Goal: Task Accomplishment & Management: Use online tool/utility

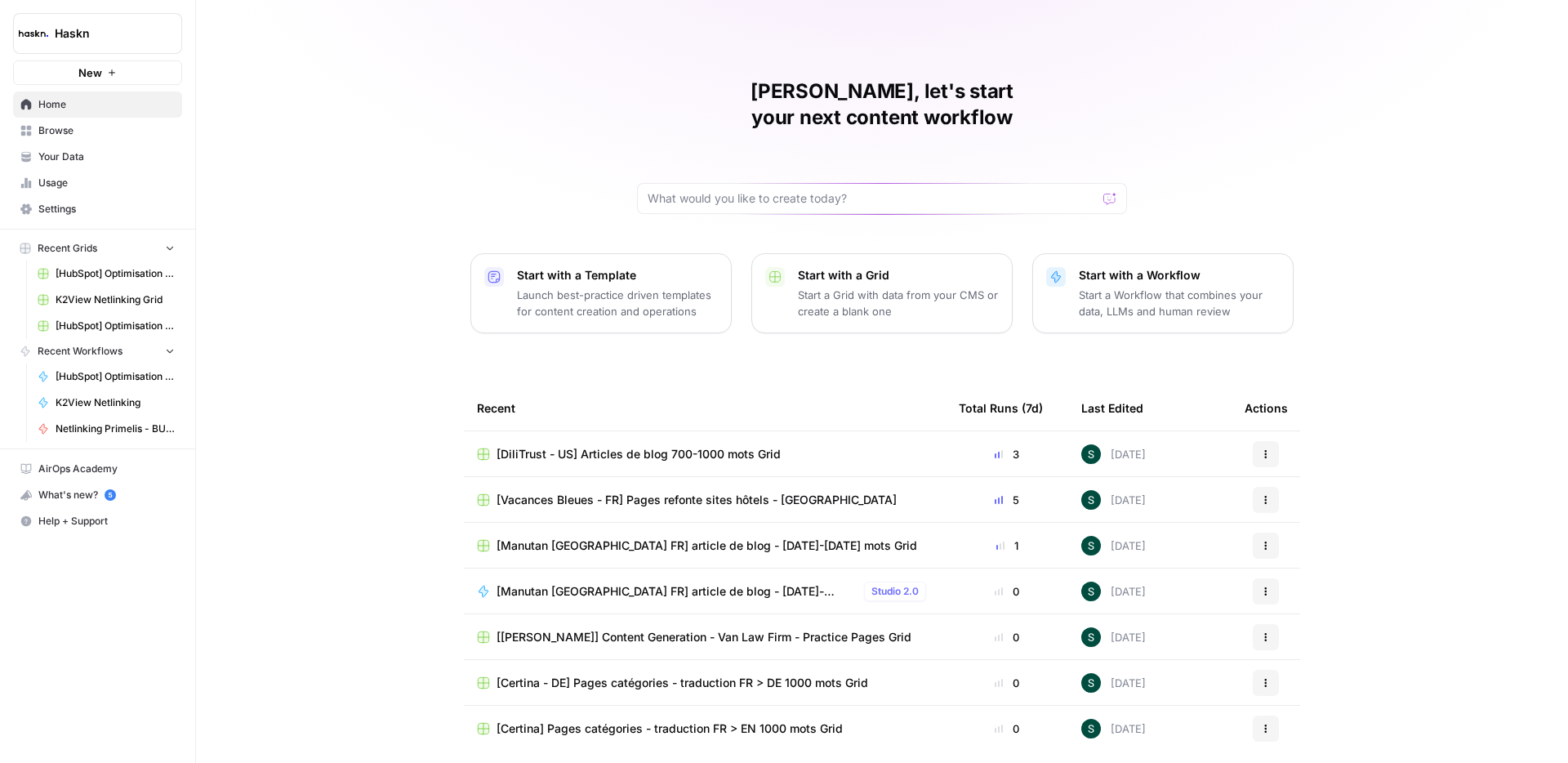
click at [70, 133] on span "Browse" at bounding box center [107, 131] width 137 height 15
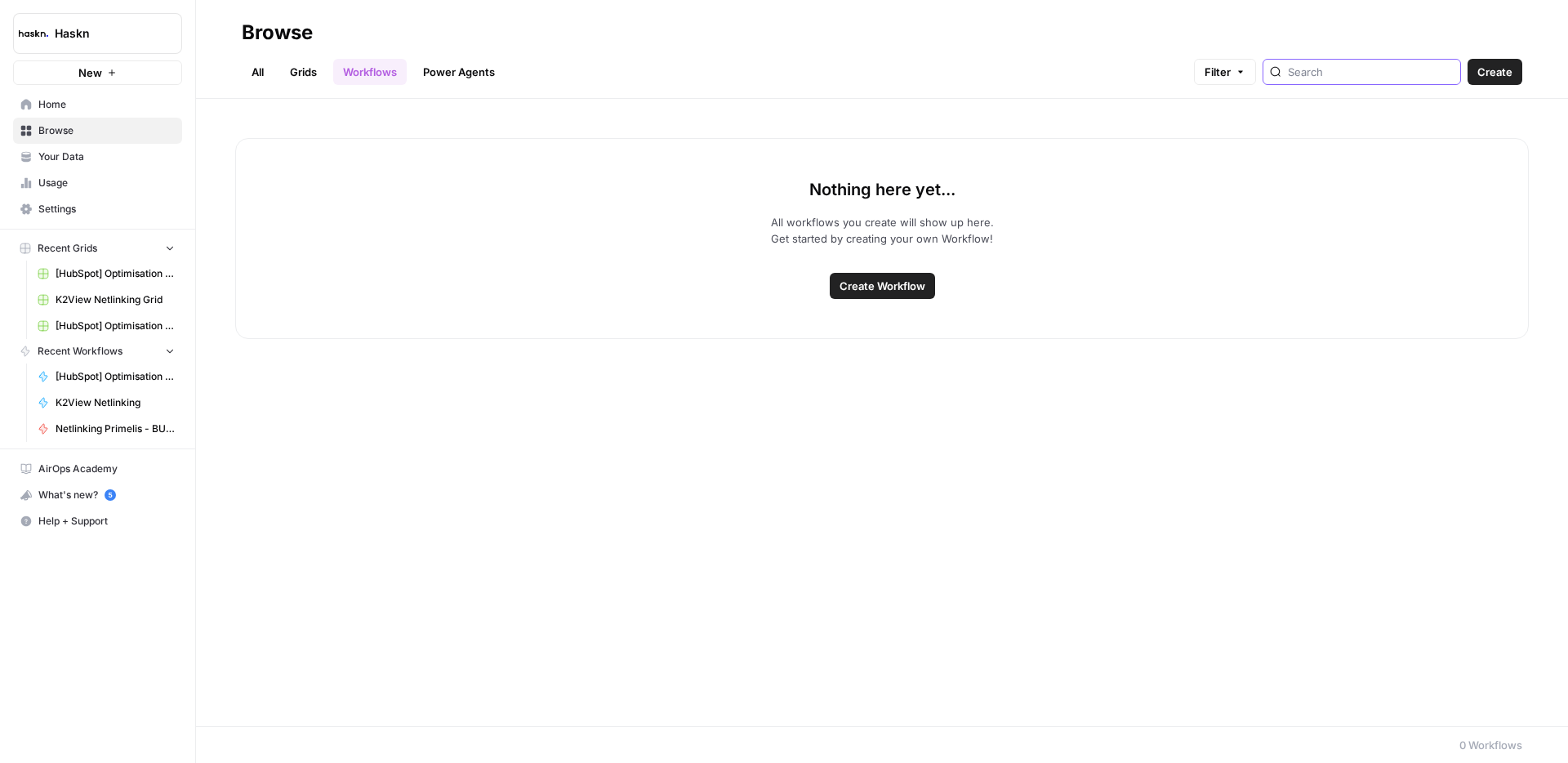
click at [1365, 68] on input "search" at bounding box center [1370, 72] width 166 height 17
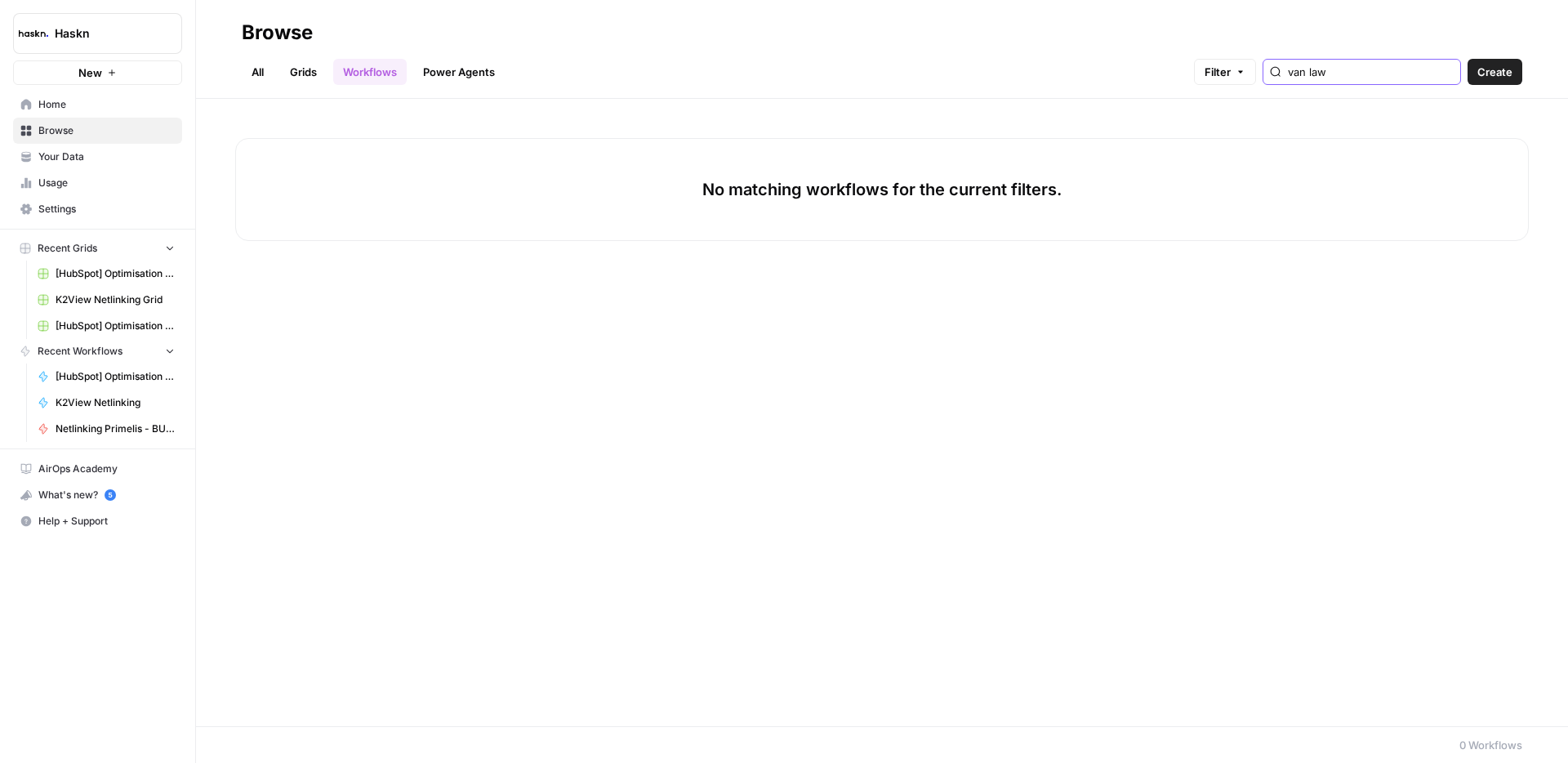
type input "van law"
click at [254, 77] on link "All" at bounding box center [258, 72] width 32 height 26
click at [1354, 74] on input "dili" at bounding box center [1355, 72] width 166 height 17
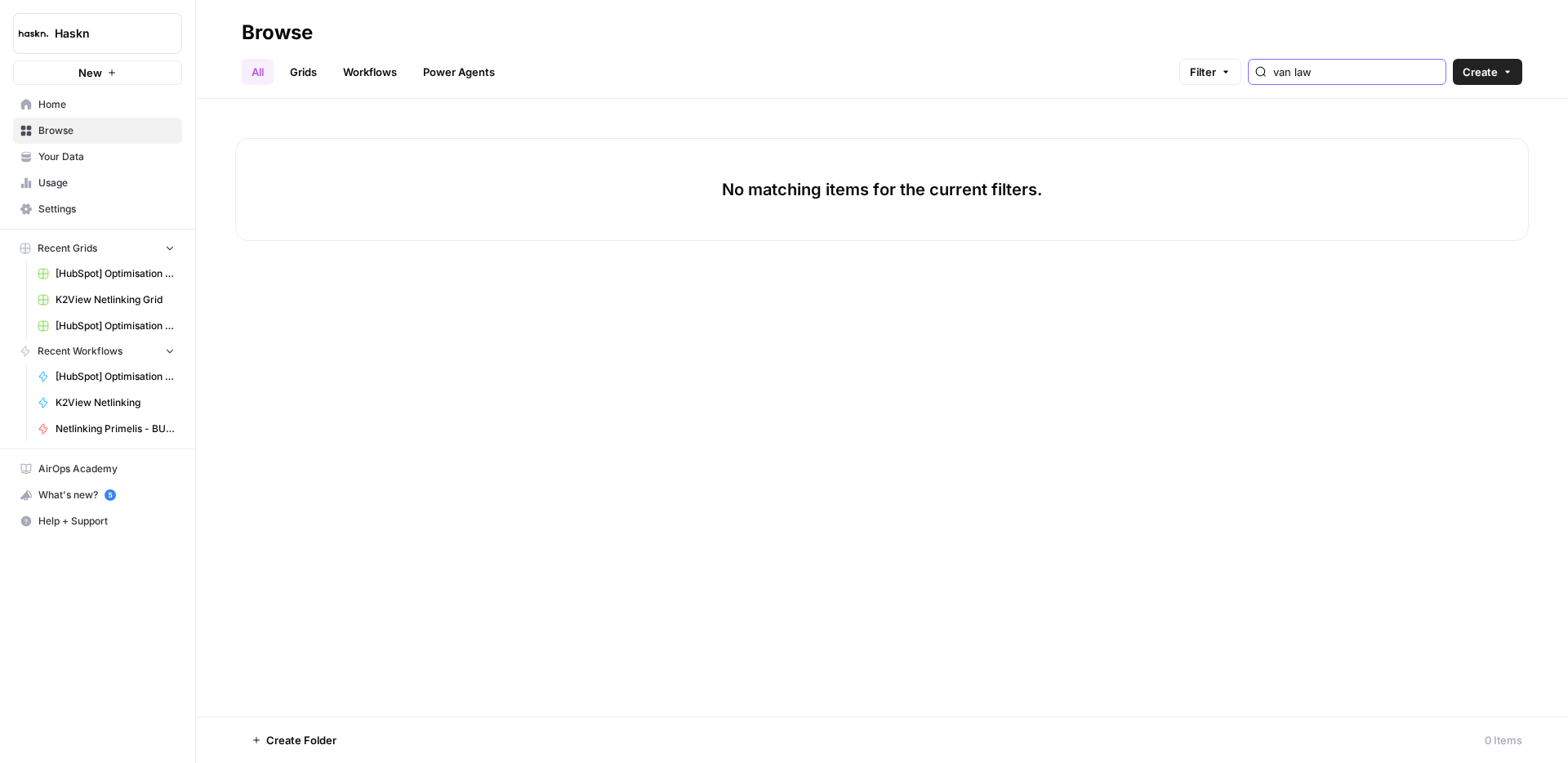
type input "van law"
click at [631, 334] on div "No matching items for the current filters." at bounding box center [881, 408] width 1371 height 617
click at [74, 33] on span "Haskn" at bounding box center [104, 33] width 99 height 17
click at [76, 122] on span "Haskn" at bounding box center [150, 123] width 201 height 17
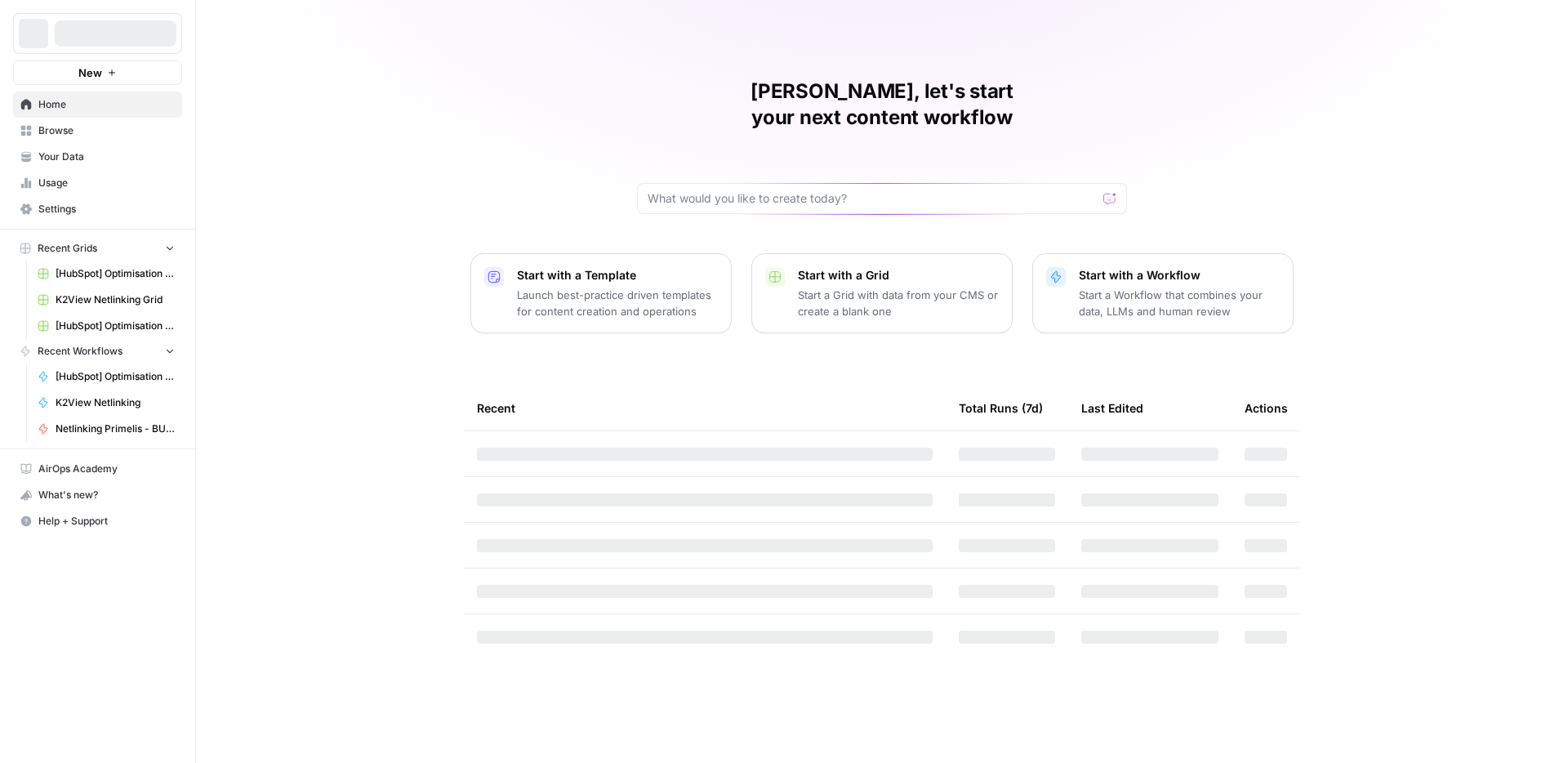
click at [59, 129] on span "Browse" at bounding box center [107, 131] width 137 height 15
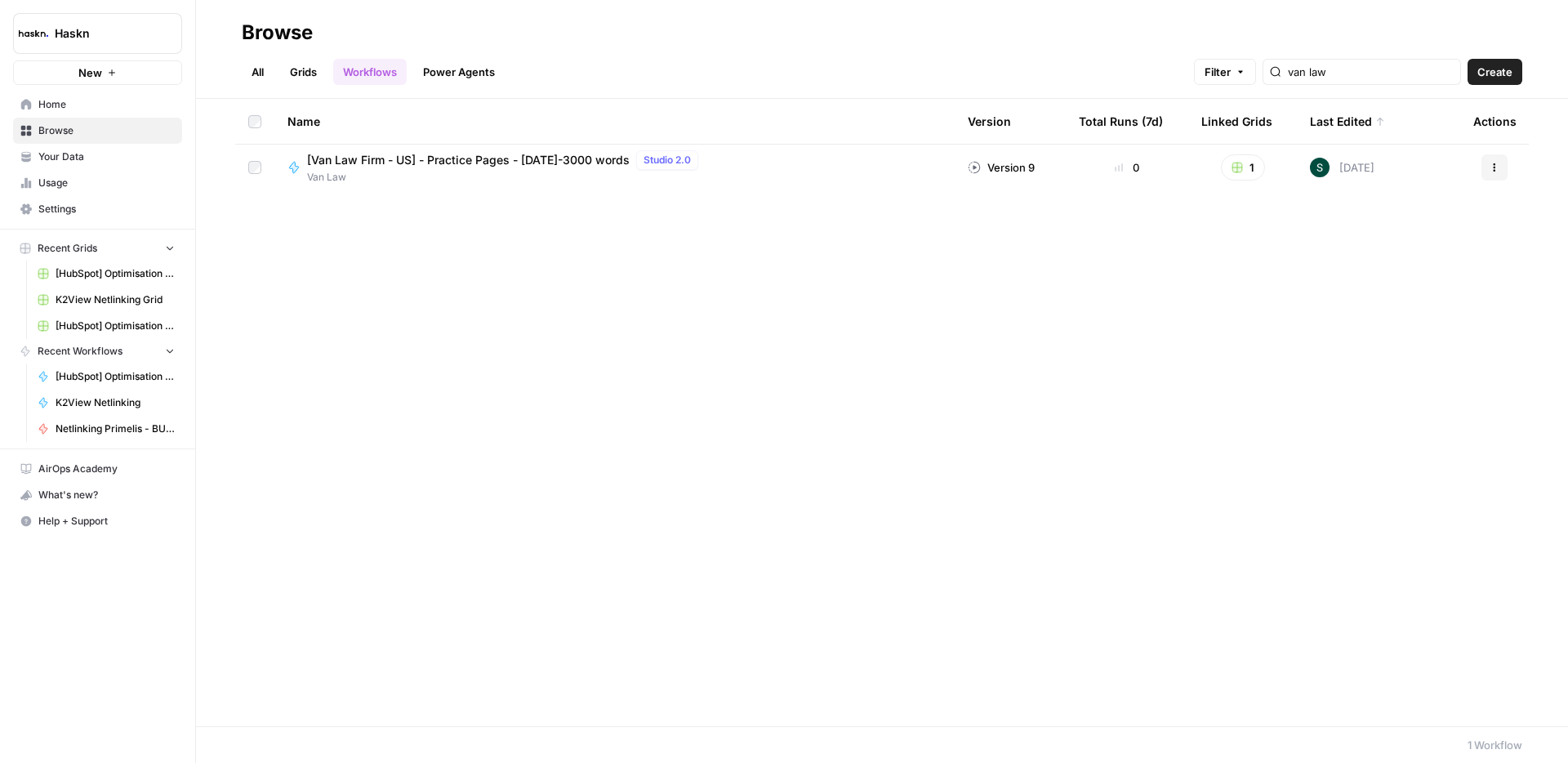
click at [261, 73] on link "All" at bounding box center [258, 72] width 32 height 26
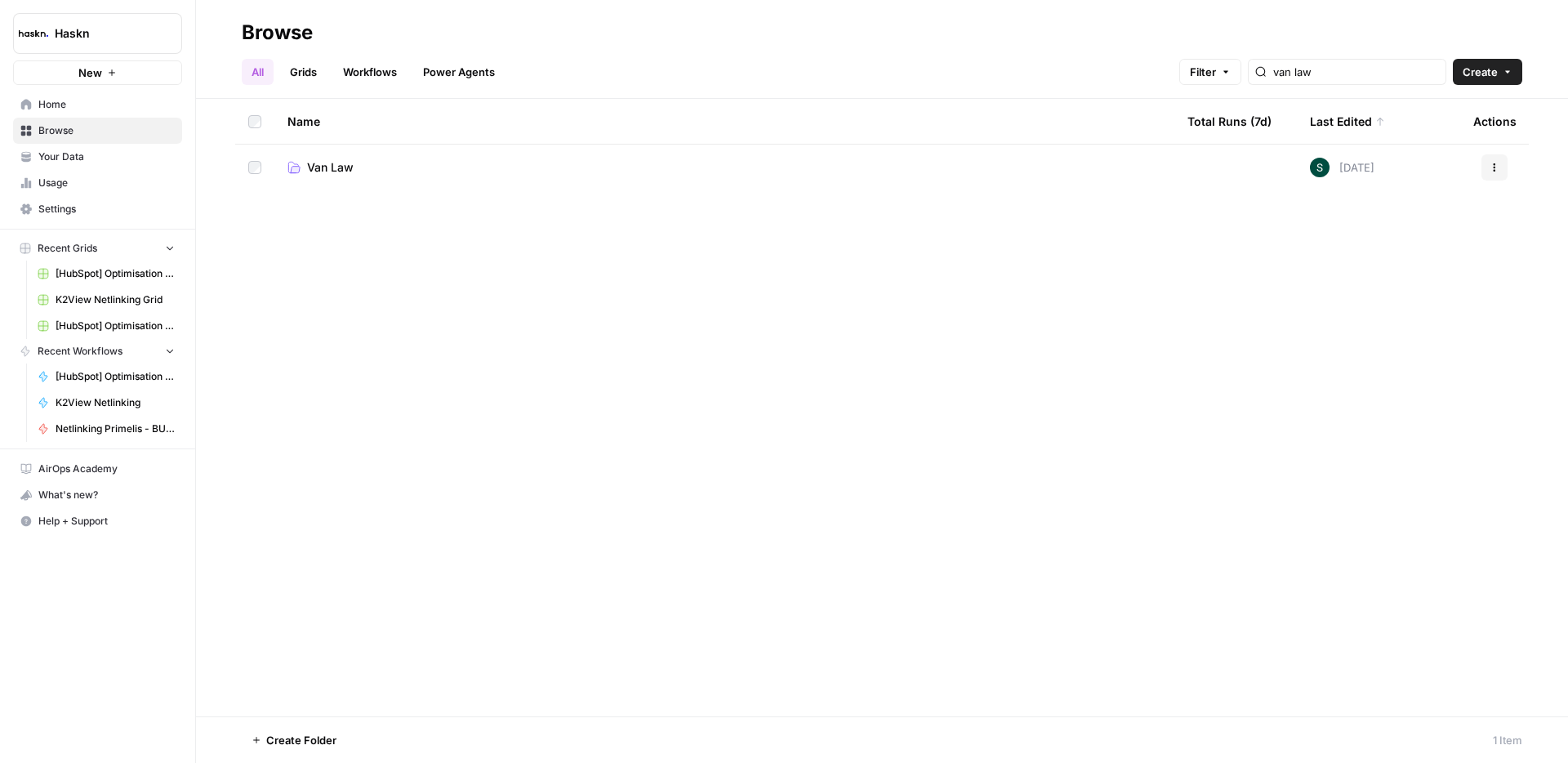
click at [328, 166] on span "Van Law" at bounding box center [330, 168] width 47 height 17
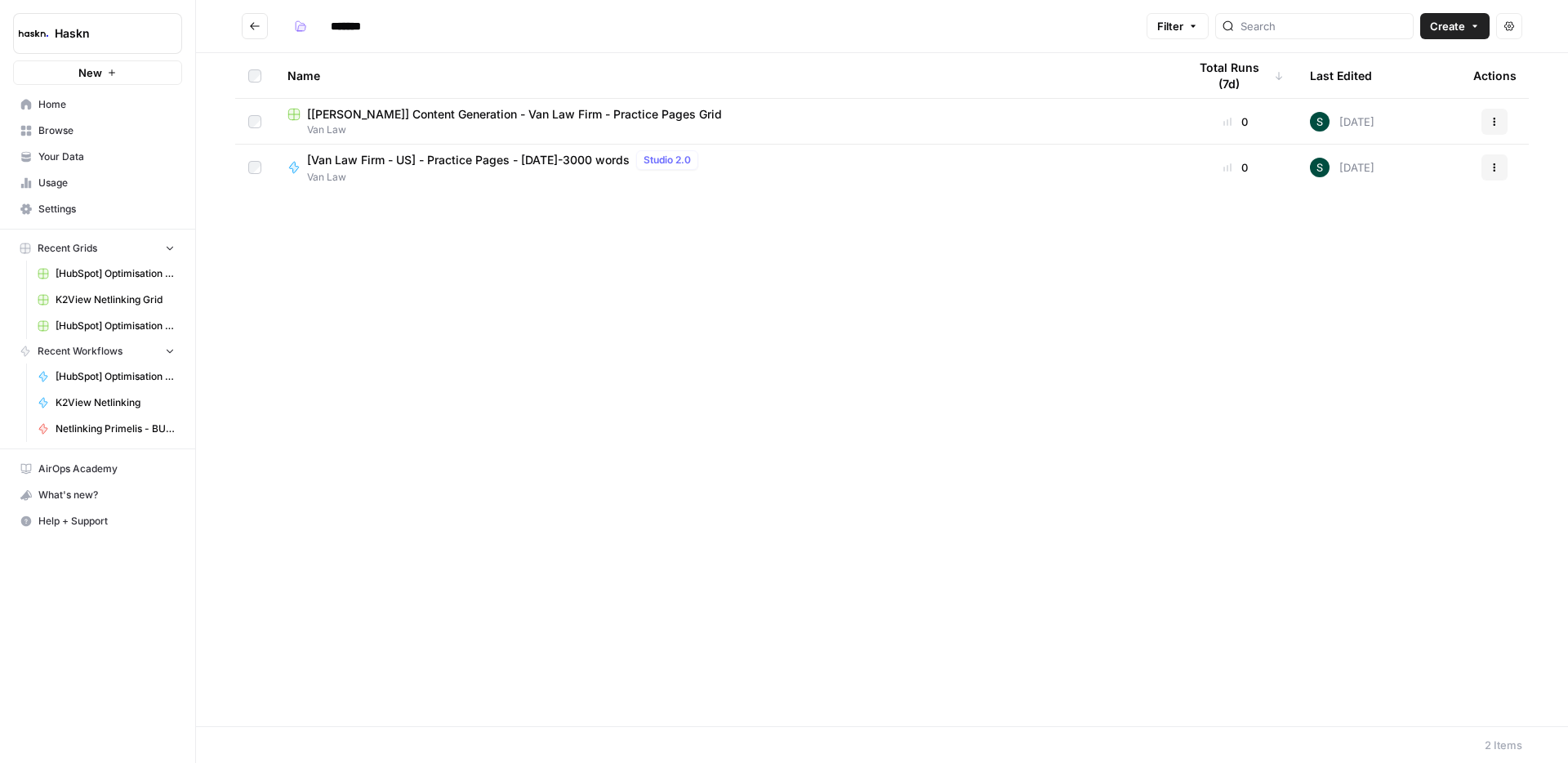
click at [451, 111] on span "[[PERSON_NAME]] Content Generation - Van Law Firm - Practice Pages Grid" at bounding box center [514, 114] width 415 height 17
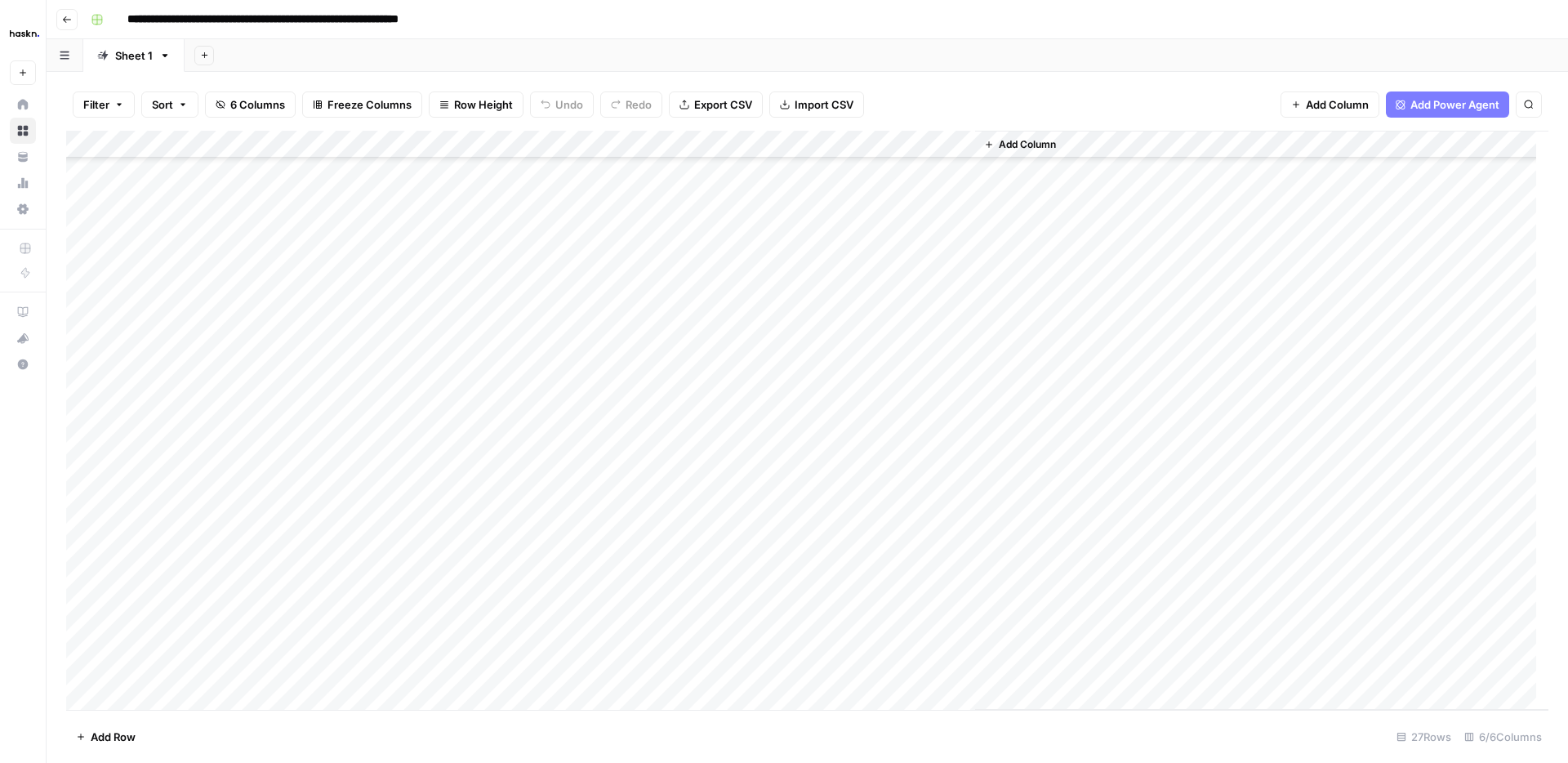
scroll to position [224, 0]
click at [182, 669] on div "Add Column" at bounding box center [807, 420] width 1482 height 579
click at [188, 665] on div "Add Column" at bounding box center [807, 420] width 1482 height 579
click at [188, 665] on textarea "**********" at bounding box center [222, 669] width 261 height 23
click at [463, 668] on div "Add Column" at bounding box center [807, 420] width 1482 height 579
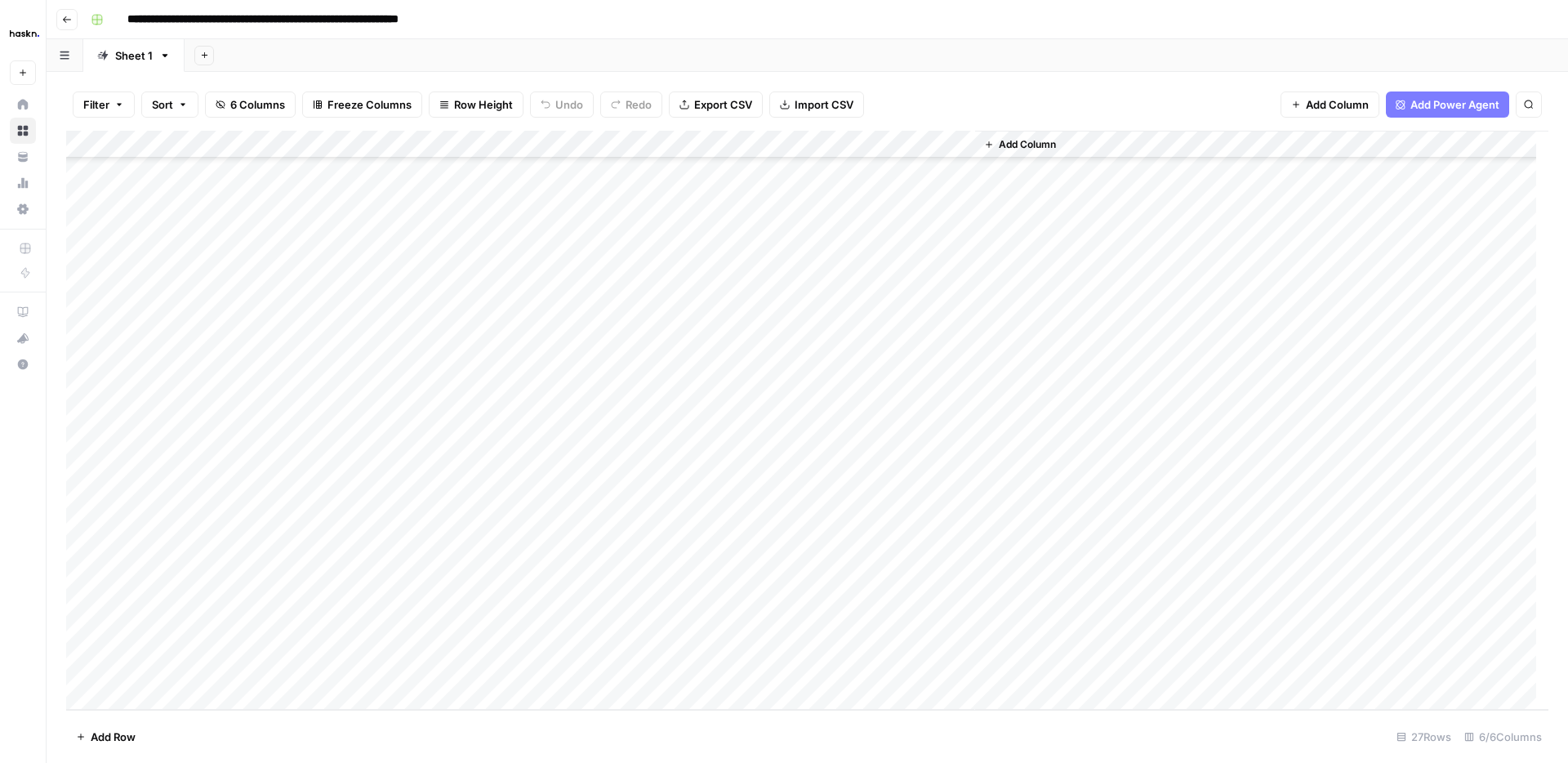
click at [169, 644] on div "Add Column" at bounding box center [807, 420] width 1482 height 579
click at [185, 667] on div "Add Column" at bounding box center [807, 420] width 1482 height 579
click at [432, 673] on div "Add Column" at bounding box center [807, 420] width 1482 height 579
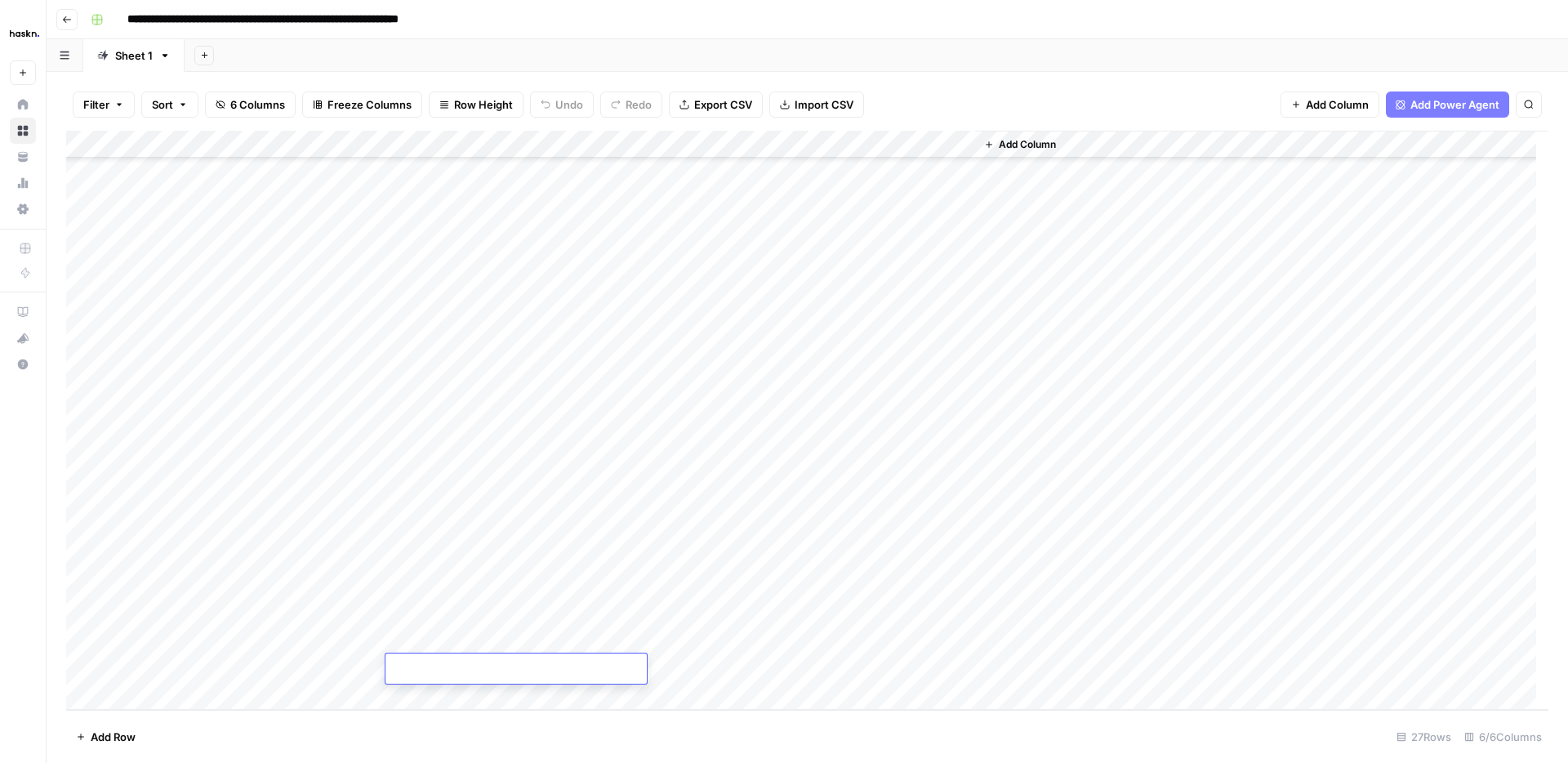
type textarea "**********"
click at [569, 665] on div "Add Column" at bounding box center [807, 420] width 1482 height 579
click at [569, 665] on input "text" at bounding box center [621, 671] width 166 height 17
type input "2500"
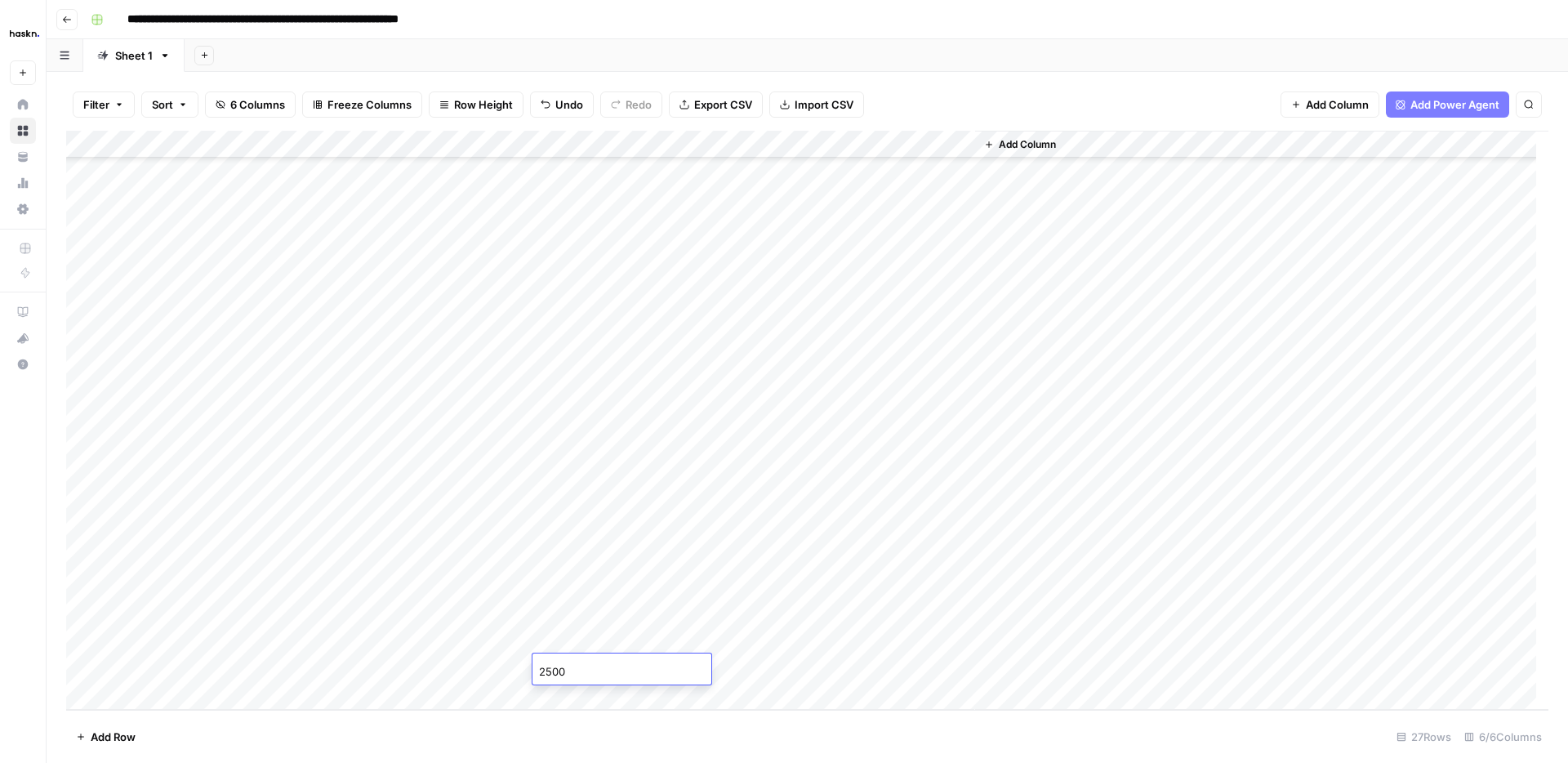
click at [758, 671] on div "Add Column" at bounding box center [807, 420] width 1482 height 579
click at [899, 671] on div "Add Column" at bounding box center [807, 420] width 1482 height 579
click at [924, 663] on div "Add Column" at bounding box center [807, 420] width 1482 height 579
drag, startPoint x: 890, startPoint y: 669, endPoint x: 1065, endPoint y: 685, distance: 175.7
click at [1065, 685] on textarea "**********" at bounding box center [989, 677] width 327 height 39
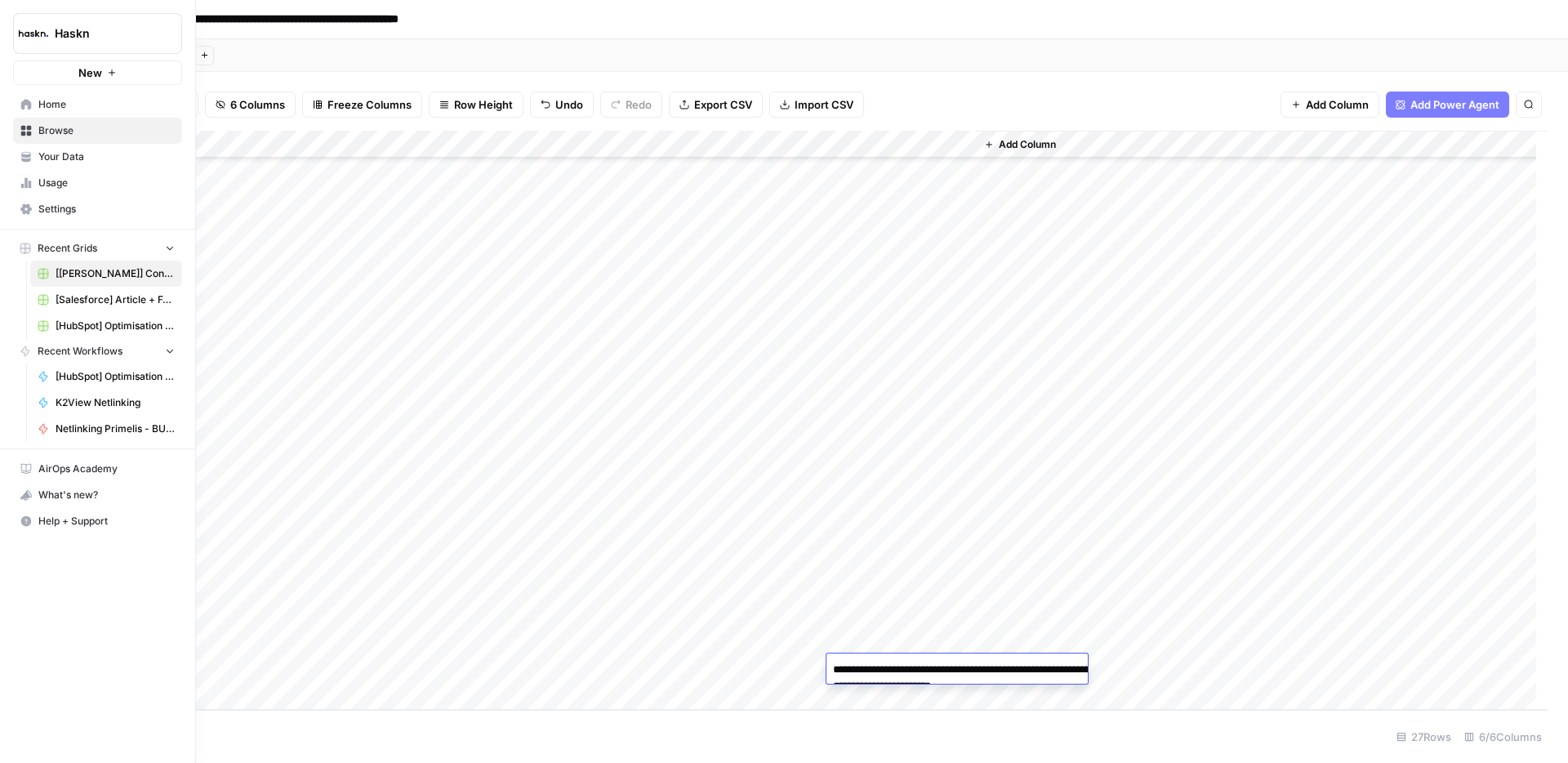
click at [61, 134] on span "Browse" at bounding box center [107, 131] width 137 height 15
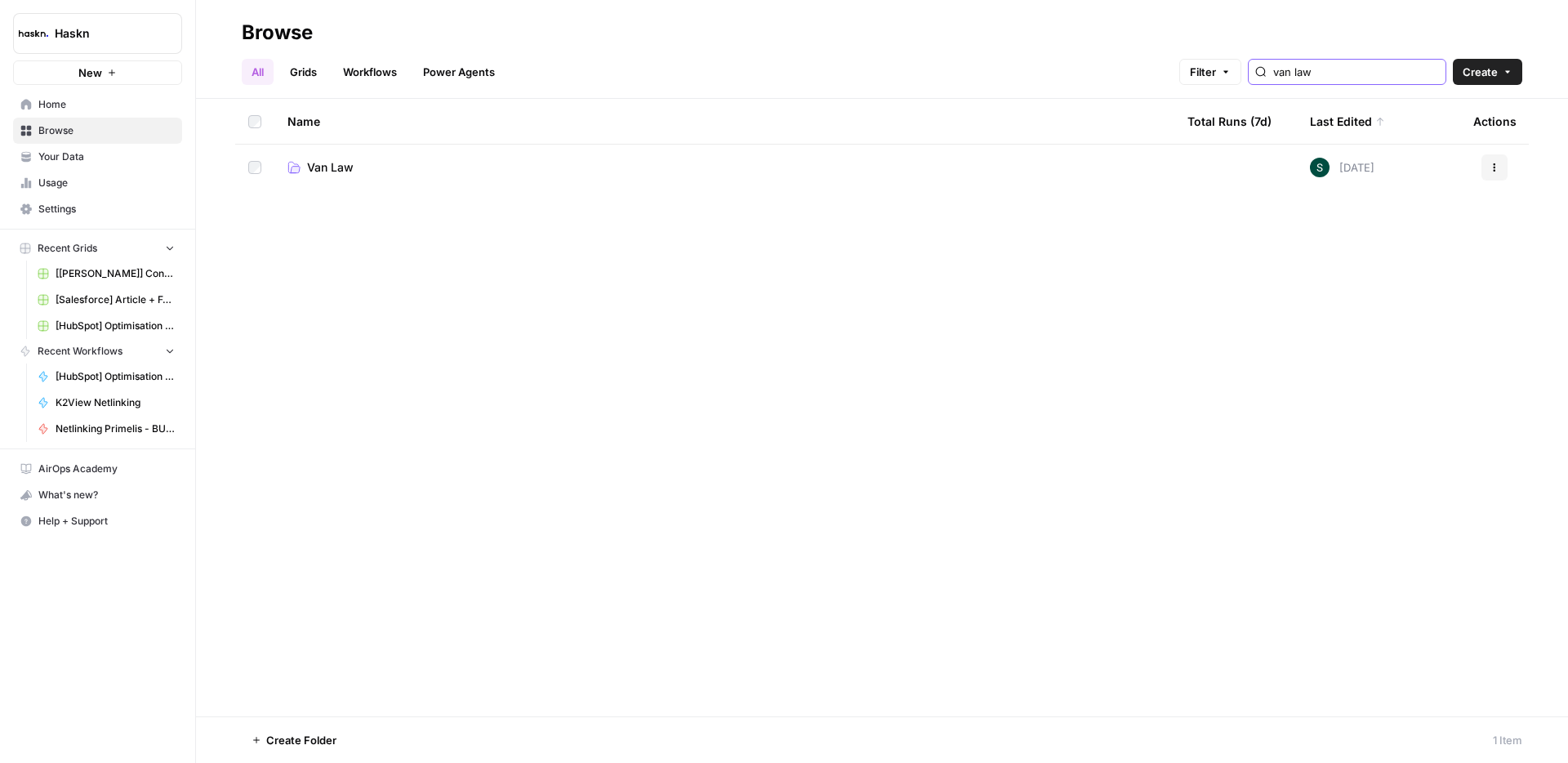
drag, startPoint x: 1375, startPoint y: 72, endPoint x: 1295, endPoint y: 75, distance: 80.1
click at [1295, 75] on div "van law" at bounding box center [1347, 72] width 198 height 26
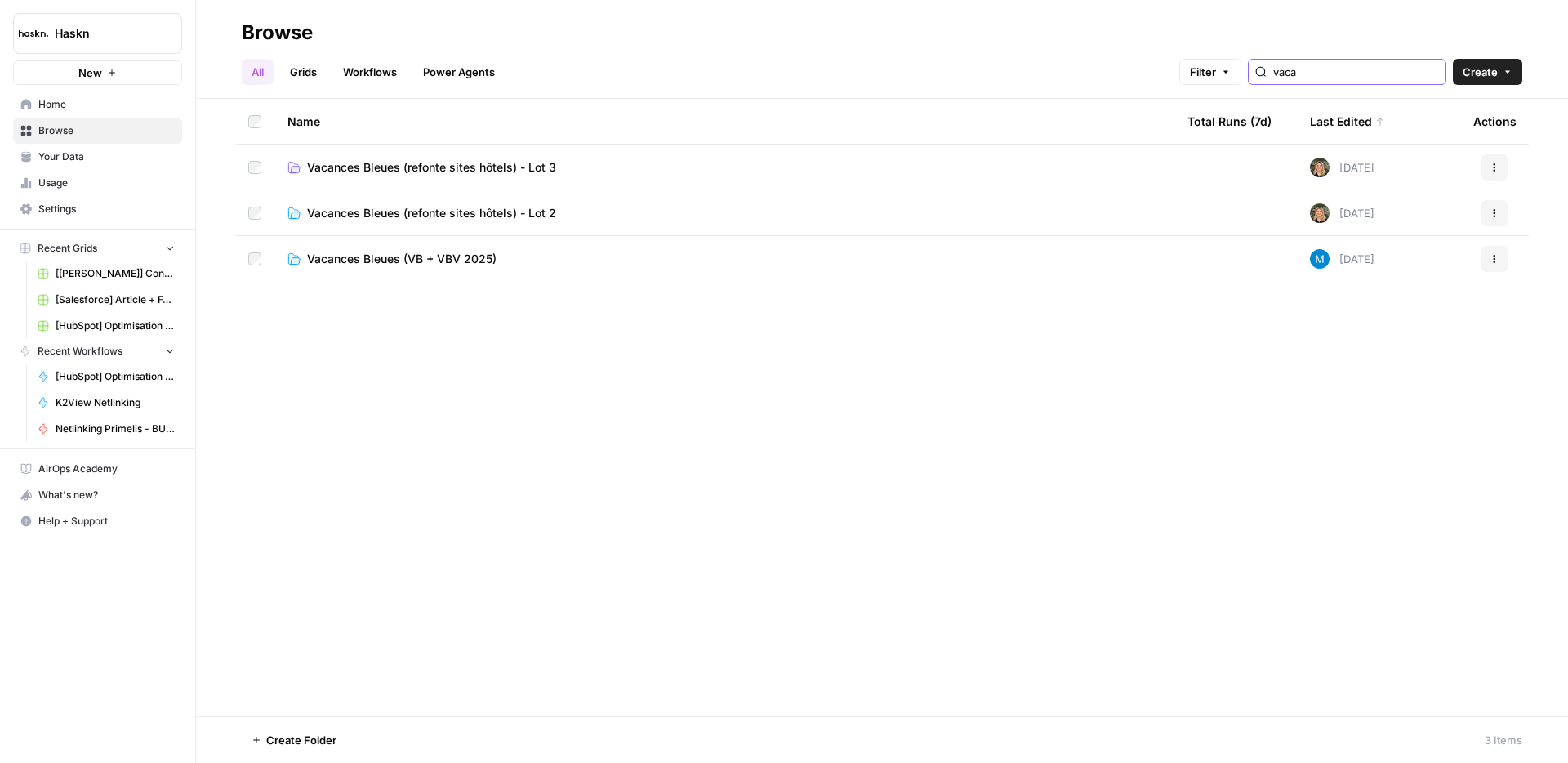
type input "vaca"
click at [462, 167] on span "Vacances Bleues (refonte sites hôtels) - Lot 3" at bounding box center [431, 168] width 249 height 17
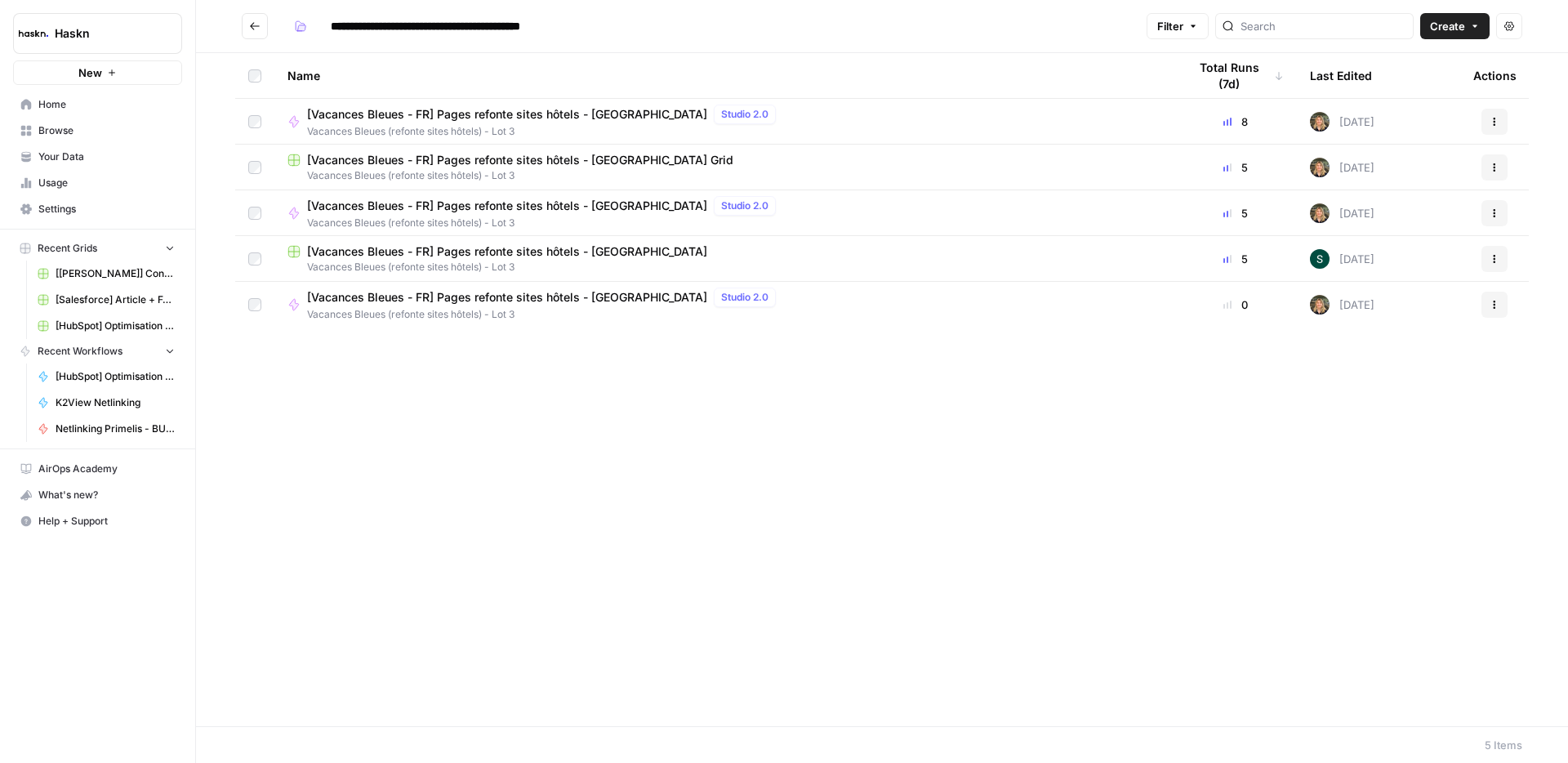
click at [602, 250] on span "[Vacances Bleues - FR] Pages refonte sites hôtels - [GEOGRAPHIC_DATA]" at bounding box center [507, 252] width 400 height 17
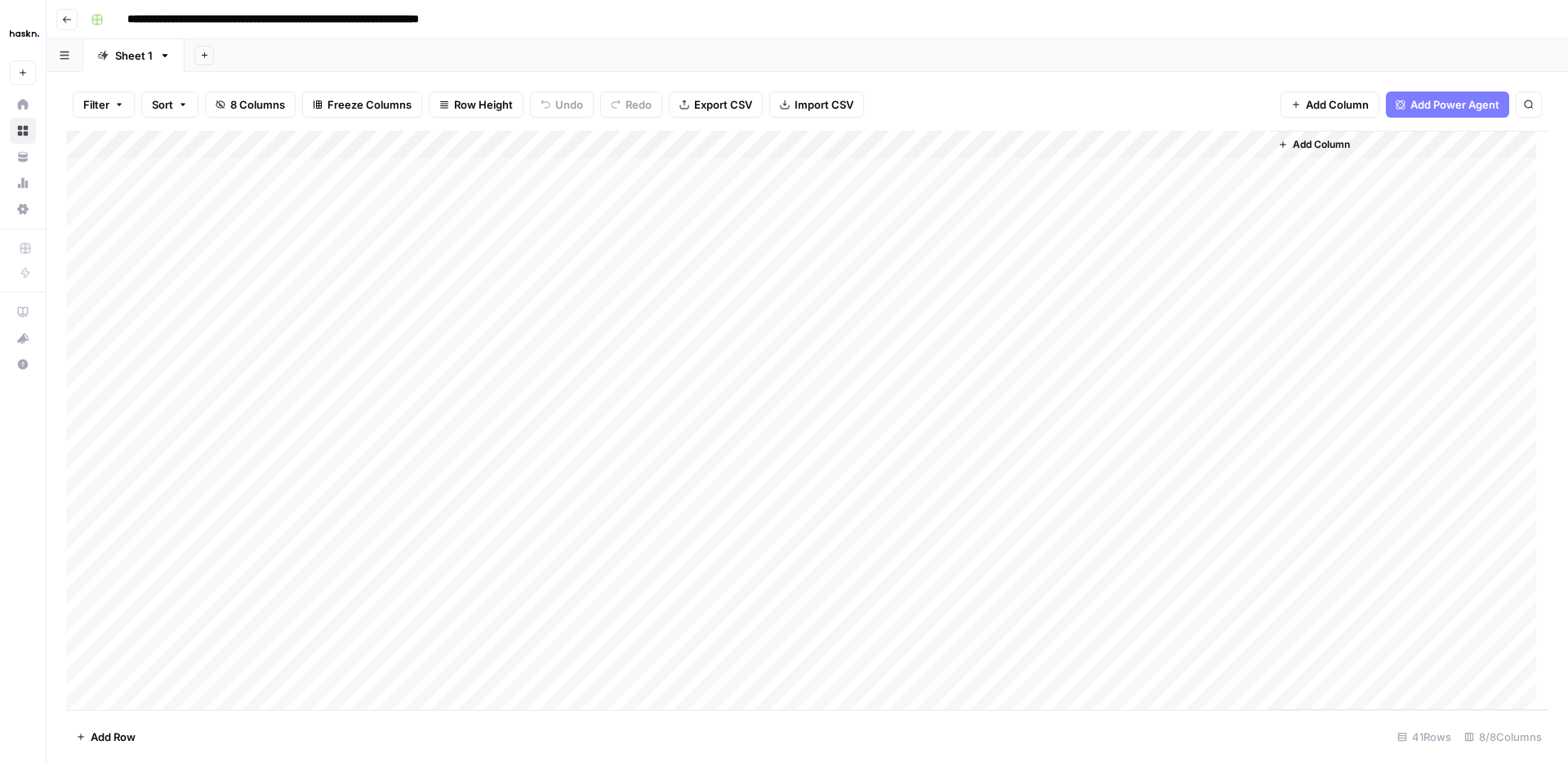
click at [584, 306] on div "Add Column" at bounding box center [807, 420] width 1482 height 579
type textarea "**********"
click at [433, 339] on div "Add Column" at bounding box center [807, 420] width 1482 height 579
click at [607, 330] on div "Add Column" at bounding box center [807, 420] width 1482 height 579
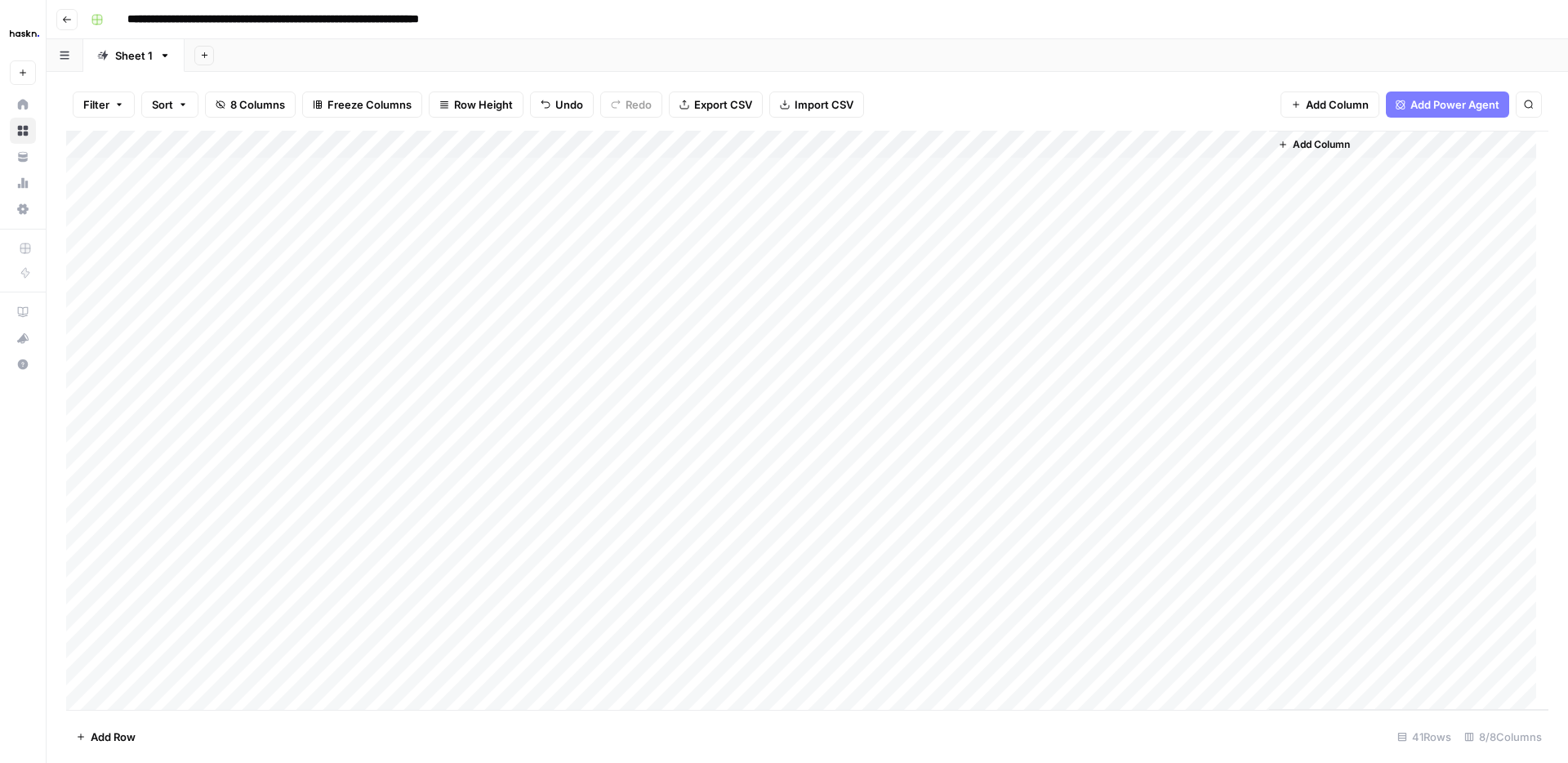
click at [607, 330] on div "Add Column" at bounding box center [807, 420] width 1482 height 579
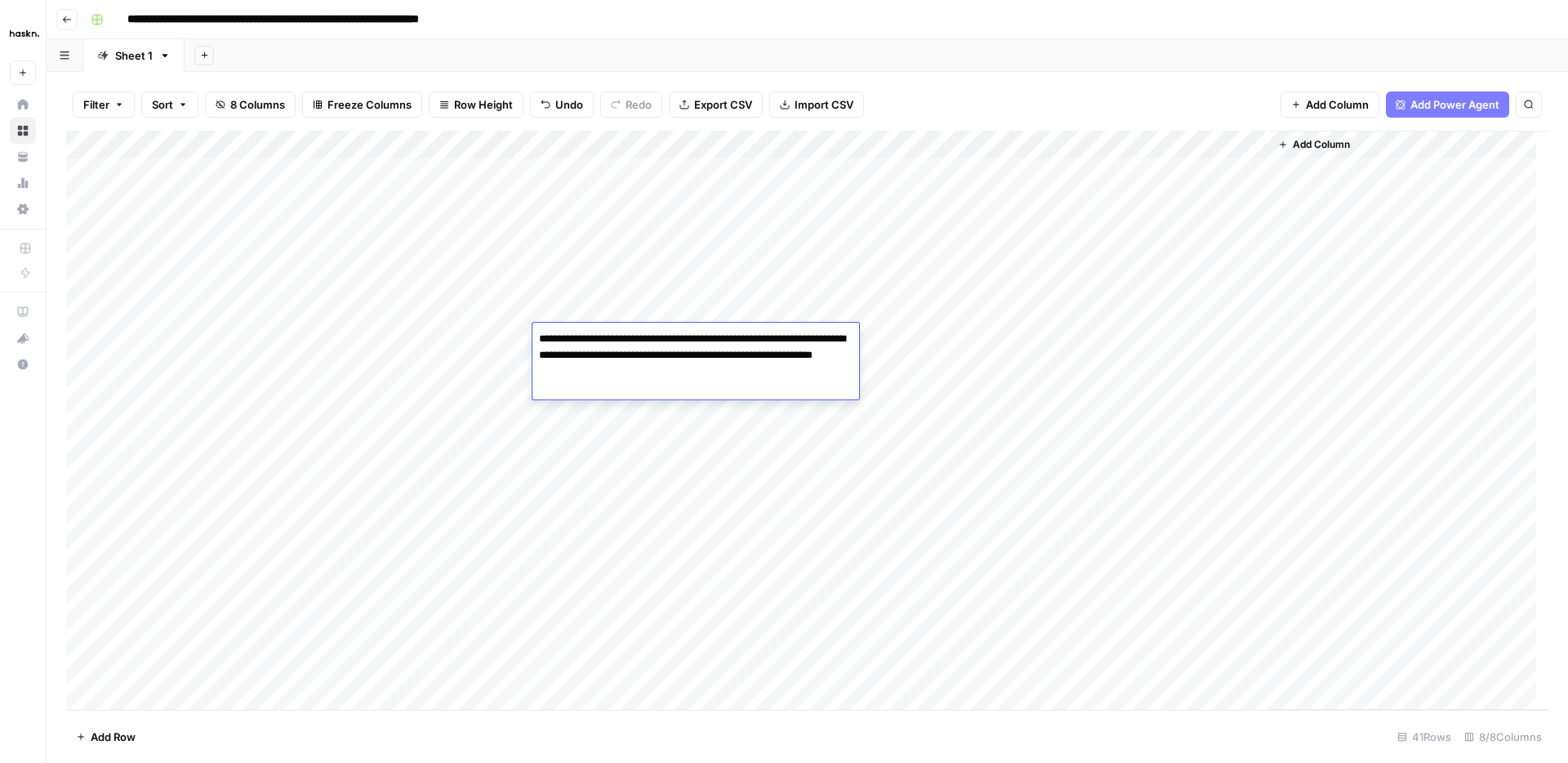
type textarea "**********"
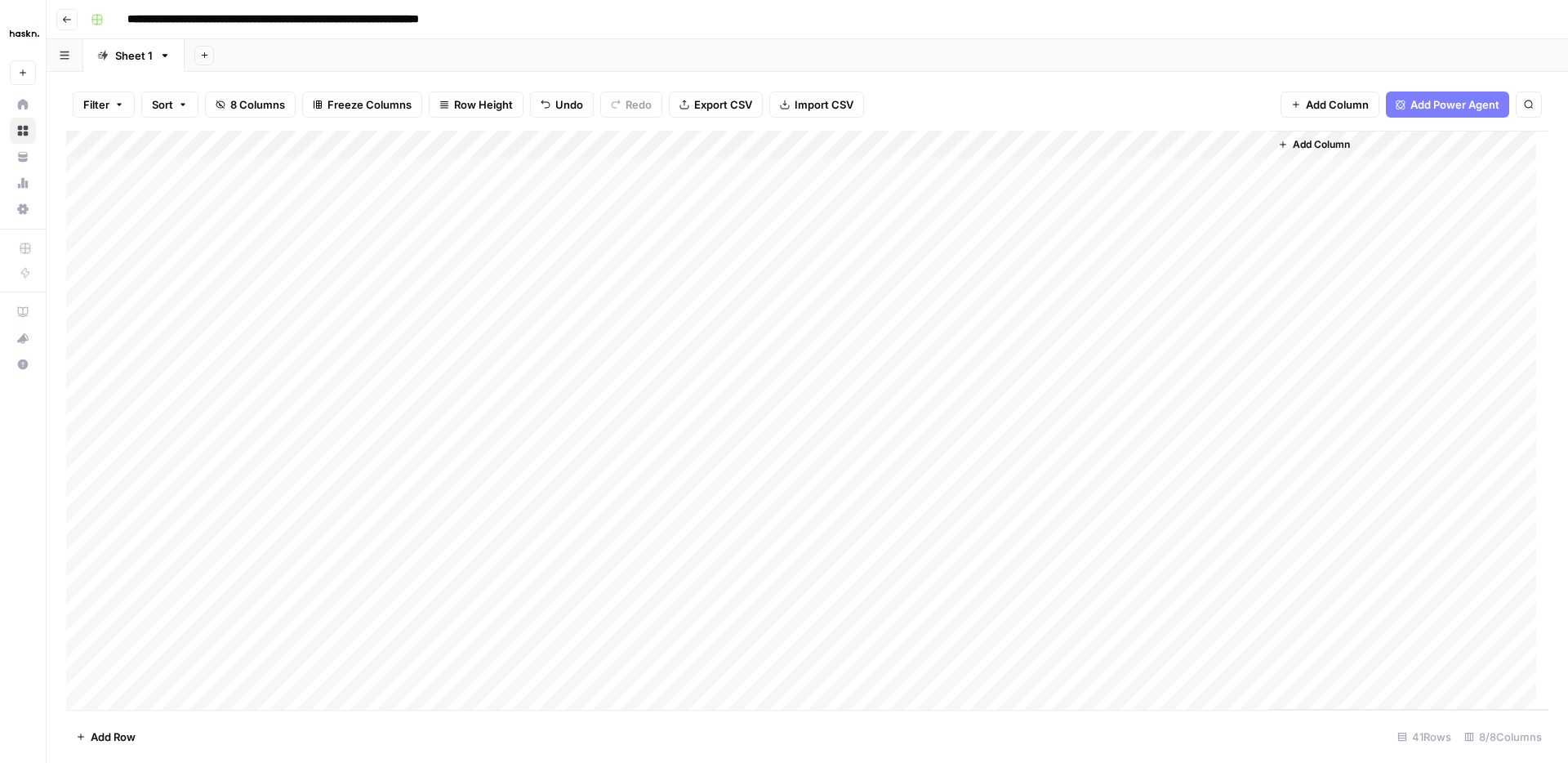
click at [472, 359] on div "Add Column" at bounding box center [807, 420] width 1482 height 579
click at [608, 360] on div "Add Column" at bounding box center [807, 420] width 1482 height 579
type textarea "**********"
click at [471, 390] on div "Add Column" at bounding box center [807, 420] width 1482 height 579
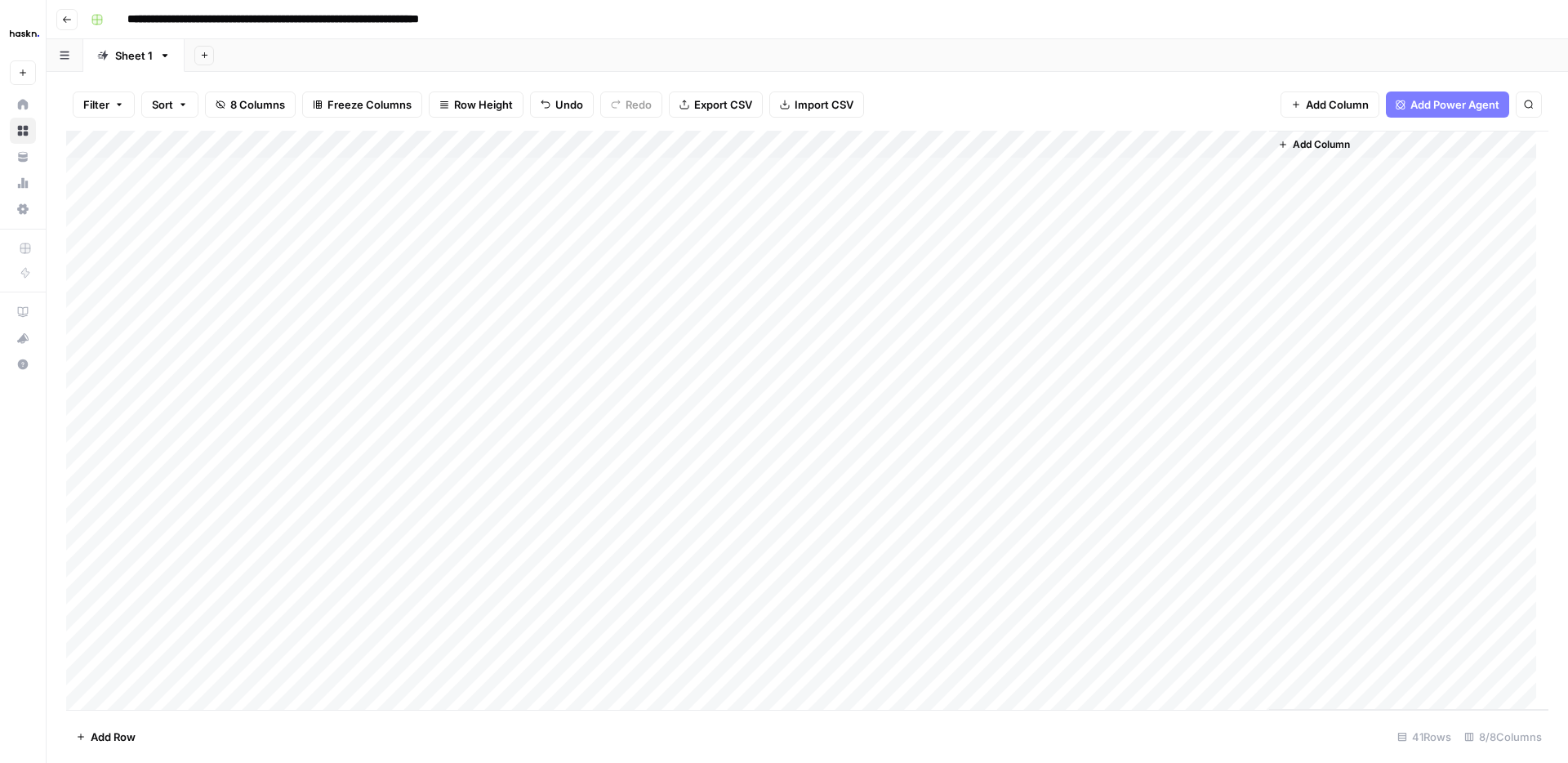
click at [467, 364] on div "Add Column" at bounding box center [807, 420] width 1482 height 579
click at [582, 306] on div "Add Column" at bounding box center [807, 420] width 1482 height 579
click at [614, 333] on div "Add Column" at bounding box center [807, 420] width 1482 height 579
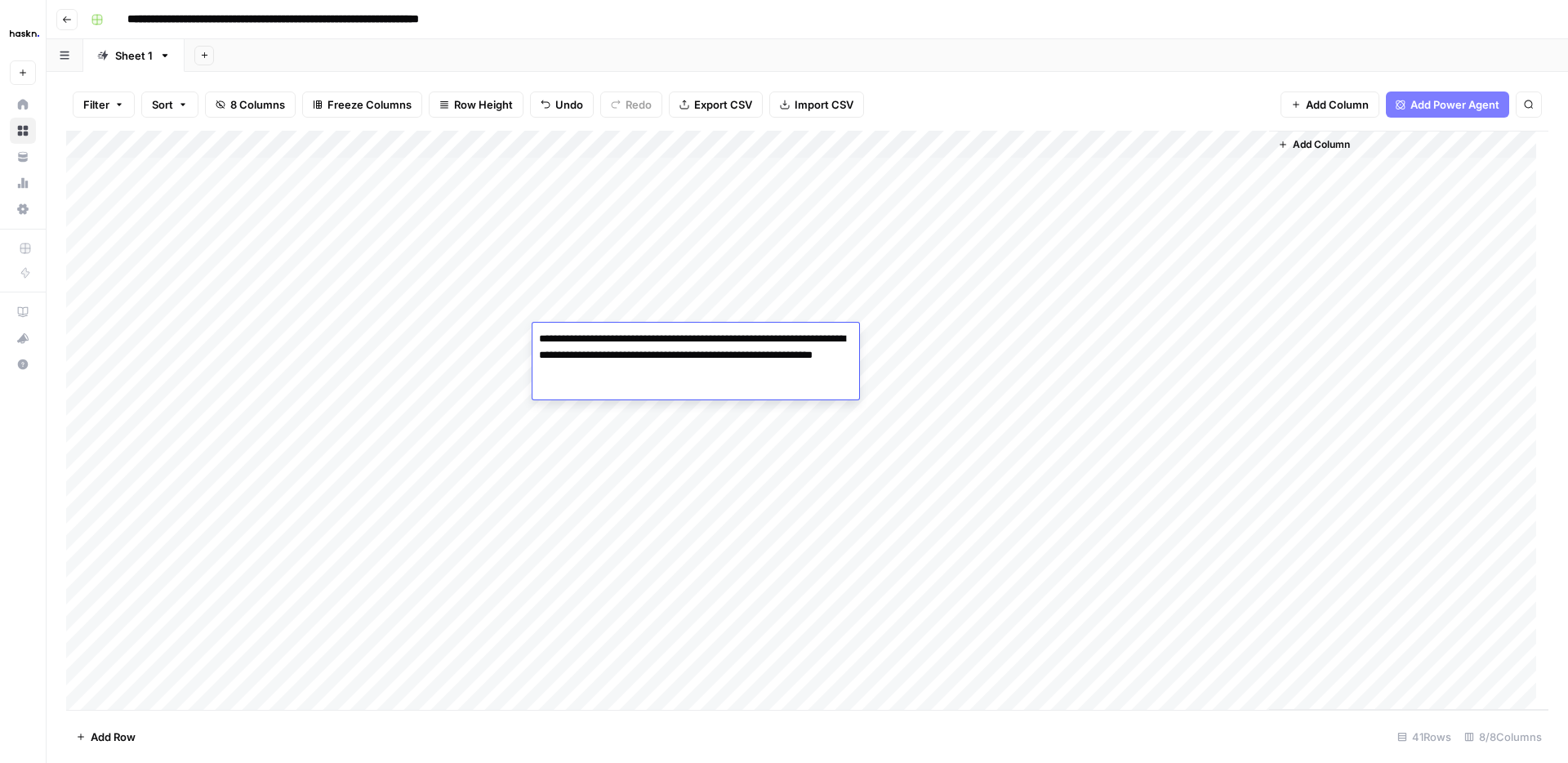
click at [614, 333] on textarea "**********" at bounding box center [696, 355] width 327 height 56
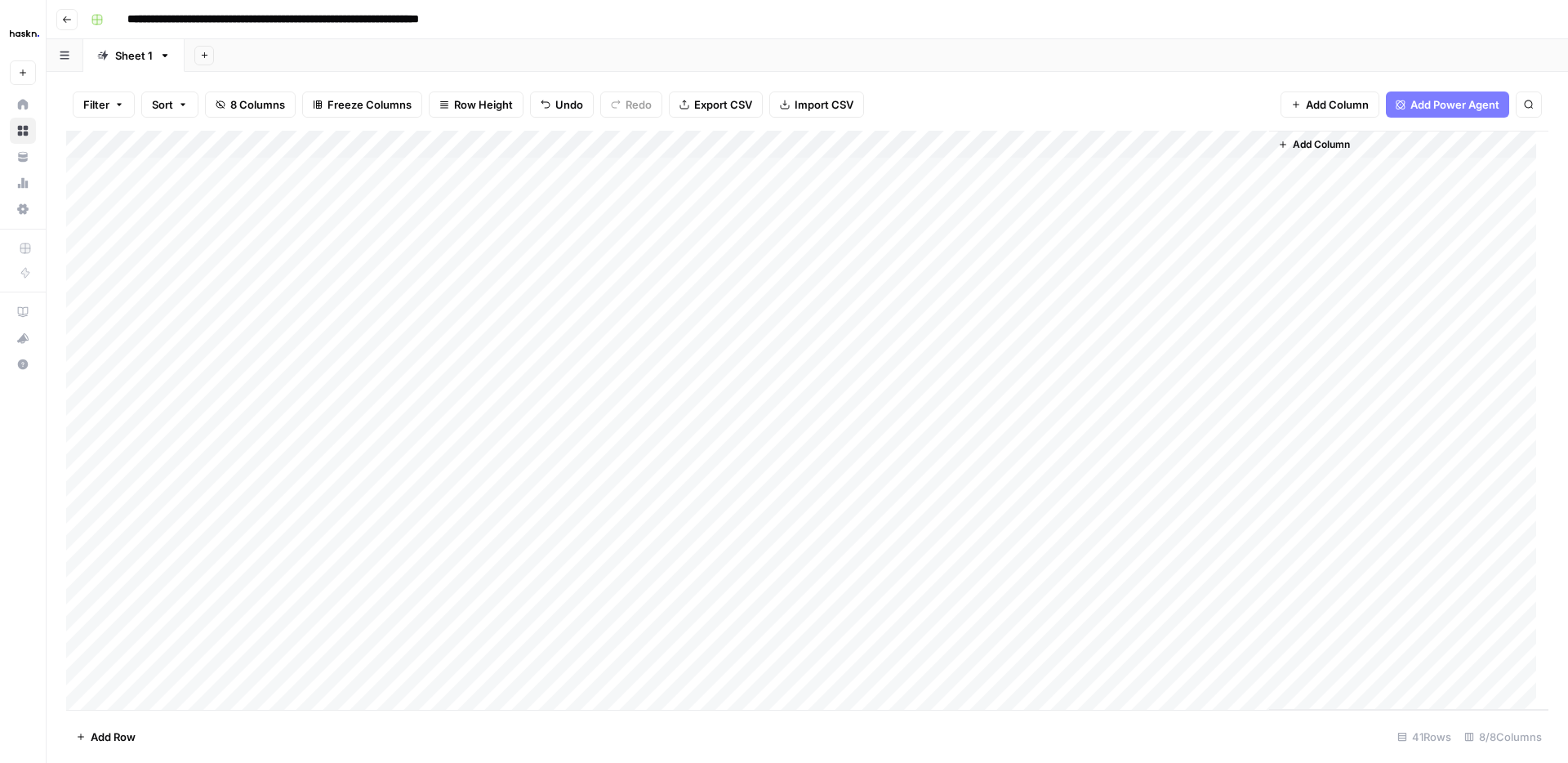
click at [616, 406] on div "Add Column" at bounding box center [807, 420] width 1482 height 579
click at [610, 363] on div "Add Column" at bounding box center [807, 420] width 1482 height 579
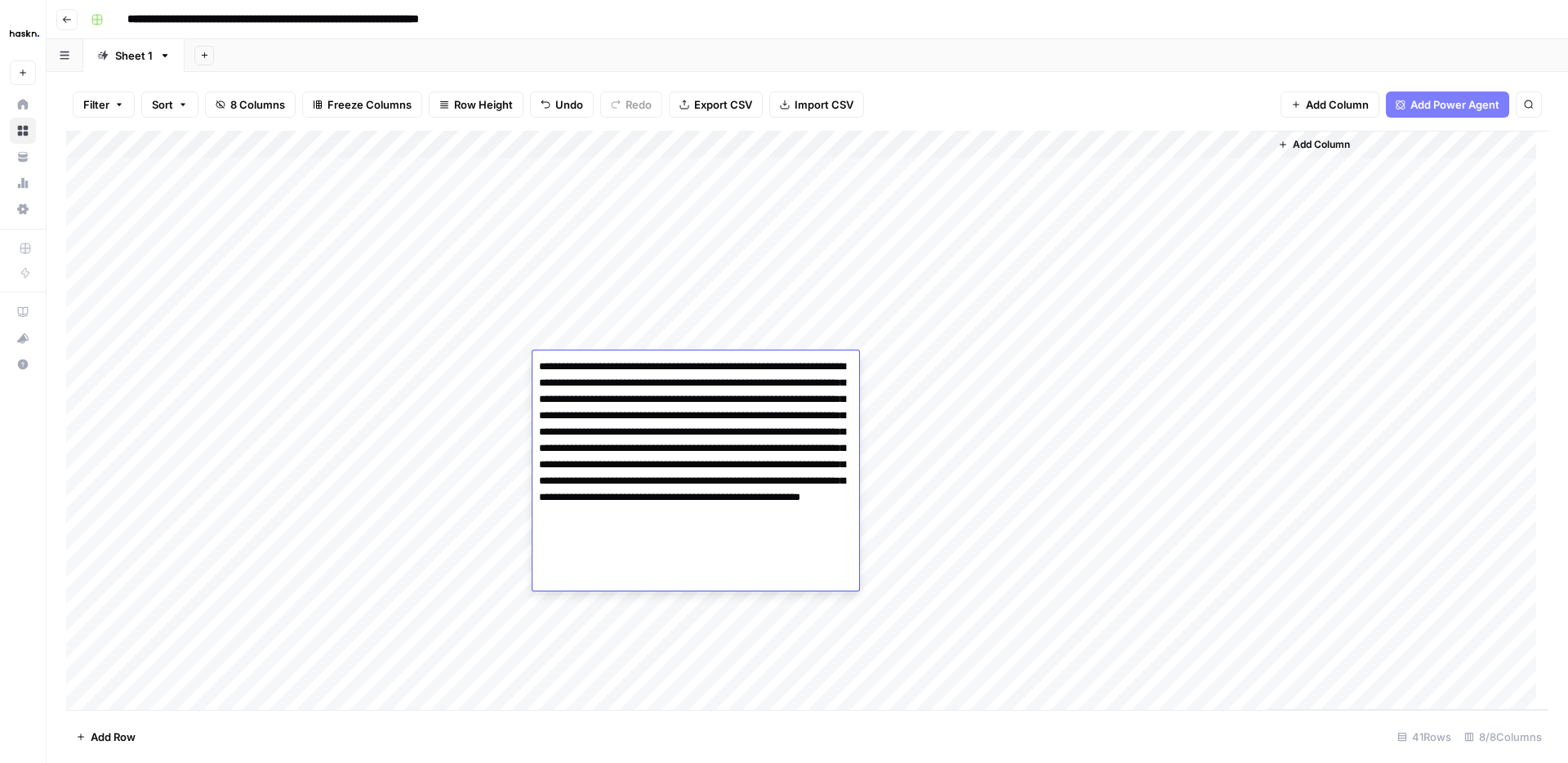
click at [634, 587] on div "Add Column" at bounding box center [807, 420] width 1482 height 579
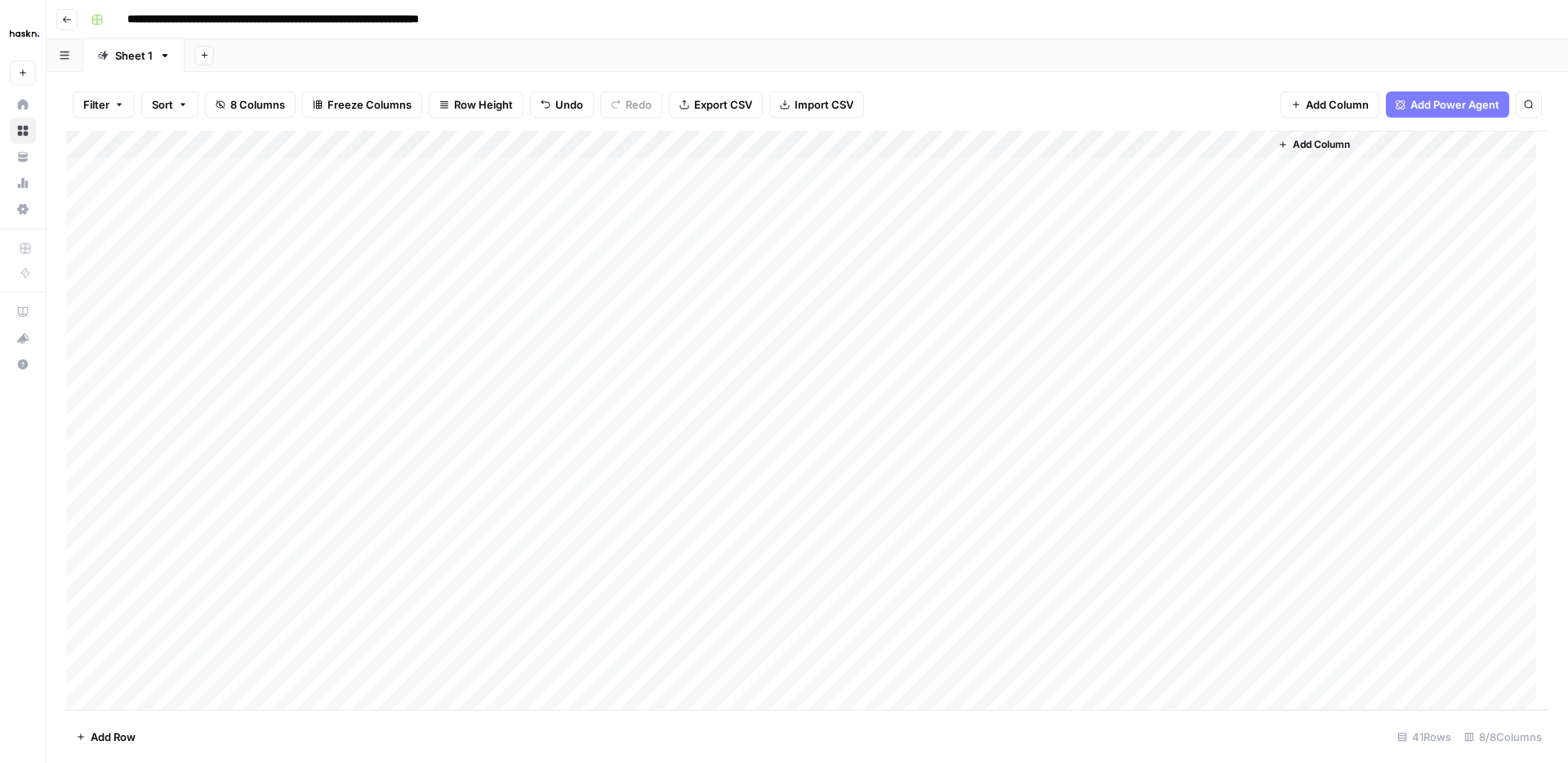
click at [203, 54] on icon "button" at bounding box center [204, 55] width 9 height 9
click at [350, 41] on div "Add Sheet" at bounding box center [875, 55] width 1383 height 33
click at [159, 58] on icon "button" at bounding box center [165, 56] width 12 height 12
click at [196, 106] on span "Duplicate Sheet" at bounding box center [229, 109] width 78 height 17
click at [248, 57] on div "Sheet 1" at bounding box center [235, 56] width 38 height 17
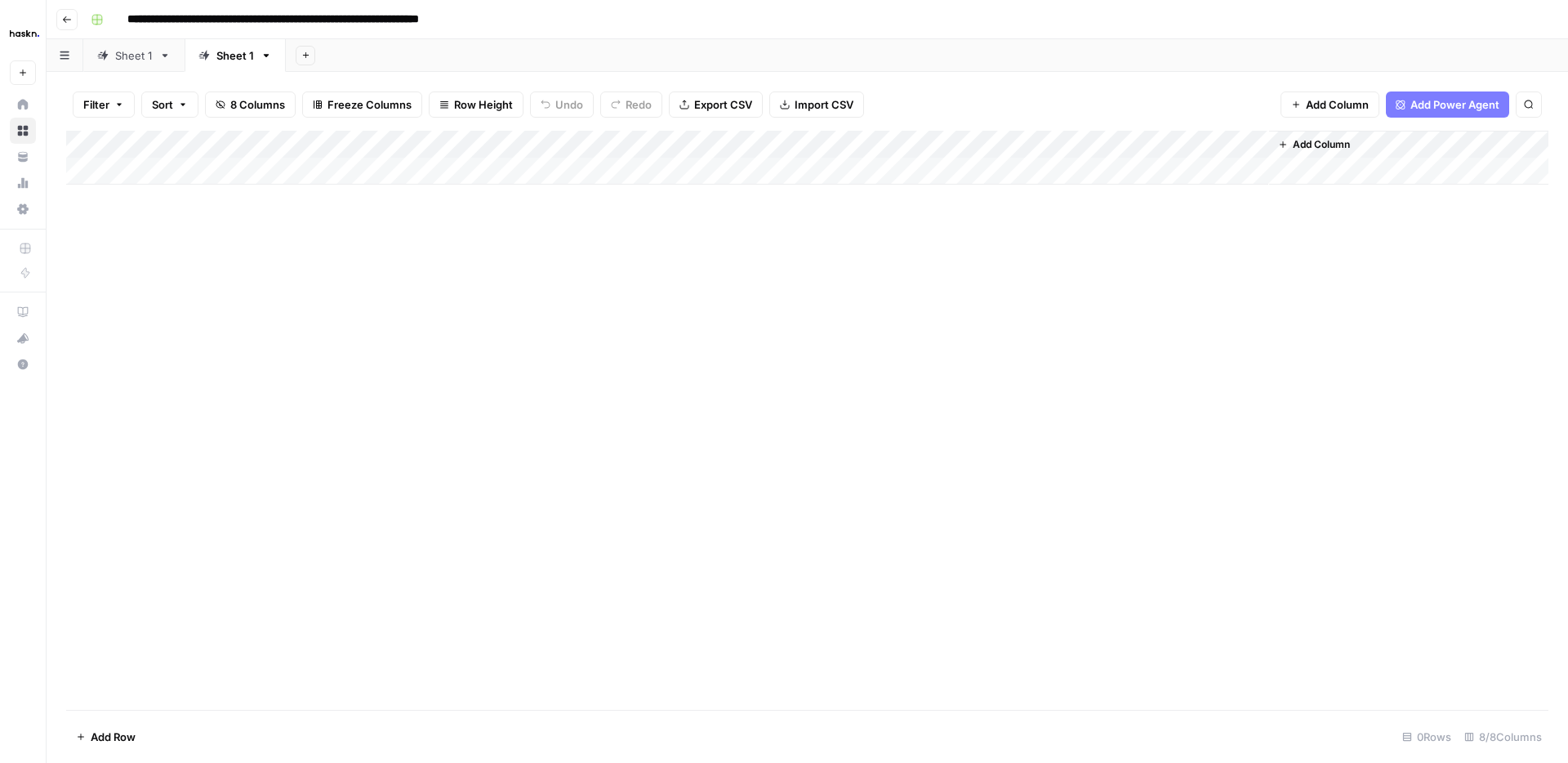
click at [266, 57] on icon "button" at bounding box center [266, 56] width 12 height 12
click at [310, 87] on span "Rename Sheet" at bounding box center [330, 87] width 78 height 17
type input "*****"
drag, startPoint x: 153, startPoint y: 164, endPoint x: 167, endPoint y: 168, distance: 14.6
click at [156, 163] on div "Add Column" at bounding box center [807, 158] width 1482 height 54
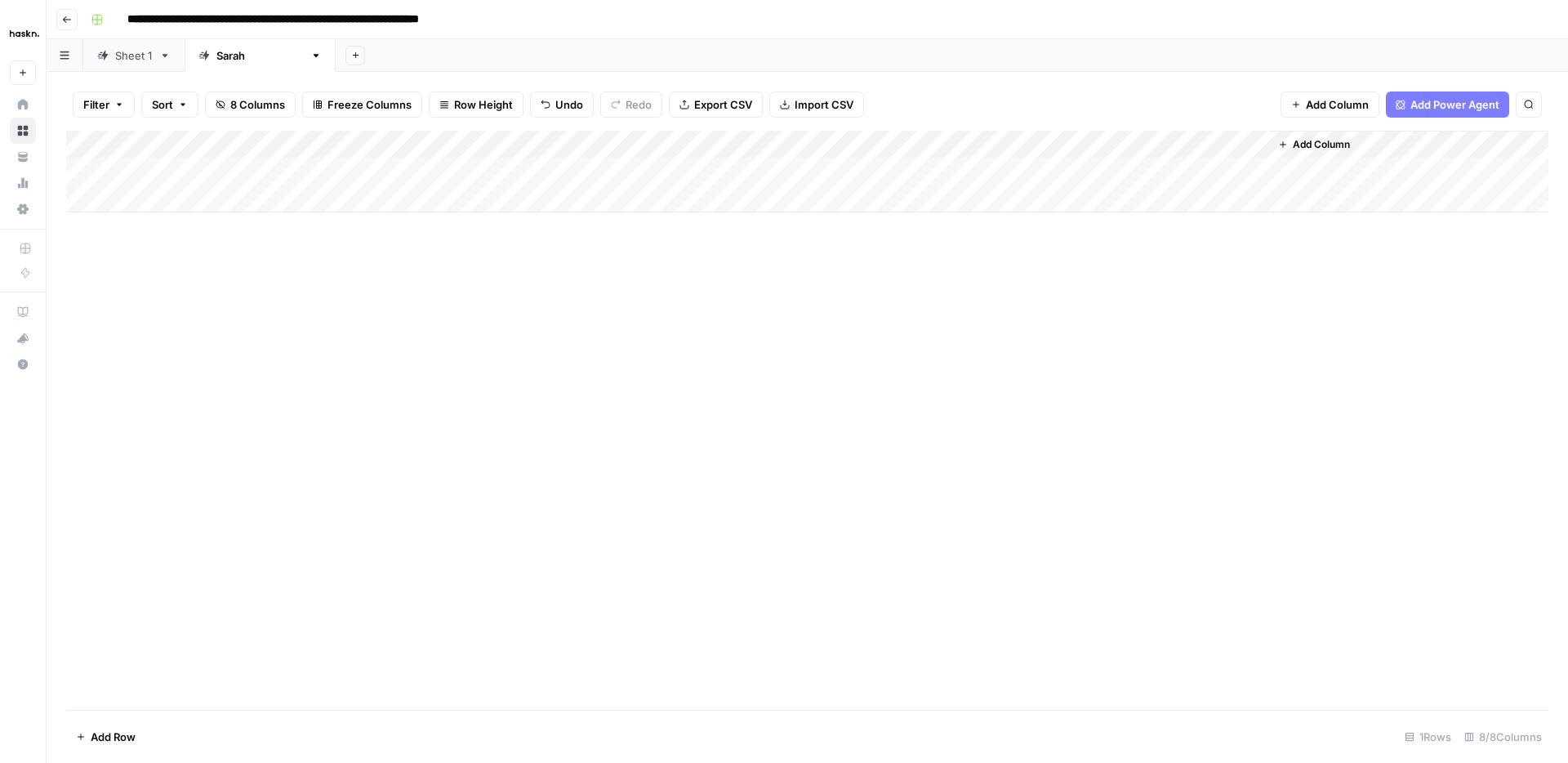
click at [406, 303] on div "Add Column" at bounding box center [807, 420] width 1482 height 579
drag, startPoint x: 462, startPoint y: 169, endPoint x: 473, endPoint y: 185, distance: 19.4
click at [462, 169] on div "Add Column" at bounding box center [807, 172] width 1482 height 82
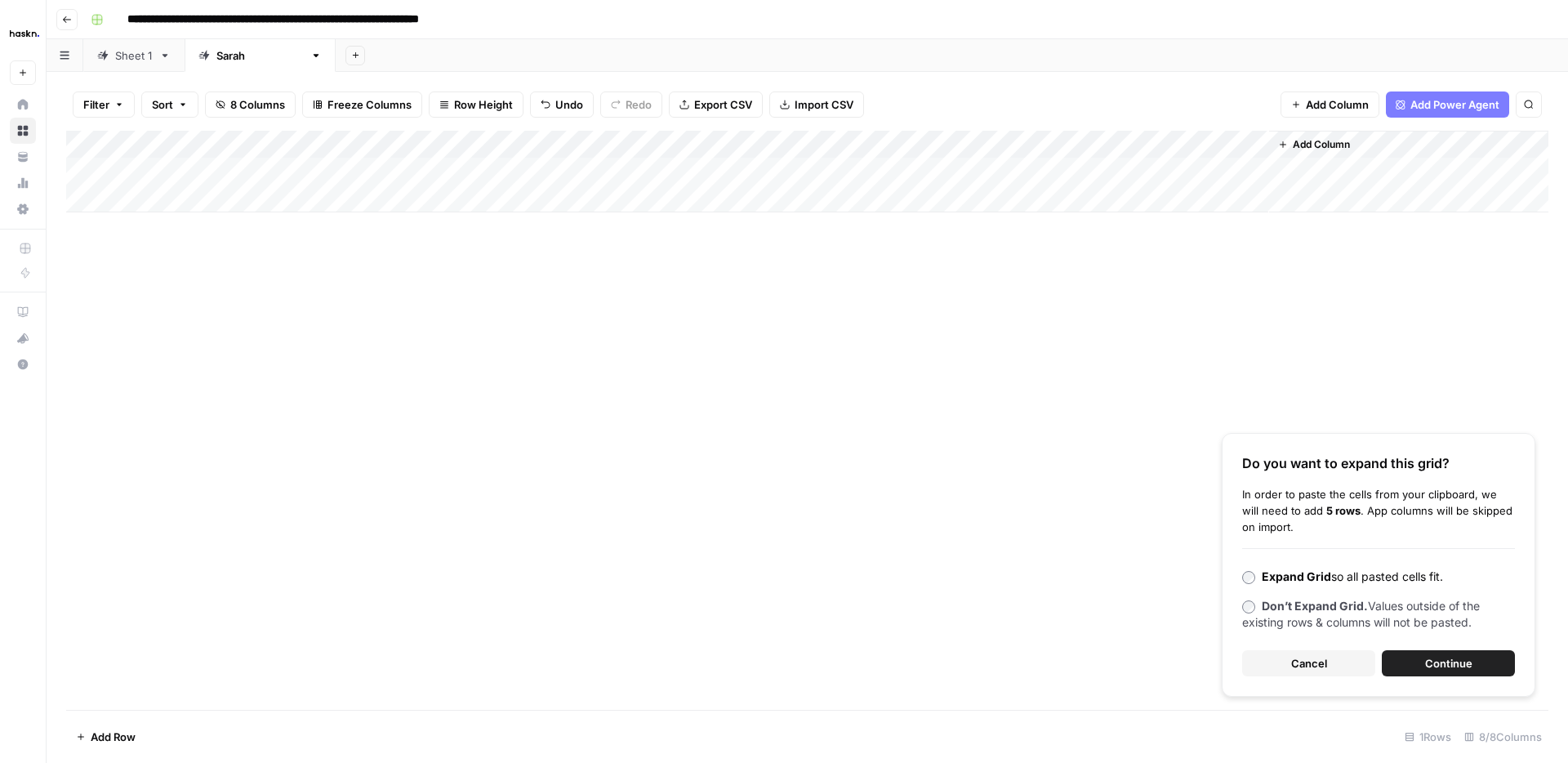
click at [1478, 664] on button "Continue" at bounding box center [1448, 663] width 133 height 26
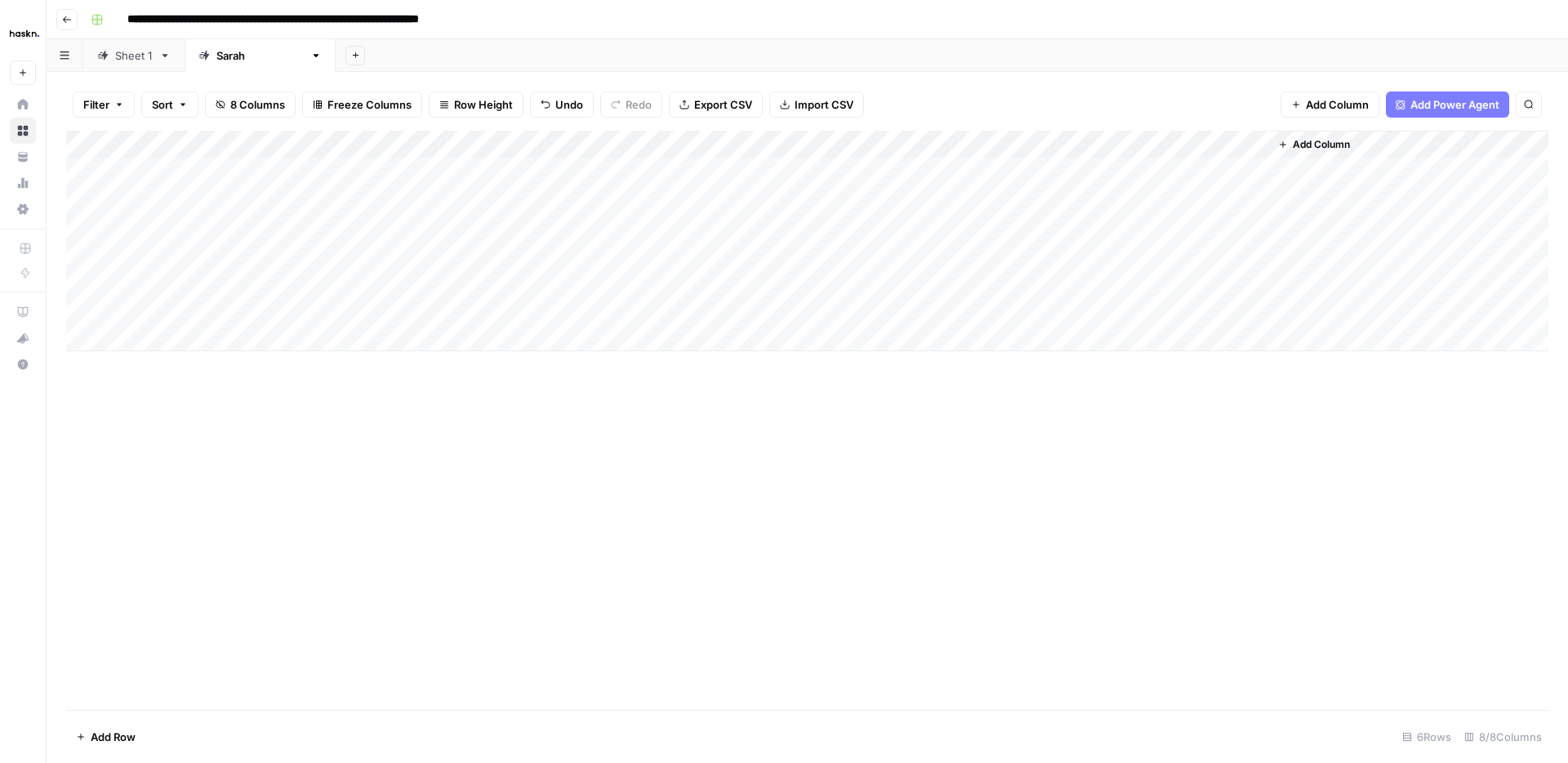
click at [139, 58] on div "Sheet 1" at bounding box center [133, 56] width 38 height 17
click at [583, 309] on div "Add Column" at bounding box center [807, 420] width 1482 height 579
click at [243, 55] on div "Sarah" at bounding box center [260, 56] width 88 height 17
click at [589, 173] on div "Add Column" at bounding box center [807, 241] width 1482 height 220
click at [143, 60] on div "Sheet 1" at bounding box center [133, 56] width 38 height 17
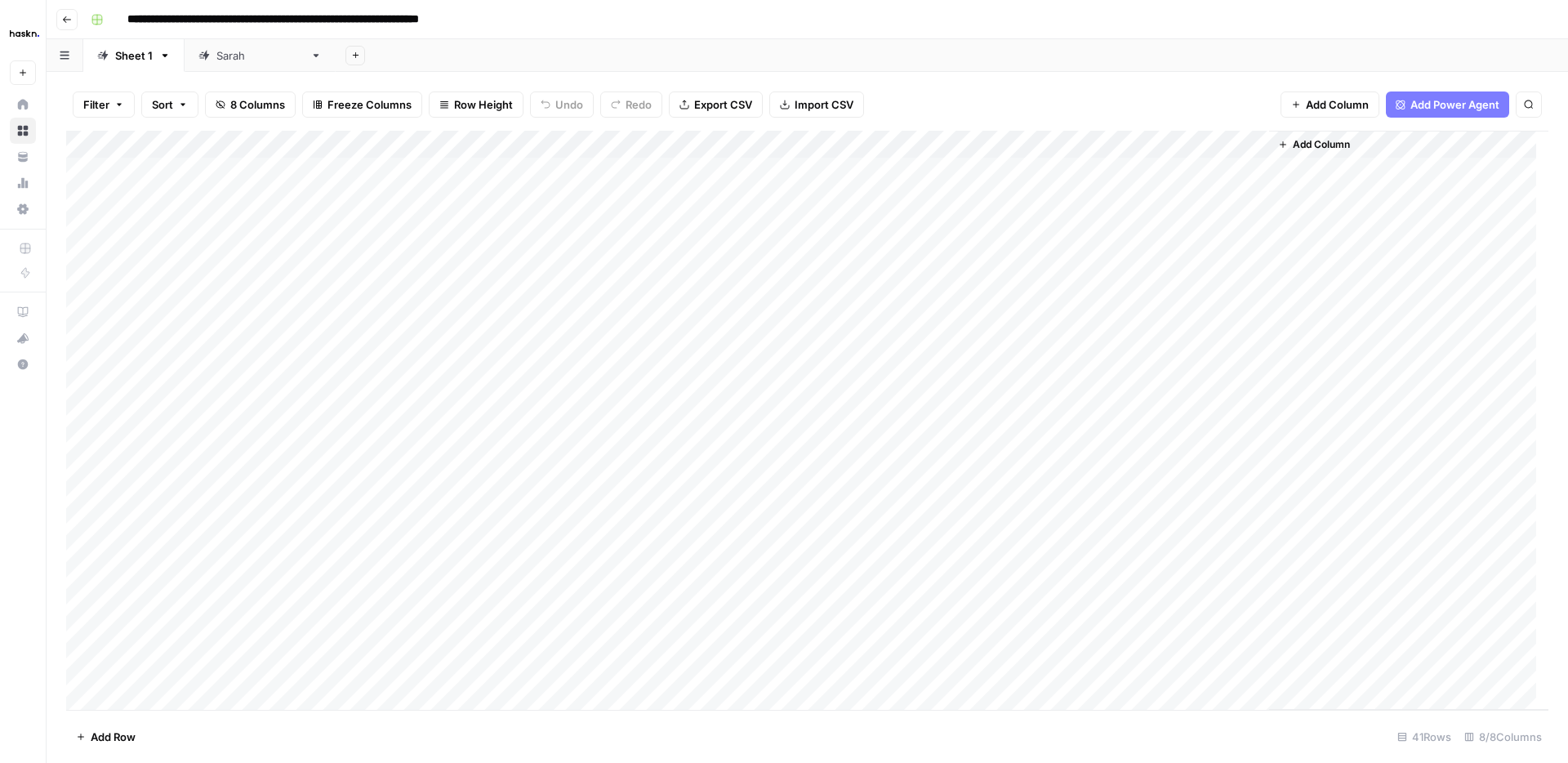
click at [588, 334] on div "Add Column" at bounding box center [807, 420] width 1482 height 579
click at [213, 56] on div "Sarah" at bounding box center [251, 56] width 105 height 17
click at [593, 193] on div "Add Column" at bounding box center [807, 241] width 1482 height 220
click at [157, 54] on link "Sheet 1" at bounding box center [133, 55] width 101 height 33
click at [589, 359] on div "Add Column" at bounding box center [807, 420] width 1482 height 579
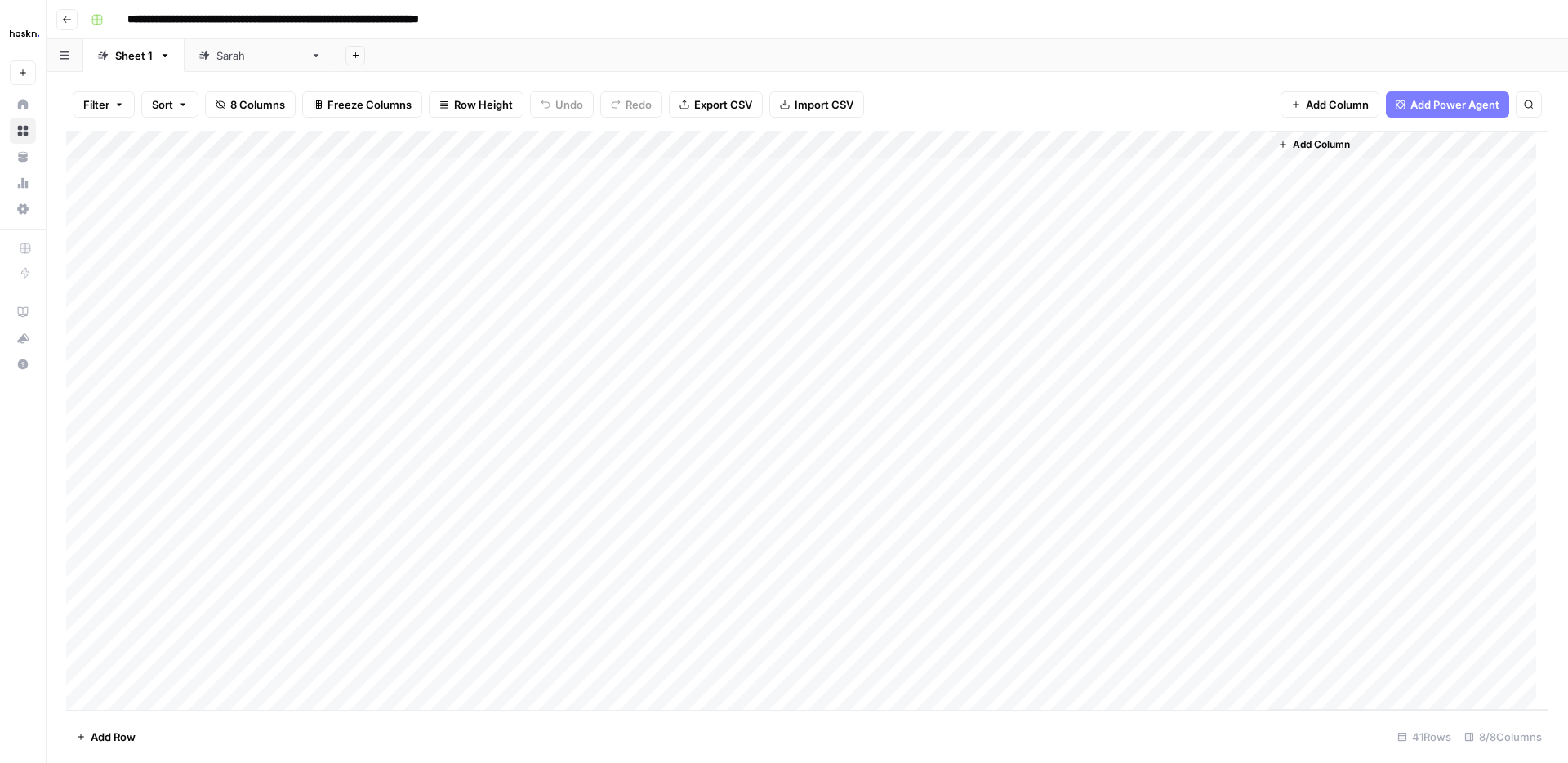
click at [218, 58] on div "Sarah" at bounding box center [260, 56] width 88 height 17
click at [569, 225] on div "Add Column" at bounding box center [807, 241] width 1482 height 220
click at [455, 242] on div "Add Column" at bounding box center [807, 241] width 1482 height 220
drag, startPoint x: 168, startPoint y: 76, endPoint x: 164, endPoint y: 58, distance: 18.4
click at [166, 61] on div "**********" at bounding box center [807, 381] width 1521 height 763
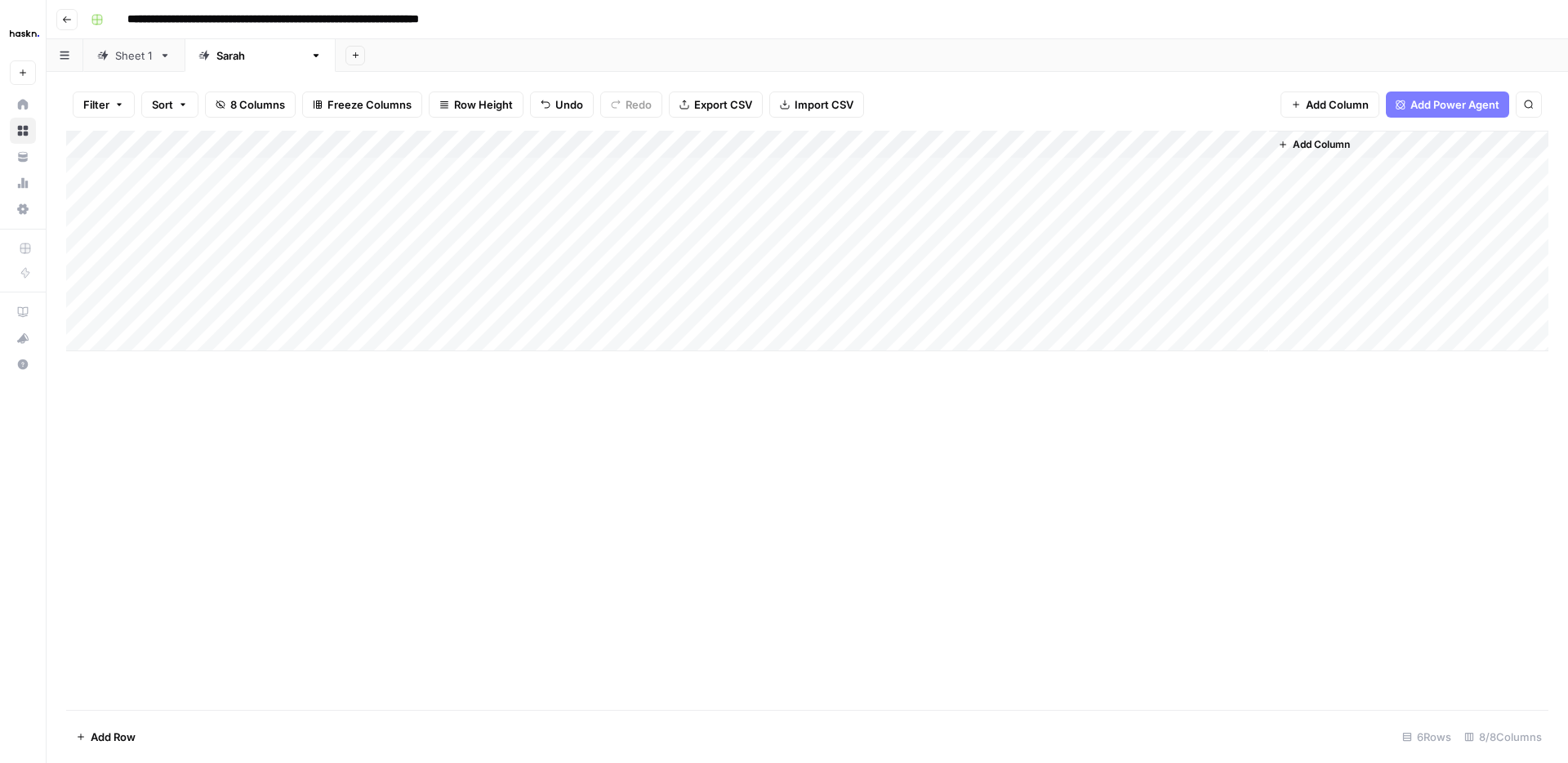
click at [147, 51] on div "Sheet 1" at bounding box center [133, 56] width 38 height 17
click at [81, 332] on div "Add Column" at bounding box center [807, 420] width 1482 height 579
click at [82, 333] on div "Add Column" at bounding box center [807, 420] width 1482 height 579
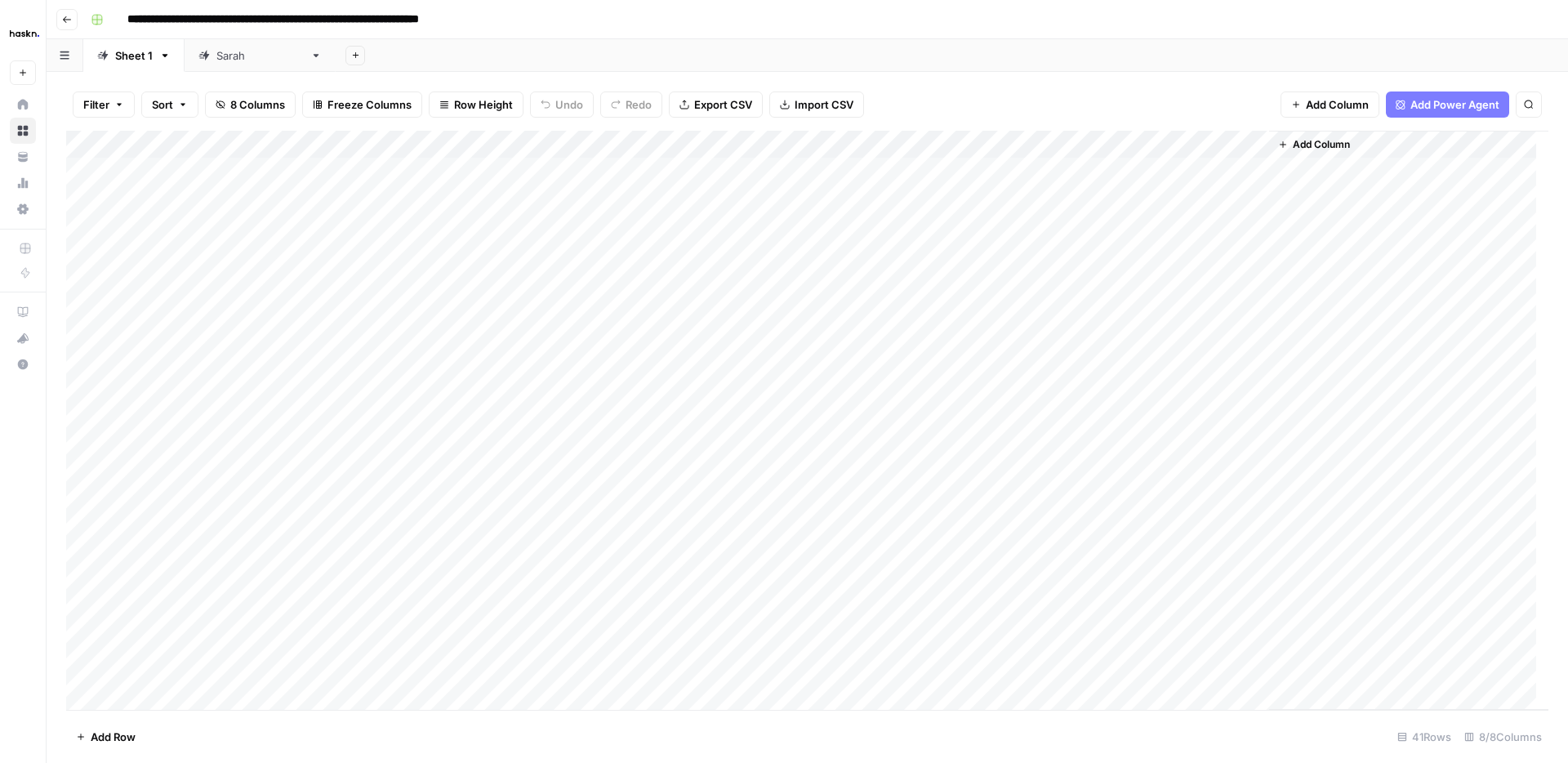
click at [218, 58] on div "Sarah" at bounding box center [260, 56] width 88 height 17
click at [148, 57] on div "Sheet 1" at bounding box center [133, 56] width 38 height 17
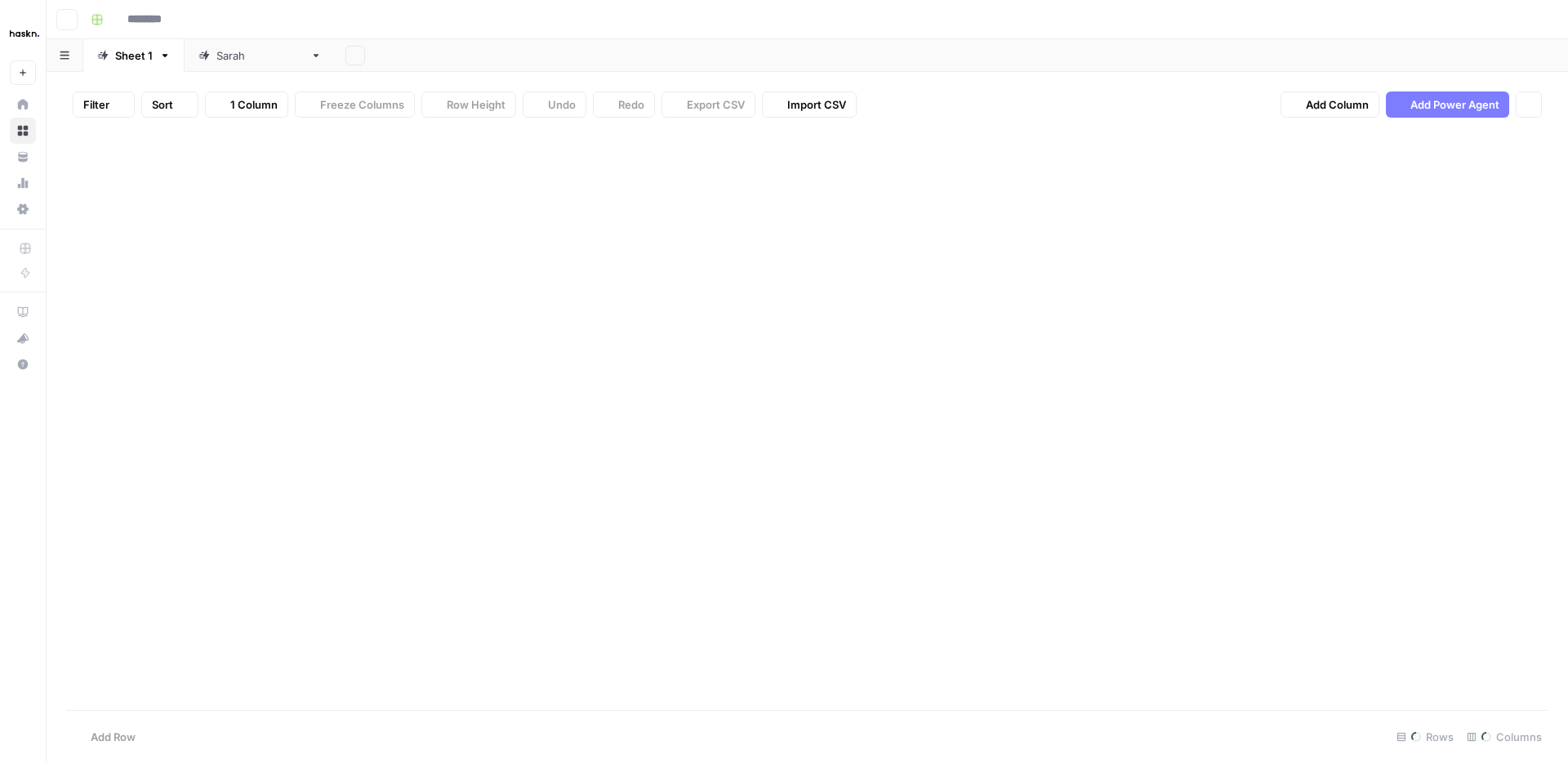
type input "**********"
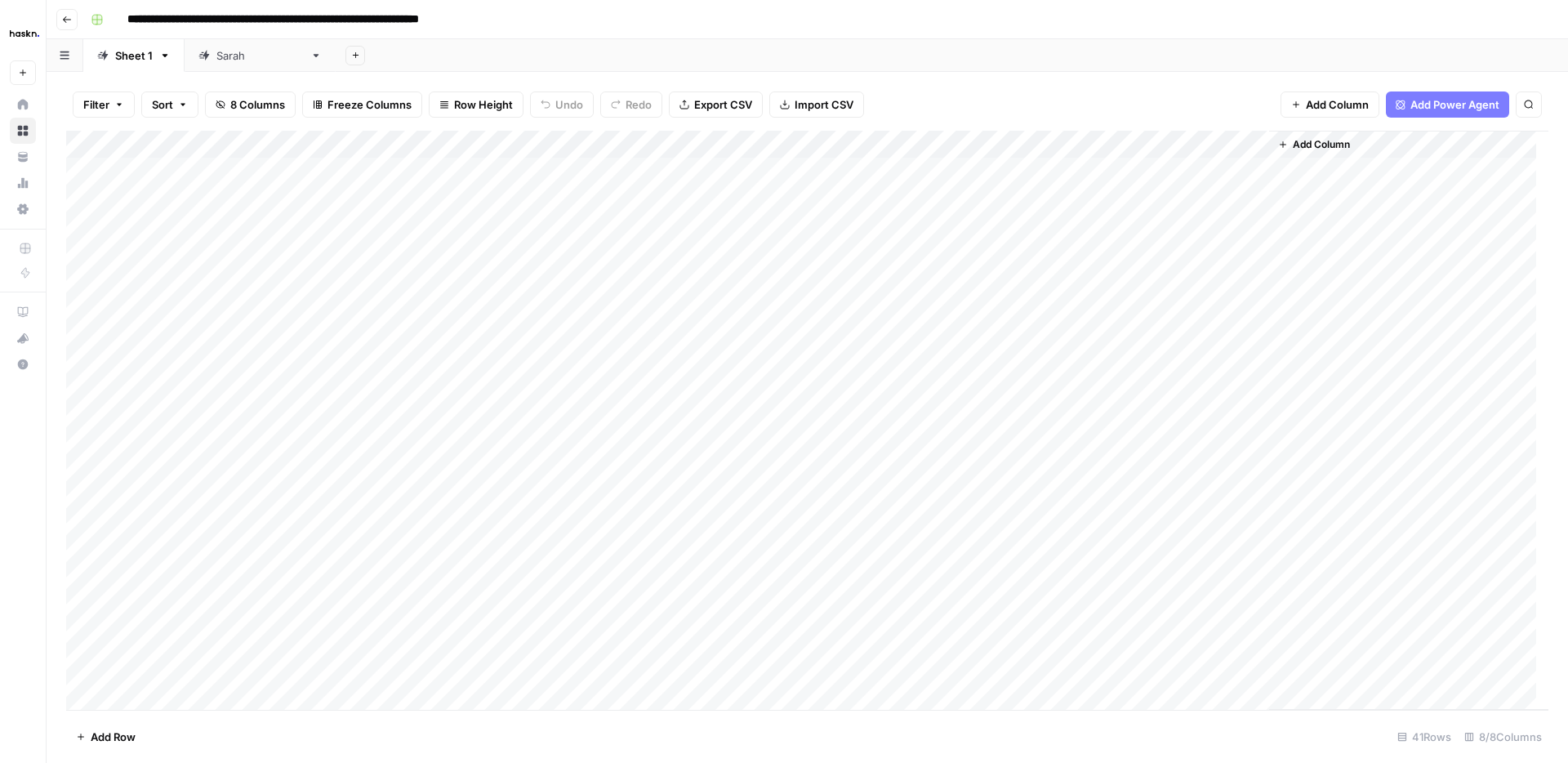
drag, startPoint x: 143, startPoint y: 306, endPoint x: 314, endPoint y: 364, distance: 180.6
click at [314, 364] on div "Add Column" at bounding box center [807, 420] width 1482 height 579
click at [232, 56] on div "Sarah" at bounding box center [260, 56] width 88 height 17
click at [181, 168] on div "Add Column" at bounding box center [807, 241] width 1482 height 220
click at [293, 222] on div "Add Column" at bounding box center [807, 241] width 1482 height 220
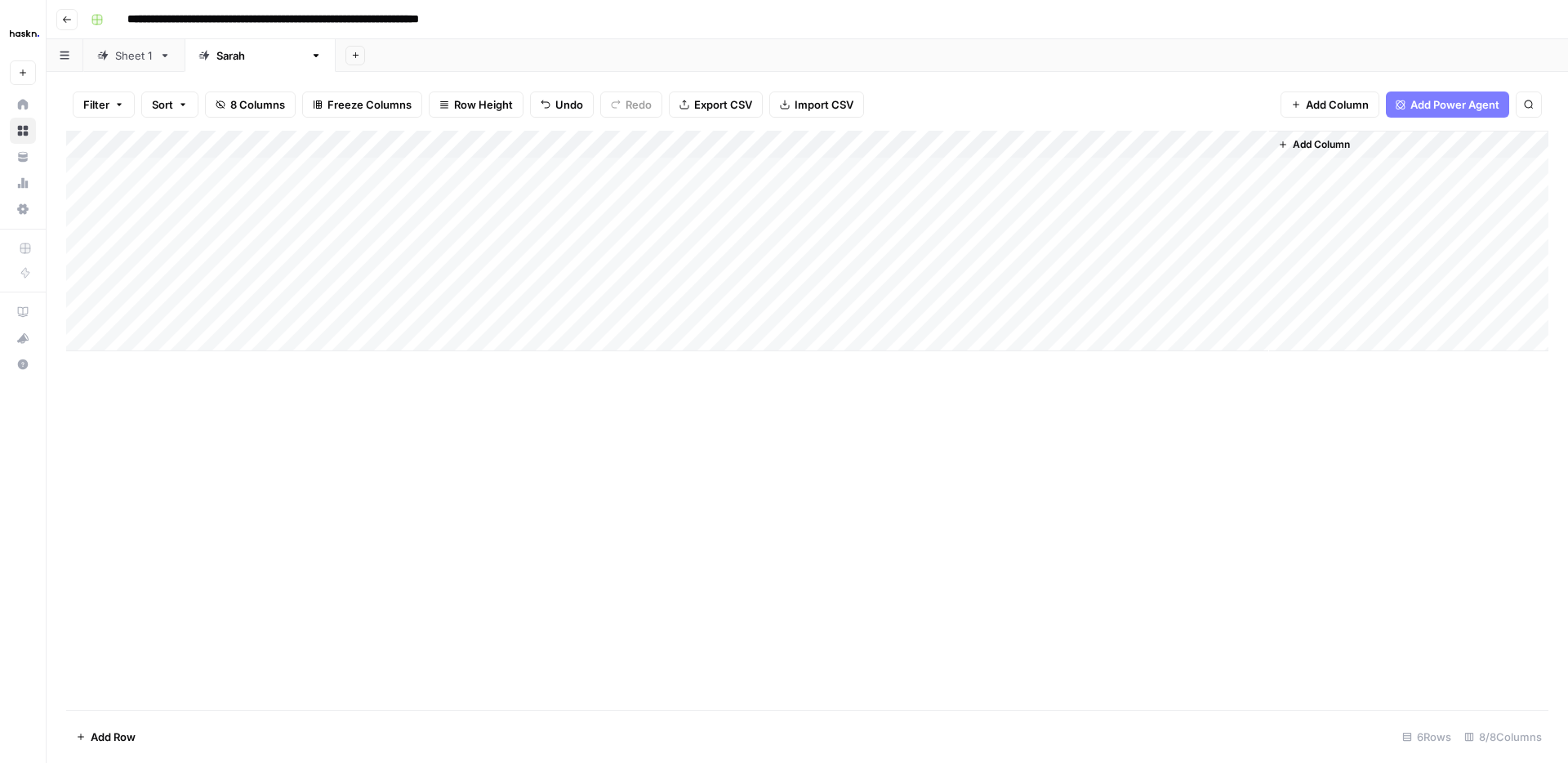
drag, startPoint x: 383, startPoint y: 237, endPoint x: 370, endPoint y: 309, distance: 73.2
click at [370, 309] on div "Add Column" at bounding box center [807, 241] width 1482 height 220
click at [154, 59] on link "Sheet 1" at bounding box center [133, 55] width 101 height 33
click at [738, 306] on div "Add Column" at bounding box center [807, 420] width 1482 height 579
click at [245, 59] on div "Sarah" at bounding box center [260, 56] width 88 height 17
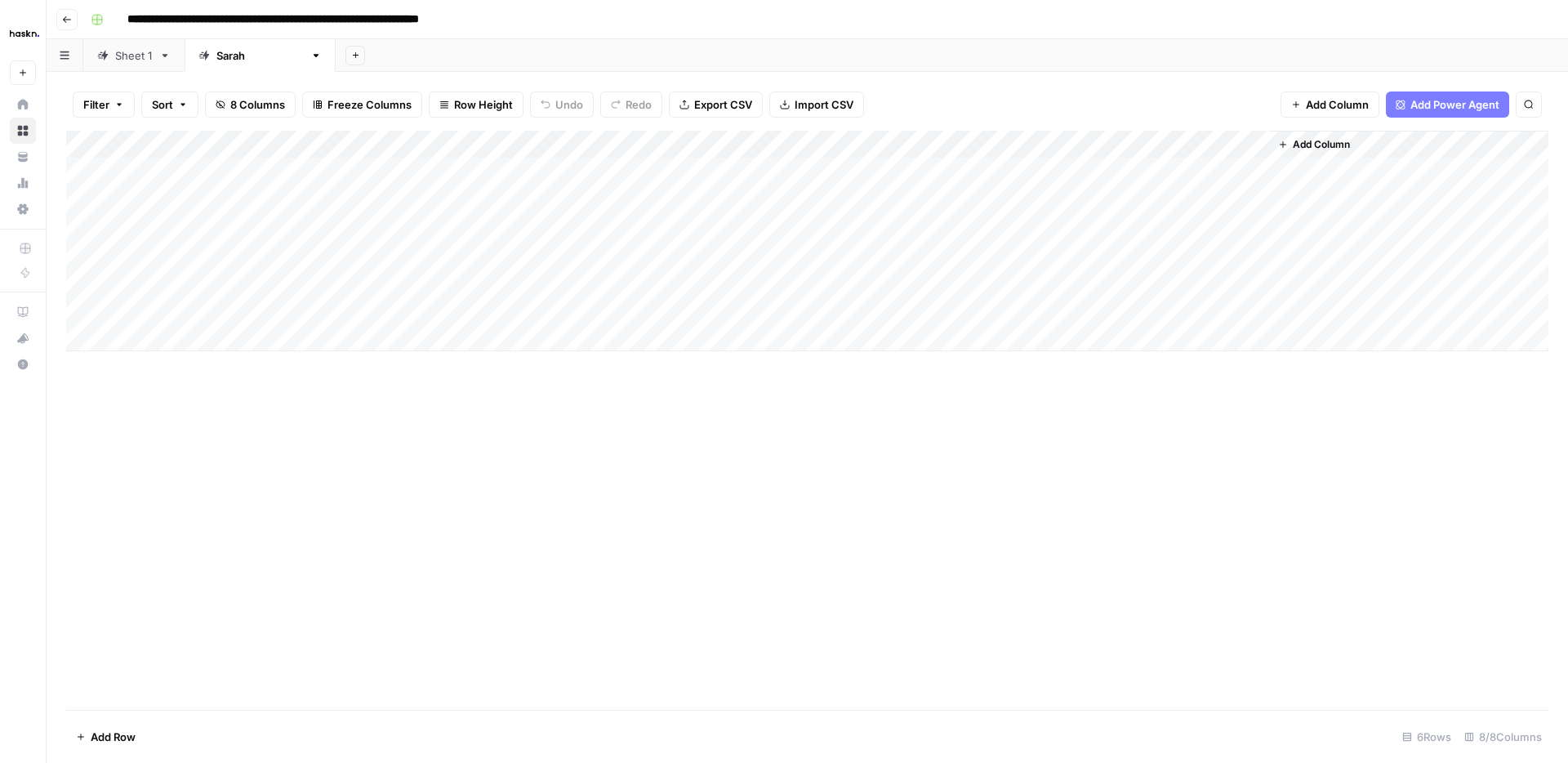
click at [747, 172] on div "Add Column" at bounding box center [807, 241] width 1482 height 220
click at [148, 61] on div "Sheet 1" at bounding box center [133, 56] width 38 height 17
click at [450, 668] on div "Add Column" at bounding box center [807, 420] width 1482 height 579
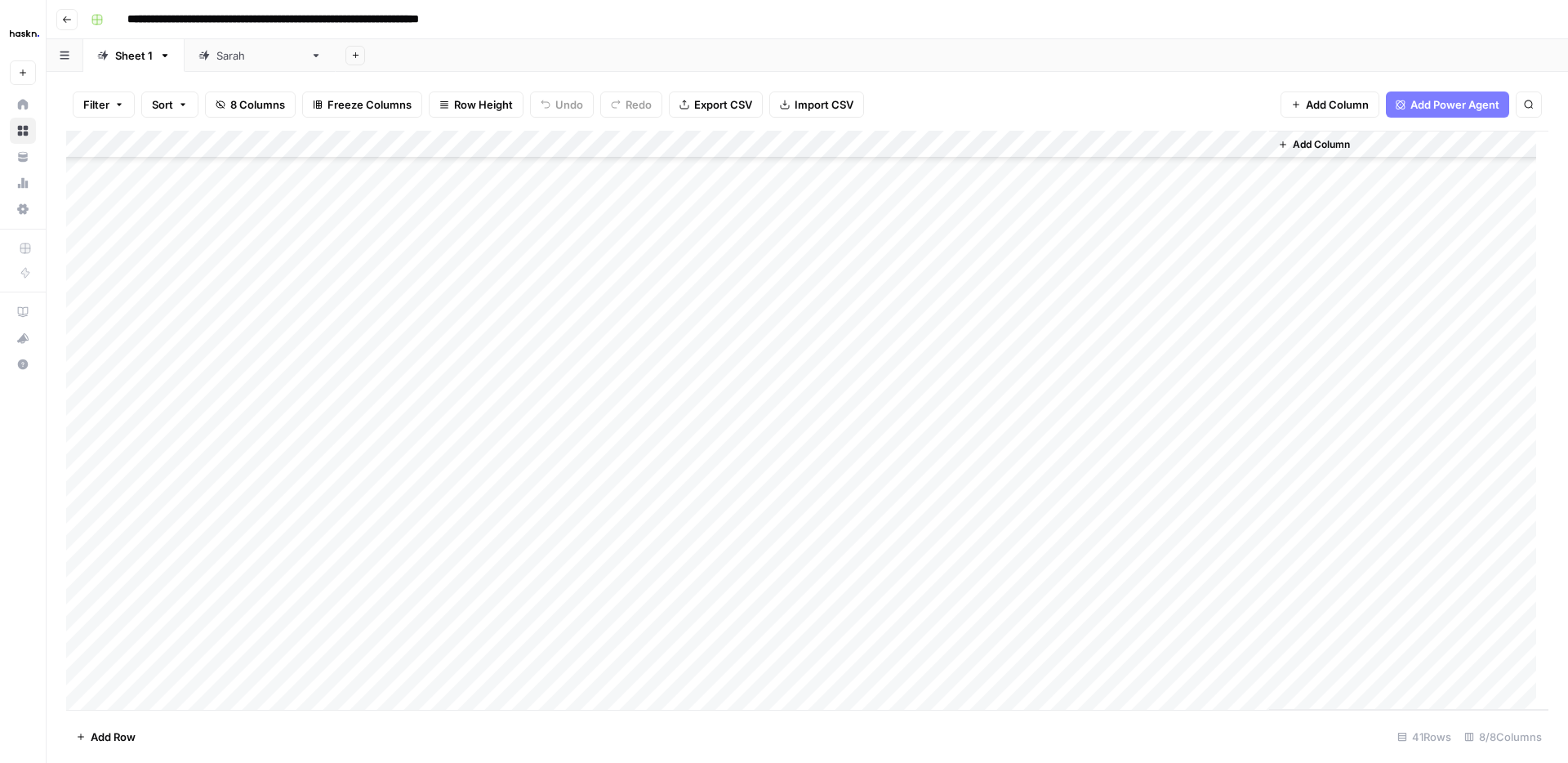
drag, startPoint x: 716, startPoint y: 359, endPoint x: 896, endPoint y: 414, distance: 188.2
click at [896, 414] on div "Add Column" at bounding box center [807, 420] width 1482 height 579
click at [220, 57] on div "Sarah" at bounding box center [260, 56] width 88 height 17
click at [725, 251] on div "Add Column" at bounding box center [807, 241] width 1482 height 220
click at [121, 60] on div "Sheet 1" at bounding box center [133, 56] width 38 height 17
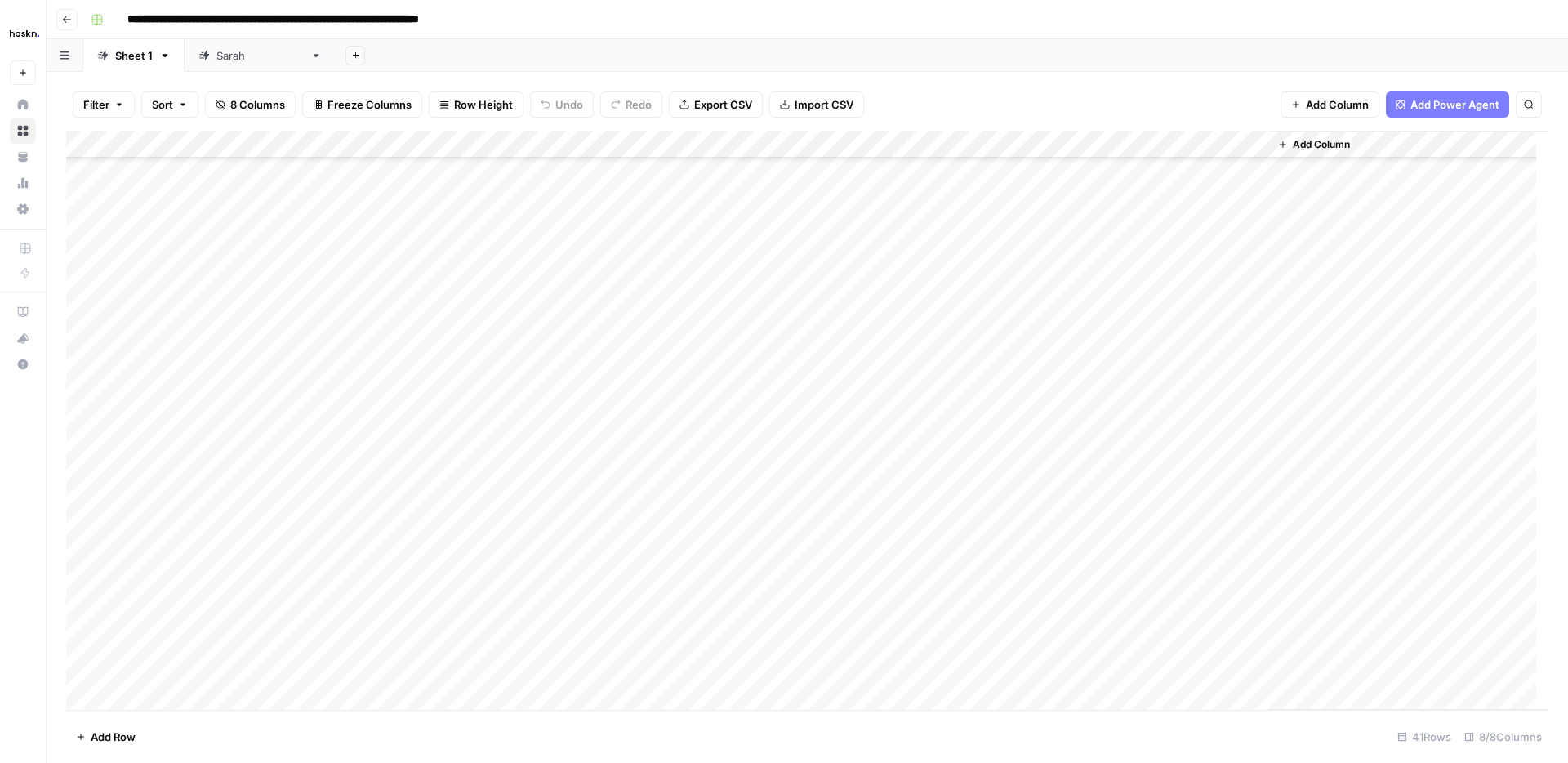
scroll to position [127, 0]
click at [421, 593] on div "Add Column" at bounding box center [807, 420] width 1482 height 579
drag, startPoint x: 123, startPoint y: 598, endPoint x: 248, endPoint y: 649, distance: 135.0
click at [248, 649] on div "Add Column" at bounding box center [807, 420] width 1482 height 579
click at [246, 56] on link "Sarah" at bounding box center [259, 55] width 151 height 33
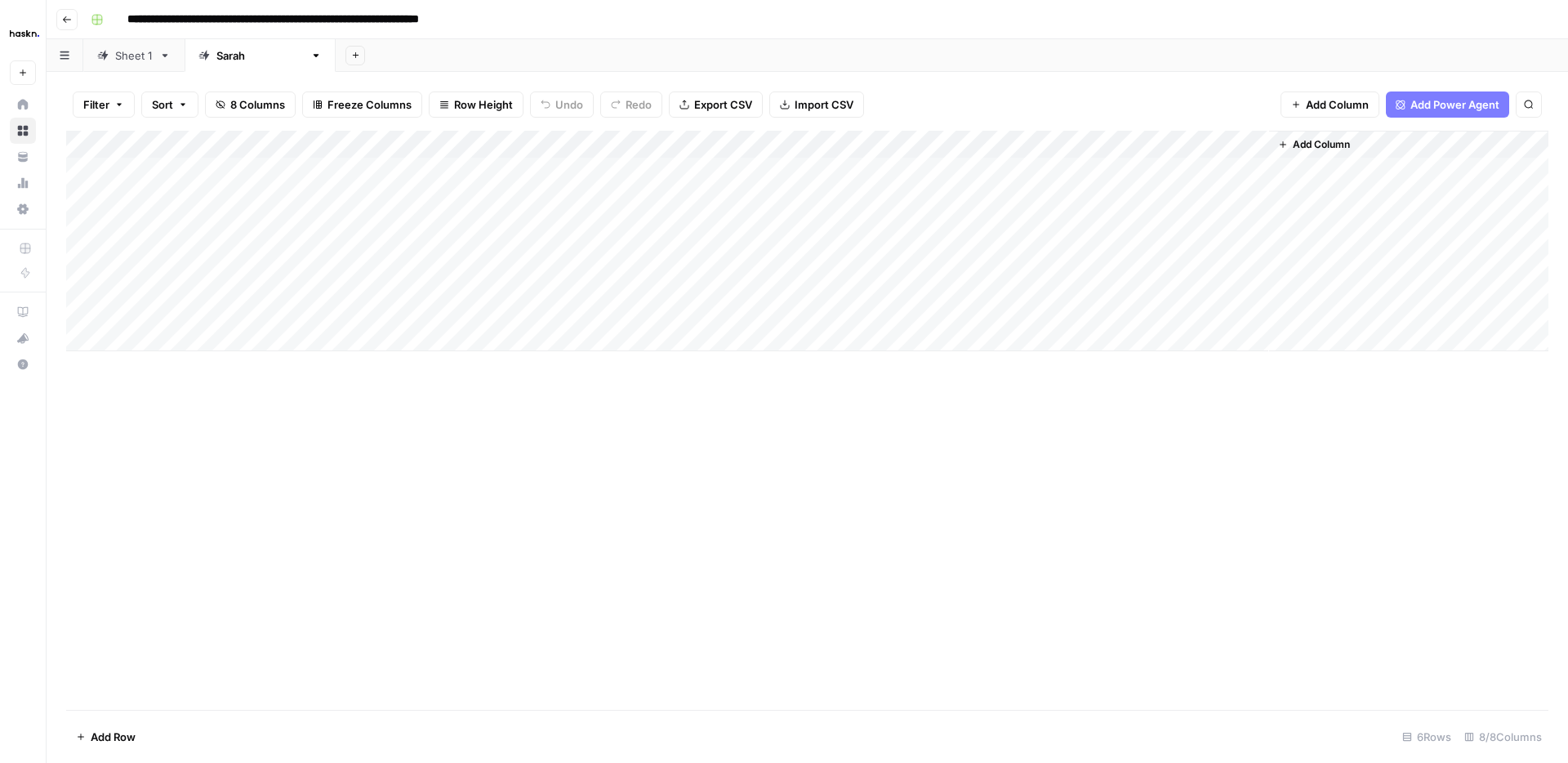
click at [166, 247] on div "Add Column" at bounding box center [807, 241] width 1482 height 220
click at [569, 258] on div "Add Column" at bounding box center [807, 241] width 1482 height 220
type textarea "**********"
click at [441, 284] on div "Add Column" at bounding box center [807, 241] width 1482 height 220
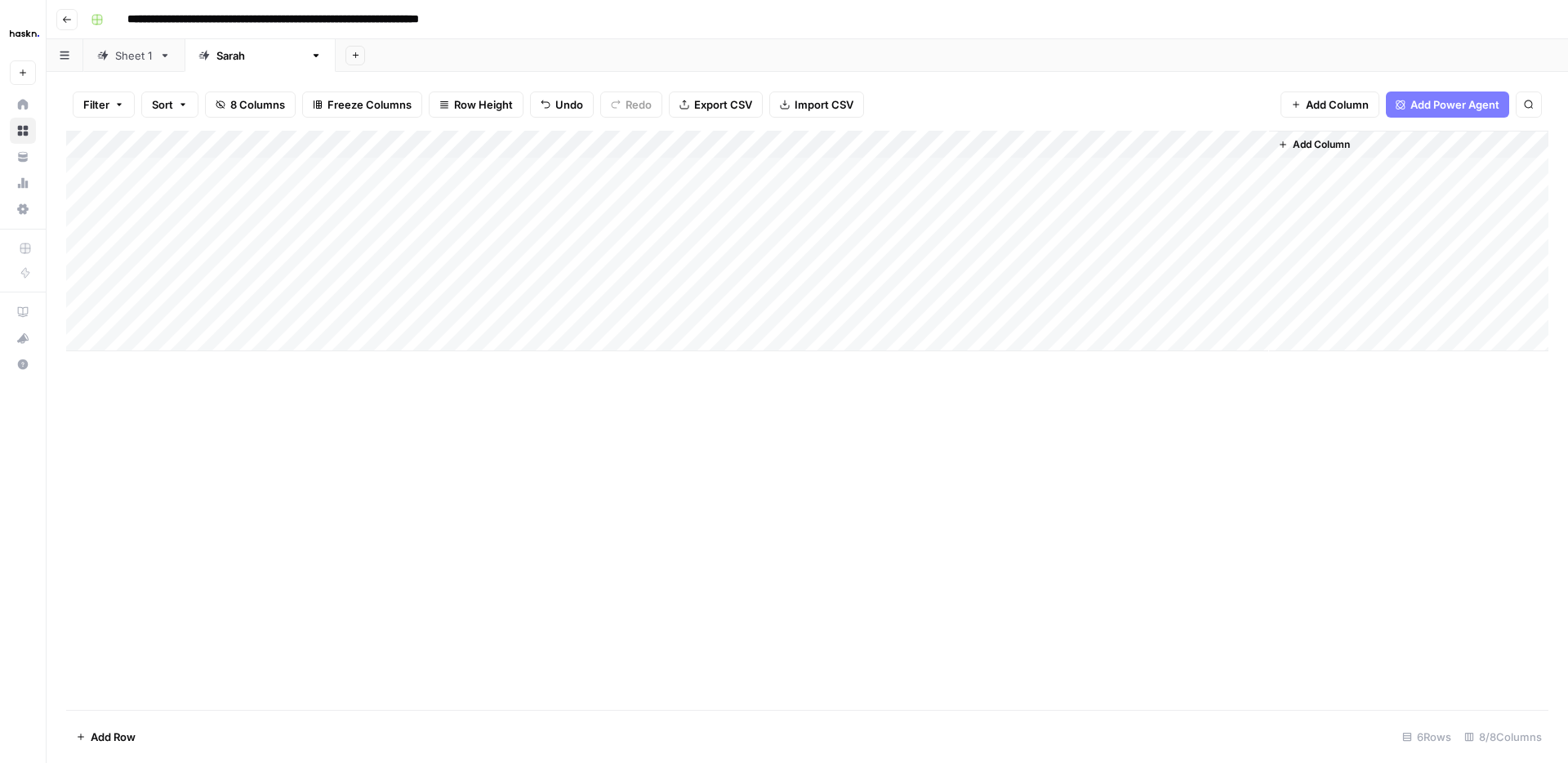
click at [616, 278] on div "Add Column" at bounding box center [807, 241] width 1482 height 220
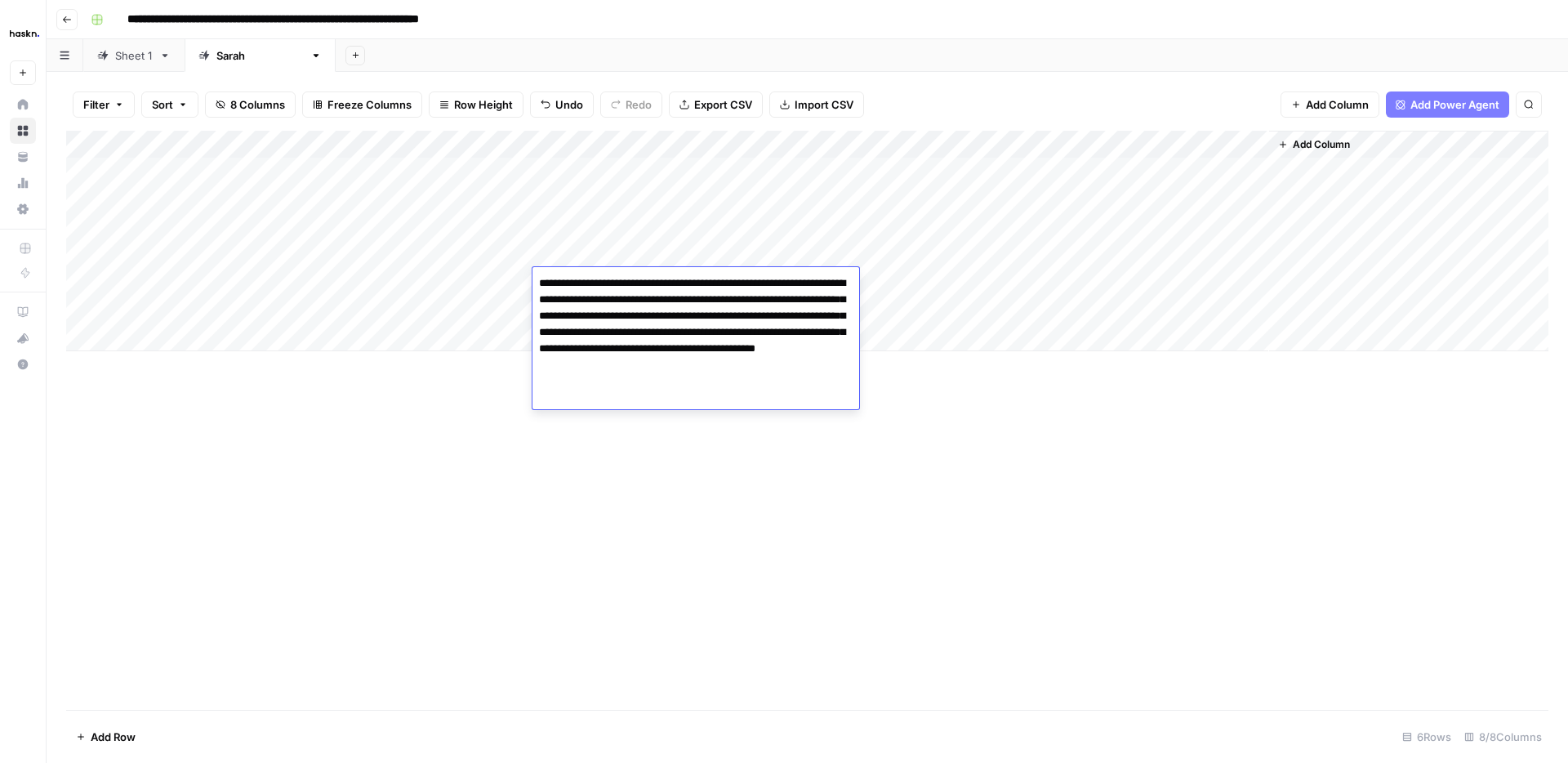
type textarea "**********"
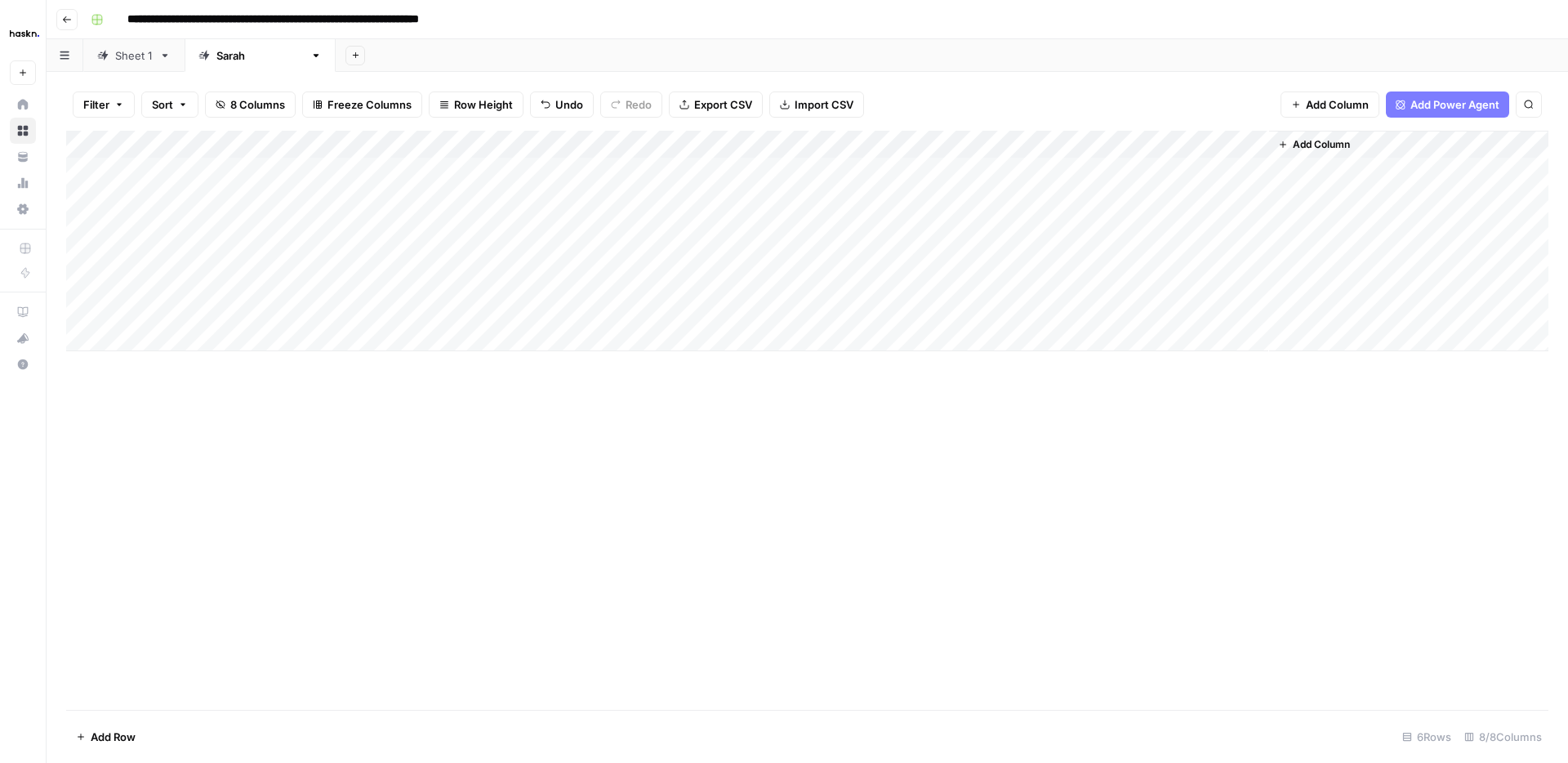
click at [466, 314] on div "Add Column" at bounding box center [807, 241] width 1482 height 220
click at [583, 310] on div "Add Column" at bounding box center [807, 241] width 1482 height 220
type textarea "**********"
click at [1107, 142] on div "Add Column" at bounding box center [807, 241] width 1482 height 220
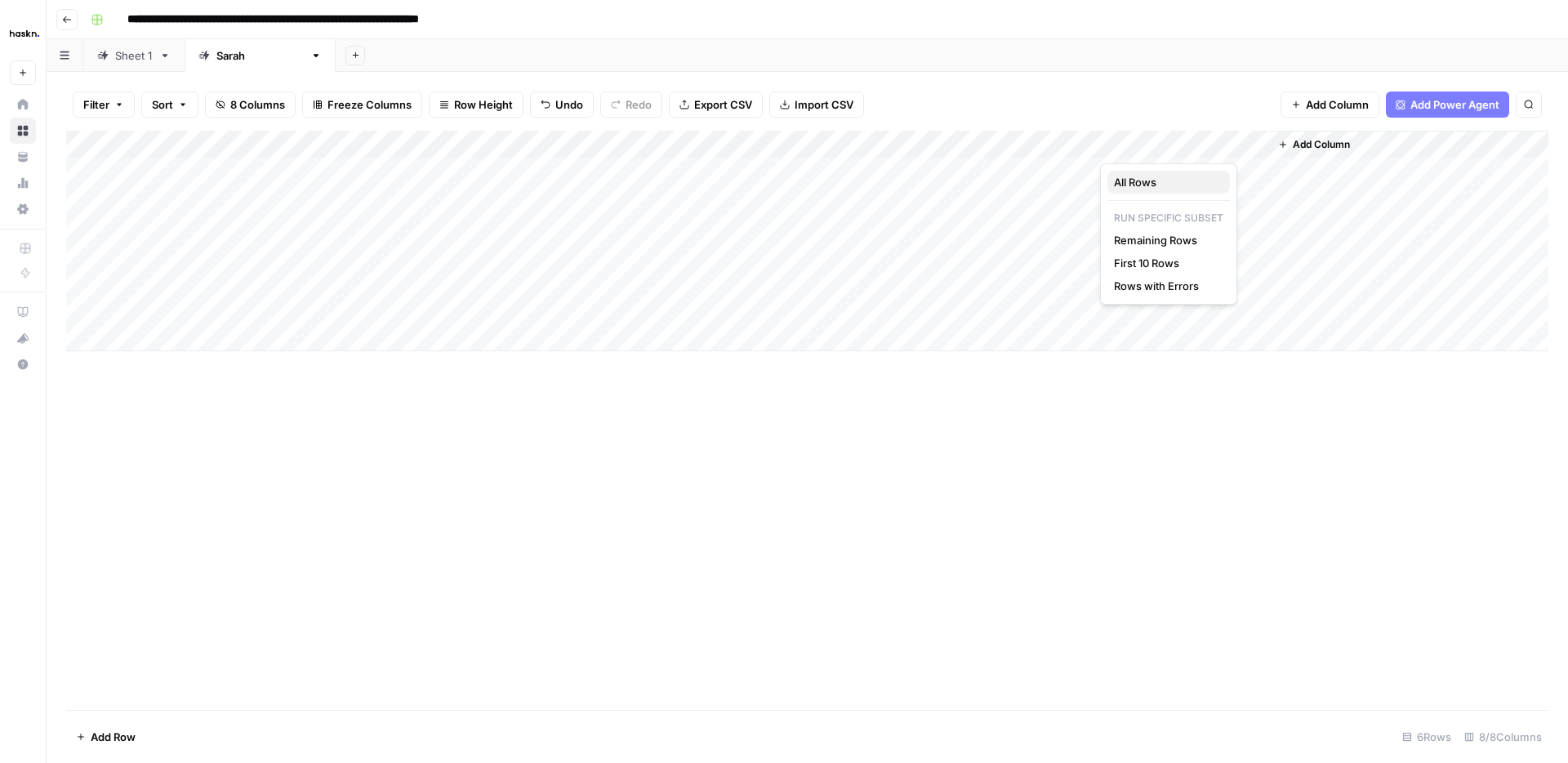
click at [1141, 180] on span "All Rows" at bounding box center [1165, 183] width 103 height 17
click at [1252, 168] on div "Add Column" at bounding box center [807, 241] width 1482 height 220
click at [1252, 195] on div "Add Column" at bounding box center [807, 241] width 1482 height 220
click at [1252, 225] on div "Add Column" at bounding box center [807, 241] width 1482 height 220
click at [1250, 251] on div "Add Column" at bounding box center [807, 241] width 1482 height 220
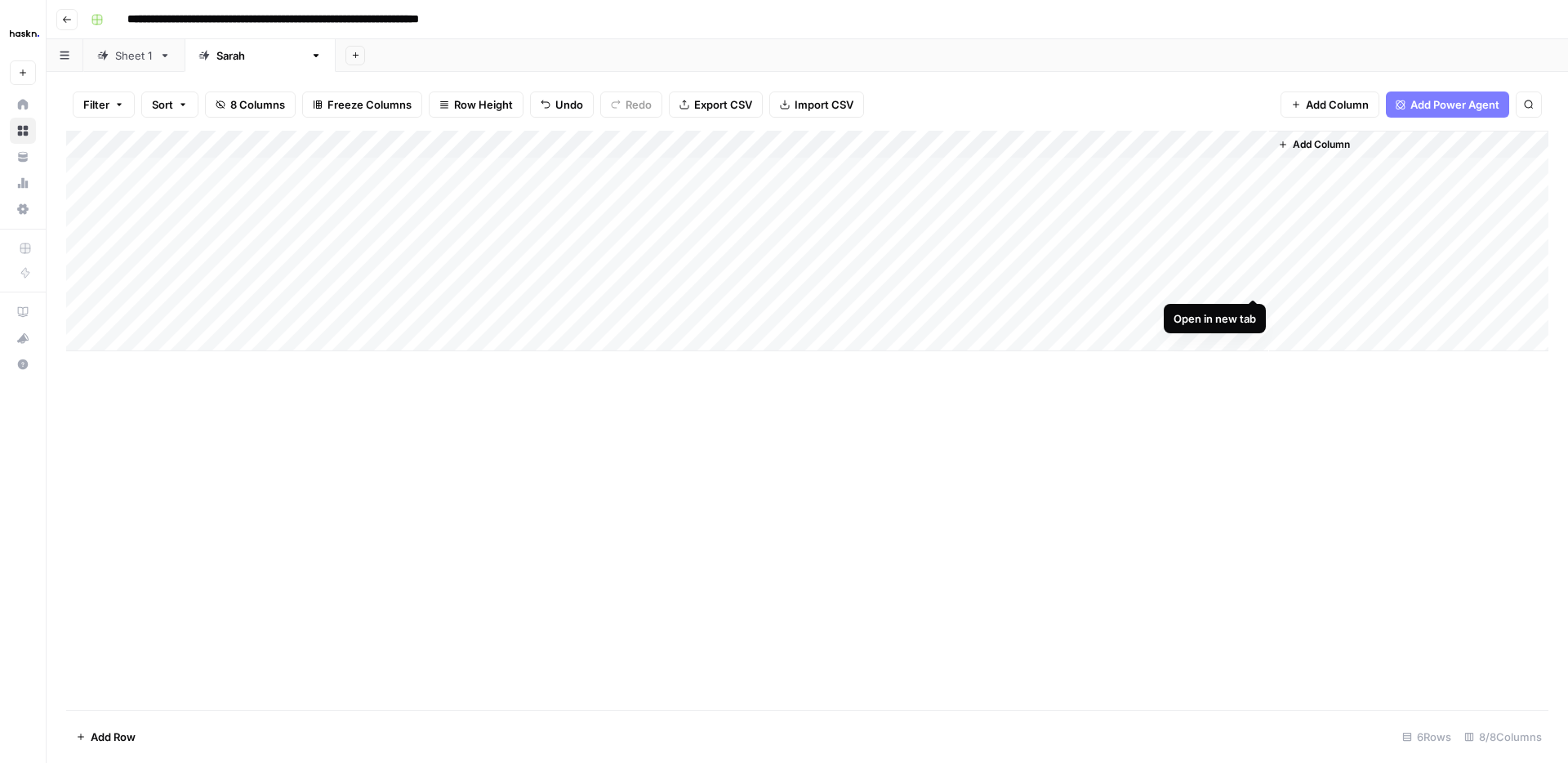
click at [1250, 281] on div "Add Column" at bounding box center [807, 241] width 1482 height 220
click at [1255, 307] on div "Add Column" at bounding box center [807, 241] width 1482 height 220
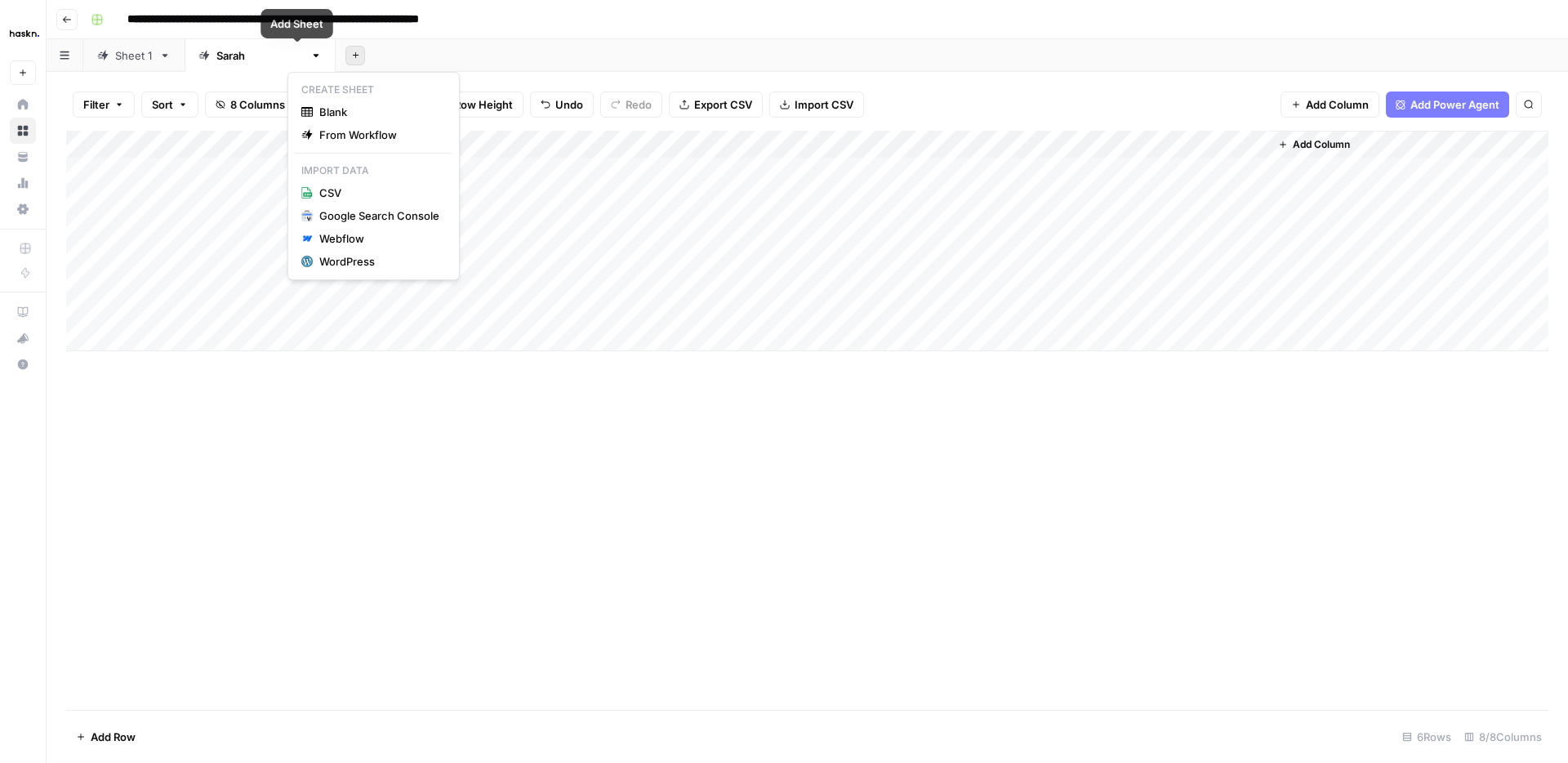
click at [351, 57] on icon "button" at bounding box center [355, 55] width 9 height 9
drag, startPoint x: 441, startPoint y: 48, endPoint x: 428, endPoint y: 48, distance: 13.0
click at [441, 48] on div "Add Sheet" at bounding box center [952, 55] width 1232 height 33
click at [310, 57] on icon "button" at bounding box center [316, 56] width 12 height 12
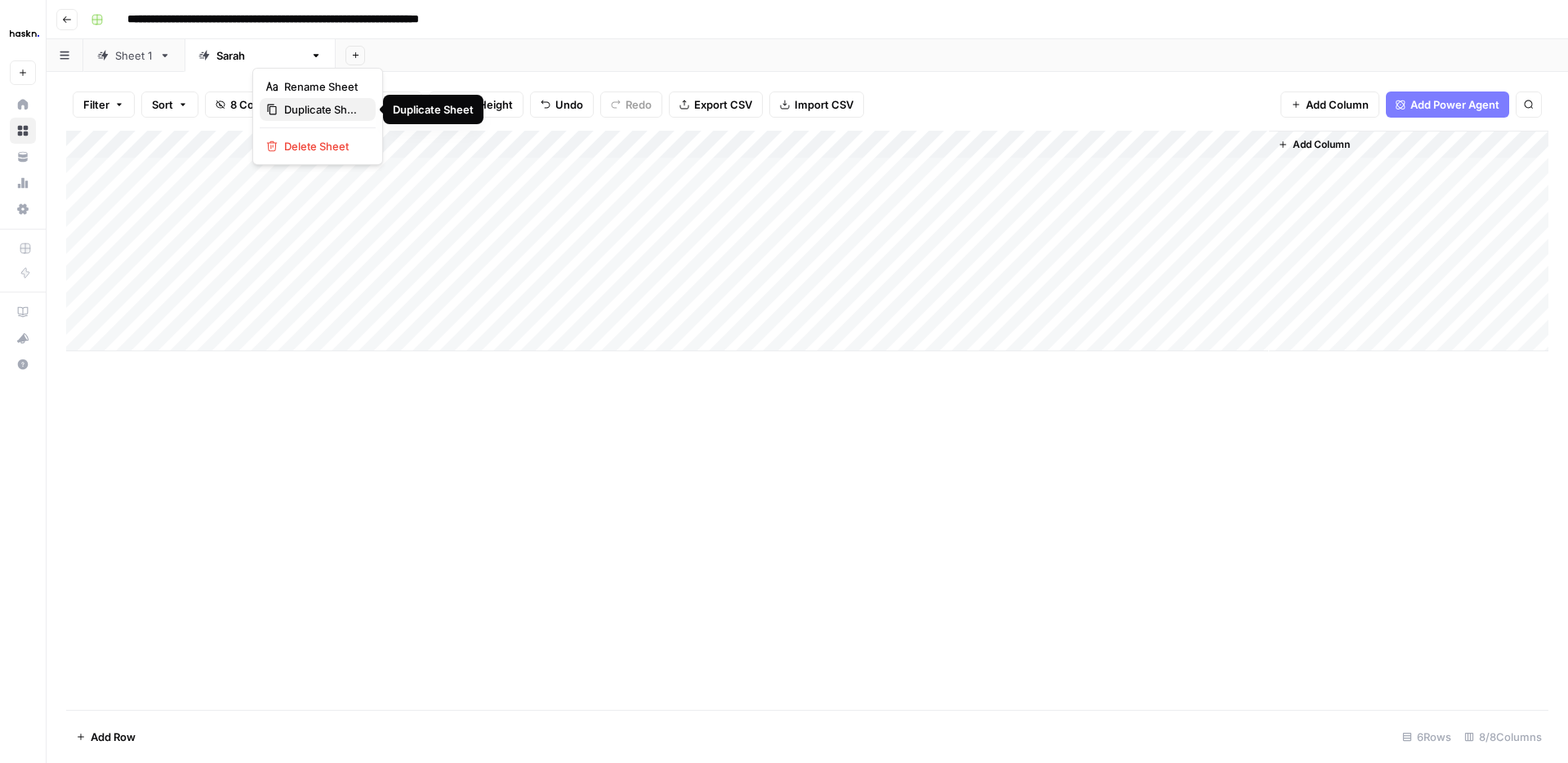
click at [308, 111] on span "Duplicate Sheet" at bounding box center [323, 109] width 78 height 17
click at [461, 59] on icon "button" at bounding box center [467, 56] width 12 height 12
click at [398, 92] on span "Rename Sheet" at bounding box center [417, 87] width 78 height 17
type input "*"
type input "*******"
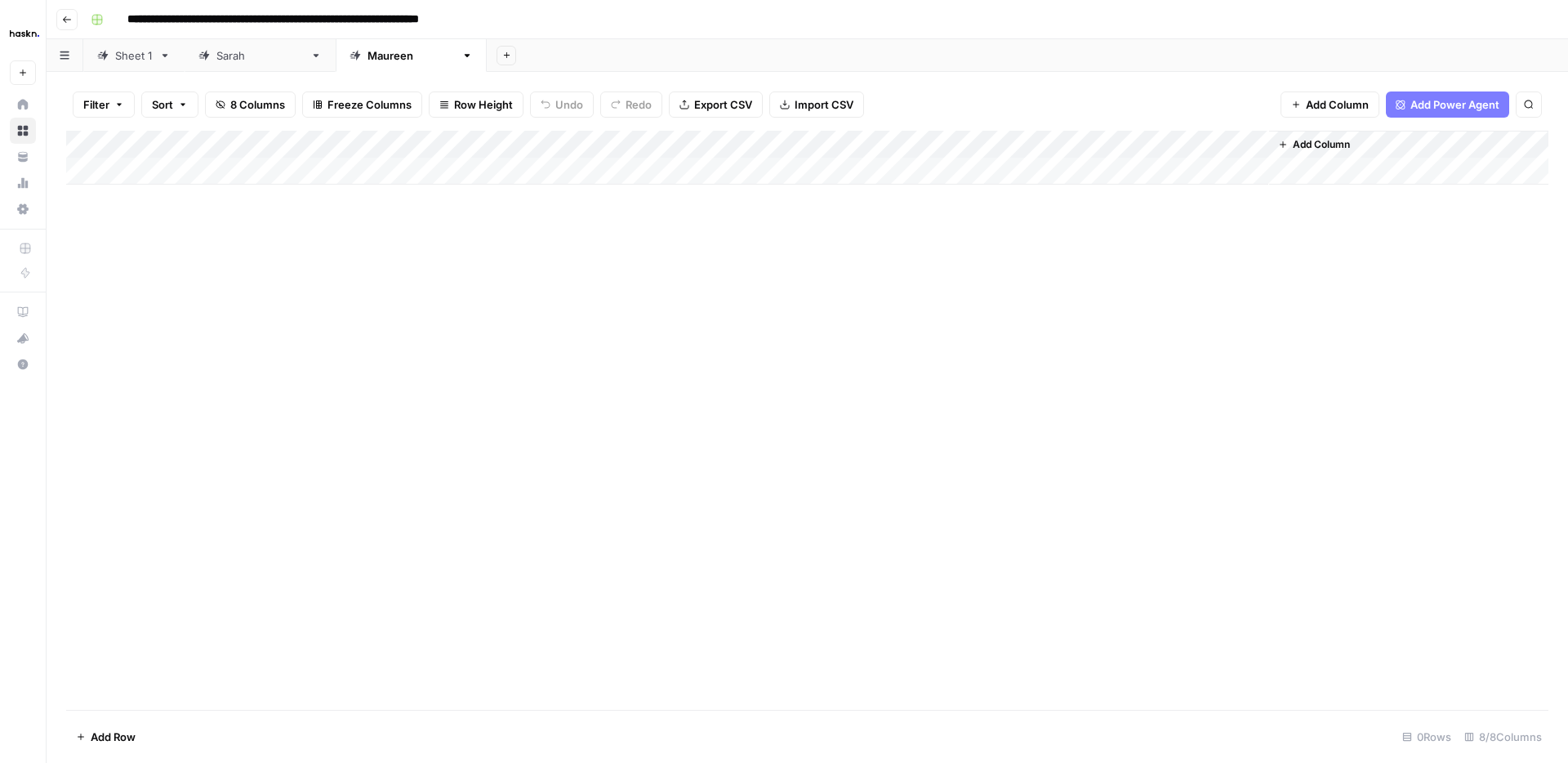
drag, startPoint x: 143, startPoint y: 169, endPoint x: 183, endPoint y: 215, distance: 61.0
click at [143, 168] on div "Add Column" at bounding box center [807, 158] width 1482 height 54
click at [298, 324] on div "Add Column" at bounding box center [807, 420] width 1482 height 579
click at [328, 166] on div "Add Column" at bounding box center [807, 172] width 1482 height 82
click at [486, 161] on div "Add Column" at bounding box center [807, 172] width 1482 height 82
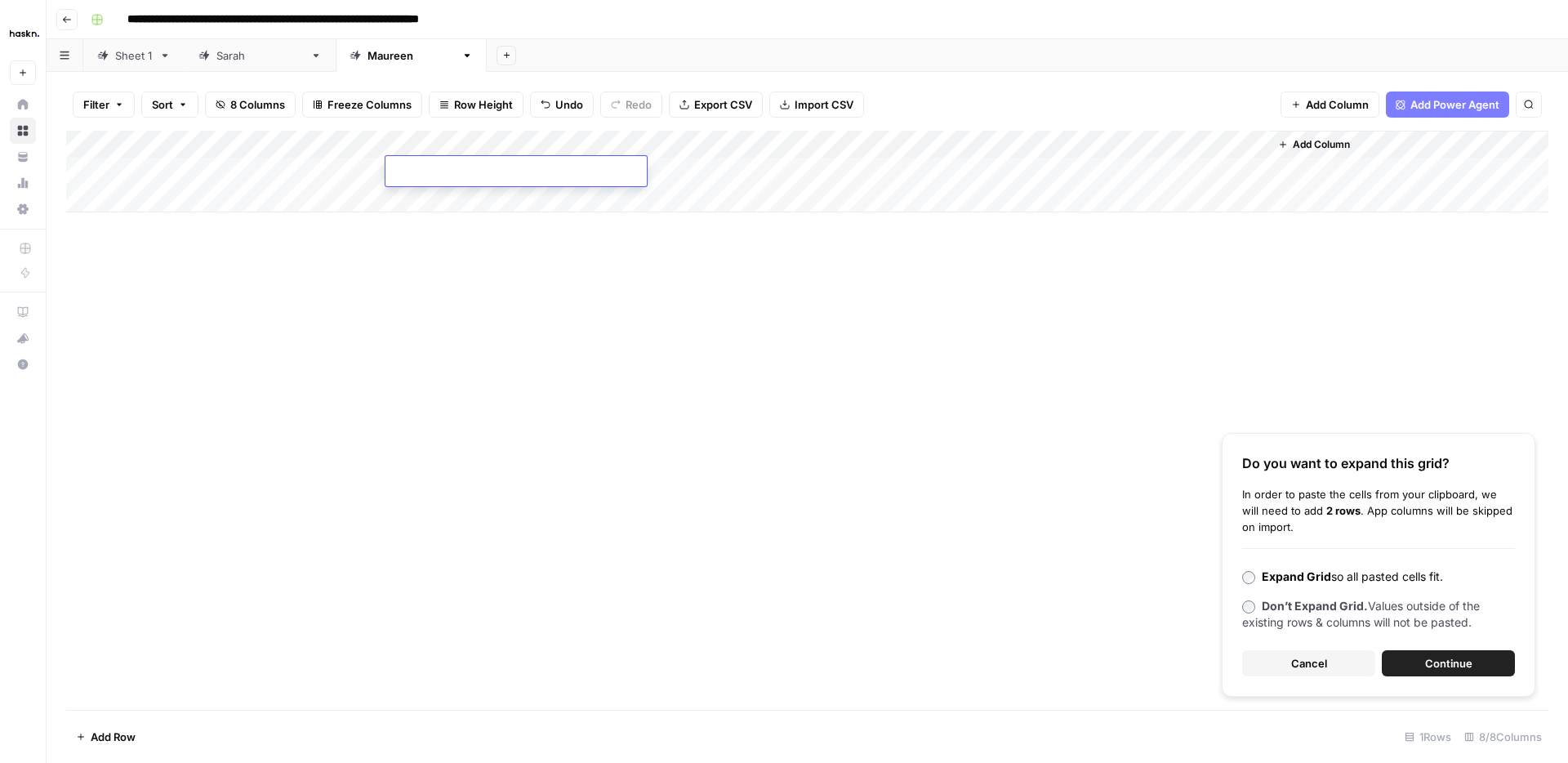
click at [519, 279] on div "Add Column Do you want to expand this grid? In order to paste the cells from yo…" at bounding box center [807, 420] width 1482 height 579
click at [1487, 671] on button "Continue" at bounding box center [1448, 663] width 133 height 26
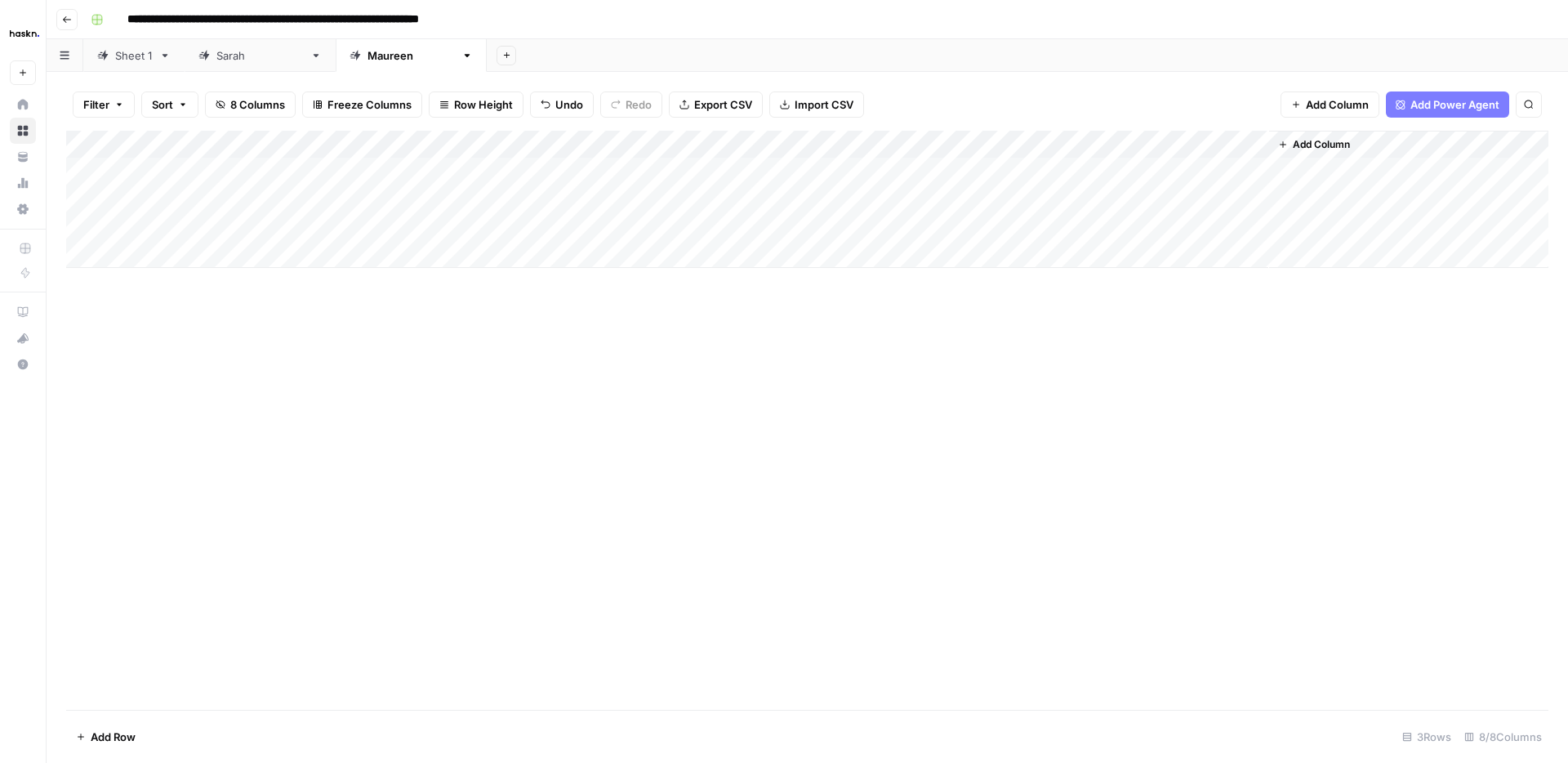
click at [143, 254] on div "Add Column" at bounding box center [807, 199] width 1482 height 138
click at [463, 247] on div "Add Column" at bounding box center [807, 213] width 1482 height 165
click at [439, 249] on div "Add Column" at bounding box center [807, 213] width 1482 height 165
type textarea "**********"
click at [550, 399] on div "Add Column" at bounding box center [807, 420] width 1482 height 579
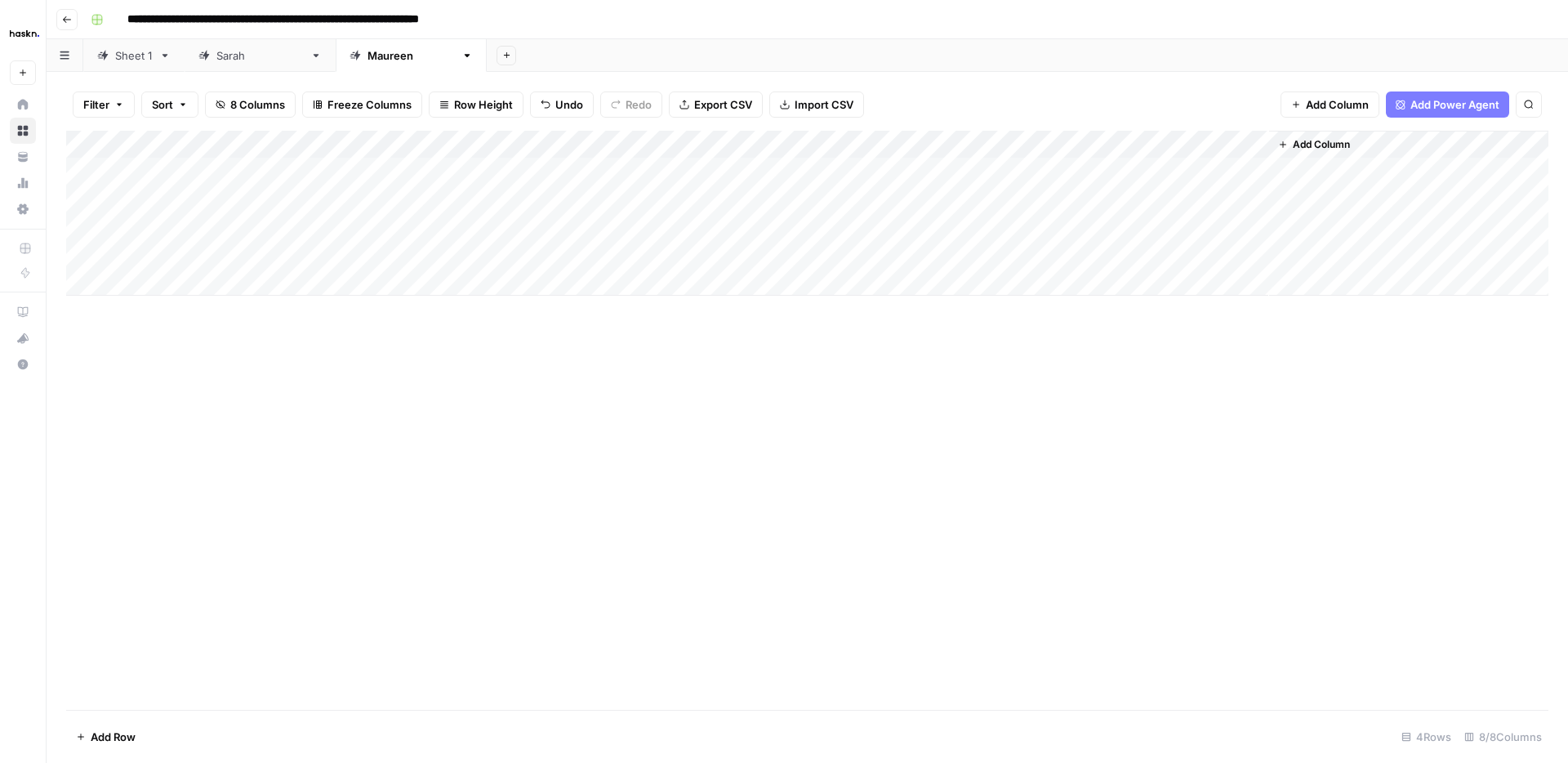
click at [461, 55] on icon "button" at bounding box center [467, 56] width 12 height 12
click at [407, 108] on span "Duplicate Sheet" at bounding box center [432, 109] width 78 height 17
click at [518, 59] on div "Maureen" at bounding box center [562, 56] width 88 height 17
click at [613, 59] on icon "button" at bounding box center [619, 56] width 12 height 12
click at [505, 88] on span "Rename Sheet" at bounding box center [541, 87] width 78 height 17
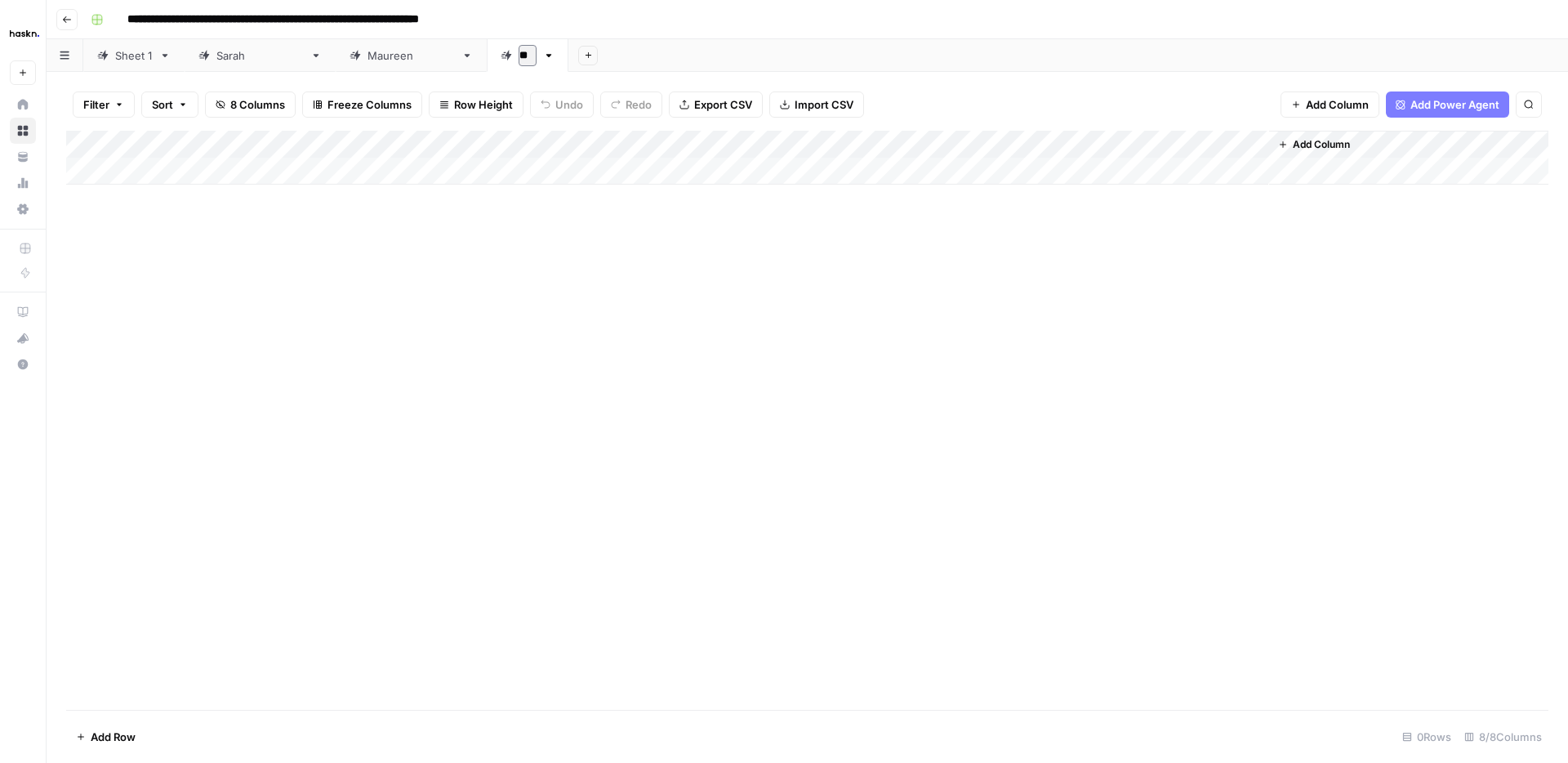
type input "*"
click at [654, 283] on div "Add Column" at bounding box center [807, 420] width 1482 height 579
click at [487, 59] on link "Maureen" at bounding box center [562, 55] width 151 height 33
click at [613, 56] on icon "button" at bounding box center [619, 56] width 12 height 12
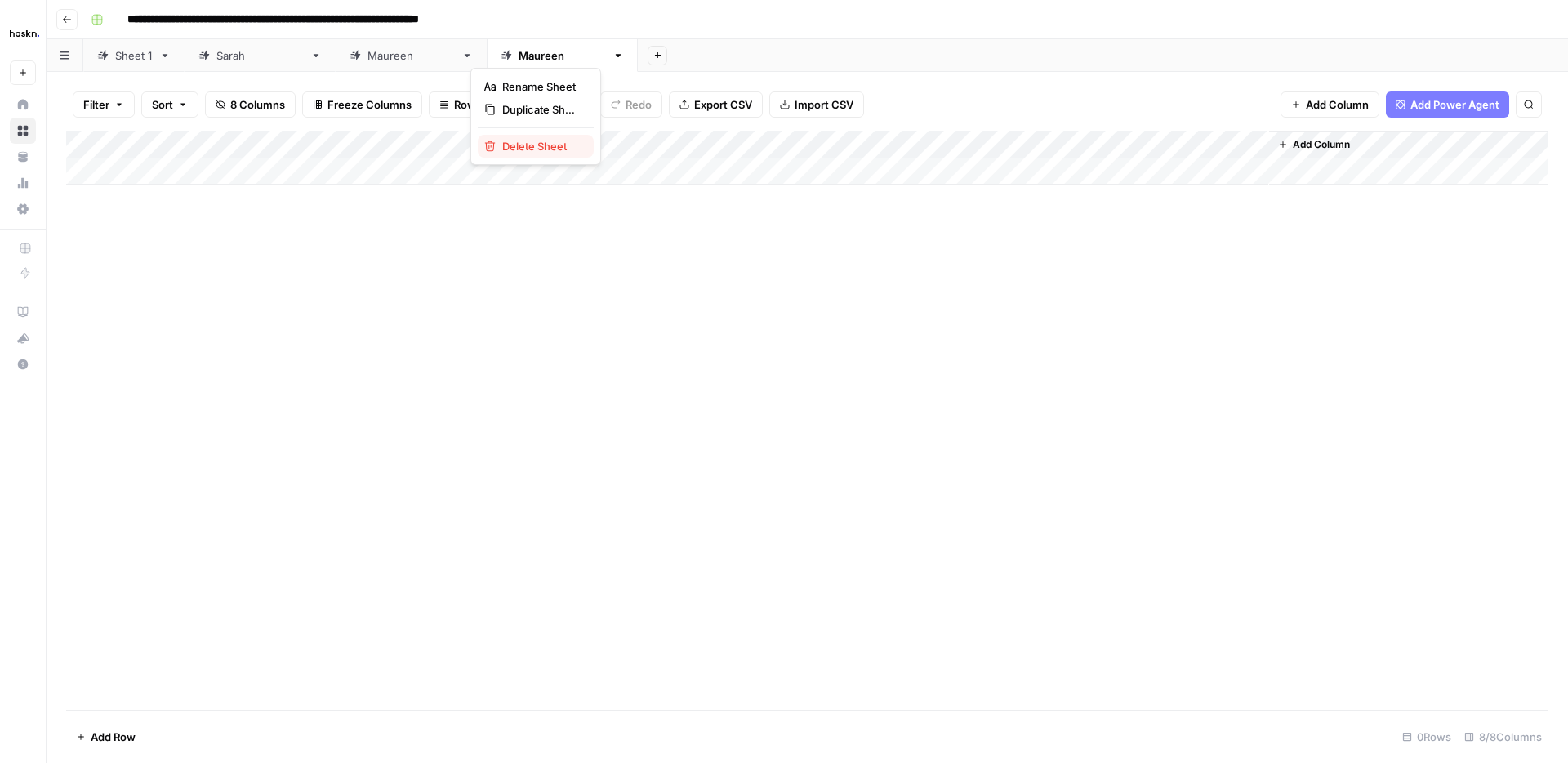
click at [519, 144] on span "Delete Sheet" at bounding box center [541, 147] width 78 height 17
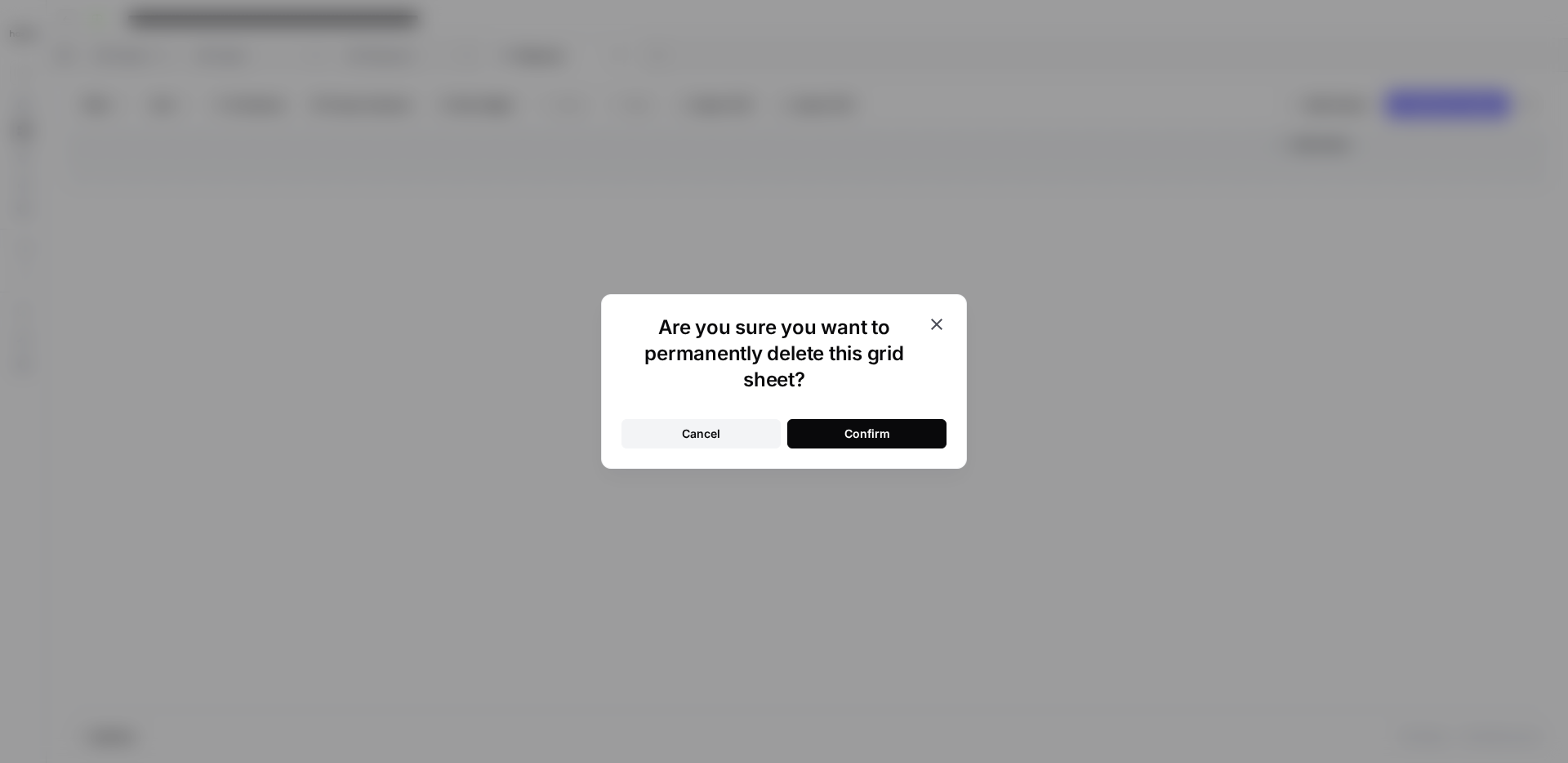
click at [881, 437] on div "Confirm" at bounding box center [867, 434] width 46 height 17
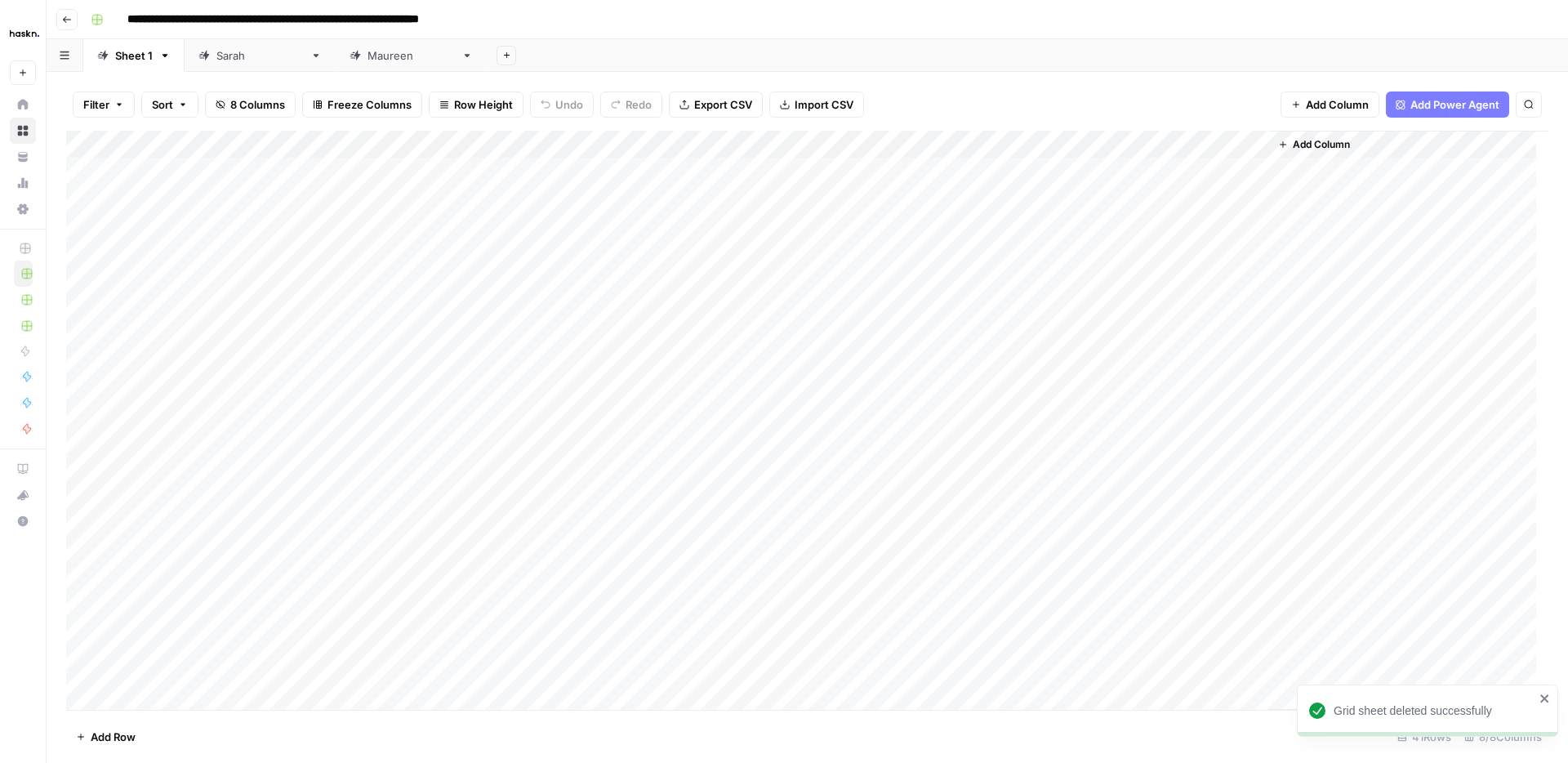
click at [81, 389] on div "Add Column" at bounding box center [807, 420] width 1482 height 579
click at [251, 57] on link "Sarah" at bounding box center [259, 55] width 151 height 33
click at [336, 69] on link "Maureen" at bounding box center [411, 55] width 151 height 33
click at [137, 60] on div "Sheet 1" at bounding box center [133, 56] width 38 height 17
click at [85, 392] on div "Add Column" at bounding box center [807, 420] width 1482 height 579
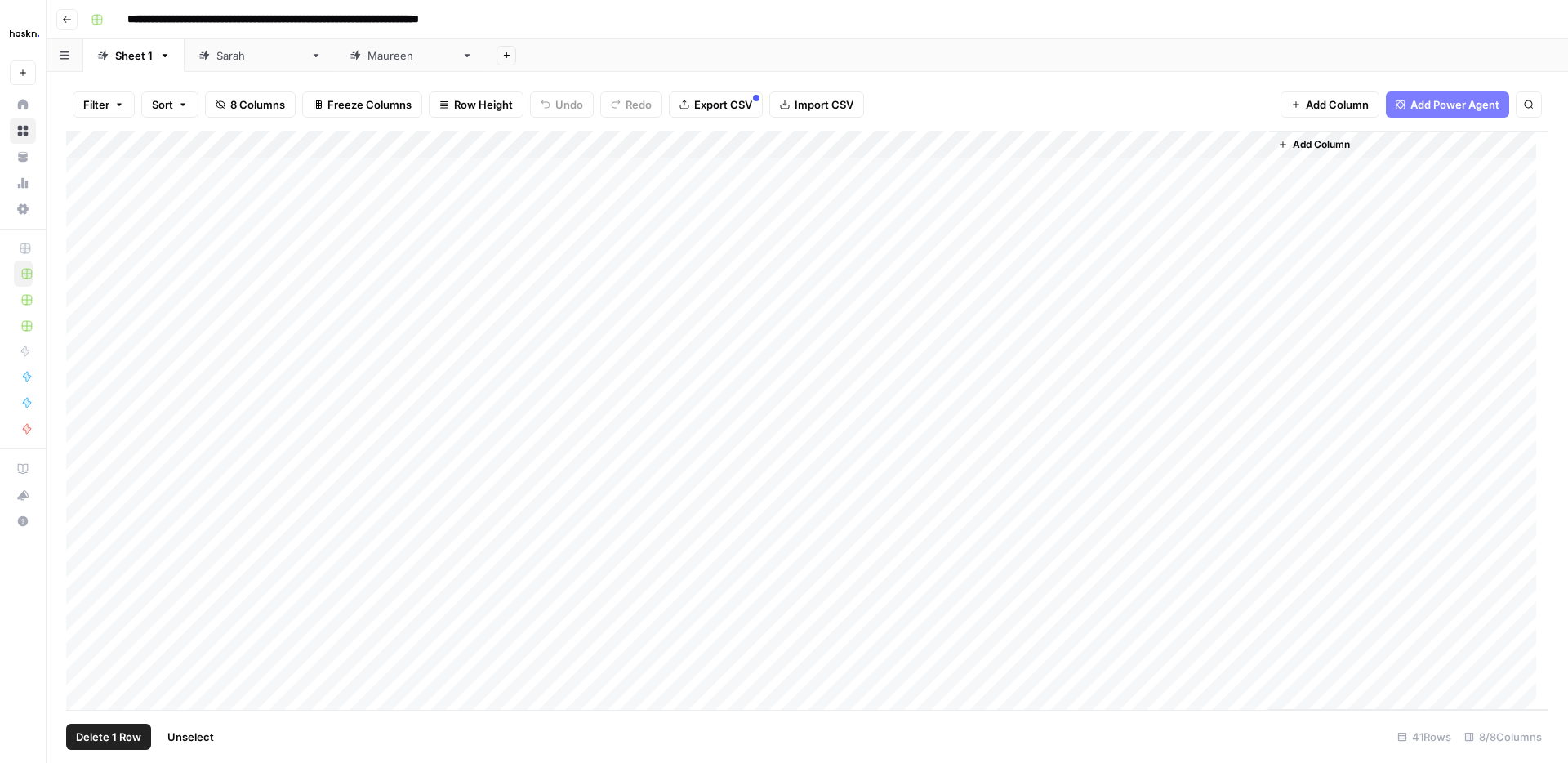
click at [84, 420] on div "Add Column" at bounding box center [807, 420] width 1482 height 579
click at [81, 446] on div "Add Column" at bounding box center [807, 420] width 1482 height 579
click at [127, 735] on span "Delete 3 Rows" at bounding box center [112, 737] width 73 height 17
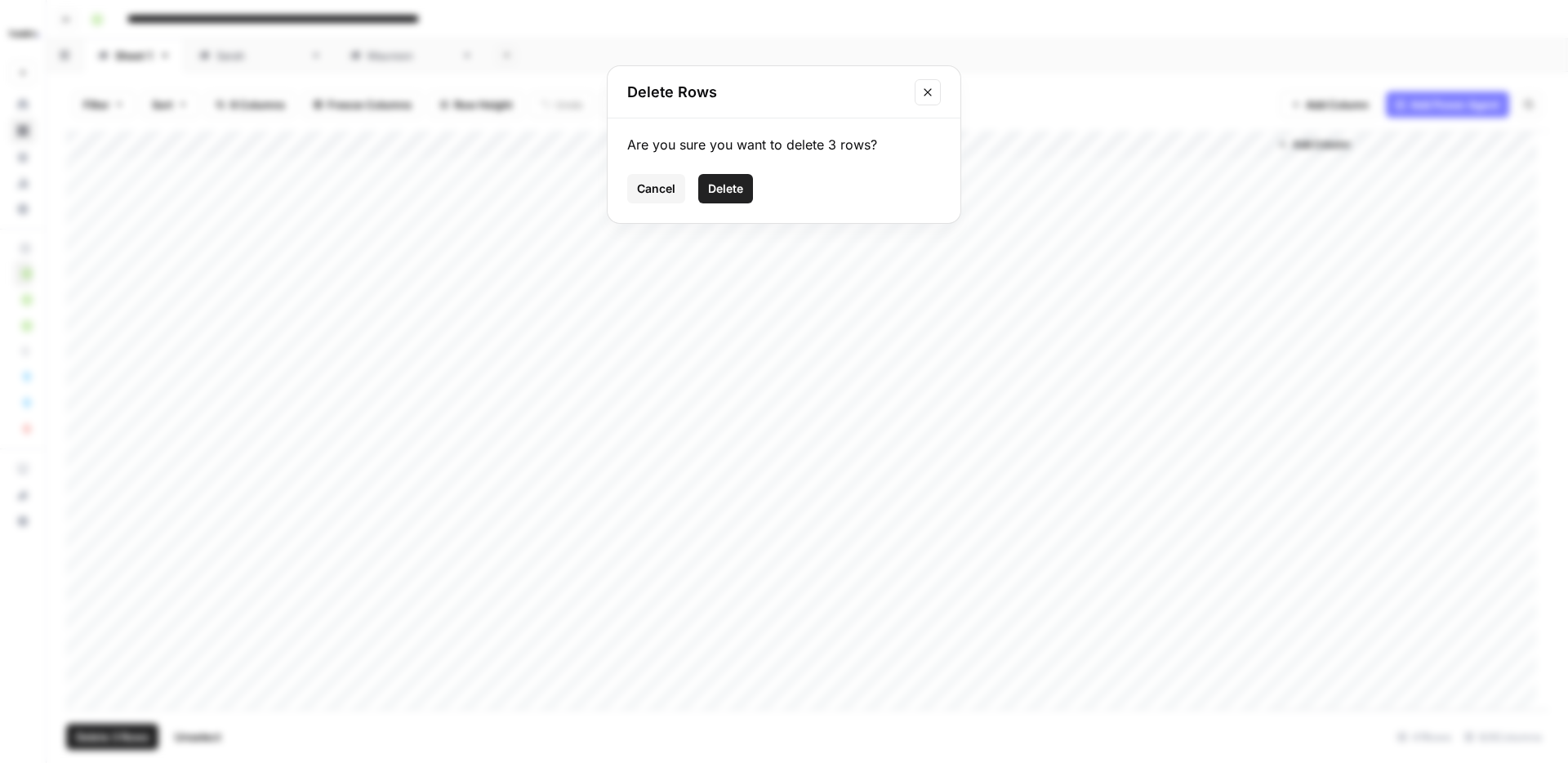
click at [738, 184] on span "Delete" at bounding box center [725, 188] width 35 height 17
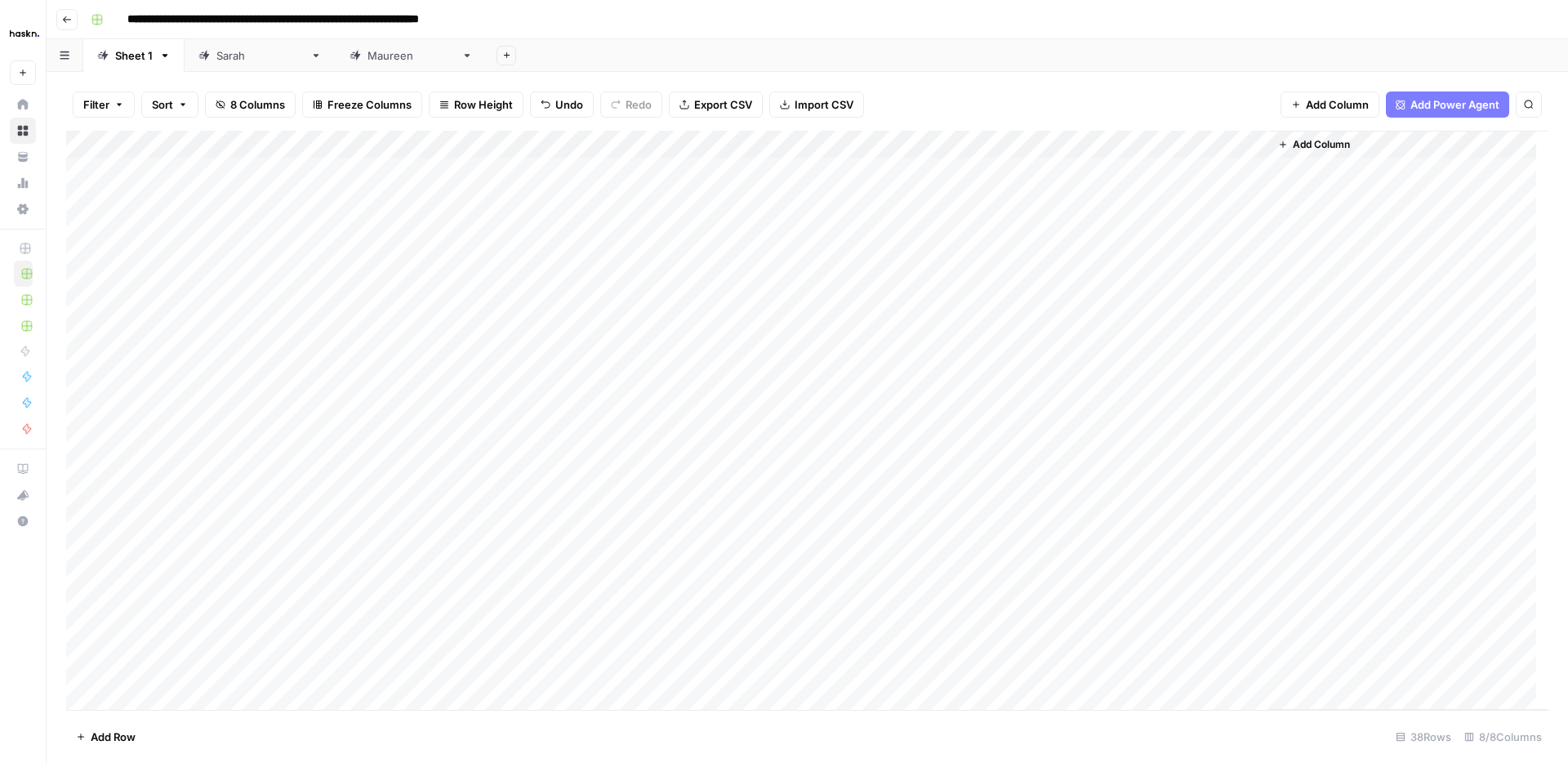
click at [233, 59] on div "Sarah" at bounding box center [260, 56] width 88 height 17
click at [143, 63] on div "Sheet 1" at bounding box center [133, 56] width 38 height 17
click at [77, 307] on div "Add Column" at bounding box center [807, 420] width 1482 height 579
click at [81, 339] on div "Add Column" at bounding box center [807, 420] width 1482 height 579
click at [79, 366] on div "Add Column" at bounding box center [807, 420] width 1482 height 579
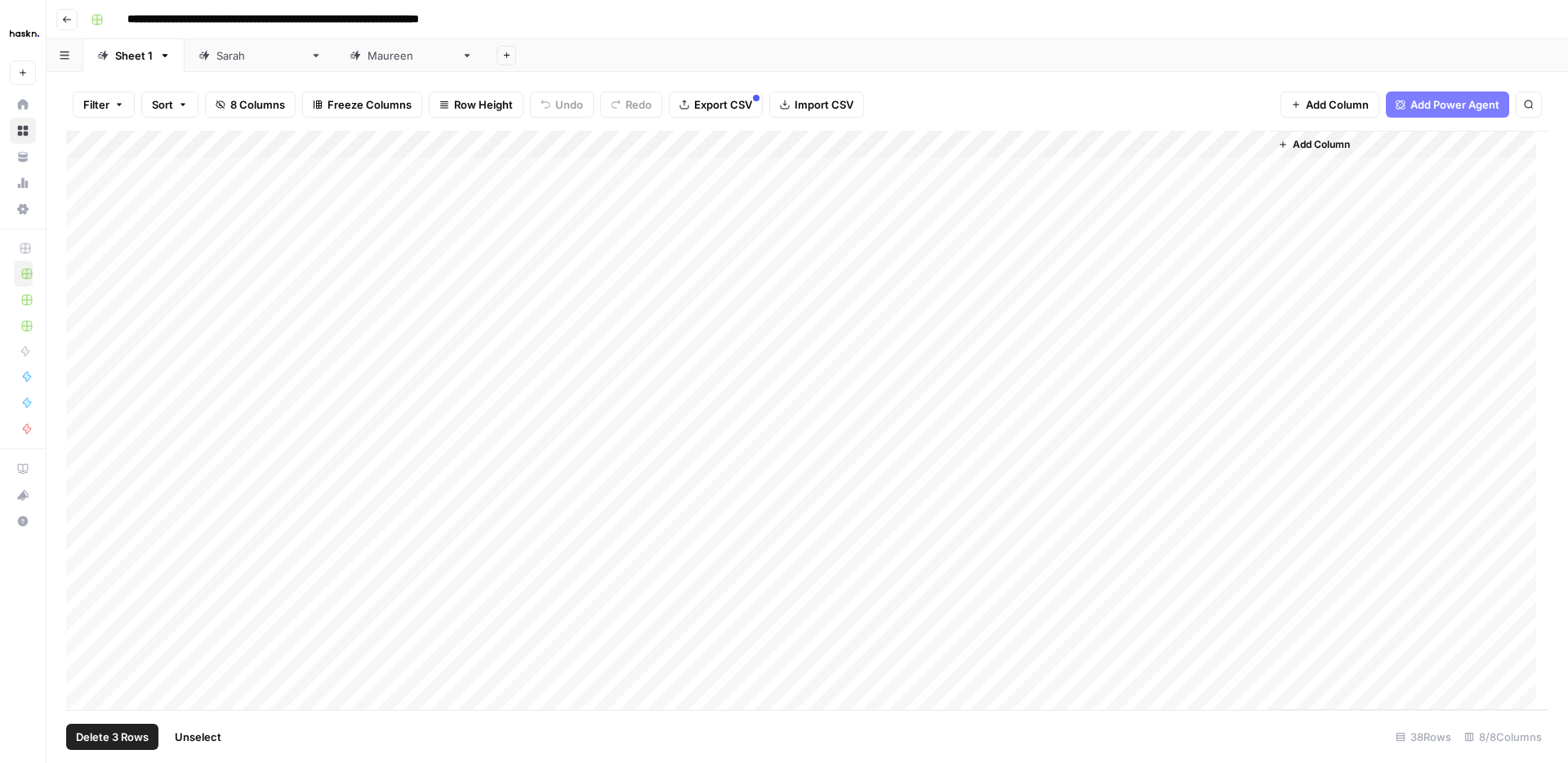
click at [127, 733] on span "Delete 3 Rows" at bounding box center [112, 737] width 73 height 17
click at [722, 188] on span "Delete" at bounding box center [725, 188] width 35 height 17
click at [138, 555] on div "Add Column" at bounding box center [807, 420] width 1482 height 579
click at [136, 580] on div "Add Column" at bounding box center [807, 420] width 1482 height 579
click at [69, 560] on div "Add Column" at bounding box center [807, 420] width 1482 height 579
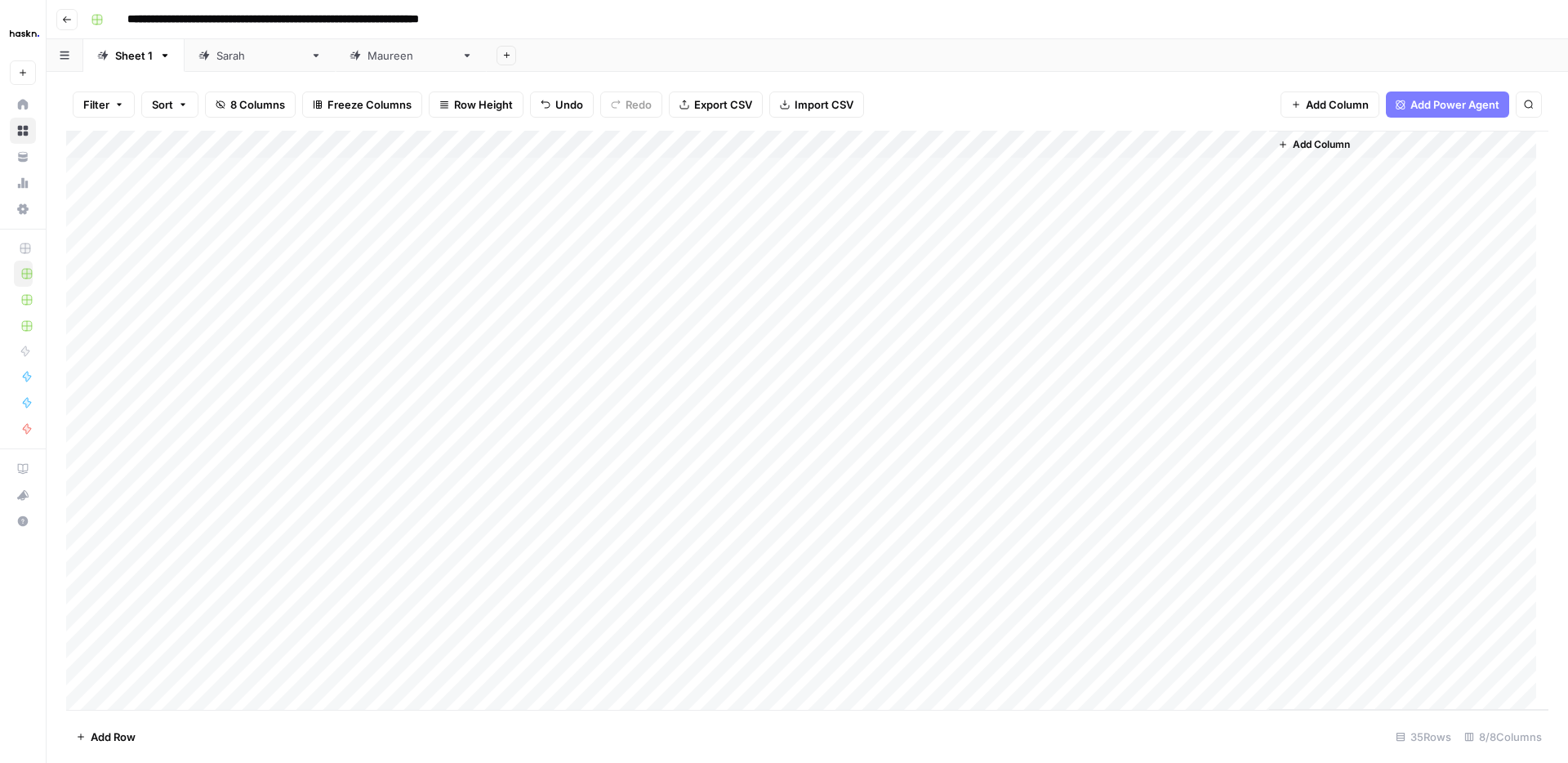
click at [80, 565] on div "Add Column" at bounding box center [807, 420] width 1482 height 579
click at [82, 597] on div "Add Column" at bounding box center [807, 420] width 1482 height 579
click at [81, 585] on div "Add Column" at bounding box center [807, 420] width 1482 height 579
click at [81, 610] on div "Add Column" at bounding box center [807, 420] width 1482 height 579
click at [124, 736] on span "Delete 3 Rows" at bounding box center [112, 737] width 73 height 17
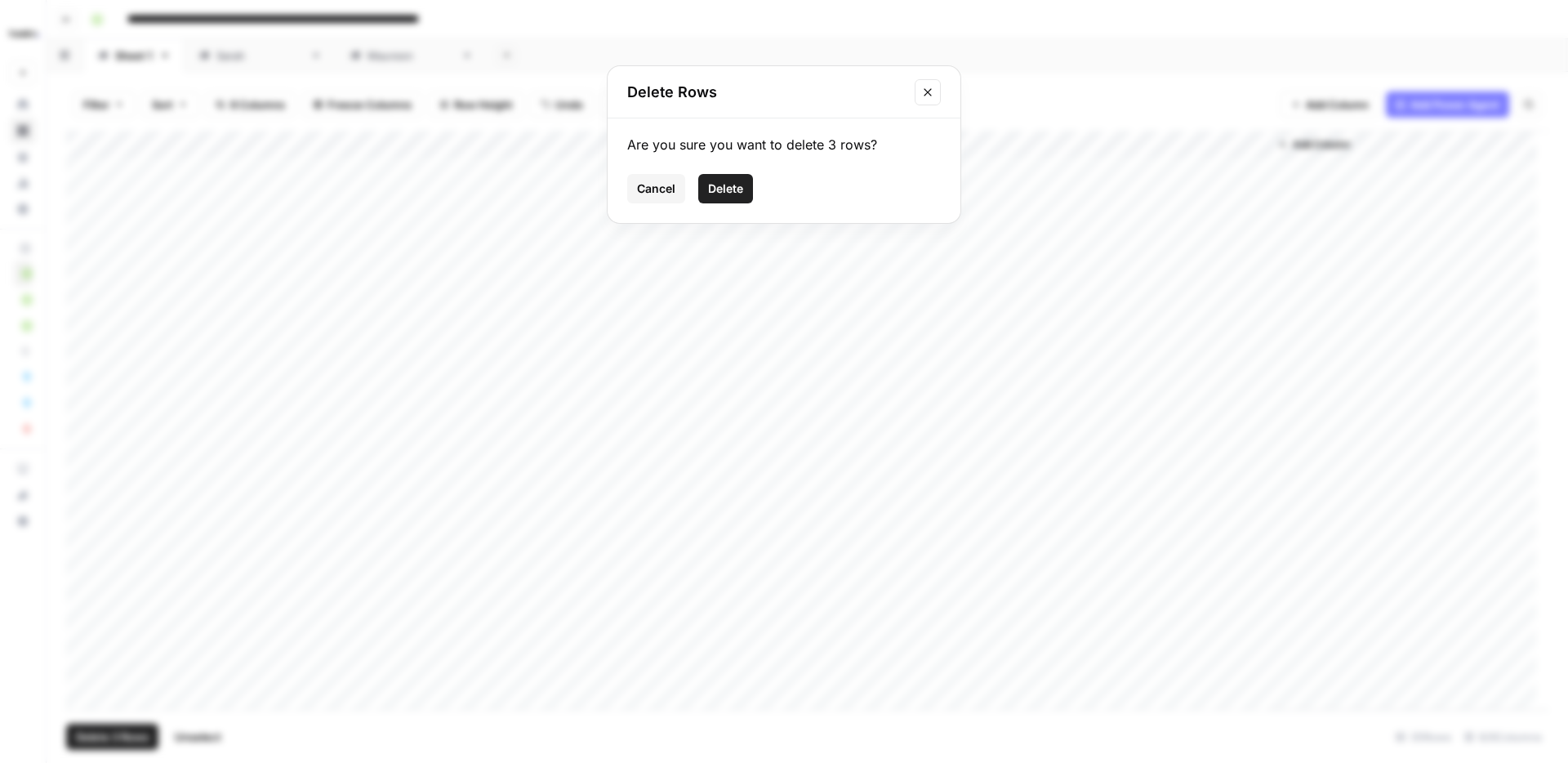
click at [730, 183] on span "Delete" at bounding box center [725, 188] width 35 height 17
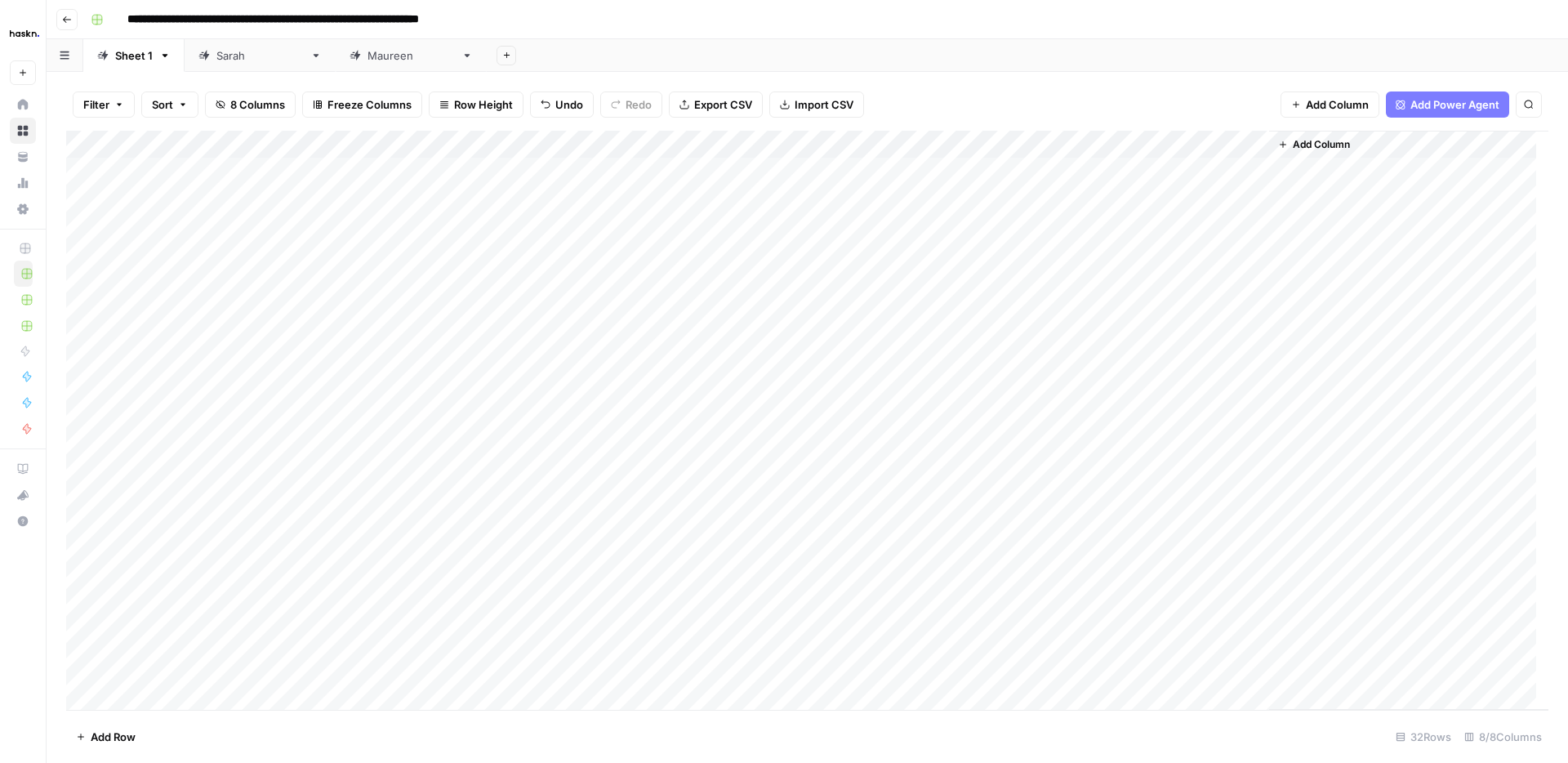
click at [368, 58] on div "Maureen" at bounding box center [411, 56] width 88 height 17
click at [217, 60] on div "Sarah" at bounding box center [260, 56] width 88 height 17
click at [123, 60] on div "Sheet 1" at bounding box center [133, 56] width 38 height 17
click at [77, 473] on div "Add Column" at bounding box center [807, 420] width 1482 height 579
click at [132, 733] on span "Delete 1 Row" at bounding box center [108, 737] width 65 height 17
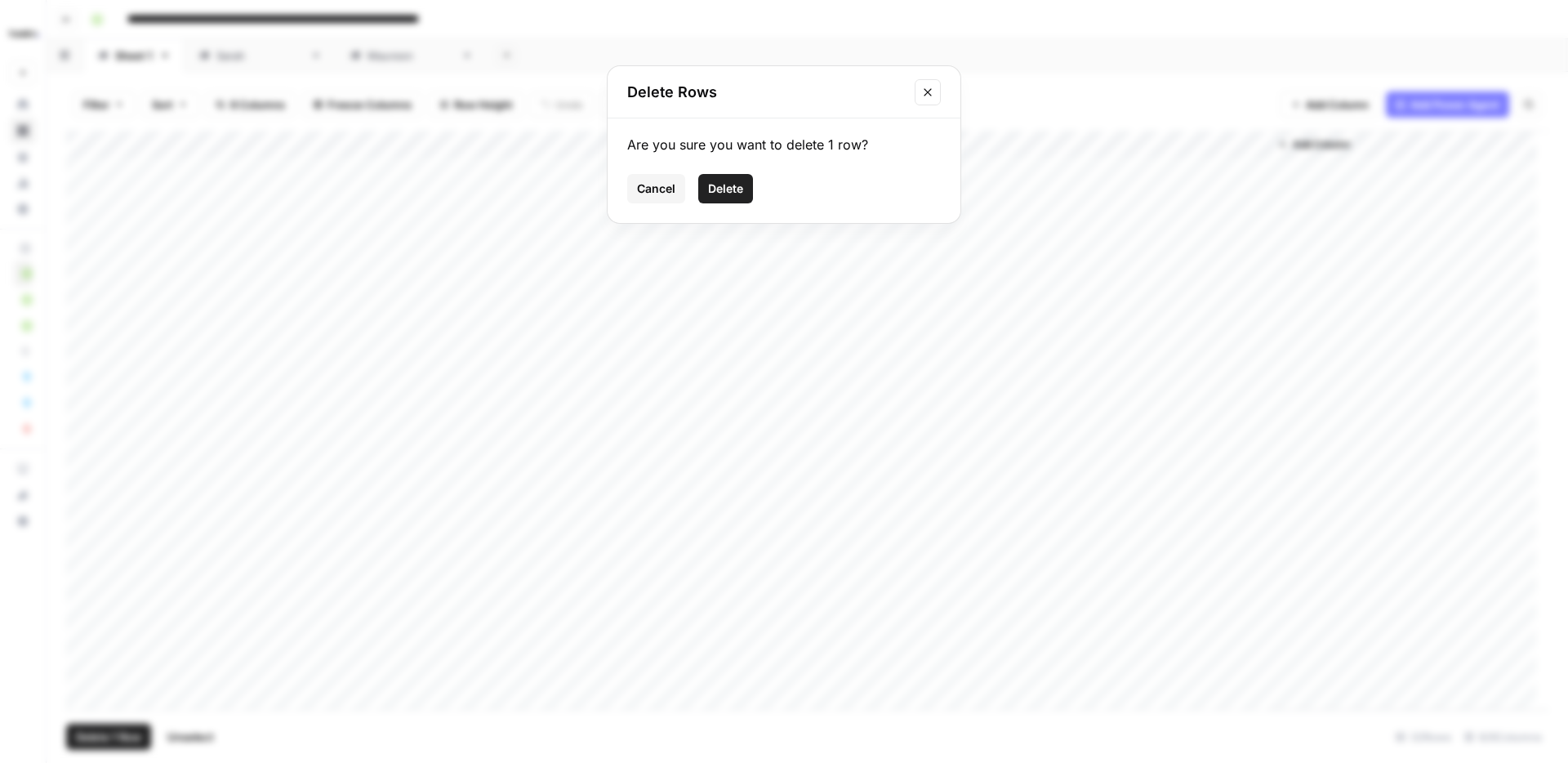
drag, startPoint x: 654, startPoint y: 188, endPoint x: 659, endPoint y: 200, distance: 13.0
click at [655, 186] on span "Cancel" at bounding box center [656, 188] width 38 height 17
drag, startPoint x: 1404, startPoint y: 548, endPoint x: 1392, endPoint y: 553, distance: 13.0
click at [1405, 548] on div "Add Column" at bounding box center [1408, 420] width 279 height 579
click at [368, 58] on div "Maureen" at bounding box center [411, 56] width 88 height 17
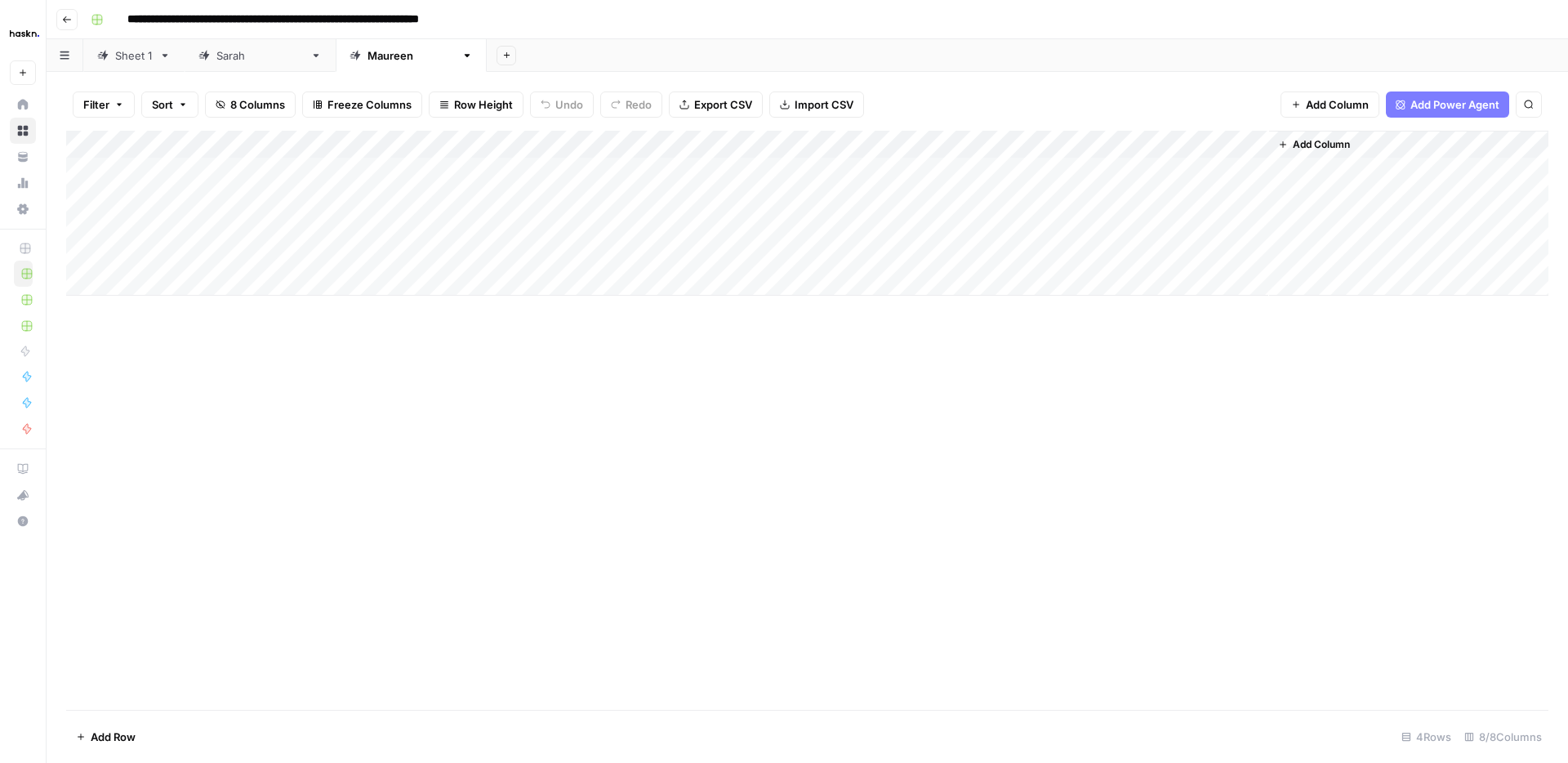
click at [339, 174] on div "Add Column" at bounding box center [807, 213] width 1482 height 165
type textarea "**********"
drag, startPoint x: 477, startPoint y: 334, endPoint x: 424, endPoint y: 277, distance: 77.8
click at [476, 334] on div "Add Column" at bounding box center [807, 420] width 1482 height 579
drag, startPoint x: 383, startPoint y: 182, endPoint x: 372, endPoint y: 269, distance: 87.7
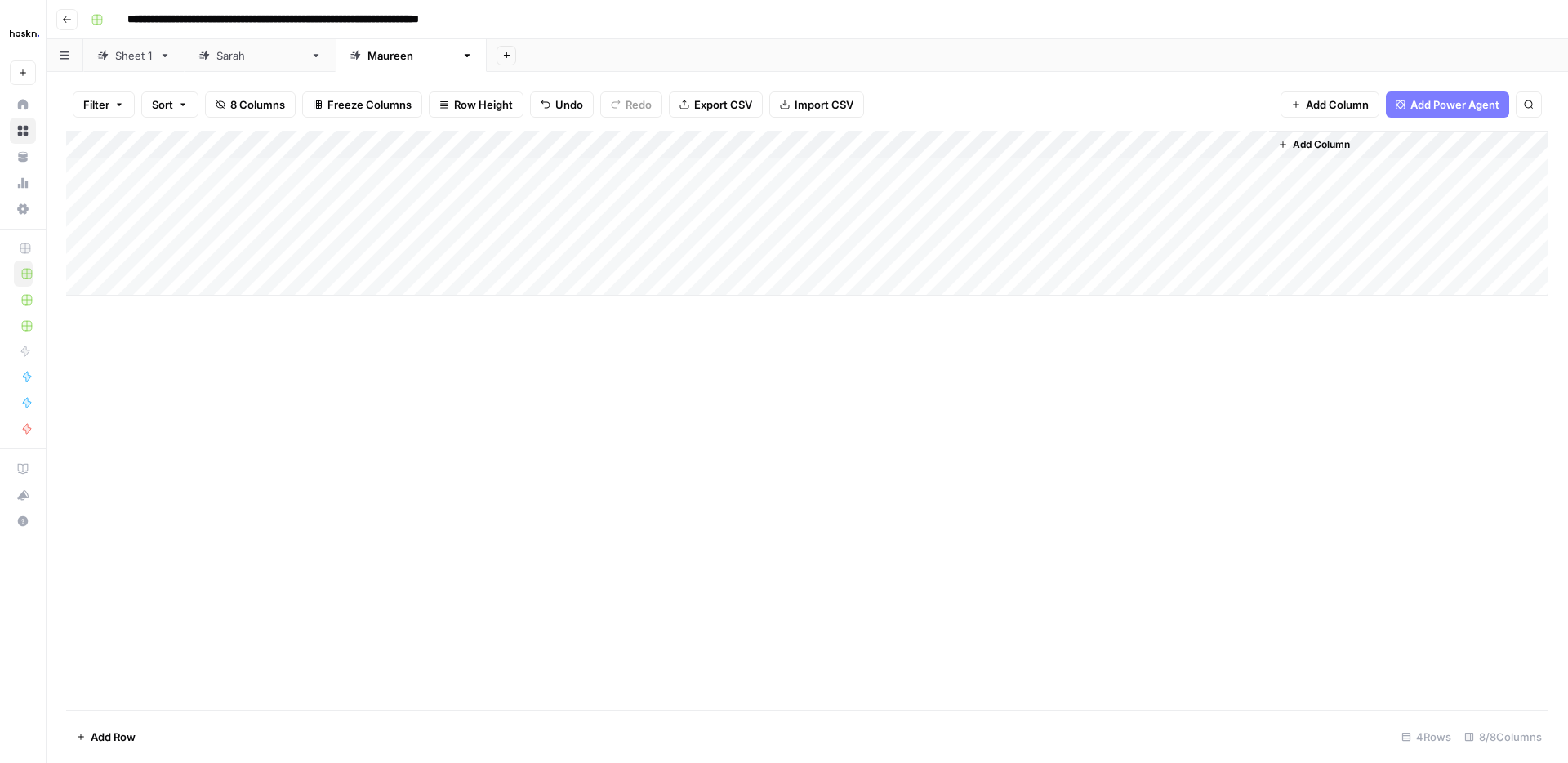
click at [371, 269] on div "Add Column" at bounding box center [807, 213] width 1482 height 165
click at [146, 173] on div "Add Column" at bounding box center [807, 213] width 1482 height 165
type textarea "**"
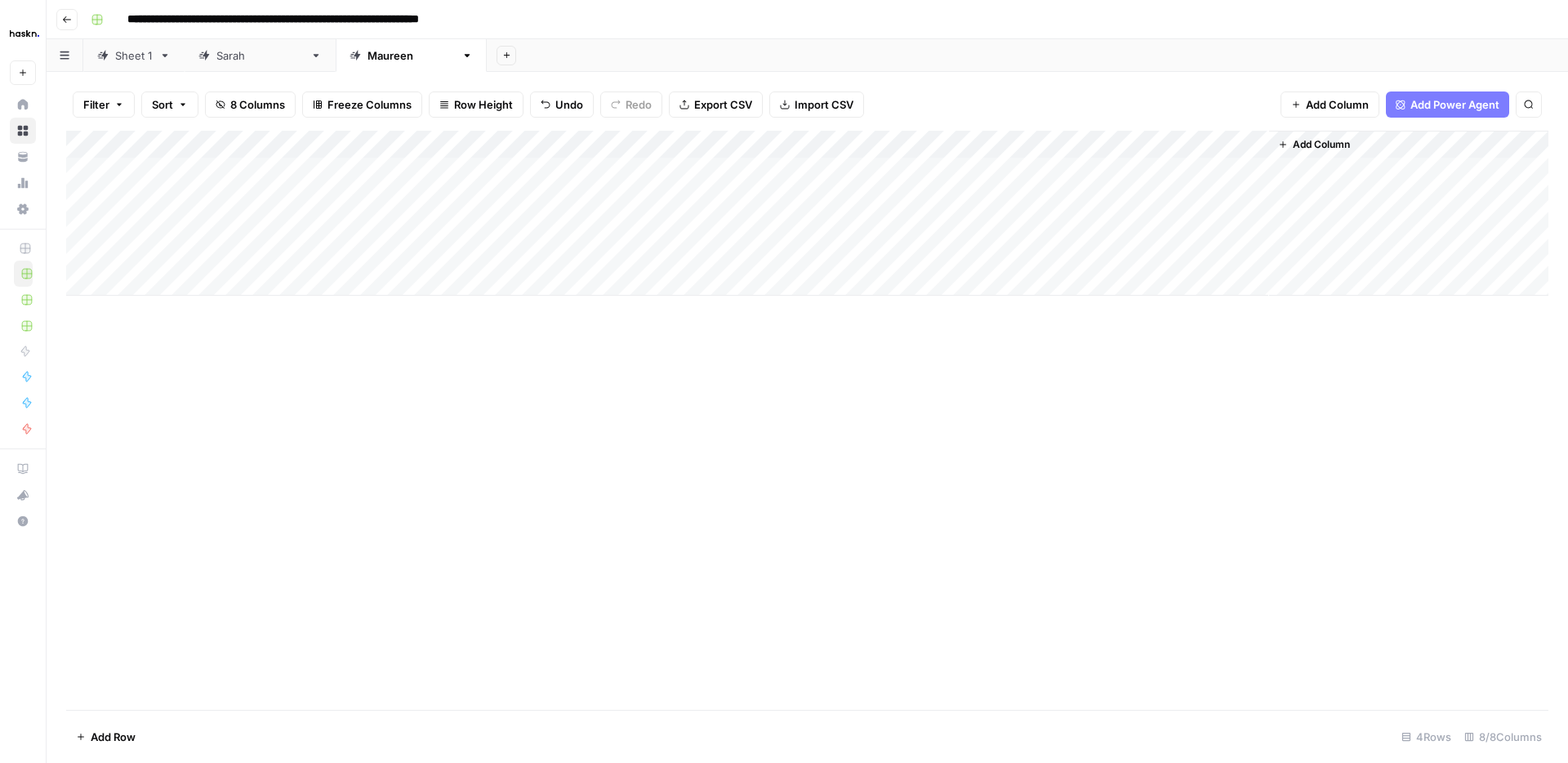
click at [148, 246] on div "Add Column" at bounding box center [807, 213] width 1482 height 165
type textarea "**"
click at [768, 167] on div "Add Column" at bounding box center [807, 213] width 1482 height 165
click at [756, 173] on div "Add Column" at bounding box center [807, 213] width 1482 height 165
click at [879, 185] on textarea "**********" at bounding box center [843, 180] width 327 height 39
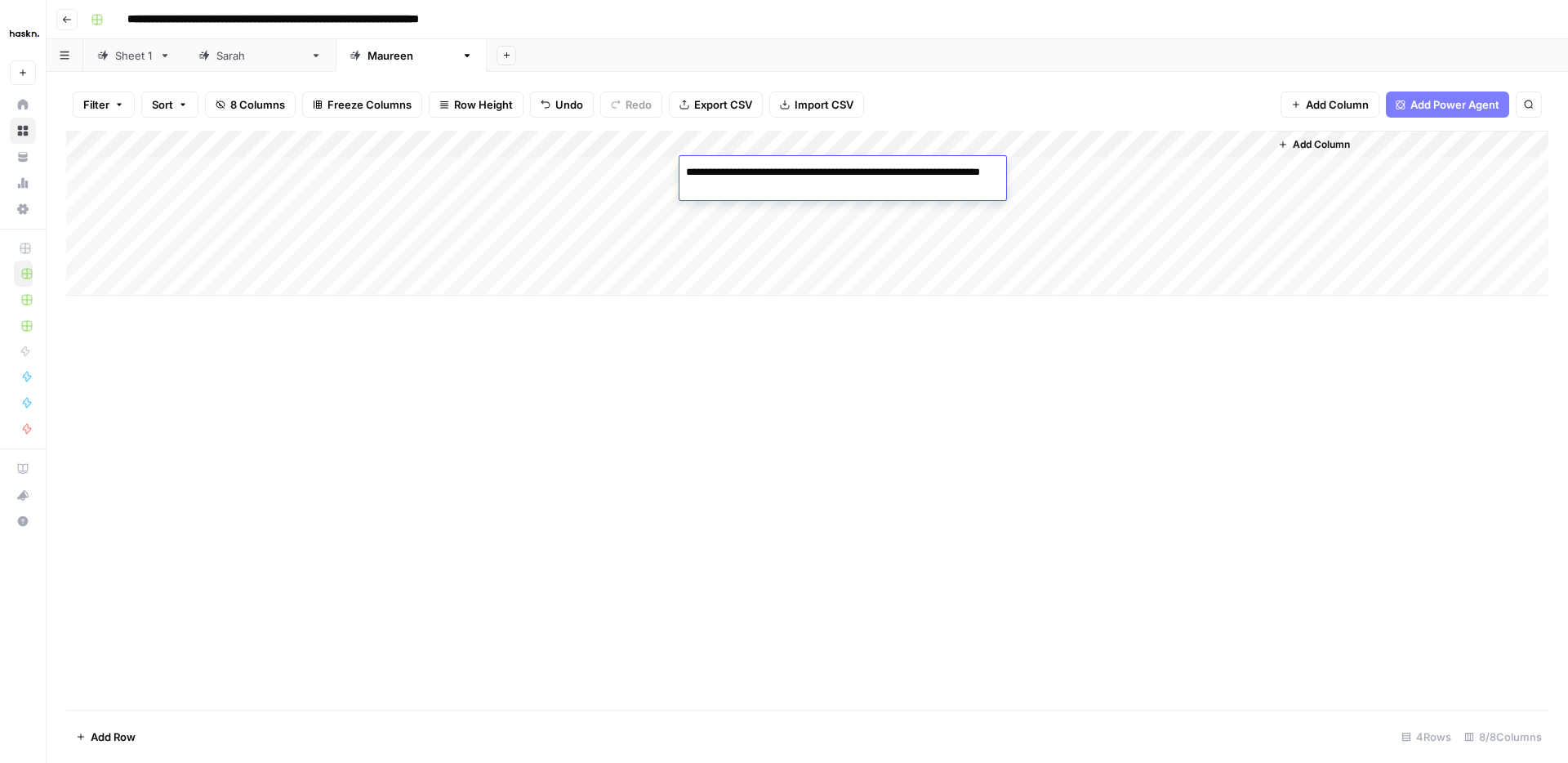
drag, startPoint x: 874, startPoint y: 173, endPoint x: 631, endPoint y: 173, distance: 243.0
click at [631, 173] on body "**********" at bounding box center [784, 381] width 1568 height 763
type textarea "**********"
click at [784, 418] on div "Add Column" at bounding box center [807, 420] width 1482 height 579
click at [215, 63] on link "Sarah" at bounding box center [259, 55] width 151 height 33
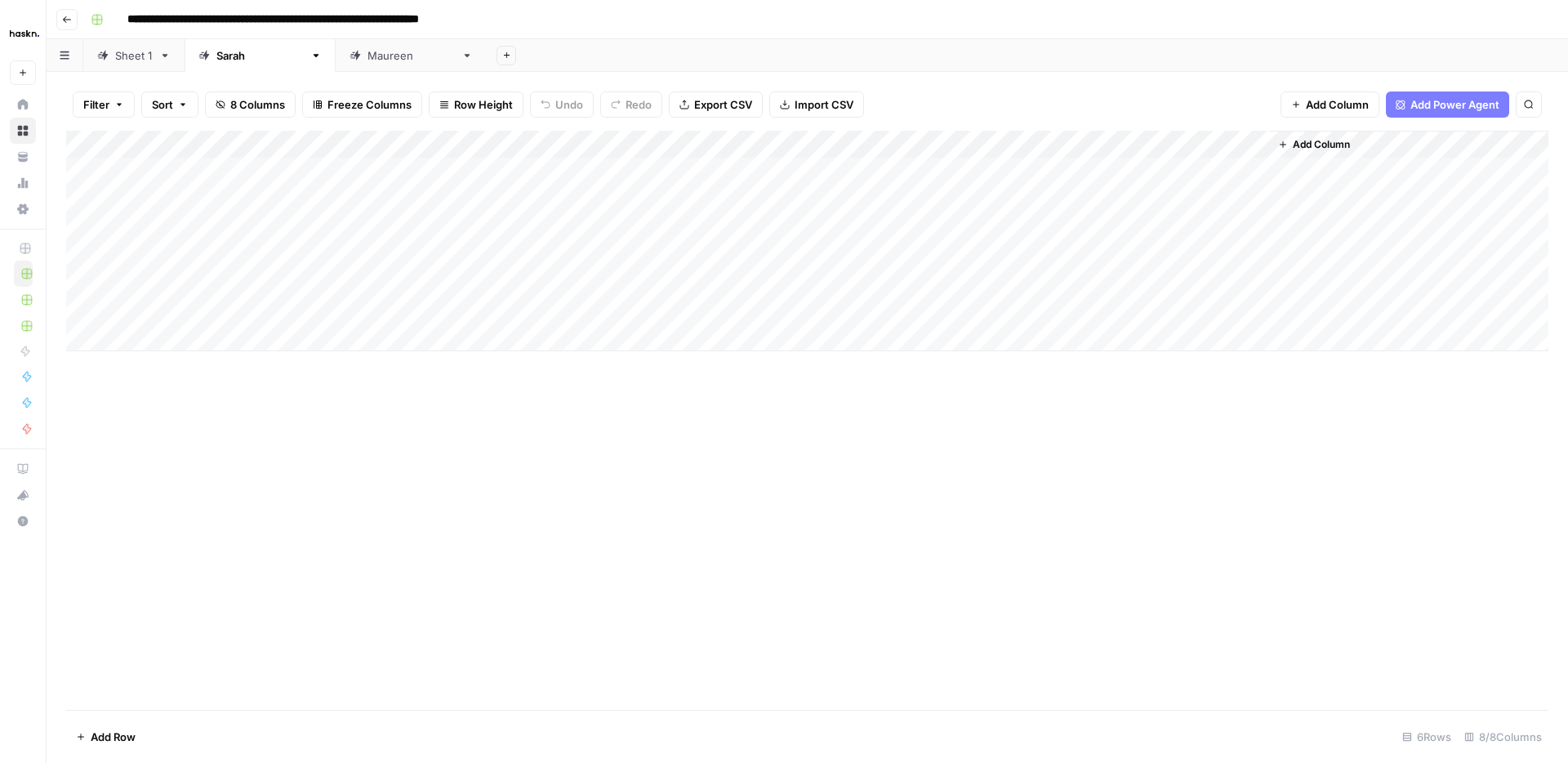
click at [766, 176] on div "Add Column" at bounding box center [807, 241] width 1482 height 220
drag, startPoint x: 340, startPoint y: 54, endPoint x: 350, endPoint y: 58, distance: 10.8
click at [368, 54] on div "Maureen" at bounding box center [411, 56] width 88 height 17
click at [752, 167] on div "Add Column" at bounding box center [807, 213] width 1482 height 165
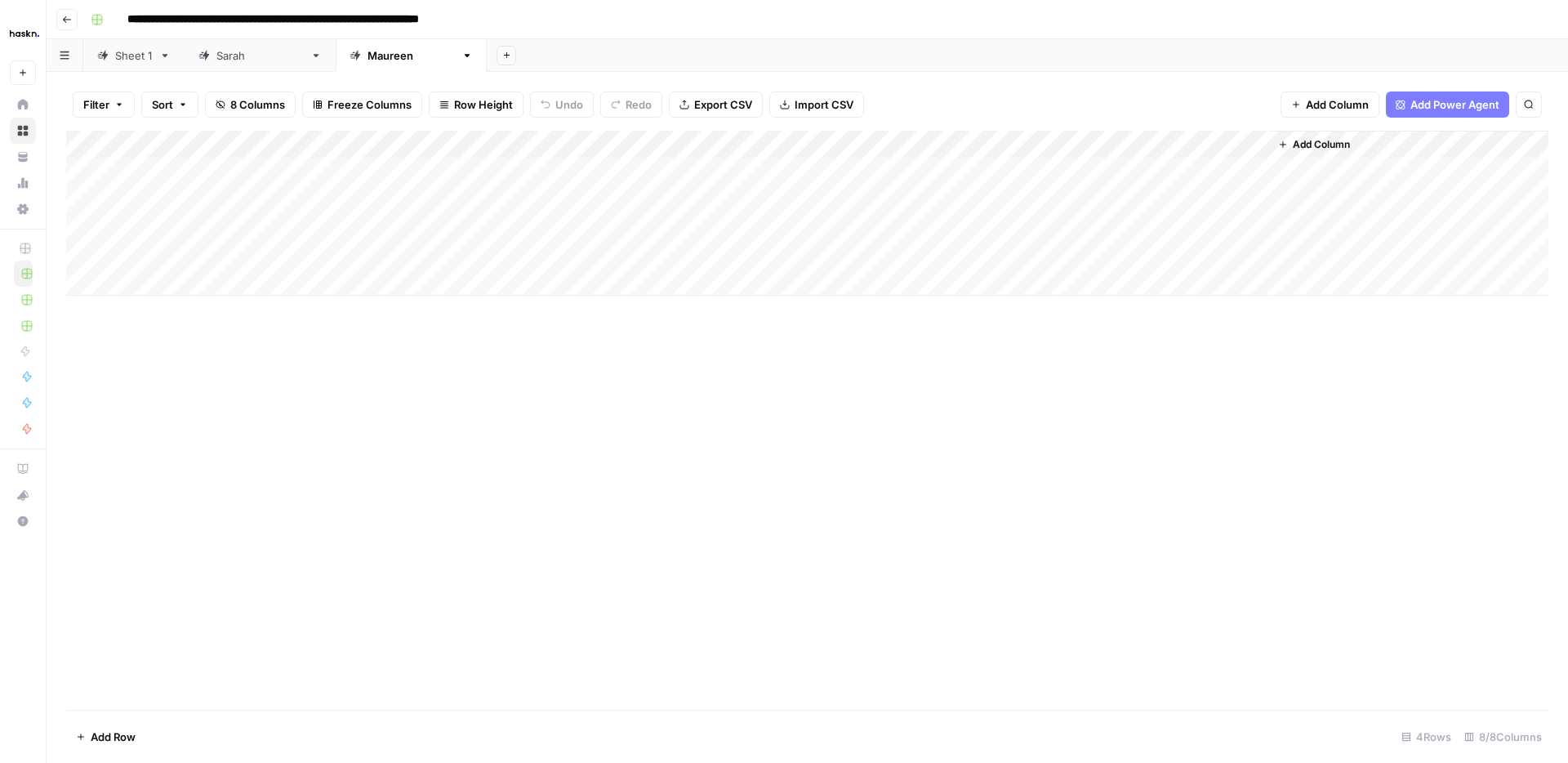
click at [752, 167] on div "Add Column" at bounding box center [807, 213] width 1482 height 165
drag, startPoint x: 894, startPoint y: 172, endPoint x: 617, endPoint y: 168, distance: 277.0
click at [617, 168] on body "**********" at bounding box center [784, 381] width 1568 height 763
type textarea "**********"
click at [771, 200] on div "Add Column" at bounding box center [807, 213] width 1482 height 165
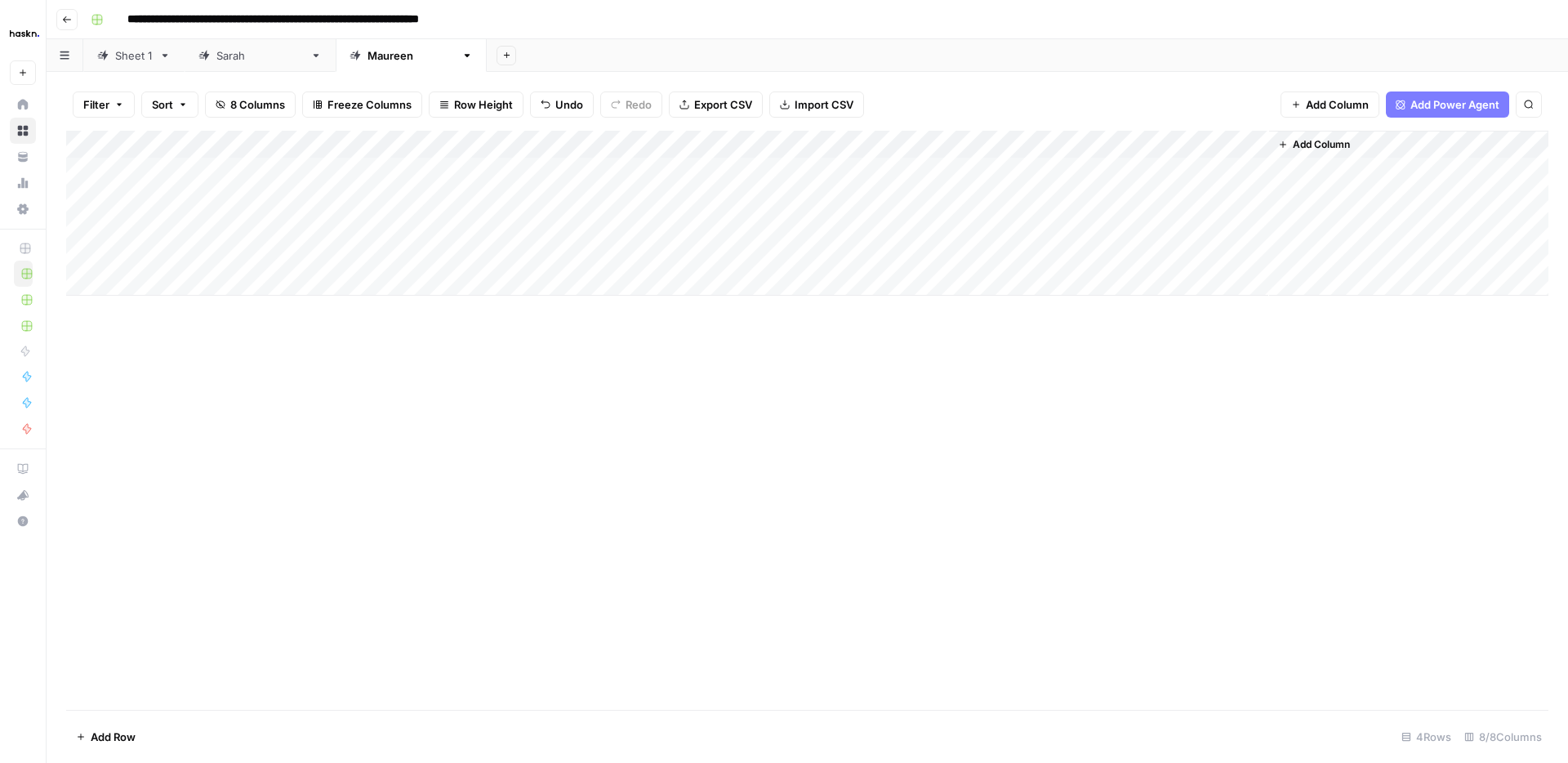
click at [771, 200] on div "Add Column" at bounding box center [807, 213] width 1482 height 165
drag, startPoint x: 789, startPoint y: 215, endPoint x: 655, endPoint y: 183, distance: 137.8
click at [655, 183] on body "**********" at bounding box center [784, 381] width 1568 height 763
type textarea "**********"
click at [854, 475] on div "Add Column" at bounding box center [807, 420] width 1482 height 579
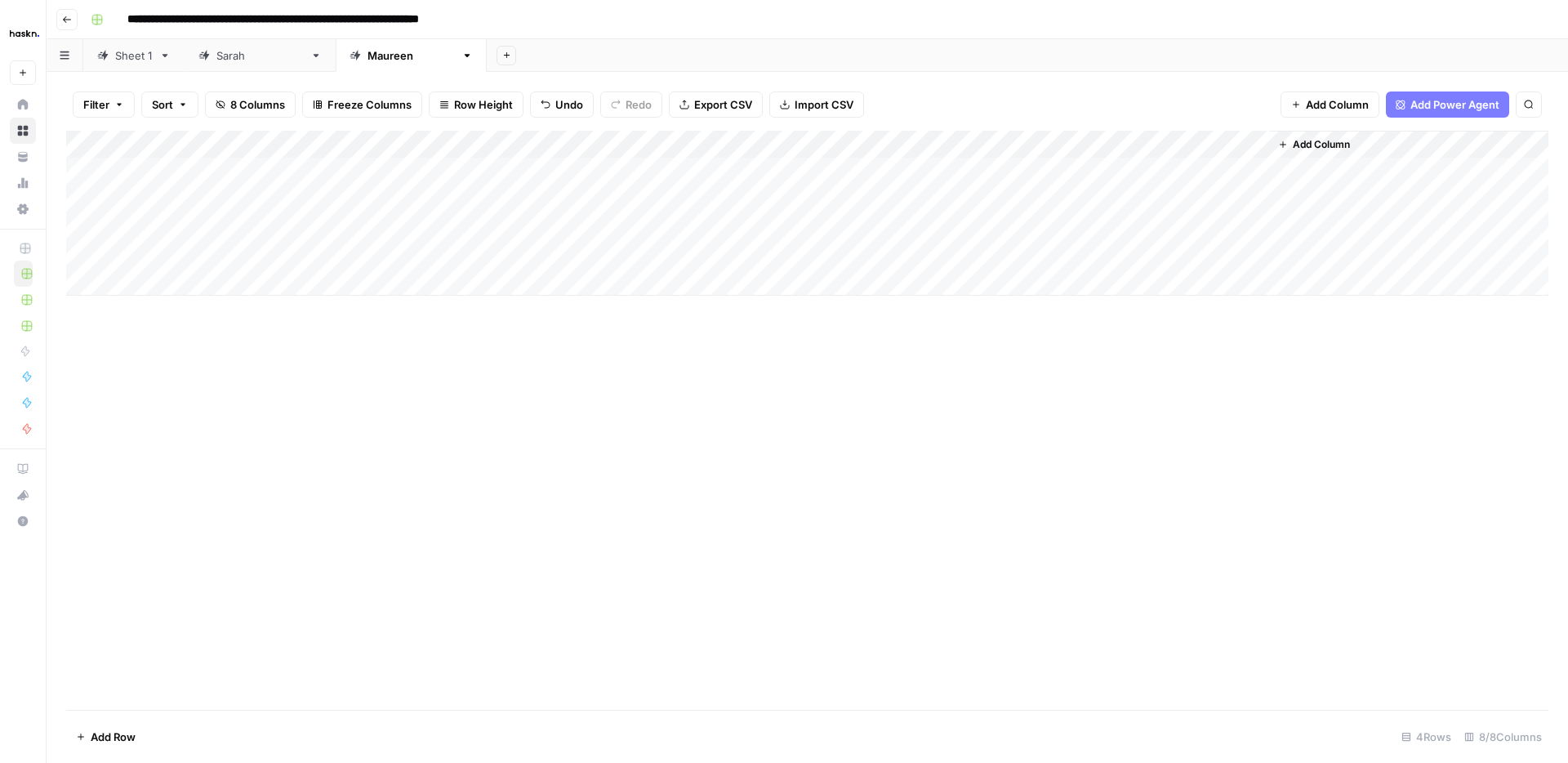
click at [120, 58] on div "Sheet 1" at bounding box center [133, 56] width 38 height 17
click at [765, 556] on div "Add Column" at bounding box center [807, 420] width 1482 height 579
click at [355, 59] on link "Maureen" at bounding box center [411, 55] width 151 height 33
click at [738, 248] on div "Add Column" at bounding box center [807, 213] width 1482 height 165
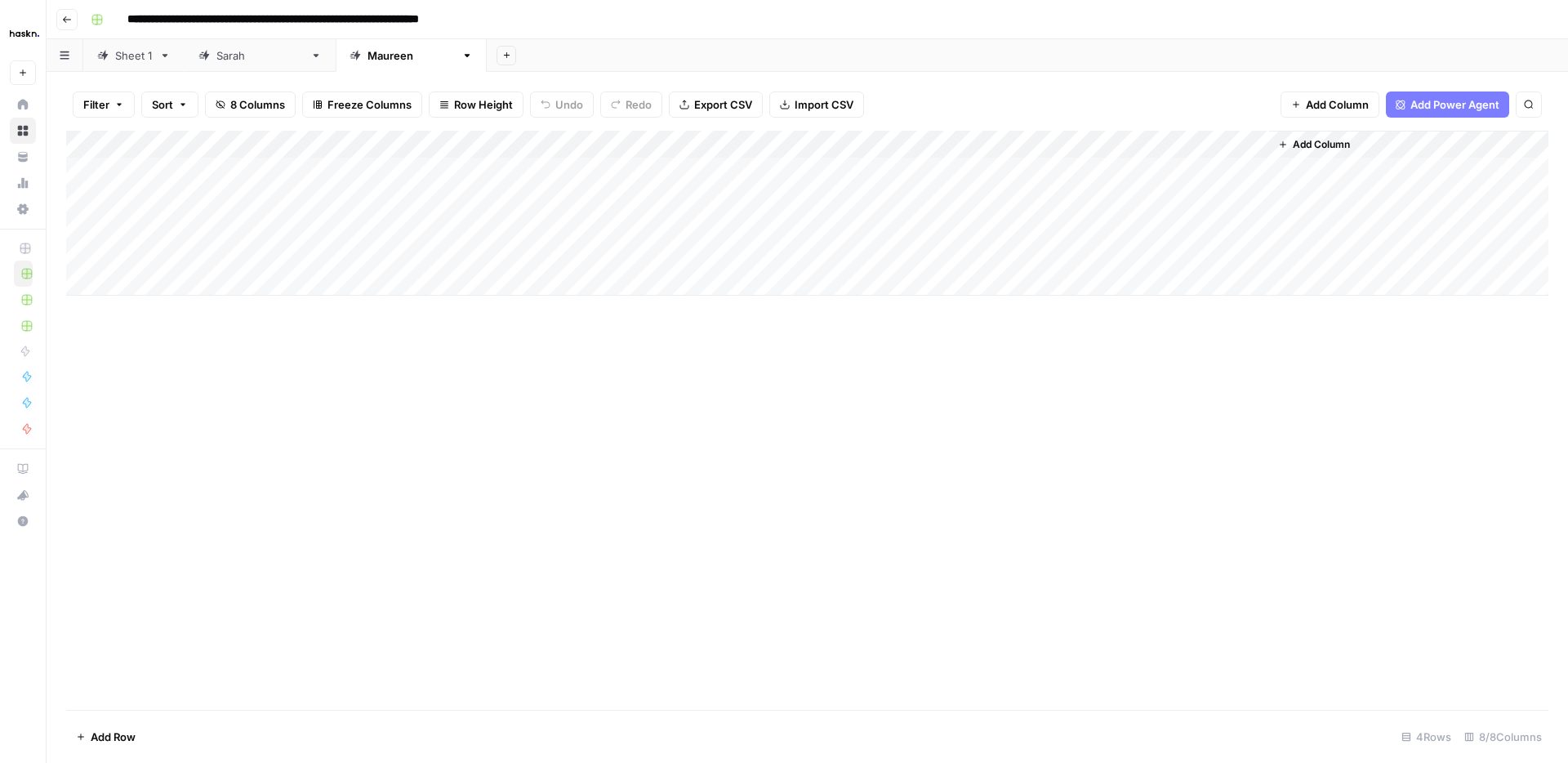
click at [738, 248] on div "Add Column" at bounding box center [807, 213] width 1482 height 165
type textarea "**********"
click at [775, 400] on div "Add Column" at bounding box center [807, 420] width 1482 height 579
click at [895, 181] on div "Add Column" at bounding box center [807, 213] width 1482 height 165
click at [879, 249] on div "Add Column" at bounding box center [807, 213] width 1482 height 165
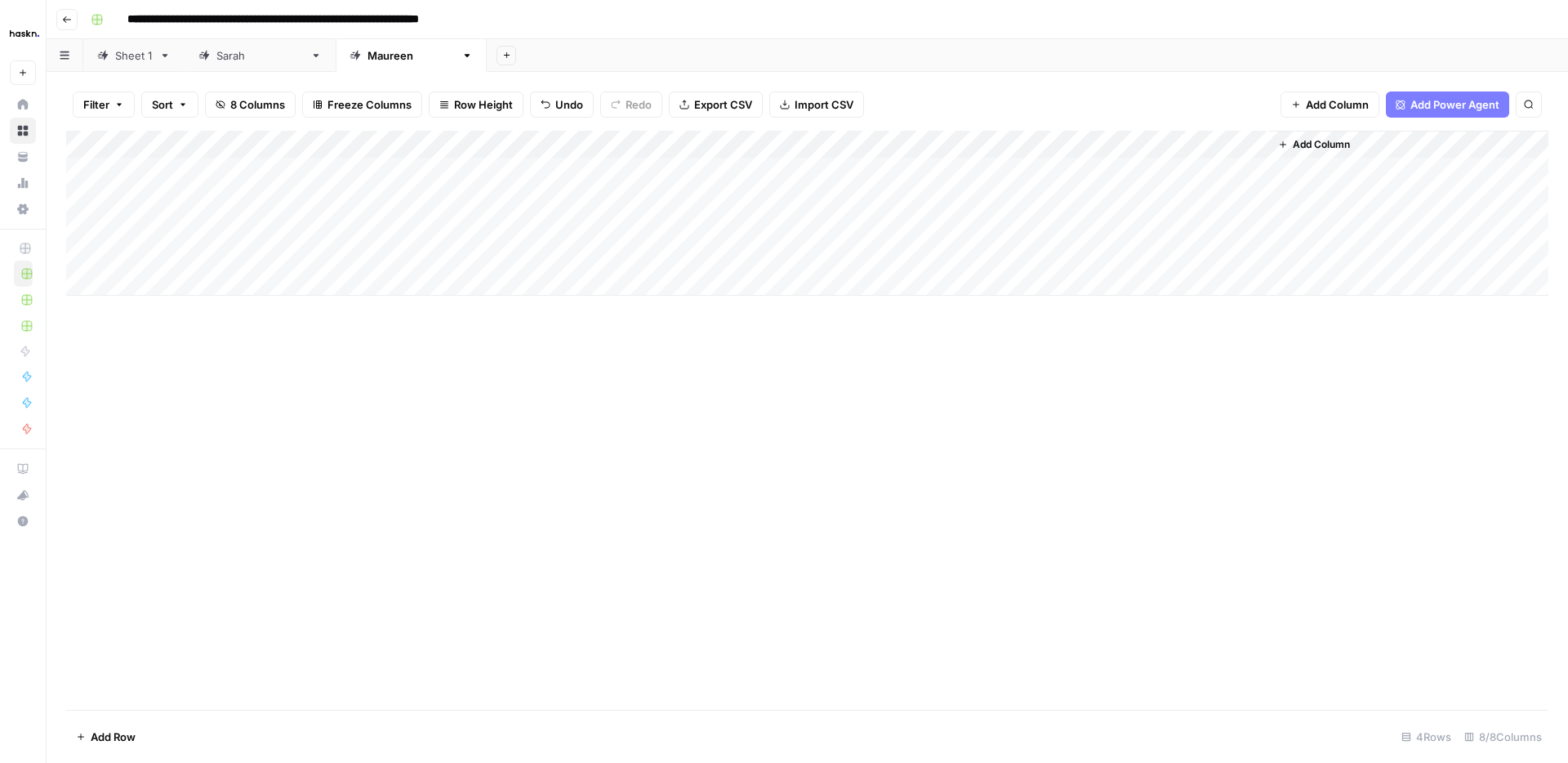
click at [879, 249] on div "Add Column" at bounding box center [807, 213] width 1482 height 165
click at [900, 457] on div "Add Column" at bounding box center [807, 420] width 1482 height 579
click at [156, 63] on link "Sheet 1" at bounding box center [133, 55] width 101 height 33
click at [461, 56] on icon at bounding box center [467, 56] width 12 height 12
click at [461, 59] on icon "button" at bounding box center [467, 56] width 12 height 12
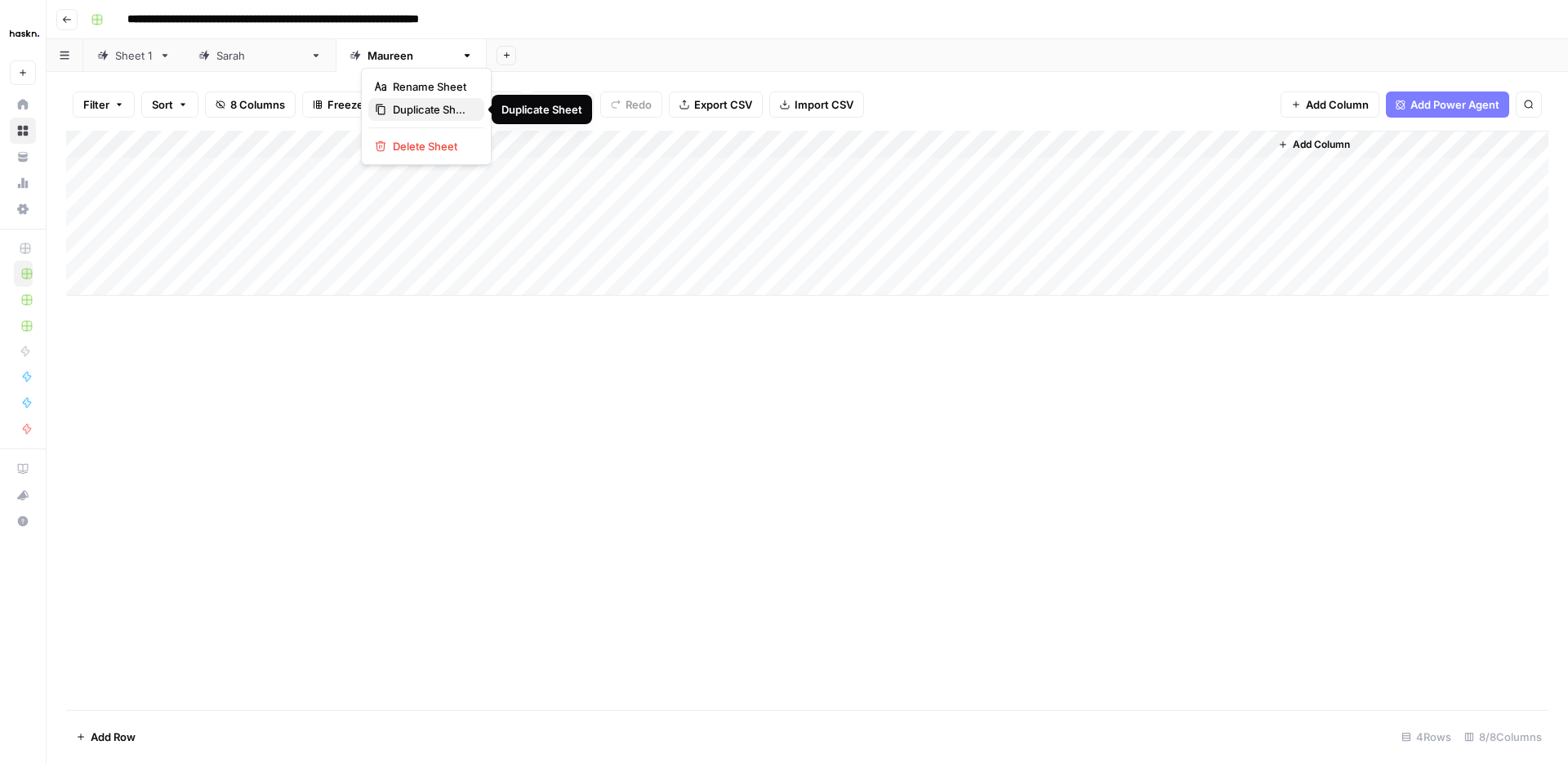
click at [420, 111] on span "Duplicate Sheet" at bounding box center [432, 109] width 78 height 17
click at [150, 171] on div "Add Column" at bounding box center [807, 158] width 1482 height 54
click at [522, 368] on div "Add Column" at bounding box center [807, 420] width 1482 height 579
click at [448, 170] on div "Add Column" at bounding box center [807, 172] width 1482 height 82
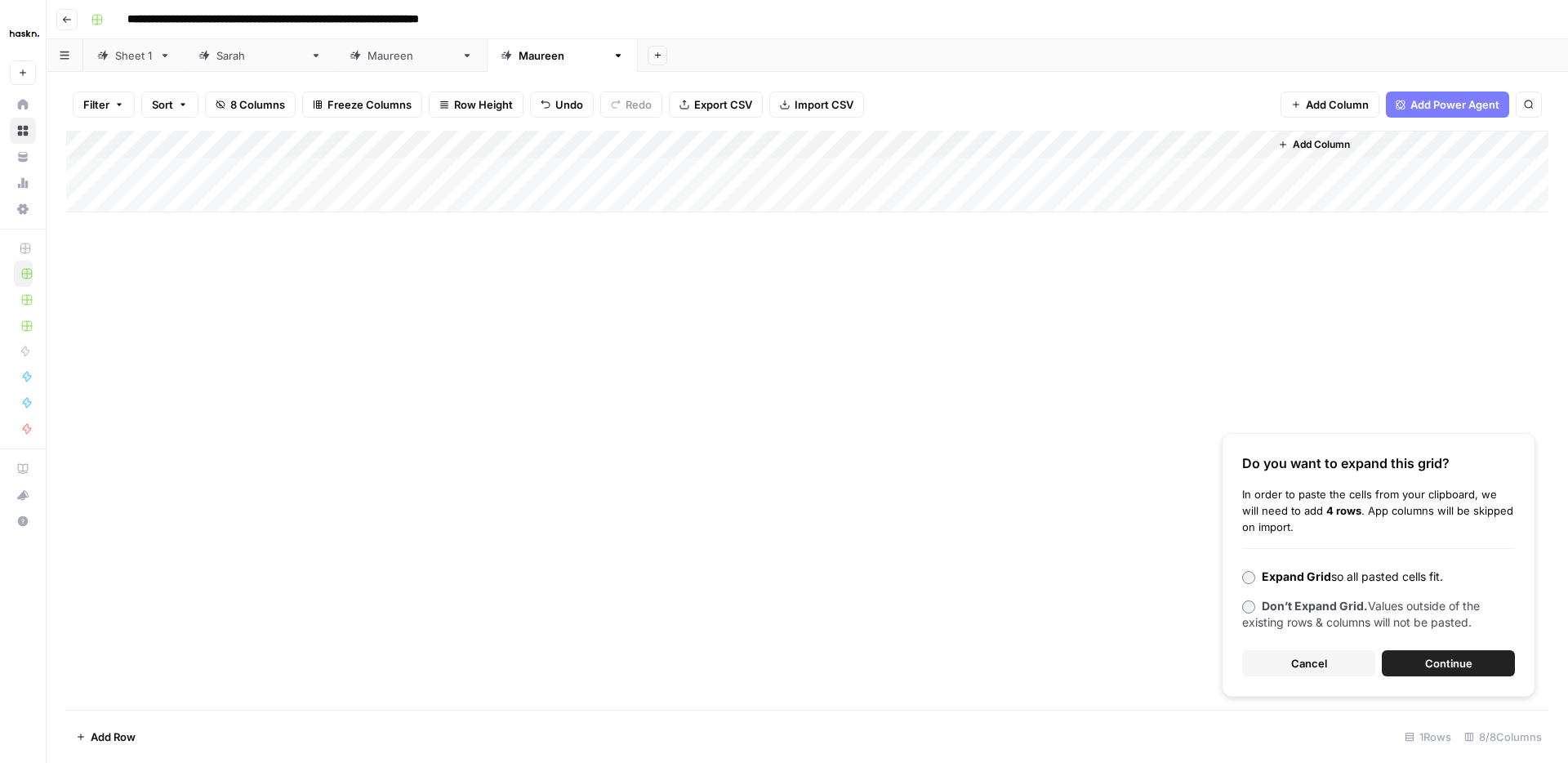
click at [1456, 667] on span "Continue" at bounding box center [1448, 664] width 48 height 17
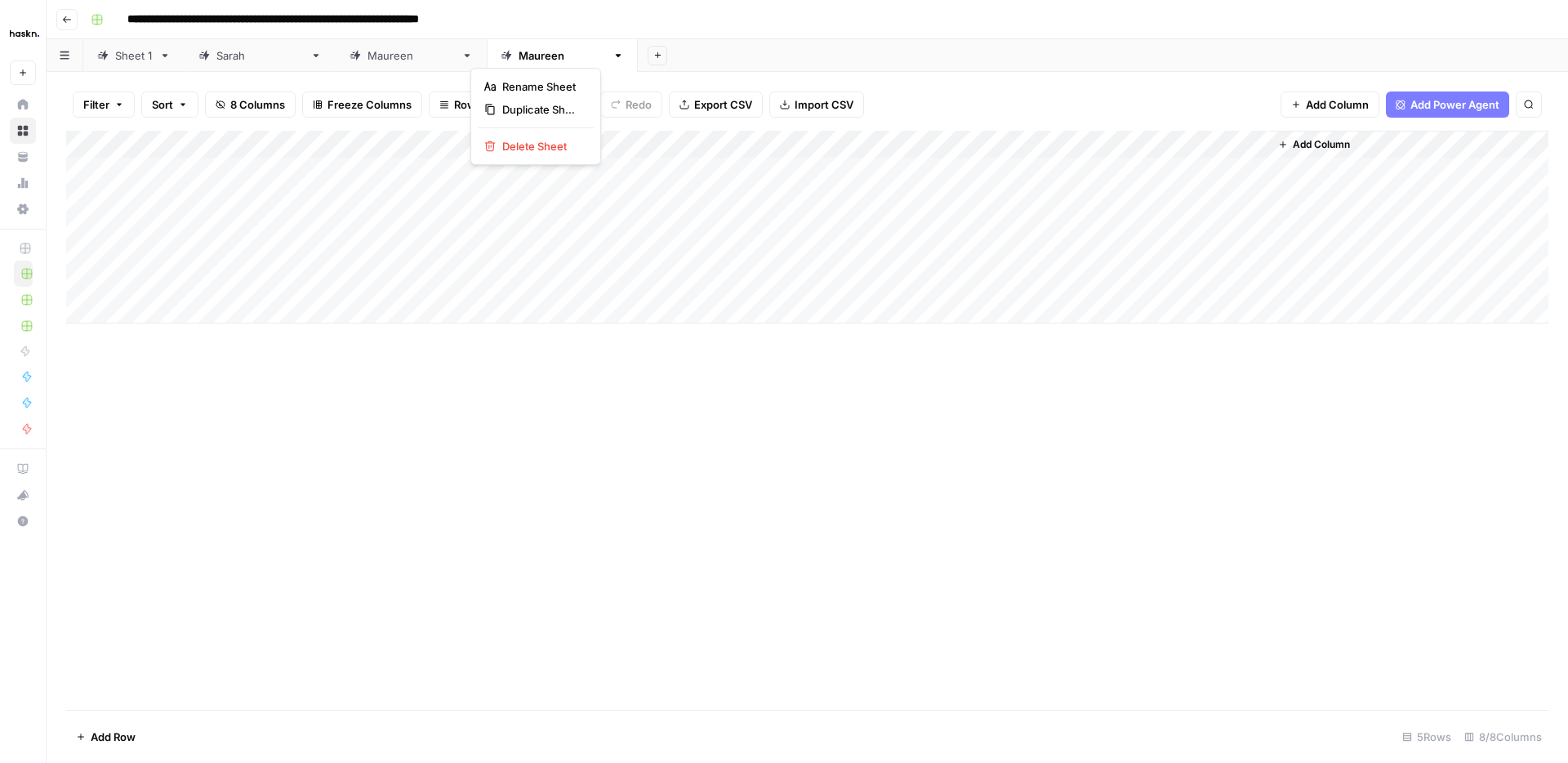
click at [616, 55] on icon "button" at bounding box center [619, 56] width 6 height 3
click at [522, 88] on span "Rename Sheet" at bounding box center [541, 87] width 78 height 17
click at [518, 58] on input "*******" at bounding box center [542, 55] width 48 height 21
click at [518, 58] on input "*******" at bounding box center [542, 55] width 48 height 21
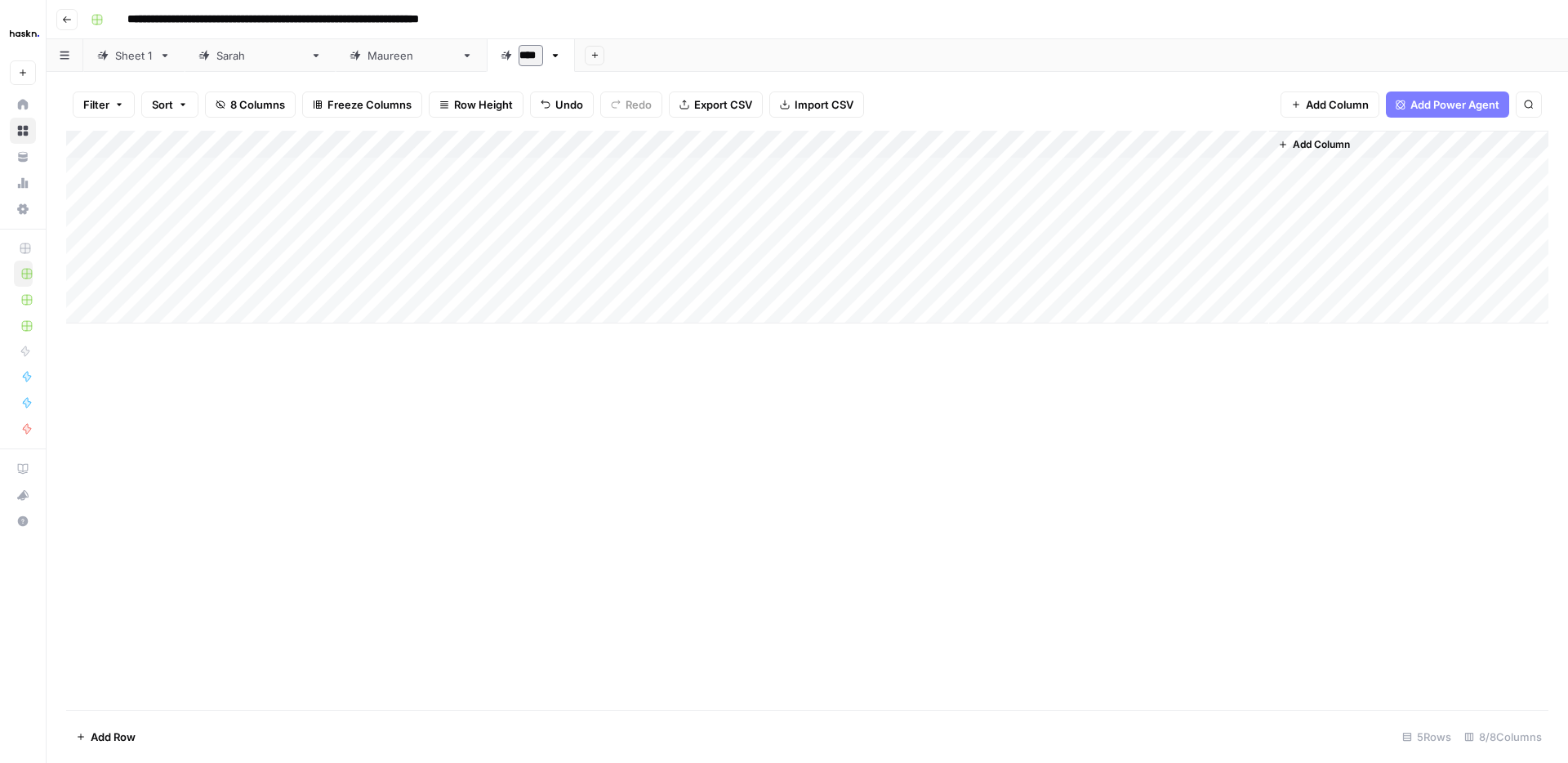
type input "*****"
click at [133, 173] on div "Add Column" at bounding box center [807, 227] width 1482 height 193
click at [336, 64] on link "Maureen" at bounding box center [411, 55] width 151 height 33
click at [343, 171] on div "Add Column" at bounding box center [807, 213] width 1482 height 165
click at [487, 68] on link "Laura" at bounding box center [562, 55] width 151 height 33
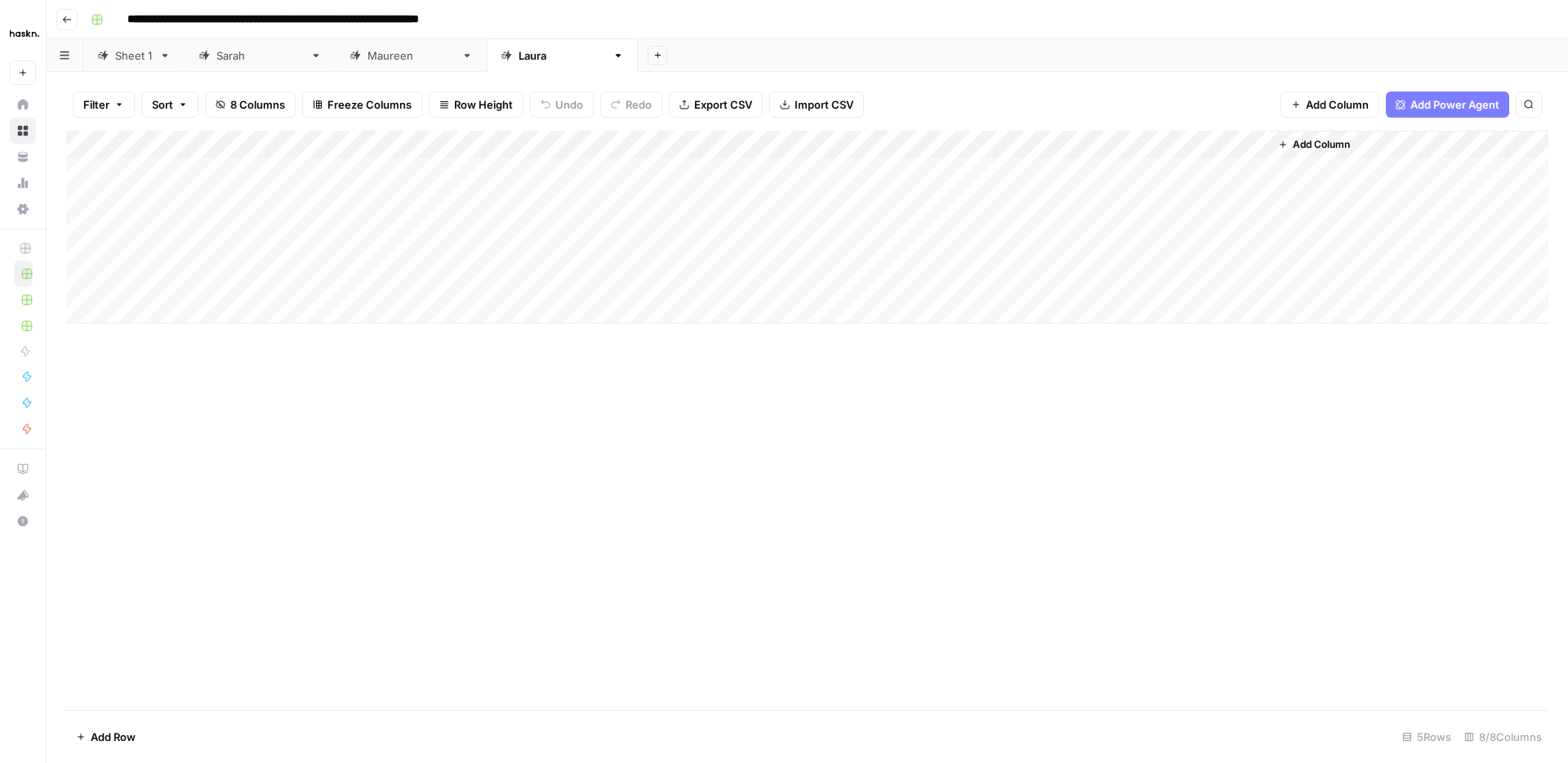
click at [328, 173] on div "Add Column" at bounding box center [807, 227] width 1482 height 193
drag, startPoint x: 386, startPoint y: 183, endPoint x: 366, endPoint y: 284, distance: 103.0
click at [366, 284] on div "Add Column" at bounding box center [807, 227] width 1482 height 193
click at [142, 60] on div "Sheet 1" at bounding box center [133, 56] width 38 height 17
click at [733, 338] on div "Add Column" at bounding box center [807, 420] width 1482 height 579
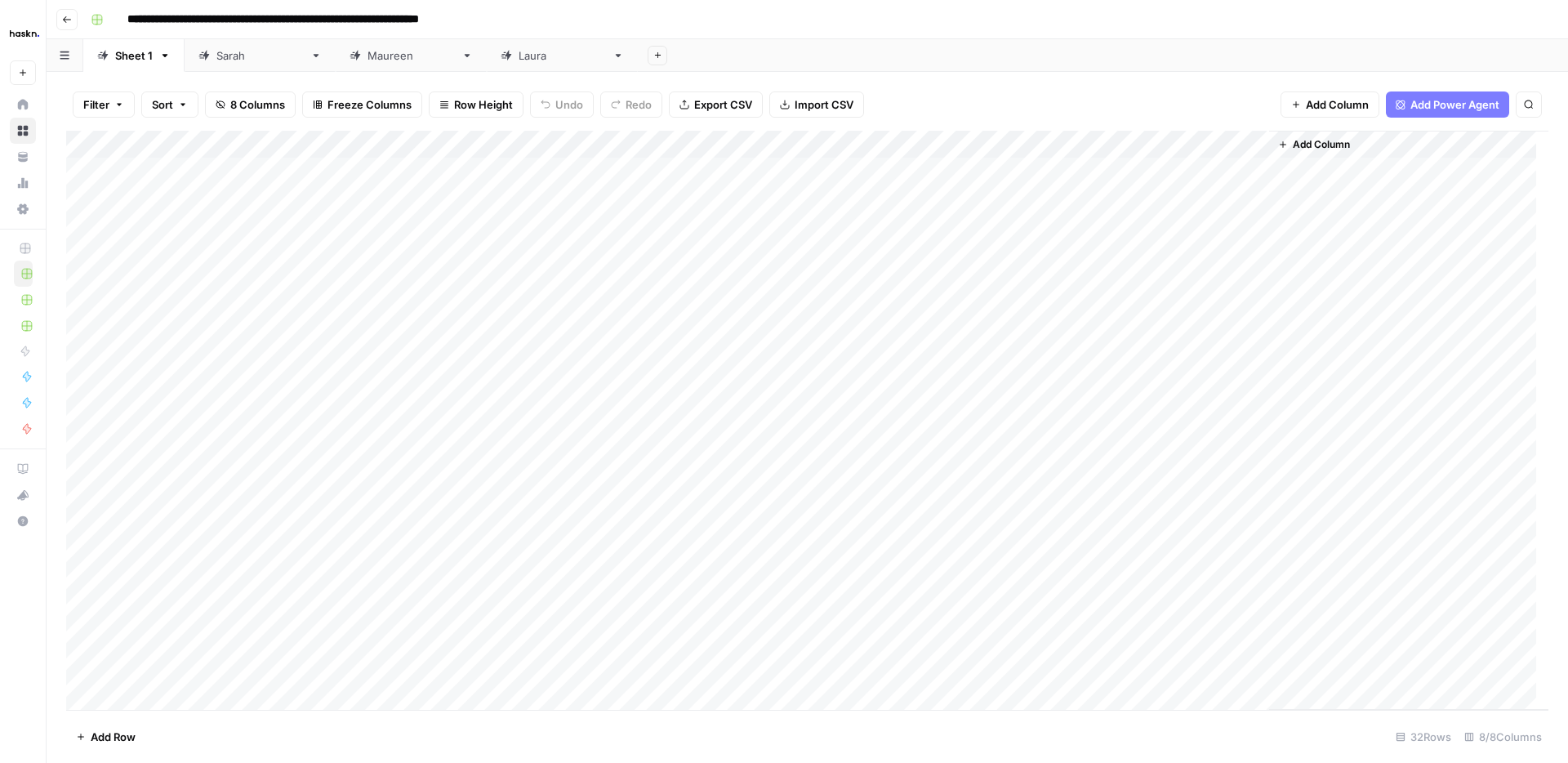
click at [518, 50] on div "Laura" at bounding box center [562, 56] width 88 height 17
click at [724, 171] on div "Add Column" at bounding box center [807, 227] width 1482 height 193
click at [368, 59] on div "Maureen" at bounding box center [411, 56] width 88 height 17
click at [518, 58] on div "Laura" at bounding box center [562, 56] width 88 height 17
click at [144, 57] on div "Sheet 1" at bounding box center [133, 56] width 38 height 17
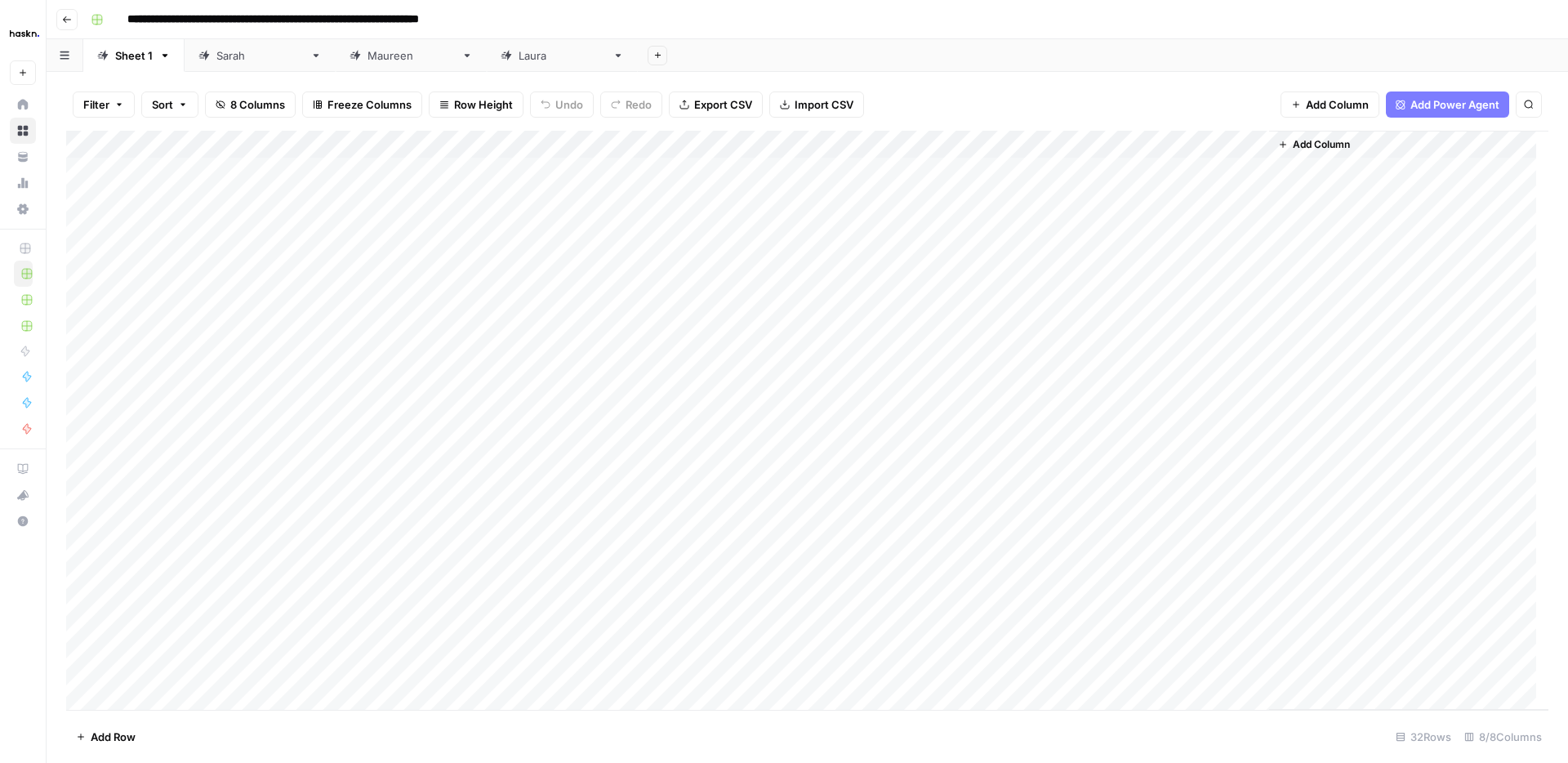
click at [79, 336] on div "Add Column" at bounding box center [807, 420] width 1482 height 579
click at [81, 444] on div "Add Column" at bounding box center [807, 420] width 1482 height 579
click at [76, 415] on div "Add Column" at bounding box center [807, 420] width 1482 height 579
click at [78, 385] on div "Add Column" at bounding box center [807, 420] width 1482 height 579
click at [81, 362] on div "Add Column" at bounding box center [807, 420] width 1482 height 579
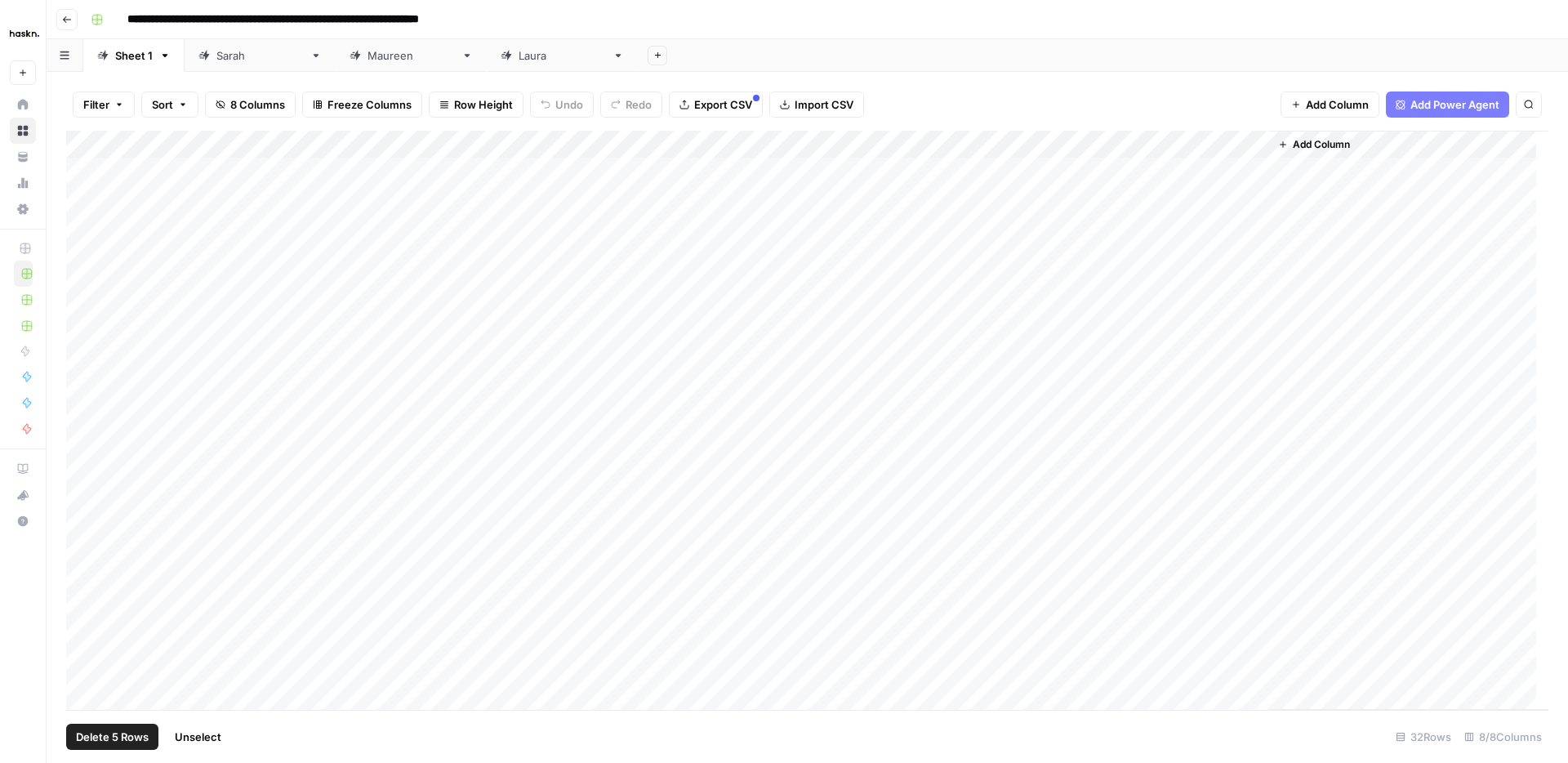
click at [129, 735] on span "Delete 5 Rows" at bounding box center [112, 737] width 73 height 17
drag, startPoint x: 719, startPoint y: 188, endPoint x: 673, endPoint y: 173, distance: 48.4
click at [719, 188] on span "Delete" at bounding box center [725, 188] width 35 height 17
click at [356, 57] on link "Maureen" at bounding box center [411, 55] width 151 height 33
click at [143, 63] on link "Sheet 1" at bounding box center [133, 55] width 101 height 33
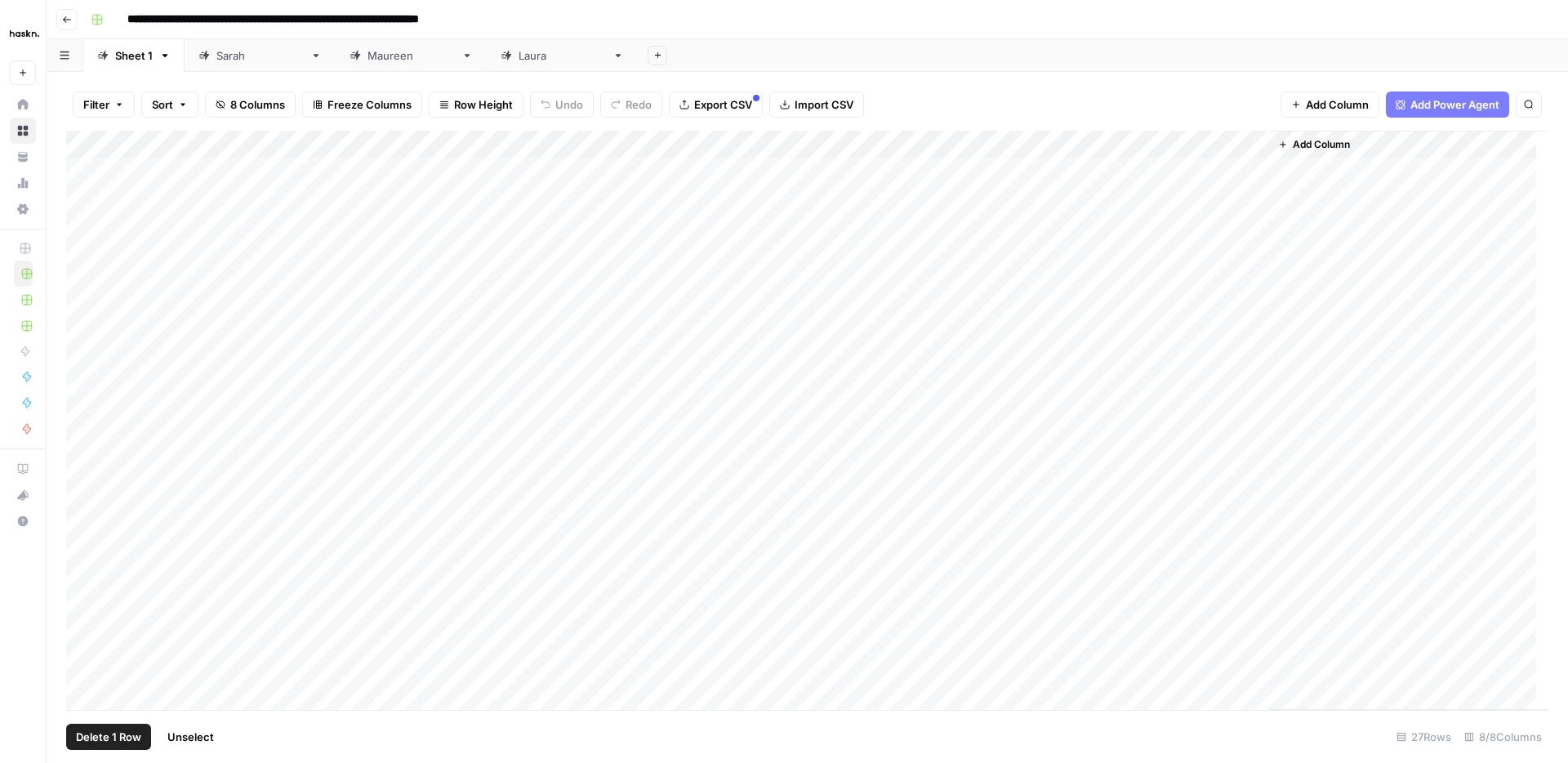
click at [79, 334] on div "Add Column" at bounding box center [807, 420] width 1482 height 579
drag, startPoint x: 81, startPoint y: 308, endPoint x: 98, endPoint y: 300, distance: 18.8
click at [81, 308] on div "Add Column" at bounding box center [807, 420] width 1482 height 579
click at [132, 733] on span "Delete 2 Rows" at bounding box center [112, 737] width 73 height 17
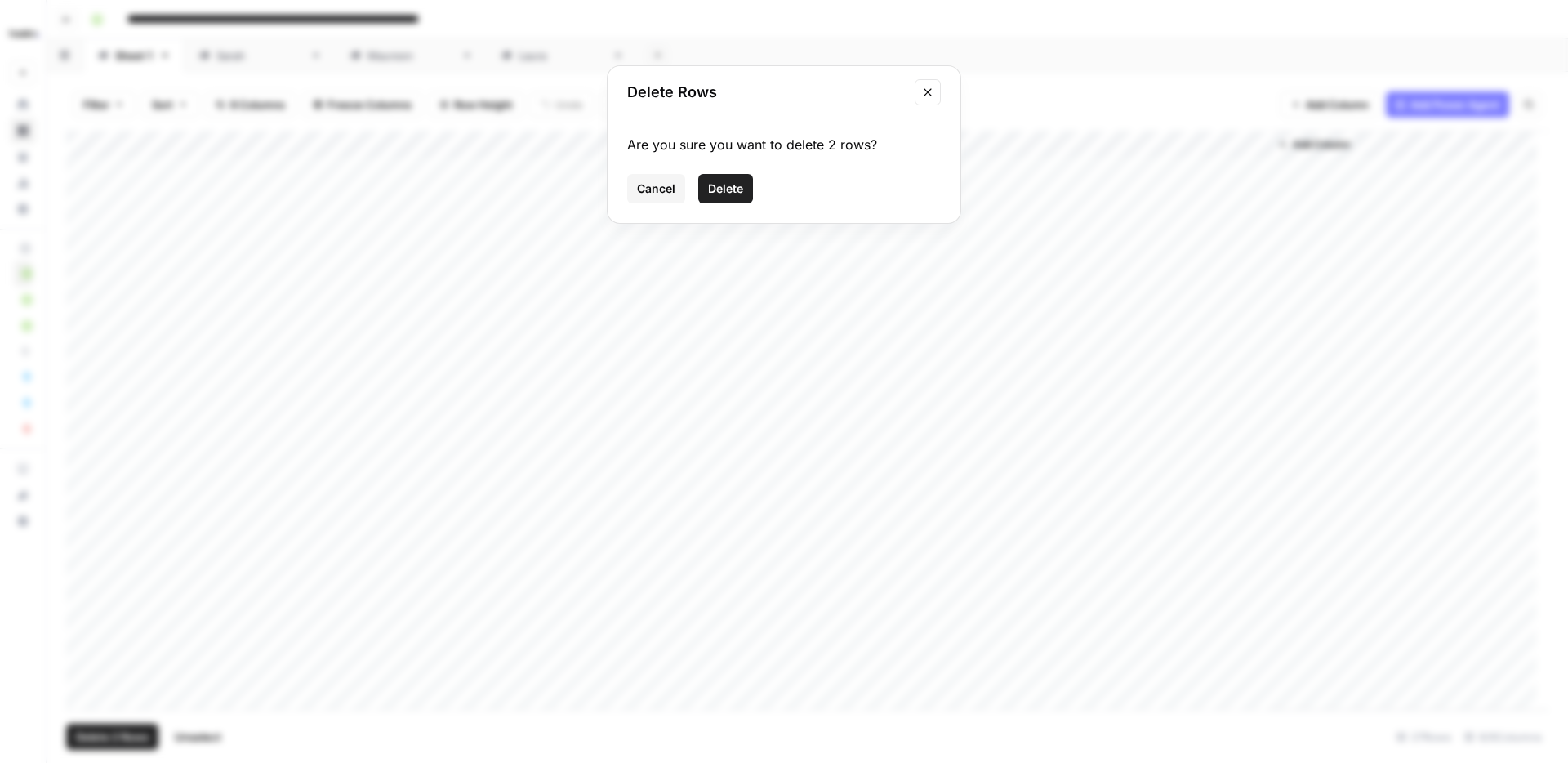
click at [729, 183] on span "Delete" at bounding box center [725, 188] width 35 height 17
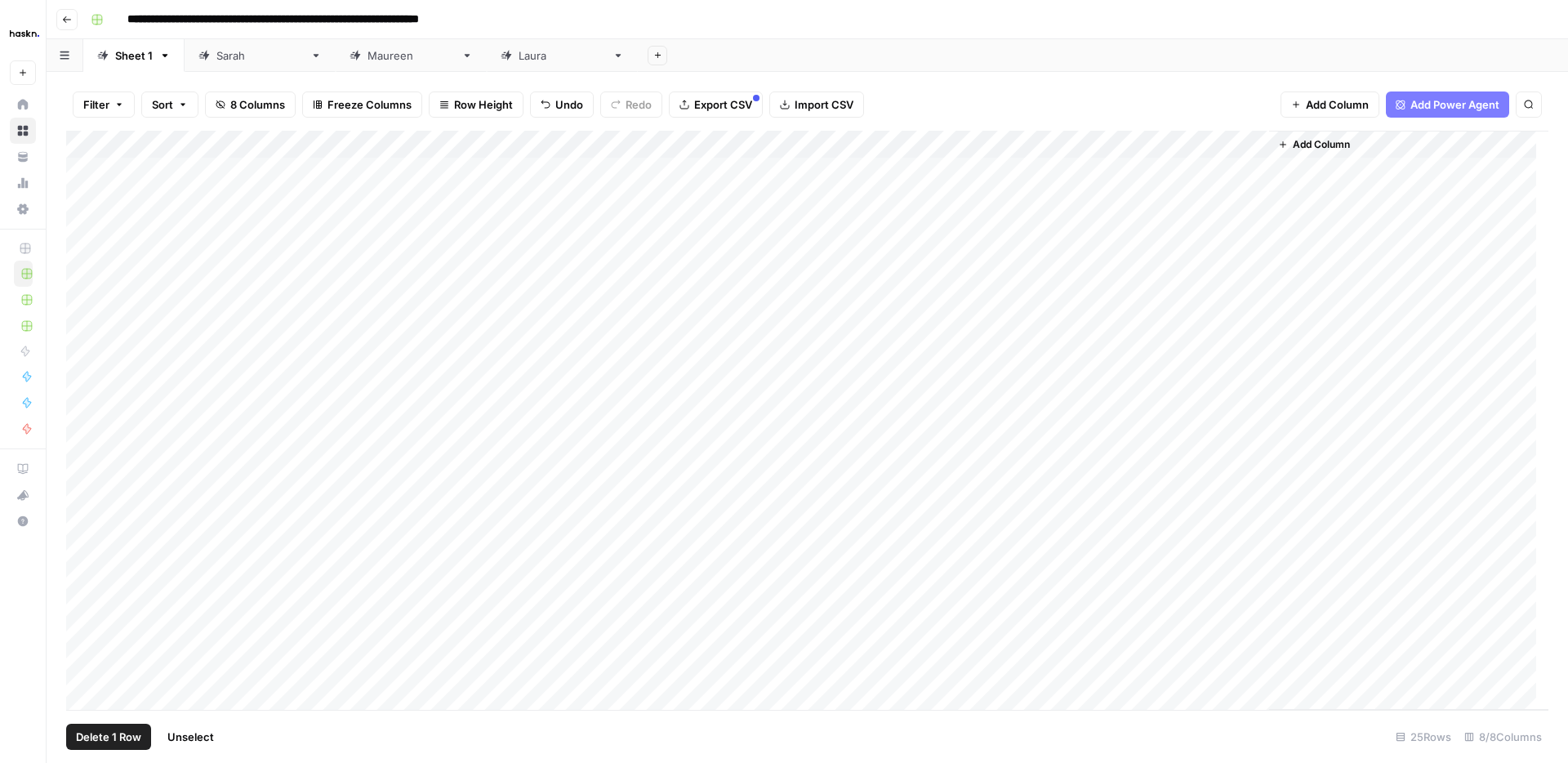
click at [75, 307] on div "Add Column" at bounding box center [807, 420] width 1482 height 579
click at [78, 340] on div "Add Column" at bounding box center [807, 420] width 1482 height 579
click at [111, 747] on button "Delete 2 Rows" at bounding box center [112, 736] width 93 height 26
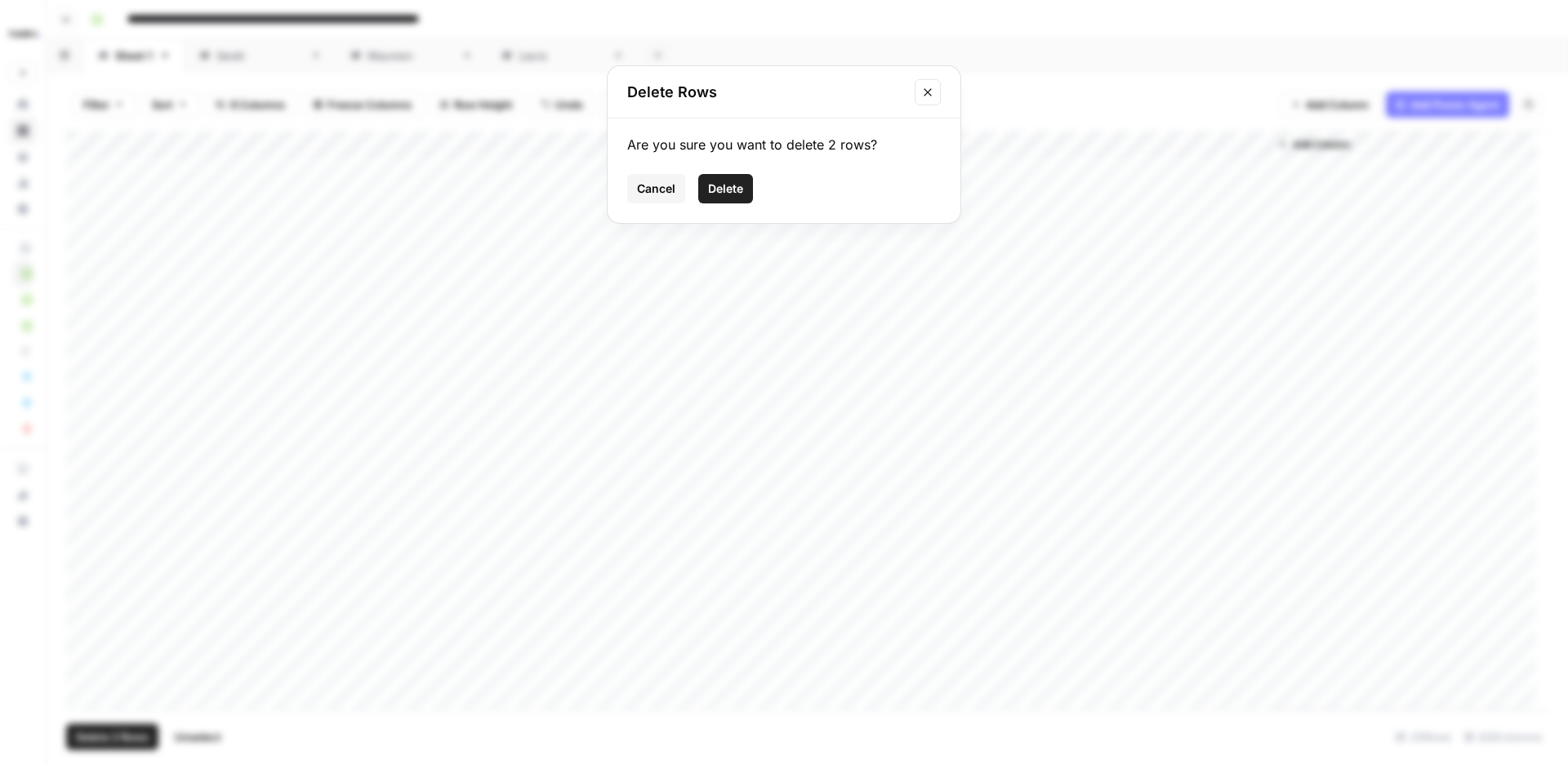
drag, startPoint x: 733, startPoint y: 189, endPoint x: 766, endPoint y: 206, distance: 37.1
click at [734, 188] on span "Delete" at bounding box center [725, 188] width 35 height 17
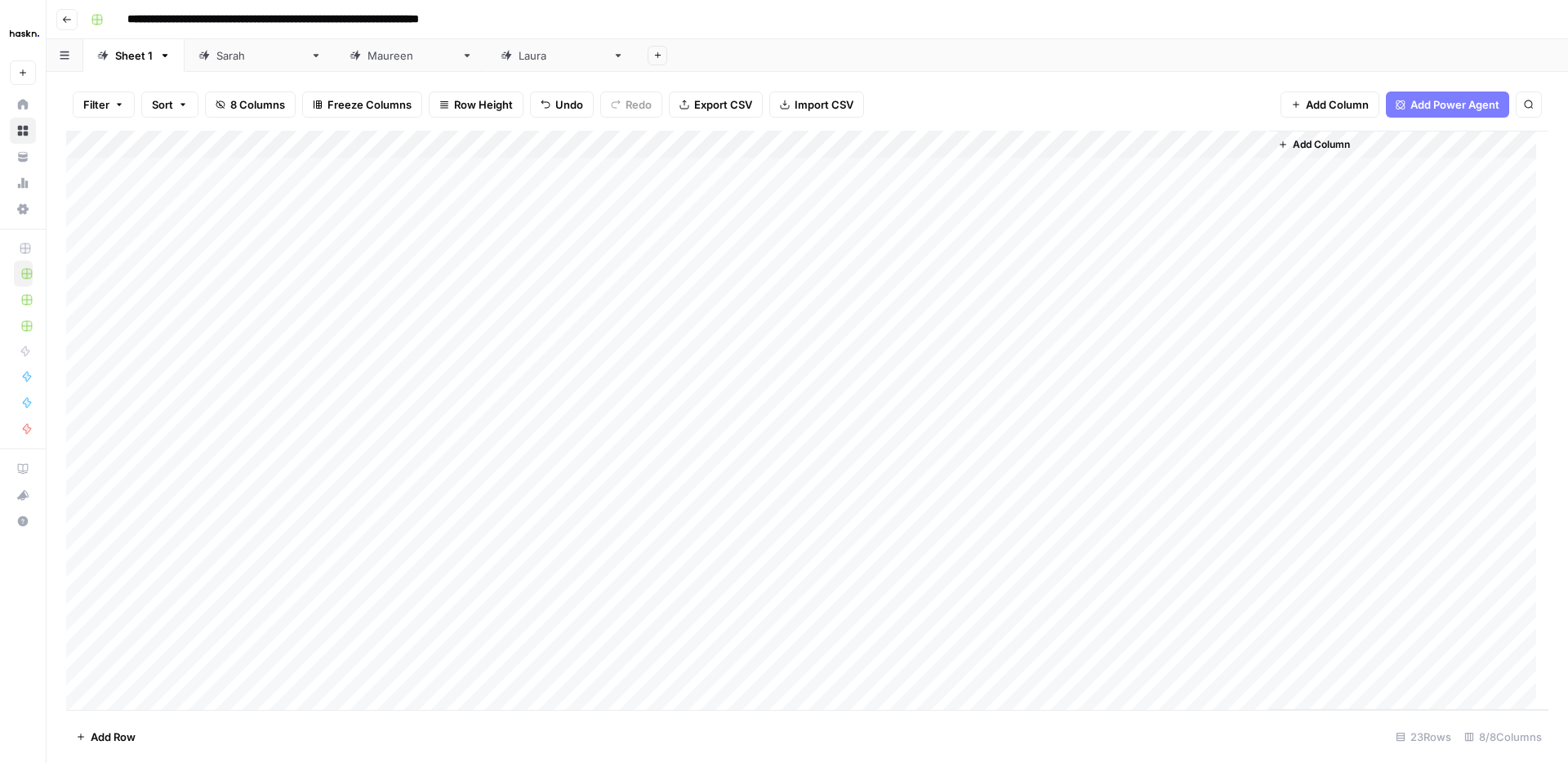
click at [224, 61] on div "Sarah" at bounding box center [260, 56] width 88 height 17
click at [368, 48] on div "Maureen" at bounding box center [411, 56] width 88 height 17
click at [439, 168] on div "Add Column" at bounding box center [807, 213] width 1482 height 165
click at [592, 171] on div "Add Column" at bounding box center [807, 213] width 1482 height 165
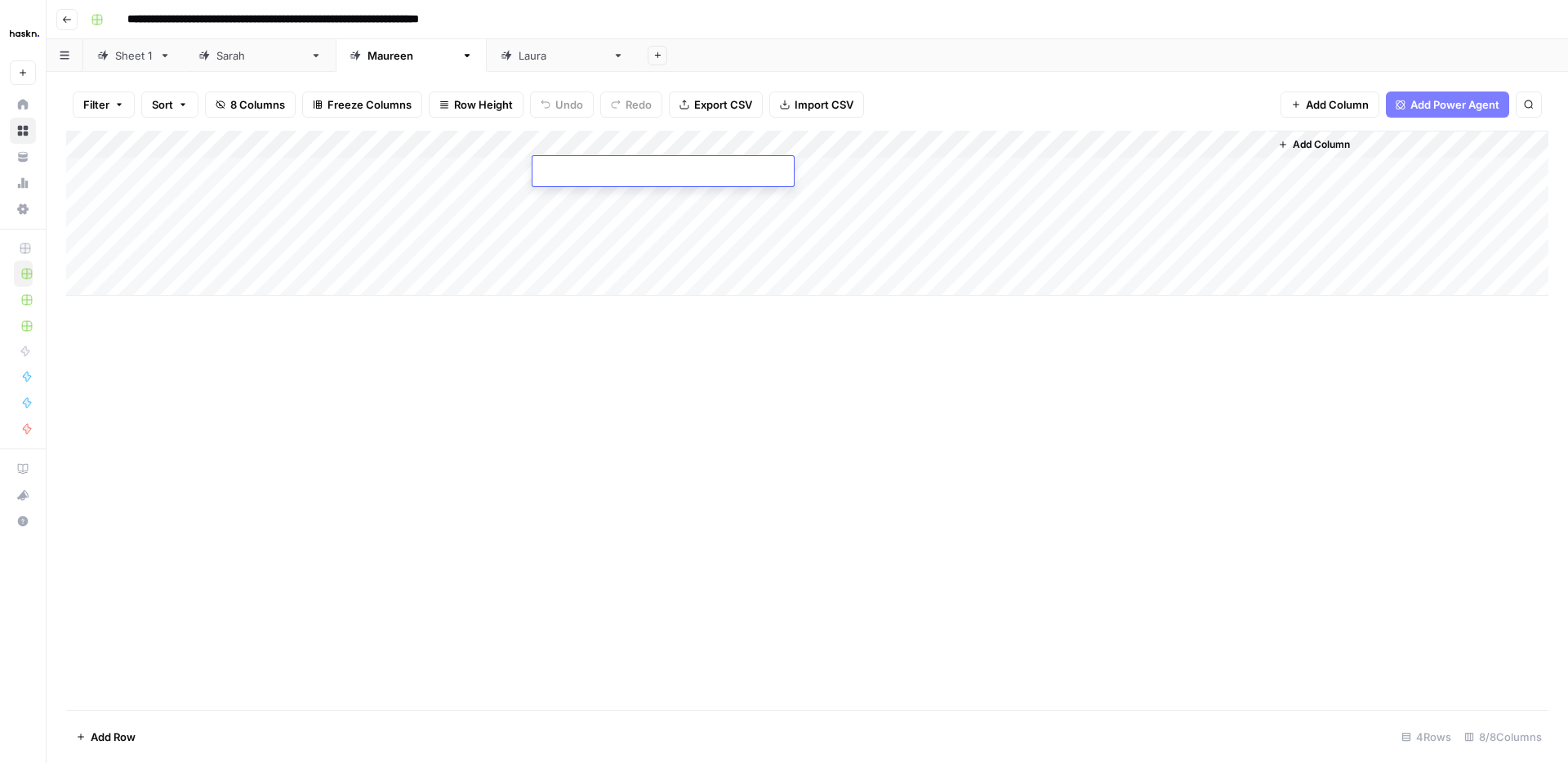
type textarea "**********"
click at [444, 198] on div "Add Column" at bounding box center [807, 213] width 1482 height 165
click at [590, 203] on div "Add Column" at bounding box center [807, 213] width 1482 height 165
type textarea "**********"
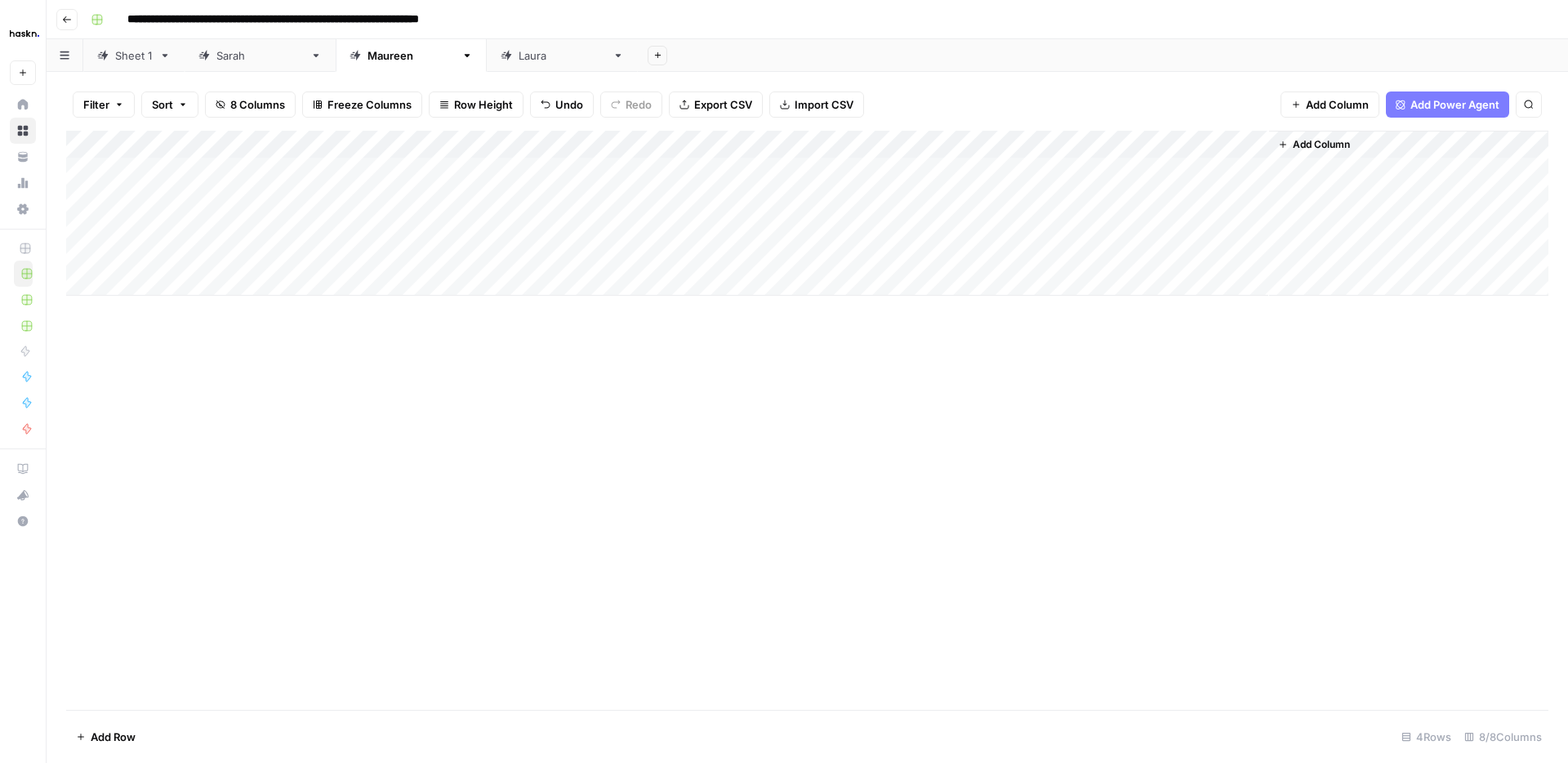
drag, startPoint x: 424, startPoint y: 230, endPoint x: 433, endPoint y: 241, distance: 14.2
click at [424, 230] on div "Add Column" at bounding box center [807, 213] width 1482 height 165
click at [619, 233] on div "Add Column" at bounding box center [807, 213] width 1482 height 165
type textarea "**********"
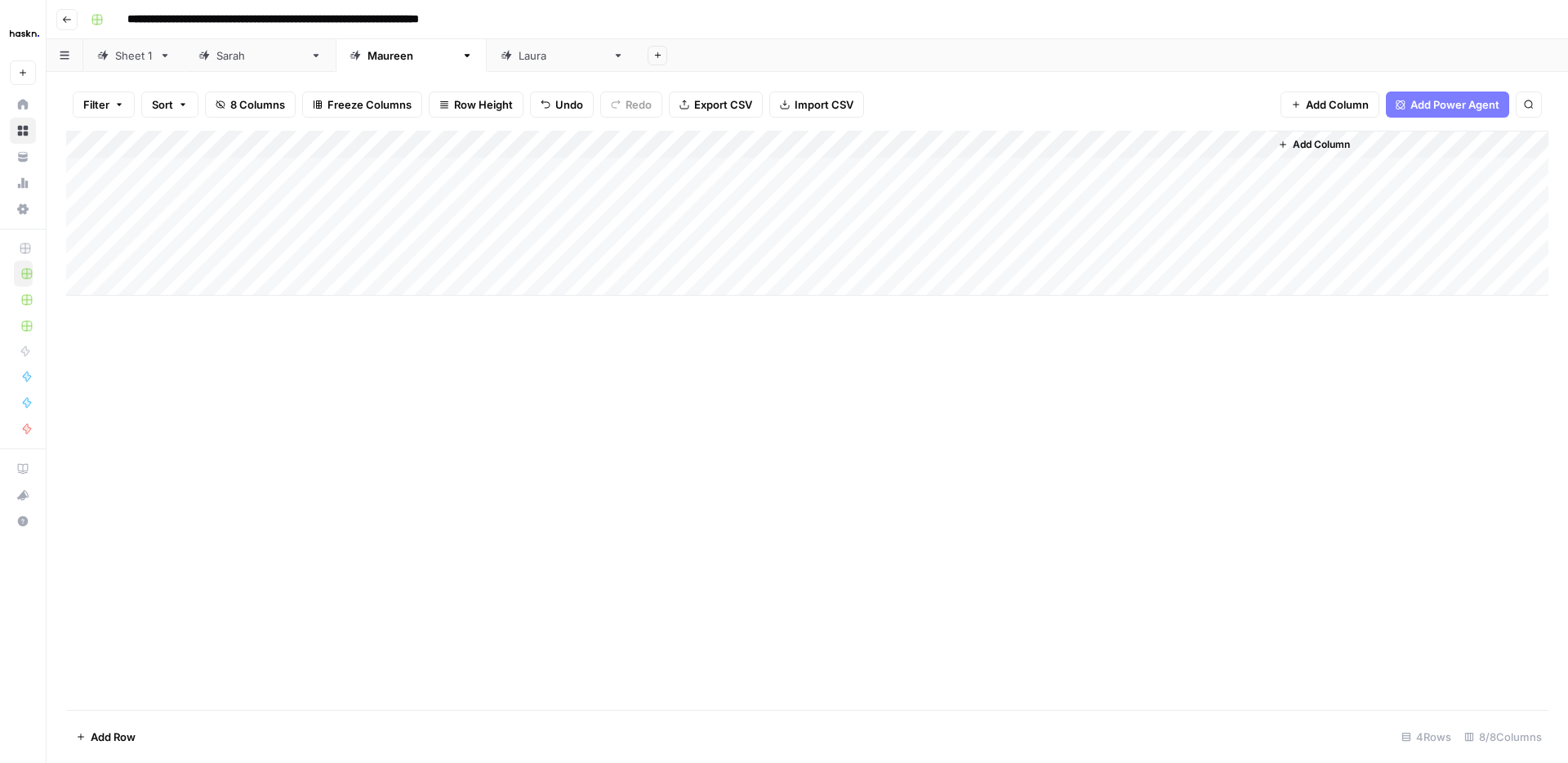
click at [438, 250] on div "Add Column" at bounding box center [807, 213] width 1482 height 165
click at [518, 52] on div "Laura" at bounding box center [562, 56] width 88 height 17
click at [368, 59] on div "Maureen" at bounding box center [411, 56] width 88 height 17
click at [626, 253] on div "Add Column" at bounding box center [807, 213] width 1482 height 165
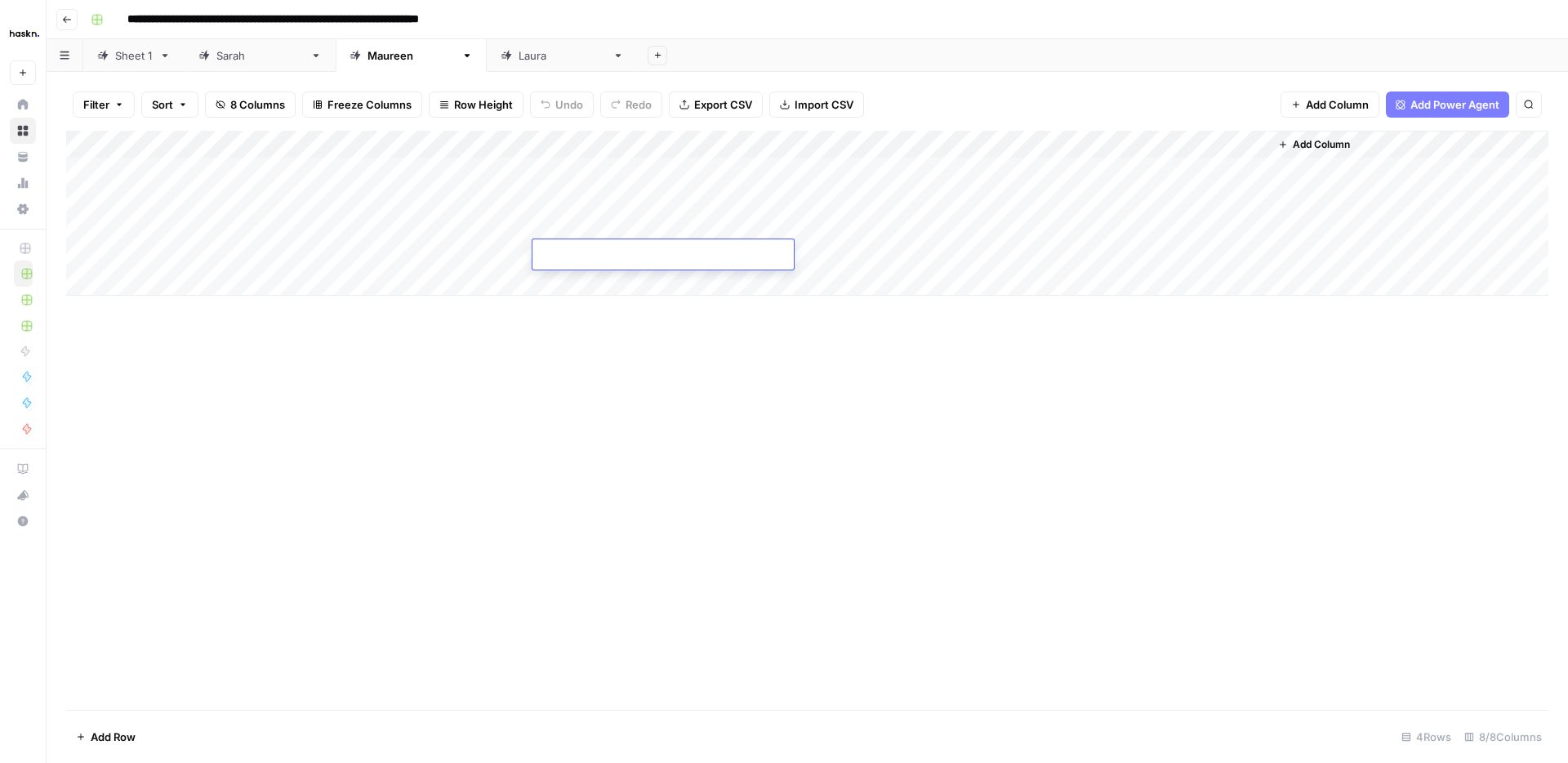
type textarea "**********"
click at [1105, 141] on div "Add Column" at bounding box center [807, 213] width 1482 height 165
click at [1139, 178] on span "All Rows" at bounding box center [1165, 183] width 103 height 17
click at [518, 58] on div "[PERSON_NAME]" at bounding box center [562, 56] width 88 height 17
click at [438, 177] on div "Add Column" at bounding box center [807, 227] width 1482 height 193
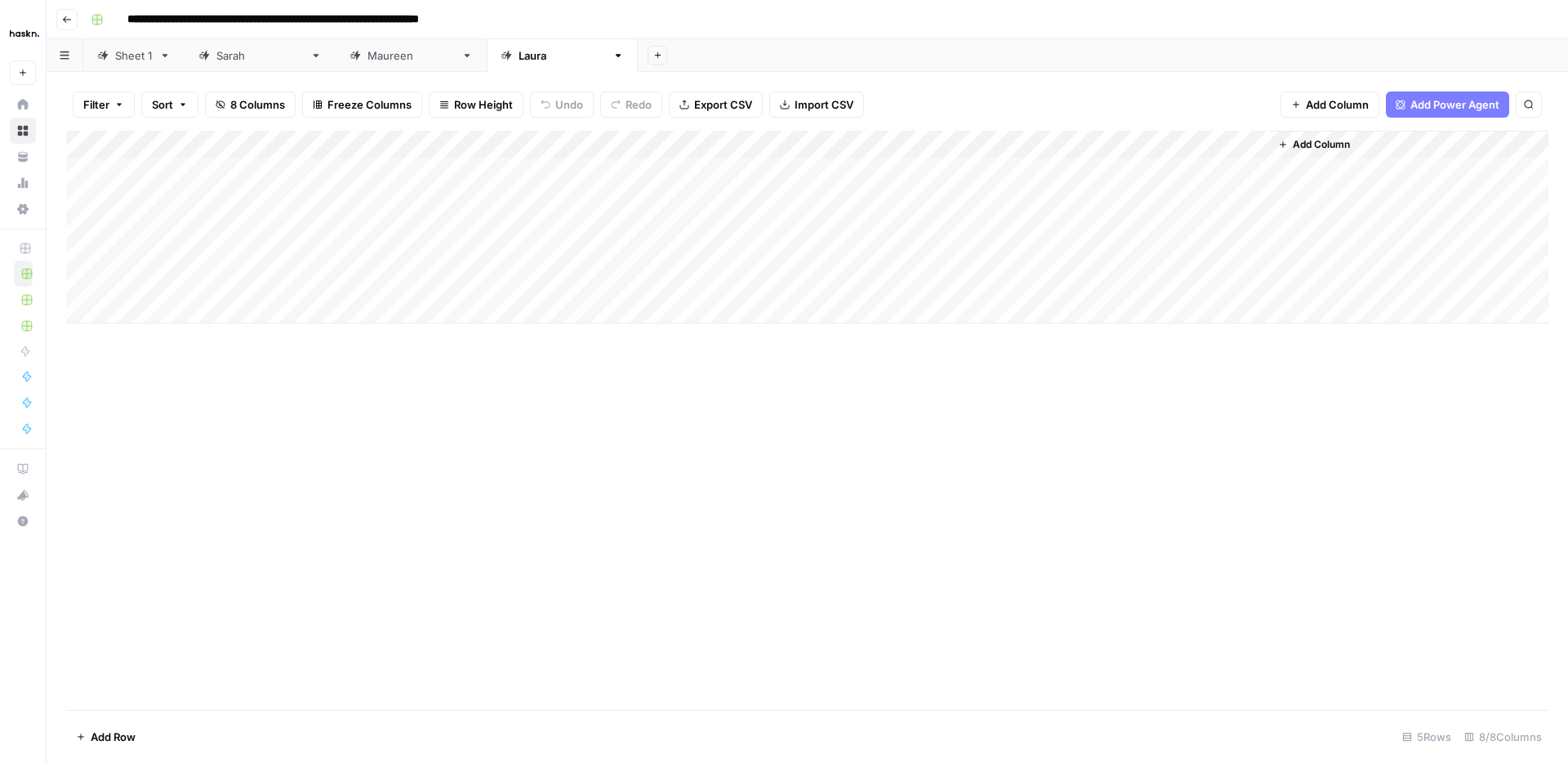
click at [587, 173] on div "Add Column" at bounding box center [807, 227] width 1482 height 193
type textarea "**********"
click at [470, 195] on div "Add Column" at bounding box center [807, 227] width 1482 height 193
click at [595, 203] on div "Add Column" at bounding box center [807, 227] width 1482 height 193
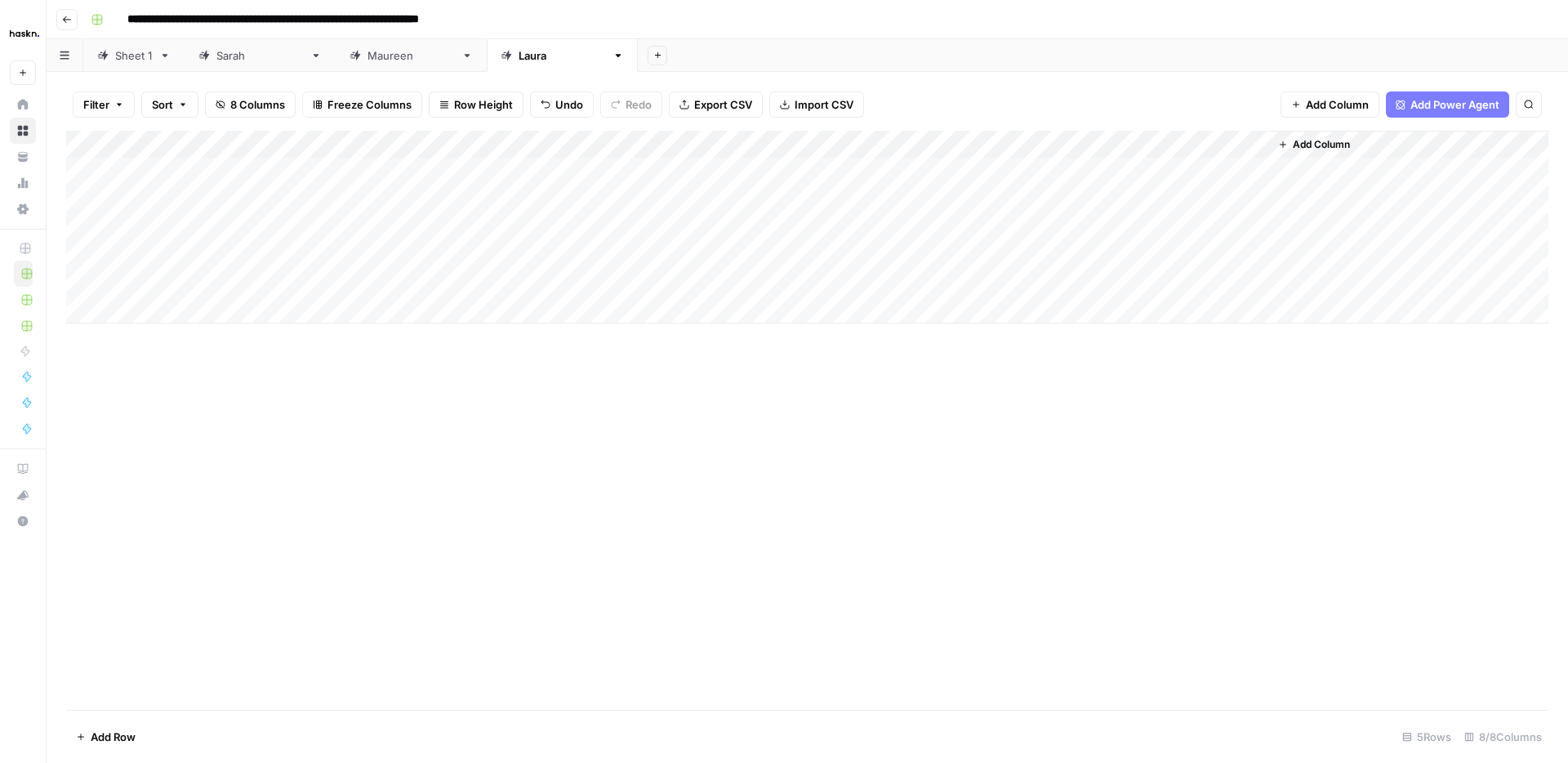
click at [595, 203] on div "Add Column" at bounding box center [807, 227] width 1482 height 193
type textarea "**********"
click at [443, 224] on div "Add Column" at bounding box center [807, 227] width 1482 height 193
click at [609, 223] on div "Add Column" at bounding box center [807, 227] width 1482 height 193
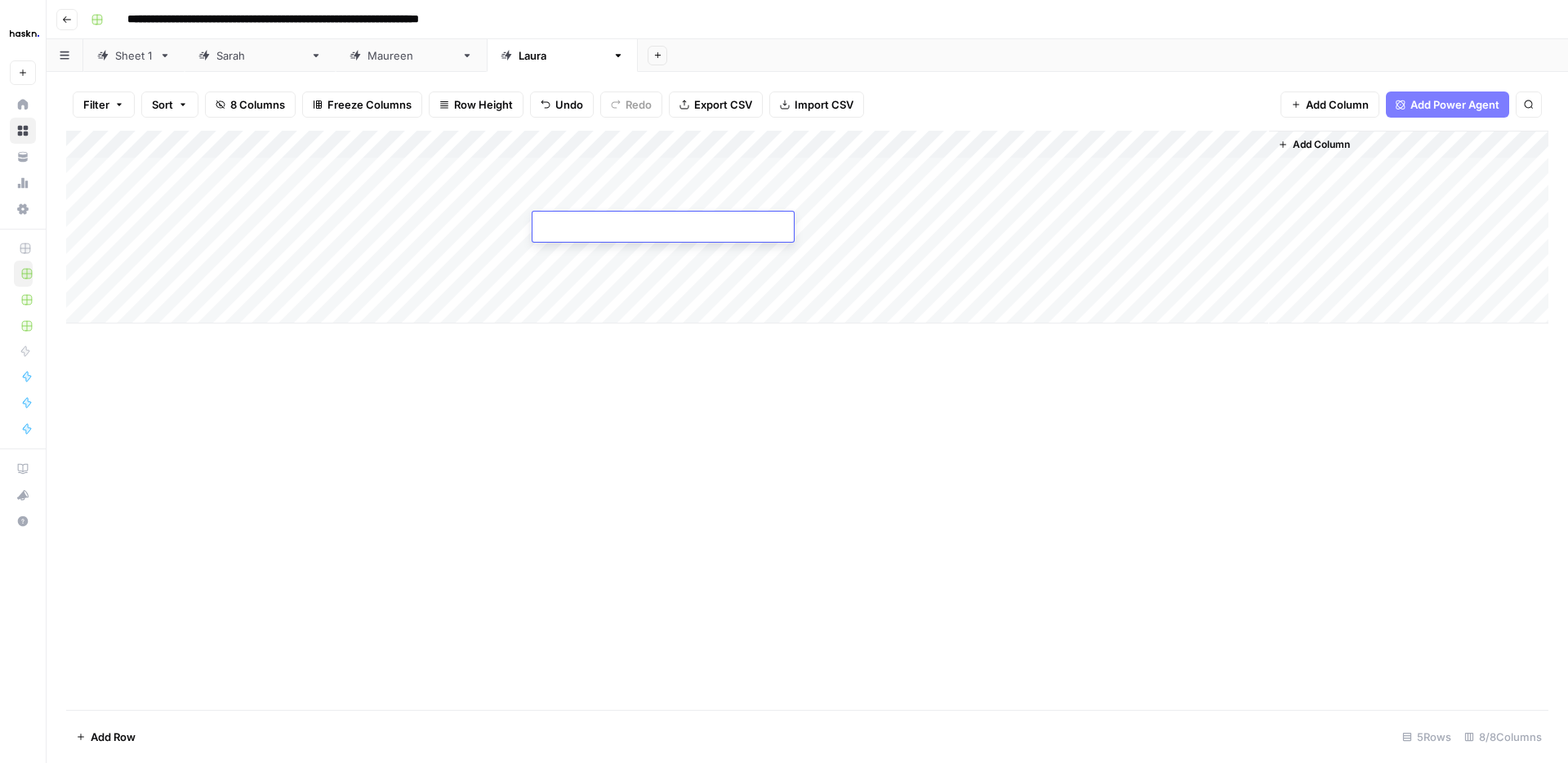
type textarea "**********"
click at [480, 257] on div "Add Column" at bounding box center [807, 227] width 1482 height 193
click at [582, 254] on div "Add Column" at bounding box center [807, 227] width 1482 height 193
type textarea "**********"
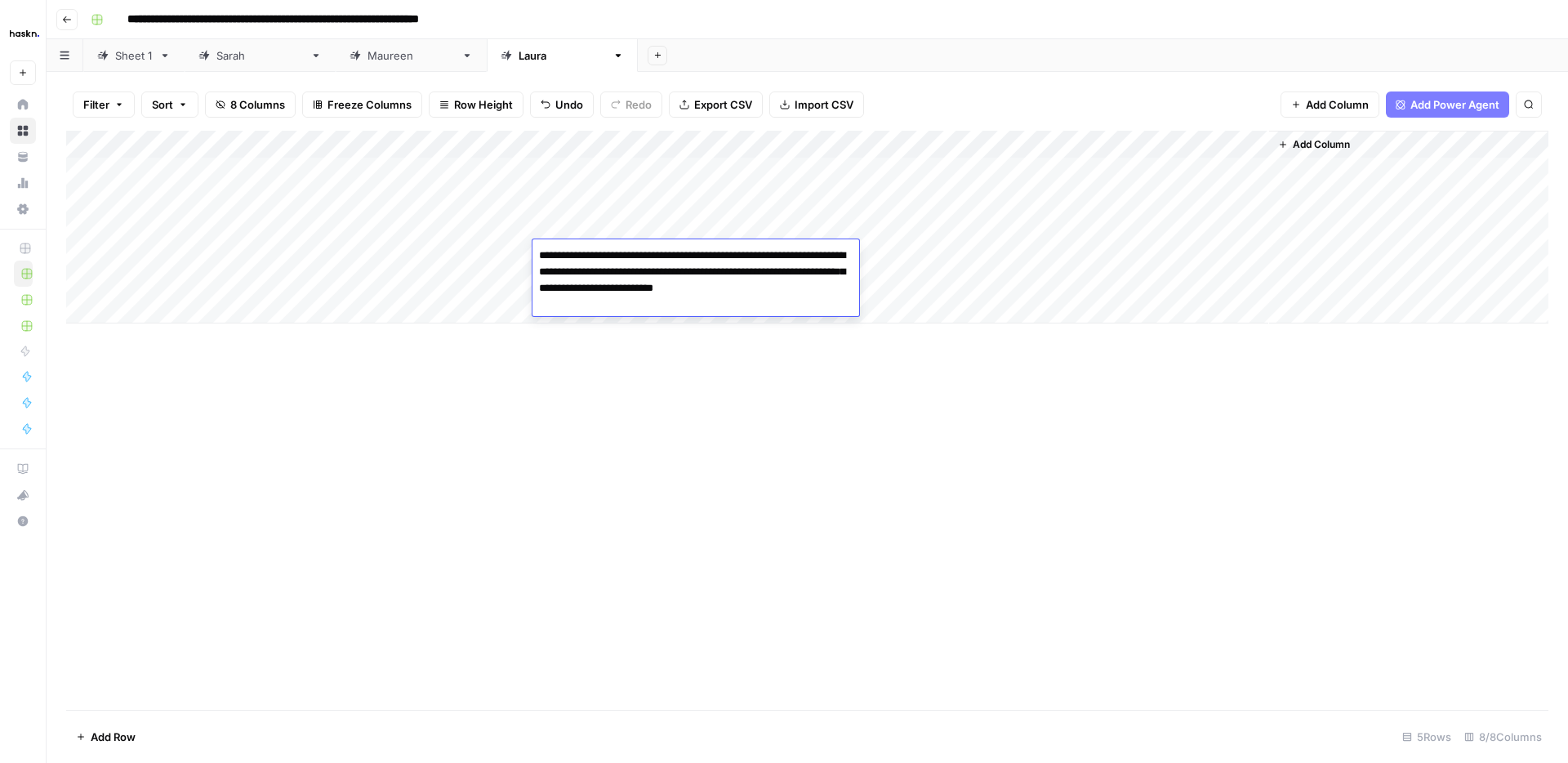
click at [439, 279] on div "Add Column" at bounding box center [807, 227] width 1482 height 193
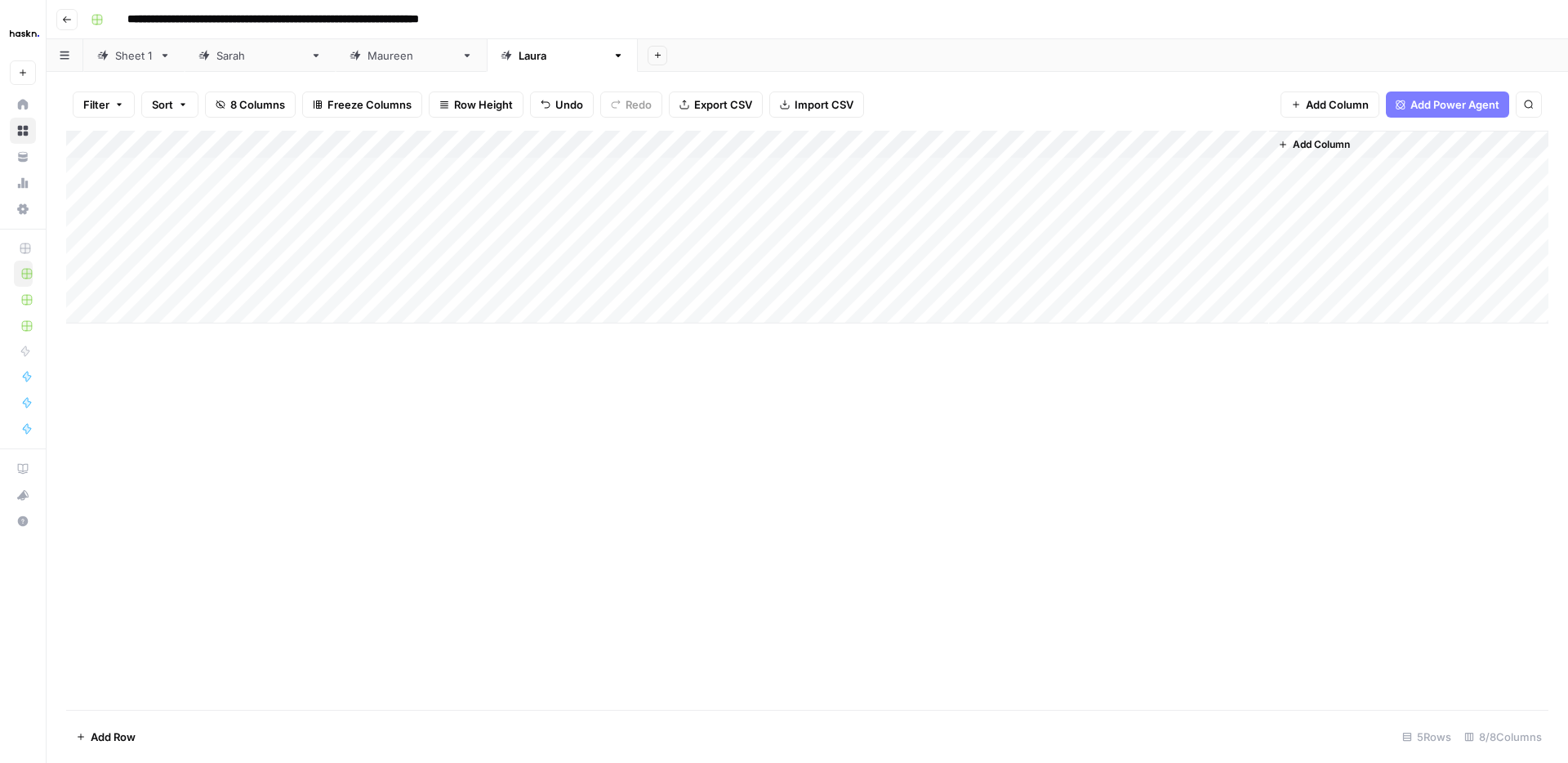
click at [598, 283] on div "Add Column" at bounding box center [807, 227] width 1482 height 193
type textarea "**********"
click at [1106, 139] on div "Add Column" at bounding box center [807, 227] width 1482 height 193
click at [1146, 188] on span "All Rows" at bounding box center [1165, 183] width 103 height 17
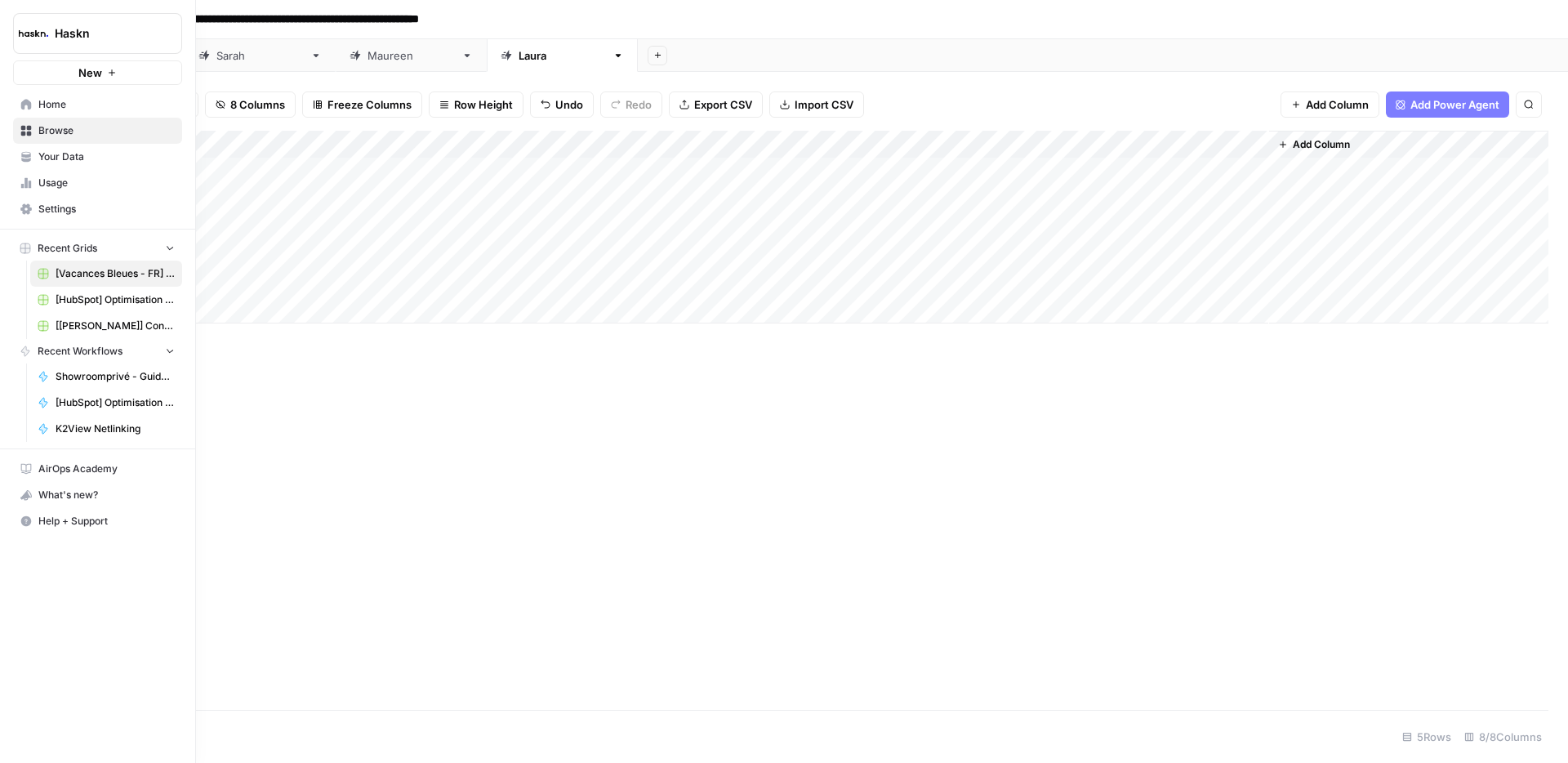
click at [79, 13] on button "Haskn" at bounding box center [98, 33] width 169 height 41
click at [75, 125] on span "Haskn" at bounding box center [150, 123] width 201 height 17
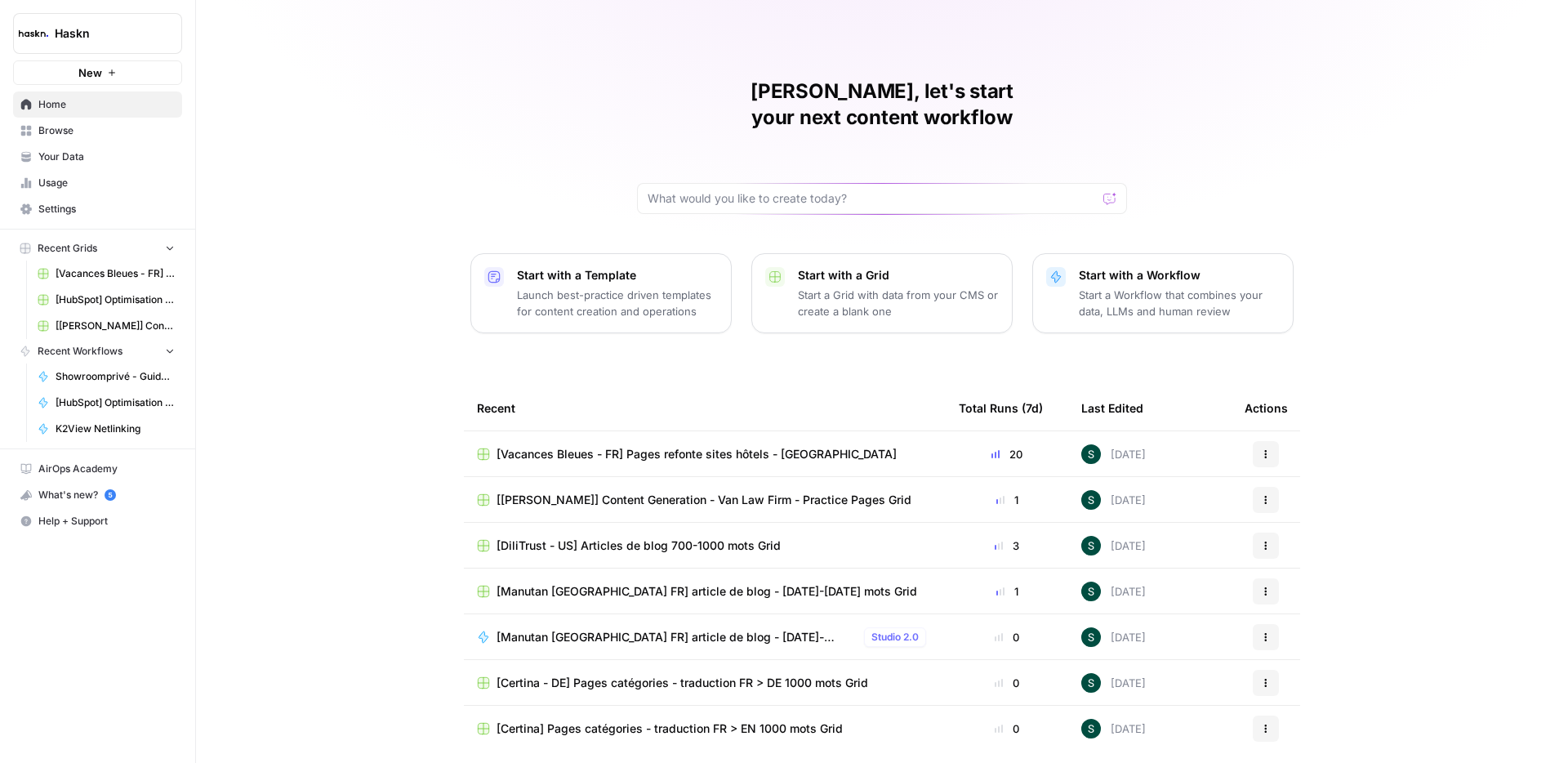
click at [54, 138] on span "Browse" at bounding box center [107, 131] width 137 height 15
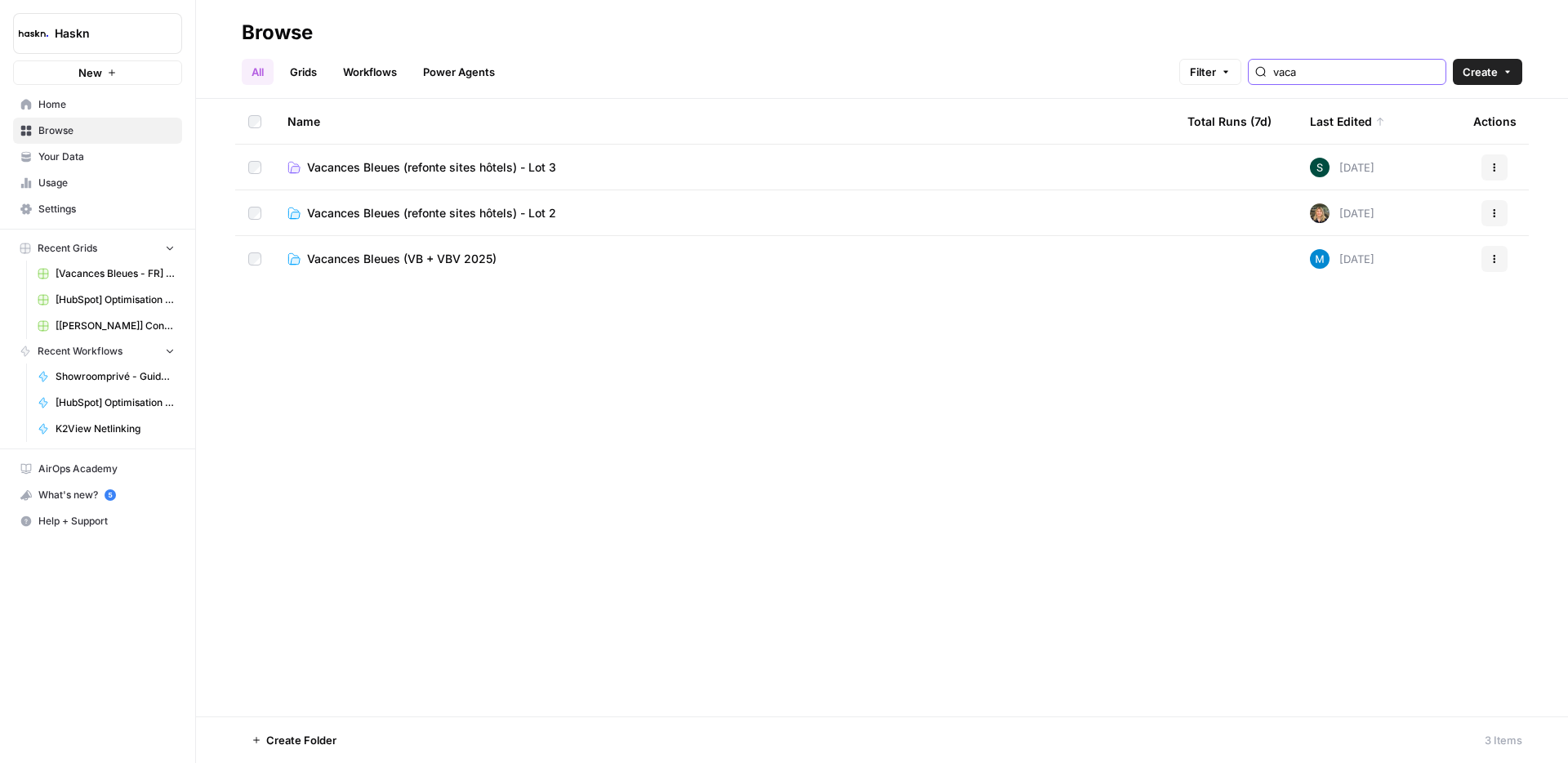
click at [1370, 74] on input "vaca" at bounding box center [1355, 72] width 166 height 17
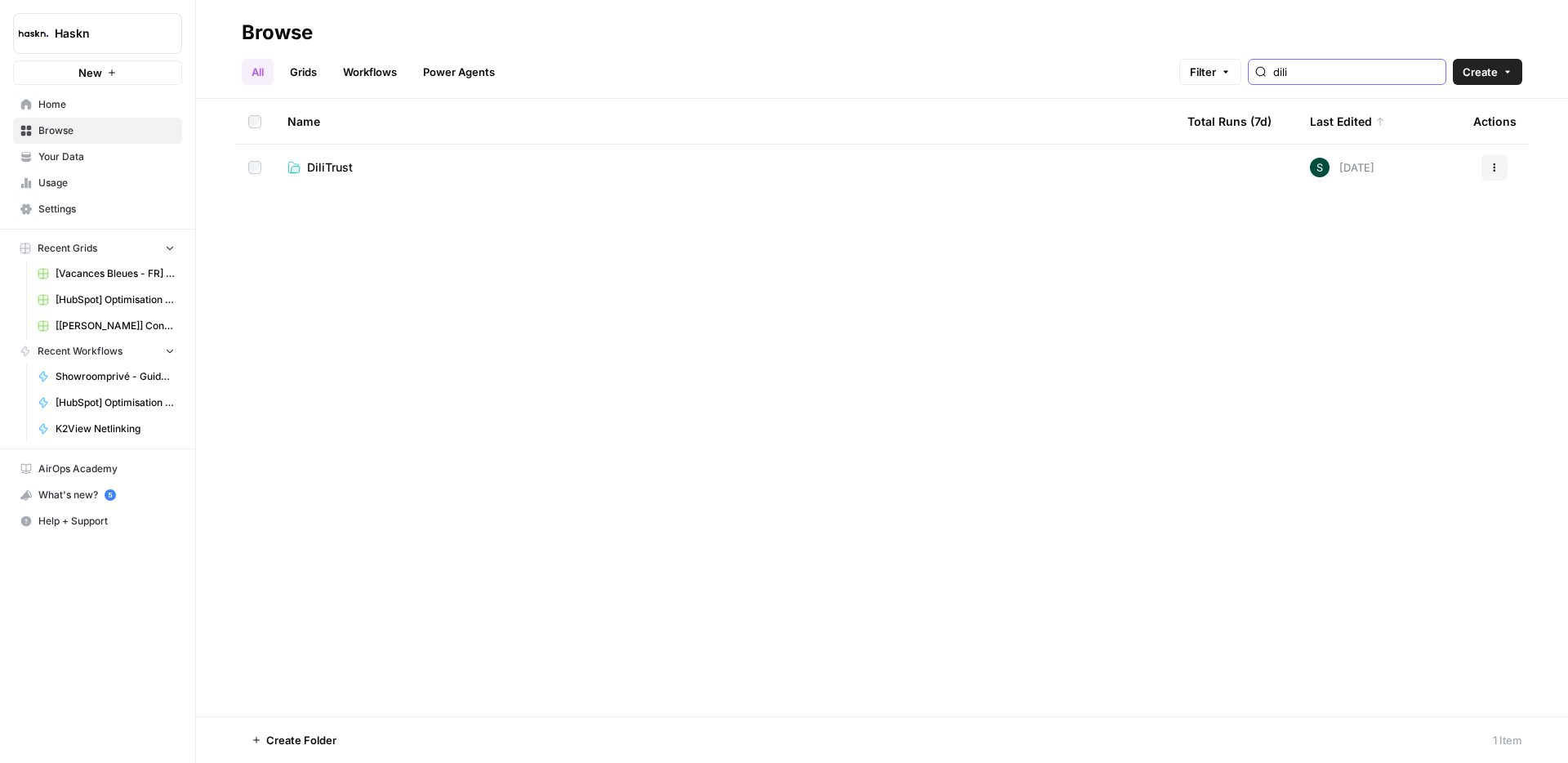
type input "dili"
click at [326, 175] on span "DiliTrust" at bounding box center [329, 168] width 46 height 17
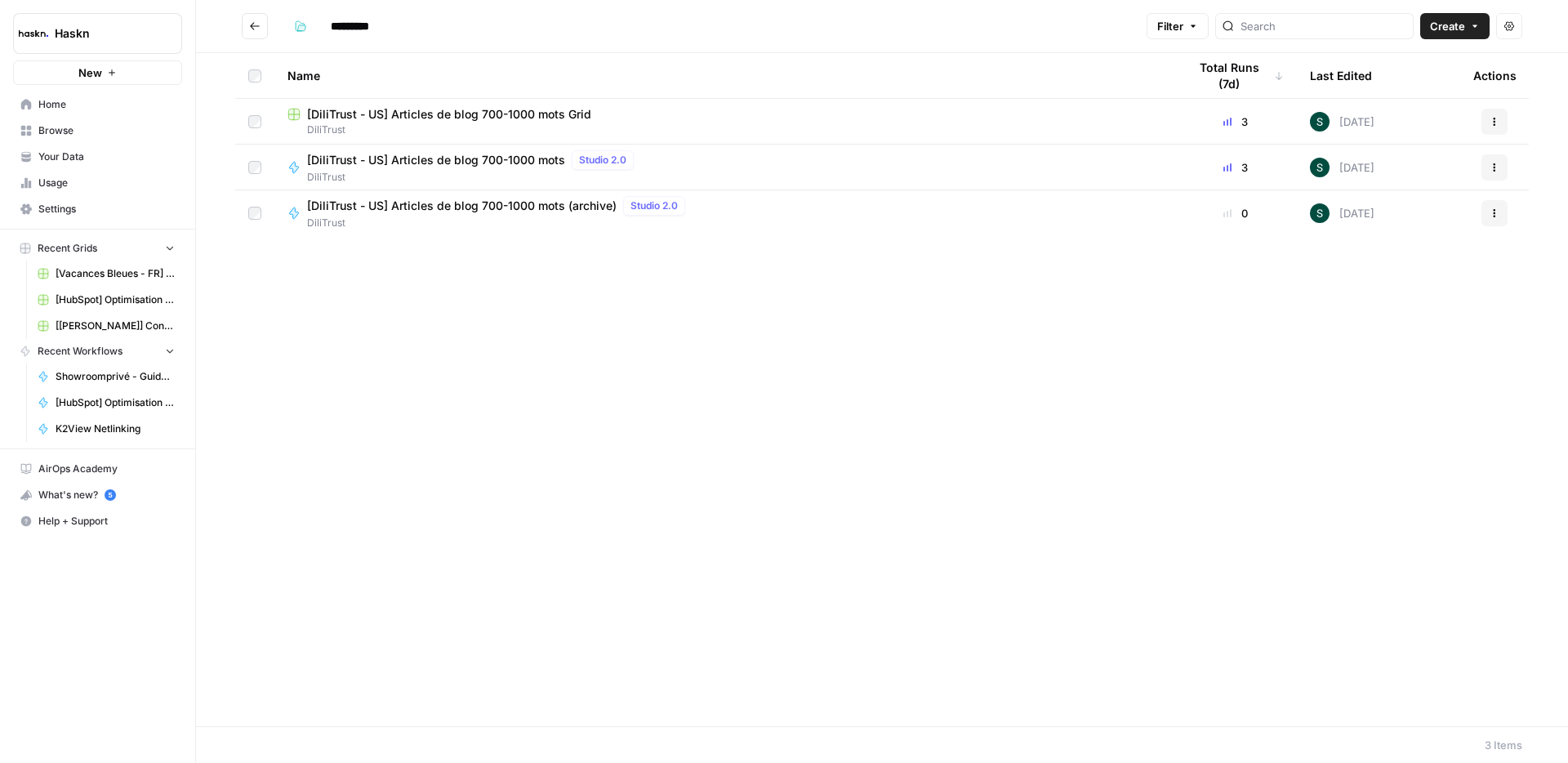
click at [473, 112] on span "[DiliTrust - US] Articles de blog 700-1000 mots Grid" at bounding box center [448, 114] width 284 height 17
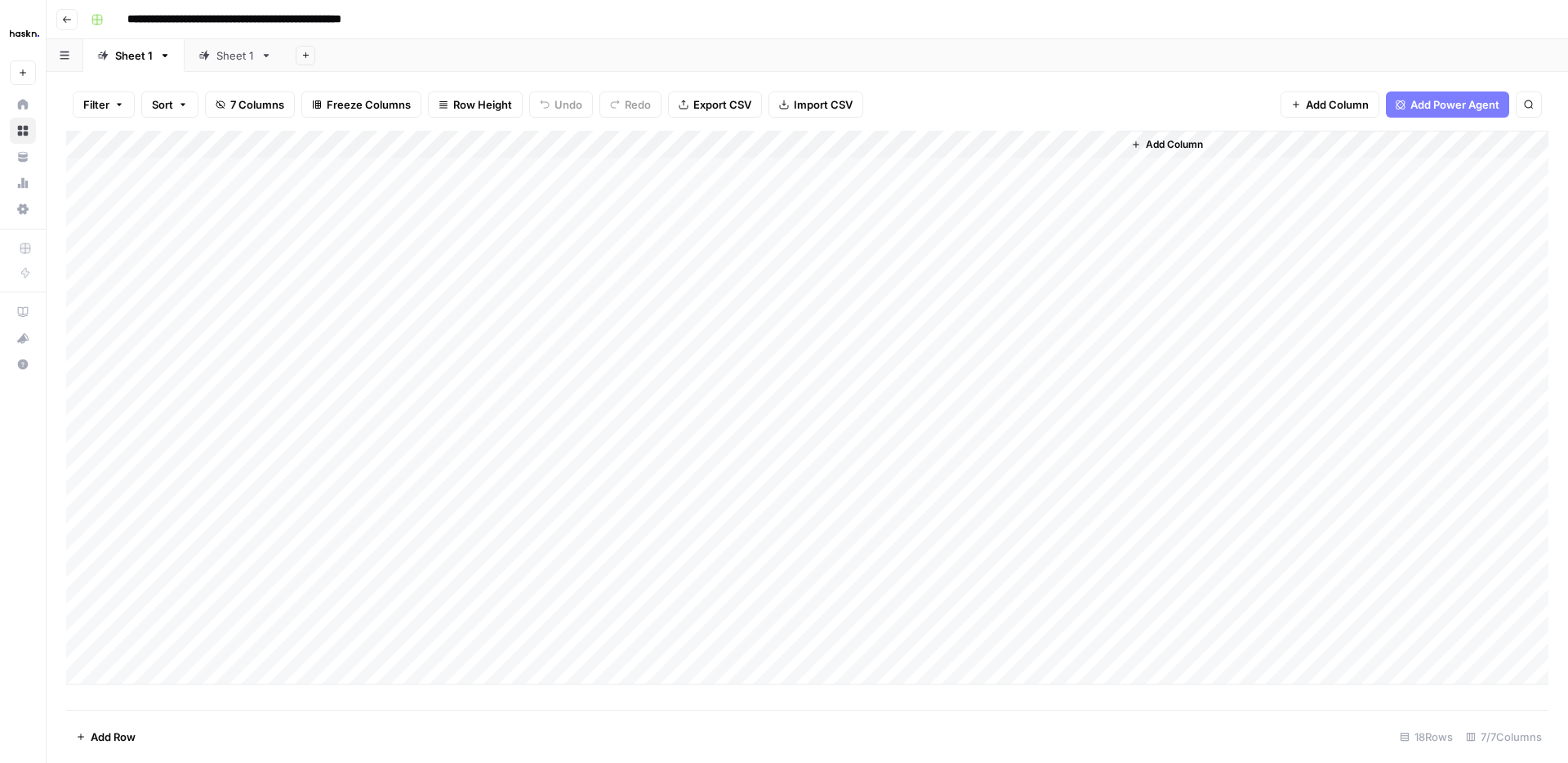
click at [237, 50] on div "Sheet 1" at bounding box center [235, 56] width 38 height 17
drag, startPoint x: 145, startPoint y: 618, endPoint x: 168, endPoint y: 638, distance: 30.5
click at [145, 618] on div "Add Column" at bounding box center [807, 379] width 1482 height 498
click at [223, 698] on div "Add Column" at bounding box center [807, 420] width 1482 height 579
click at [313, 611] on div "Add Column" at bounding box center [807, 394] width 1482 height 526
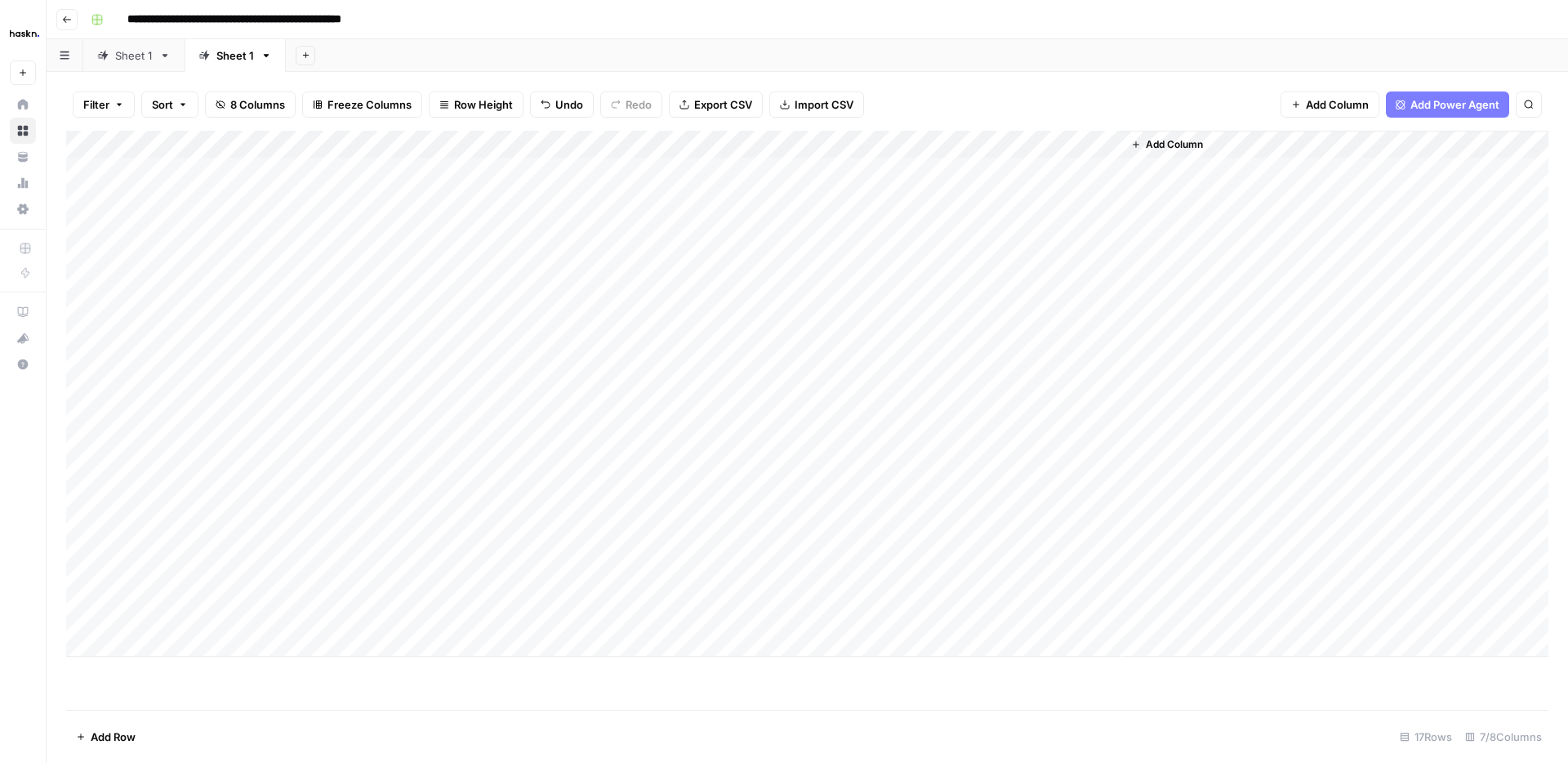
click at [168, 612] on div "Add Column" at bounding box center [807, 394] width 1482 height 526
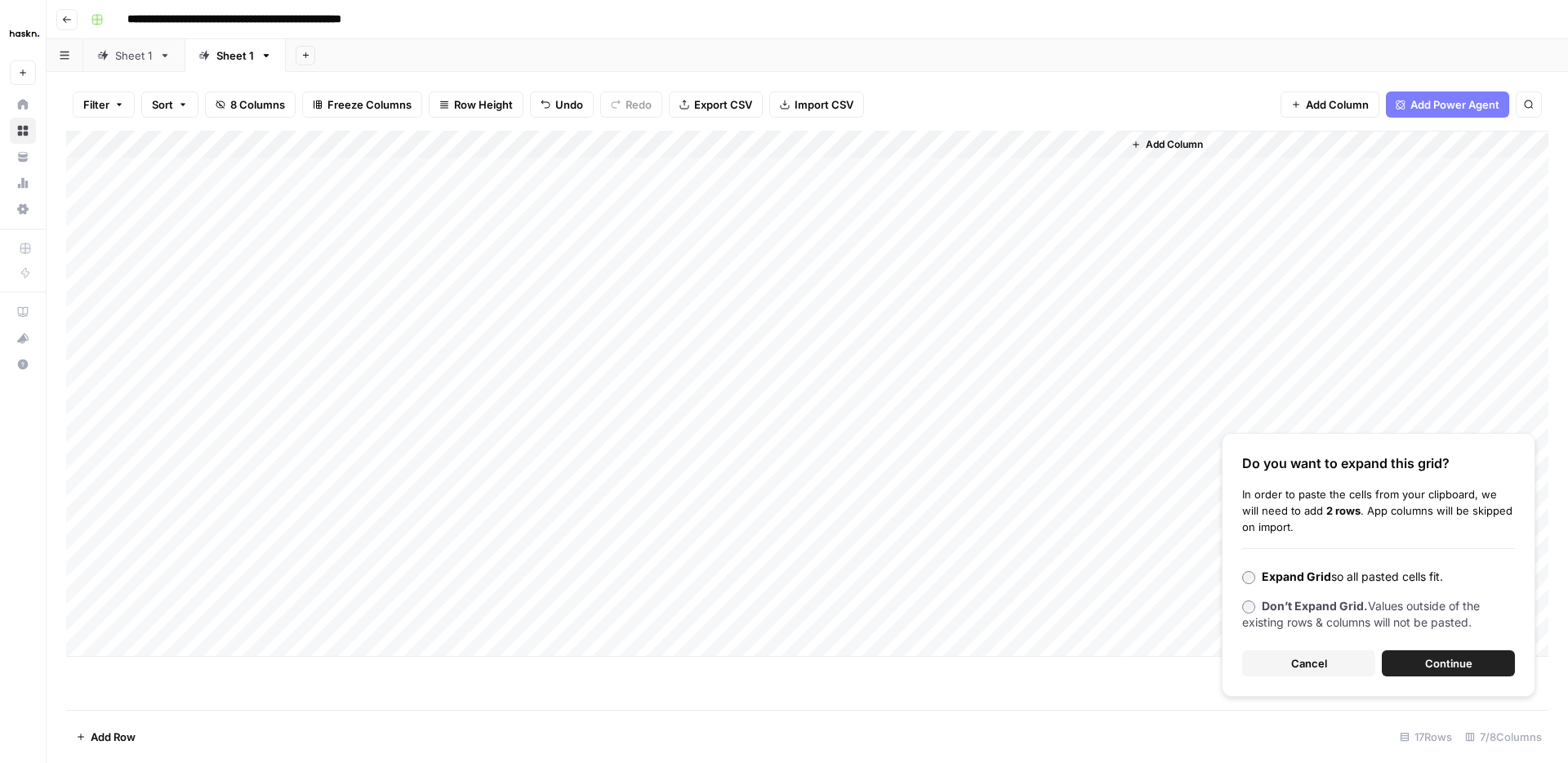
click at [1491, 657] on button "Continue" at bounding box center [1448, 663] width 133 height 26
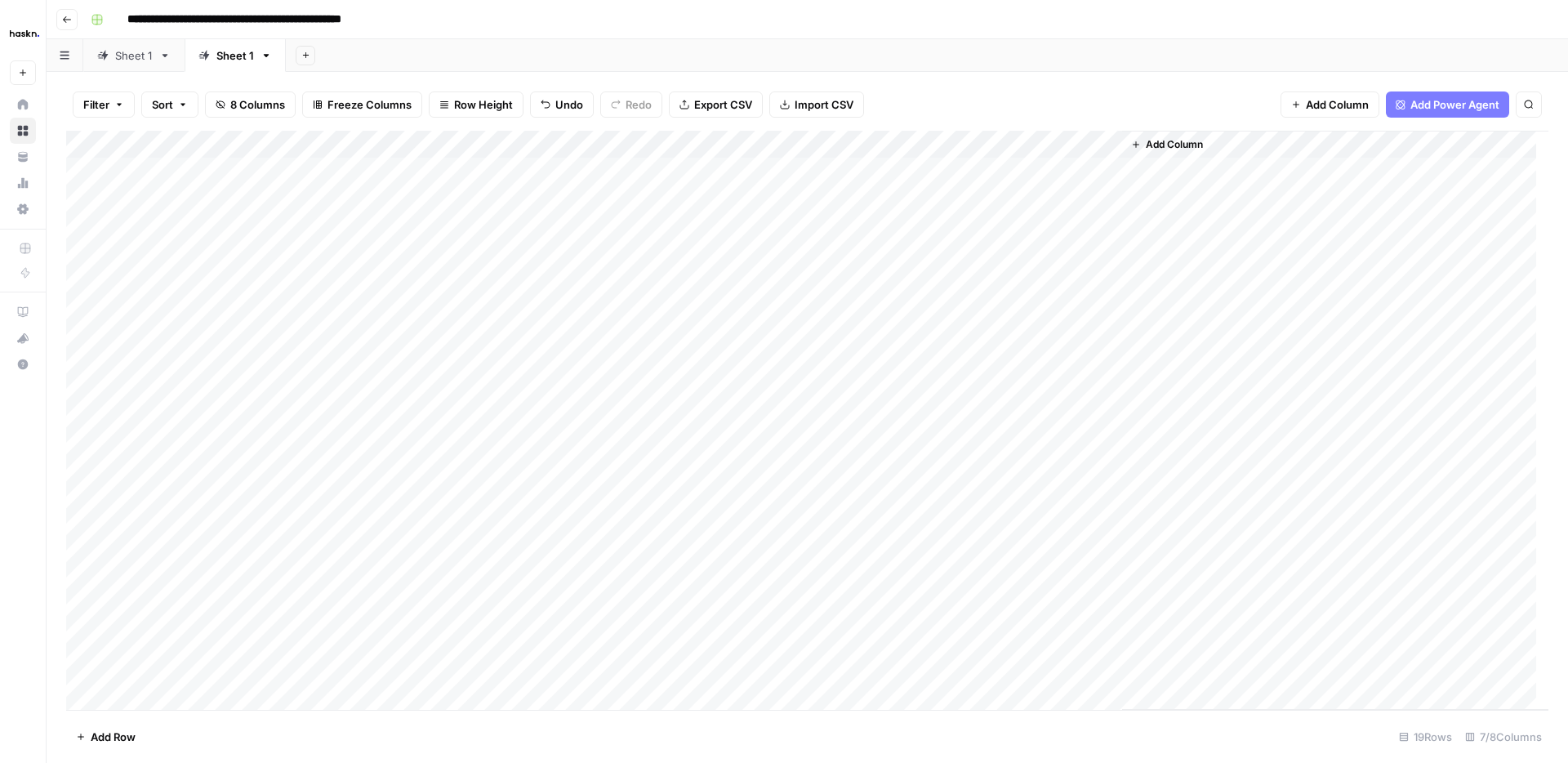
scroll to position [3, 0]
click at [732, 615] on div "Add Column" at bounding box center [807, 420] width 1482 height 579
click at [761, 614] on div "Add Column" at bounding box center [807, 420] width 1482 height 579
type textarea "**"
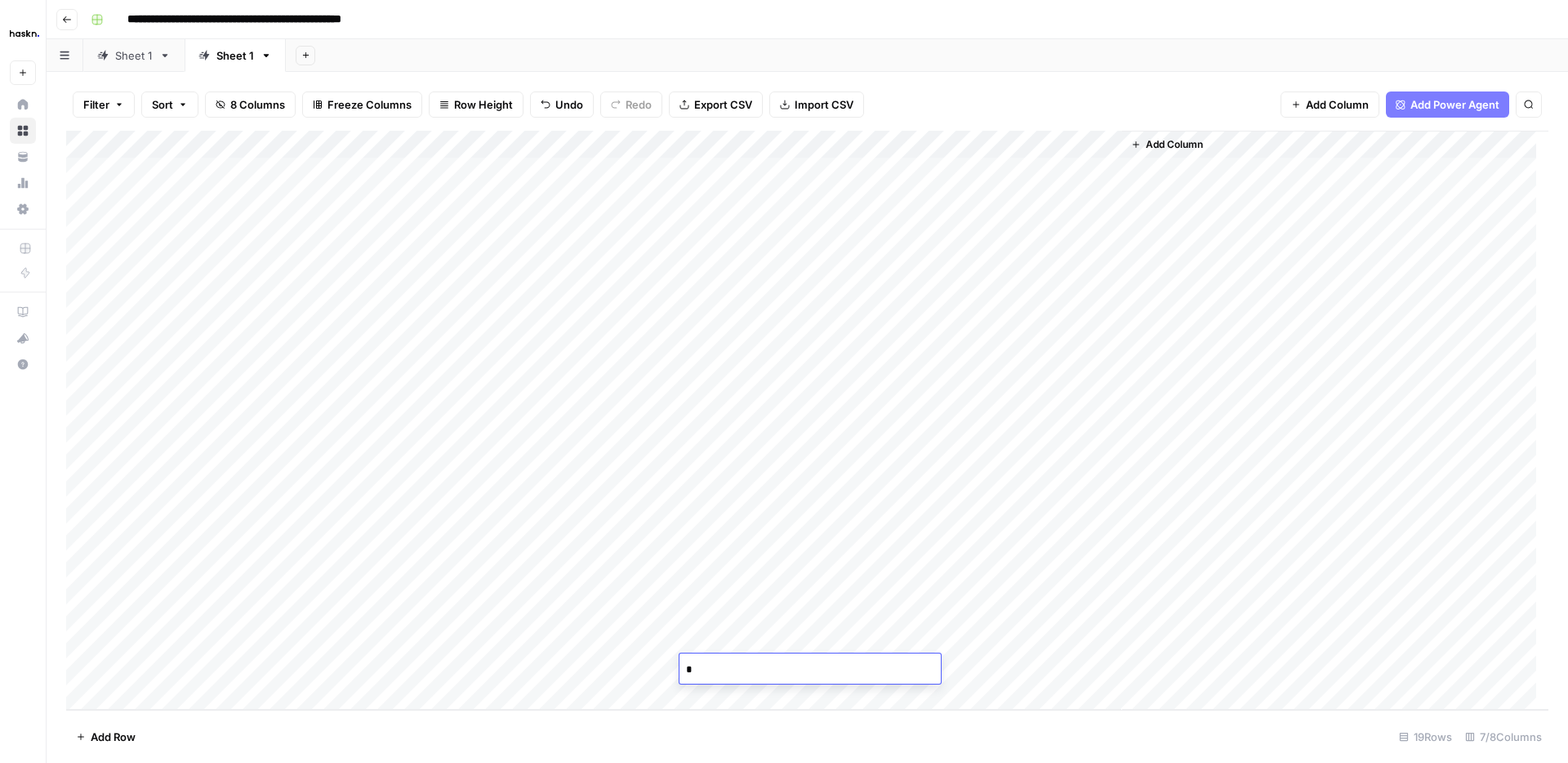
type textarea "**"
click at [625, 580] on div "Add Column" at bounding box center [807, 420] width 1482 height 579
drag, startPoint x: 675, startPoint y: 598, endPoint x: 669, endPoint y: 669, distance: 71.3
click at [669, 669] on div "Add Column" at bounding box center [807, 420] width 1482 height 579
click at [305, 619] on div "Add Column" at bounding box center [807, 420] width 1482 height 579
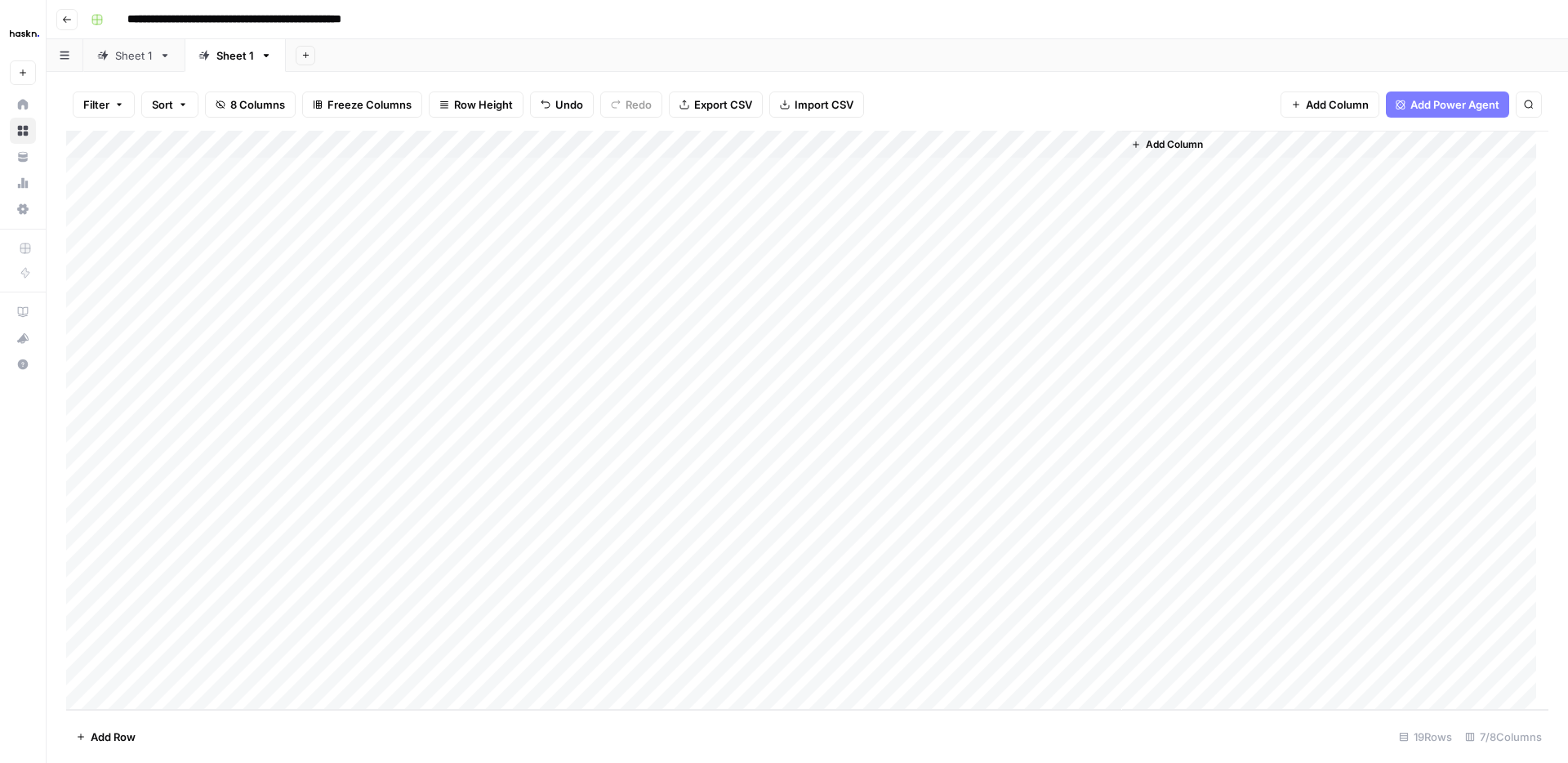
click at [199, 612] on div "Add Column" at bounding box center [807, 420] width 1482 height 579
click at [337, 609] on div "Add Column" at bounding box center [807, 420] width 1482 height 579
type textarea "**********"
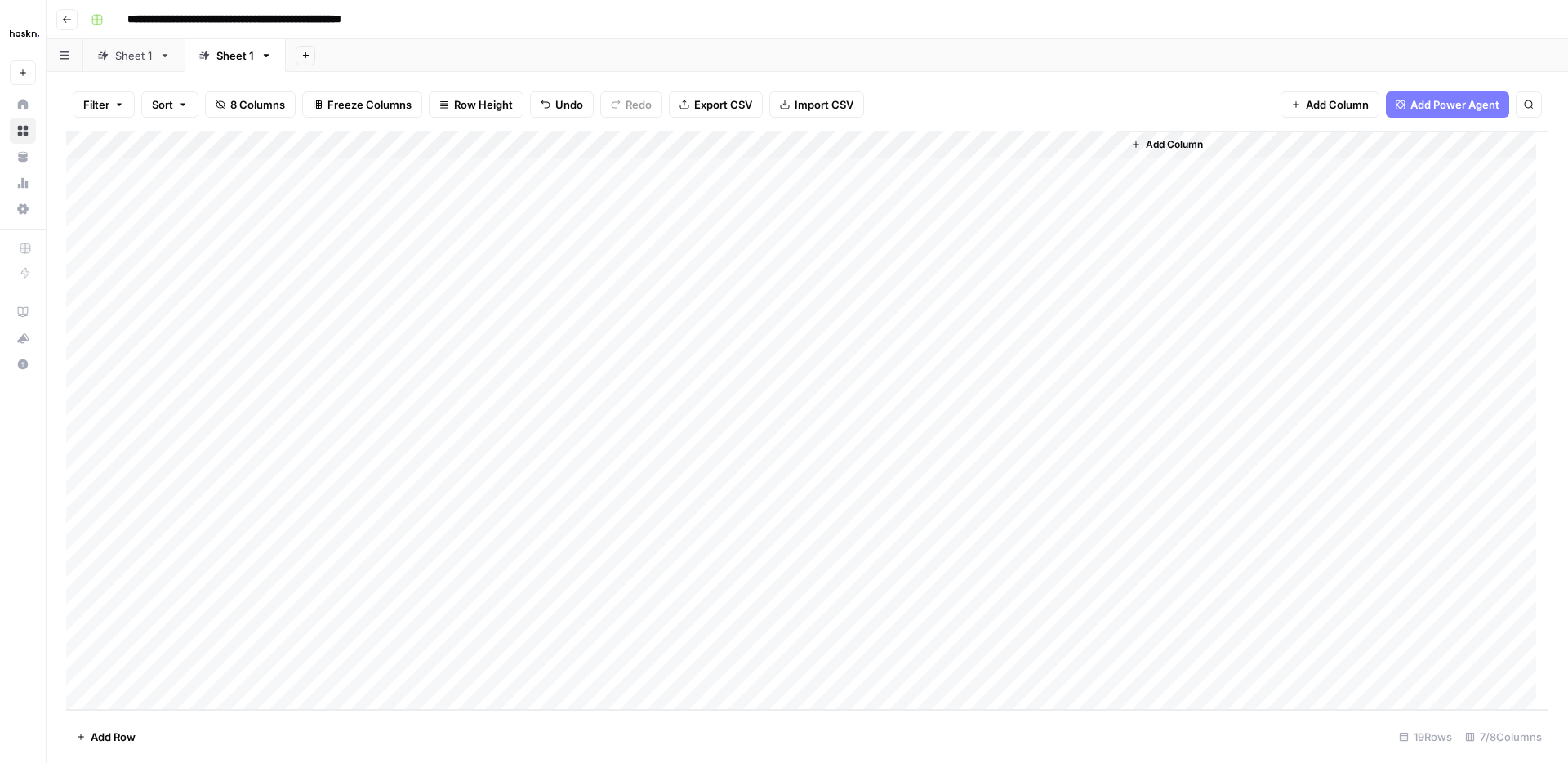
click at [168, 635] on div "Add Column" at bounding box center [807, 420] width 1482 height 579
click at [298, 635] on div "Add Column" at bounding box center [807, 420] width 1482 height 579
type textarea "**********"
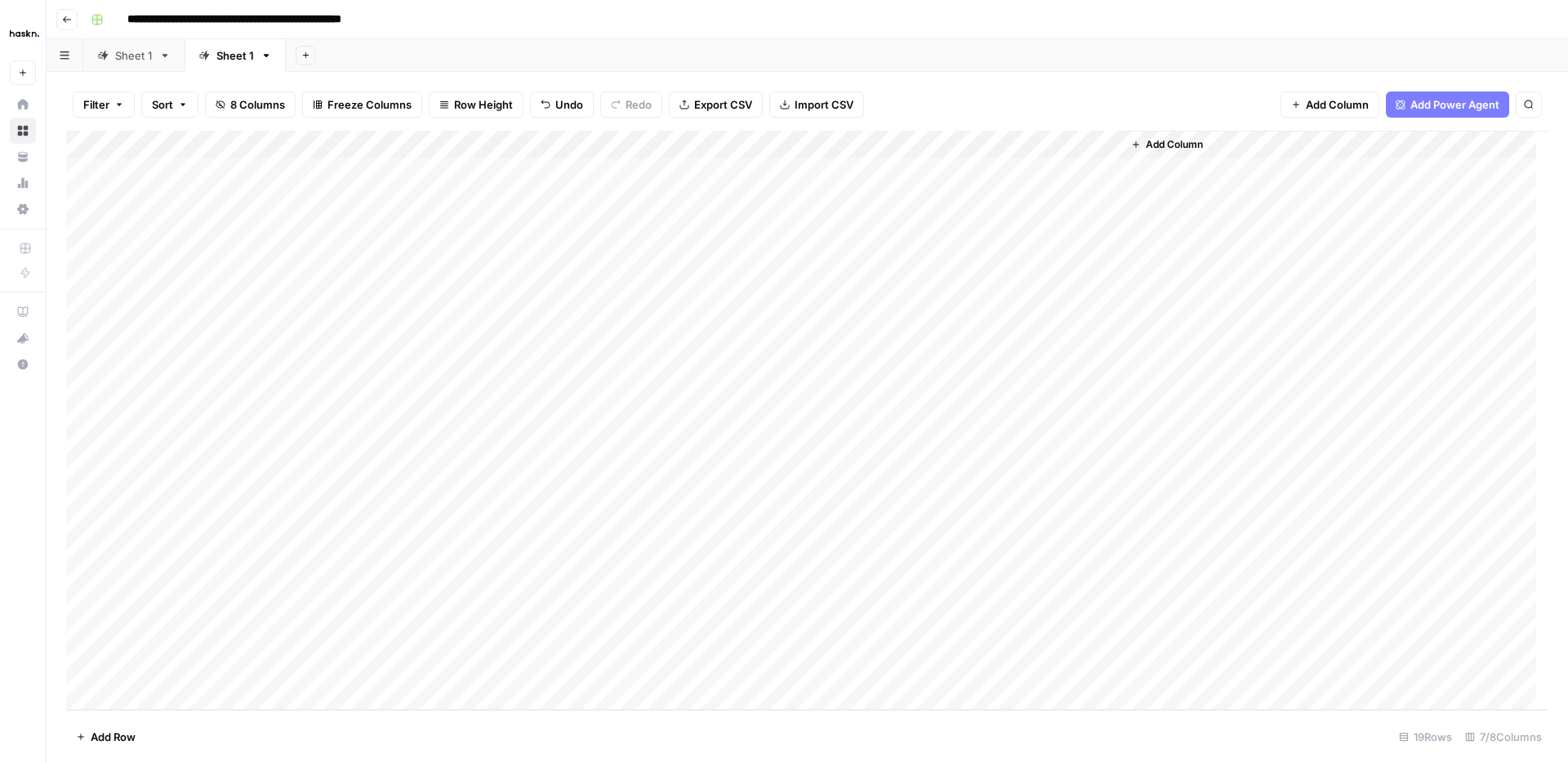
drag, startPoint x: 194, startPoint y: 675, endPoint x: 208, endPoint y: 674, distance: 14.0
click at [198, 675] on div "Add Column" at bounding box center [807, 420] width 1482 height 579
click at [322, 670] on div "Add Column" at bounding box center [807, 420] width 1482 height 579
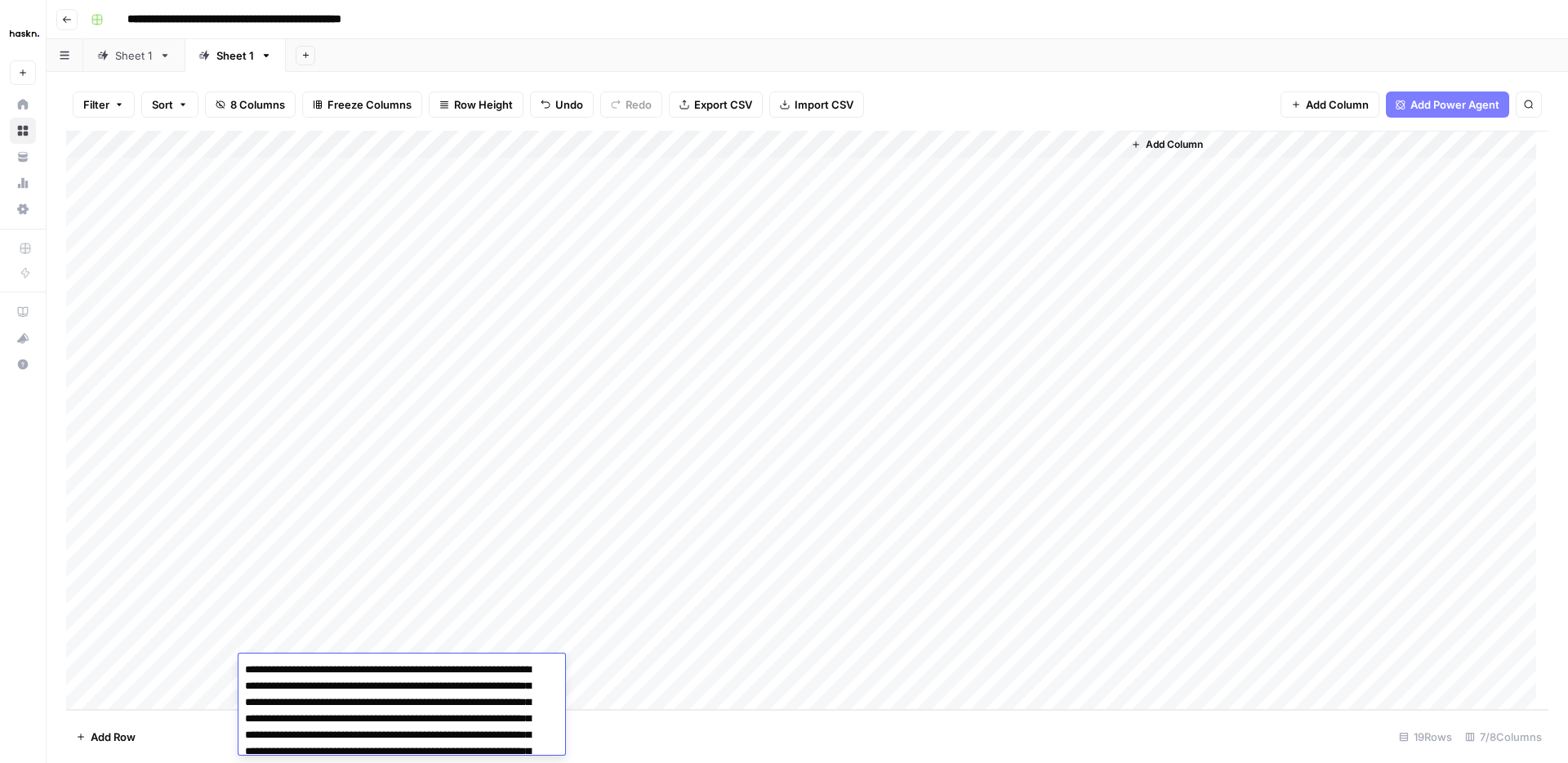
scroll to position [199, 0]
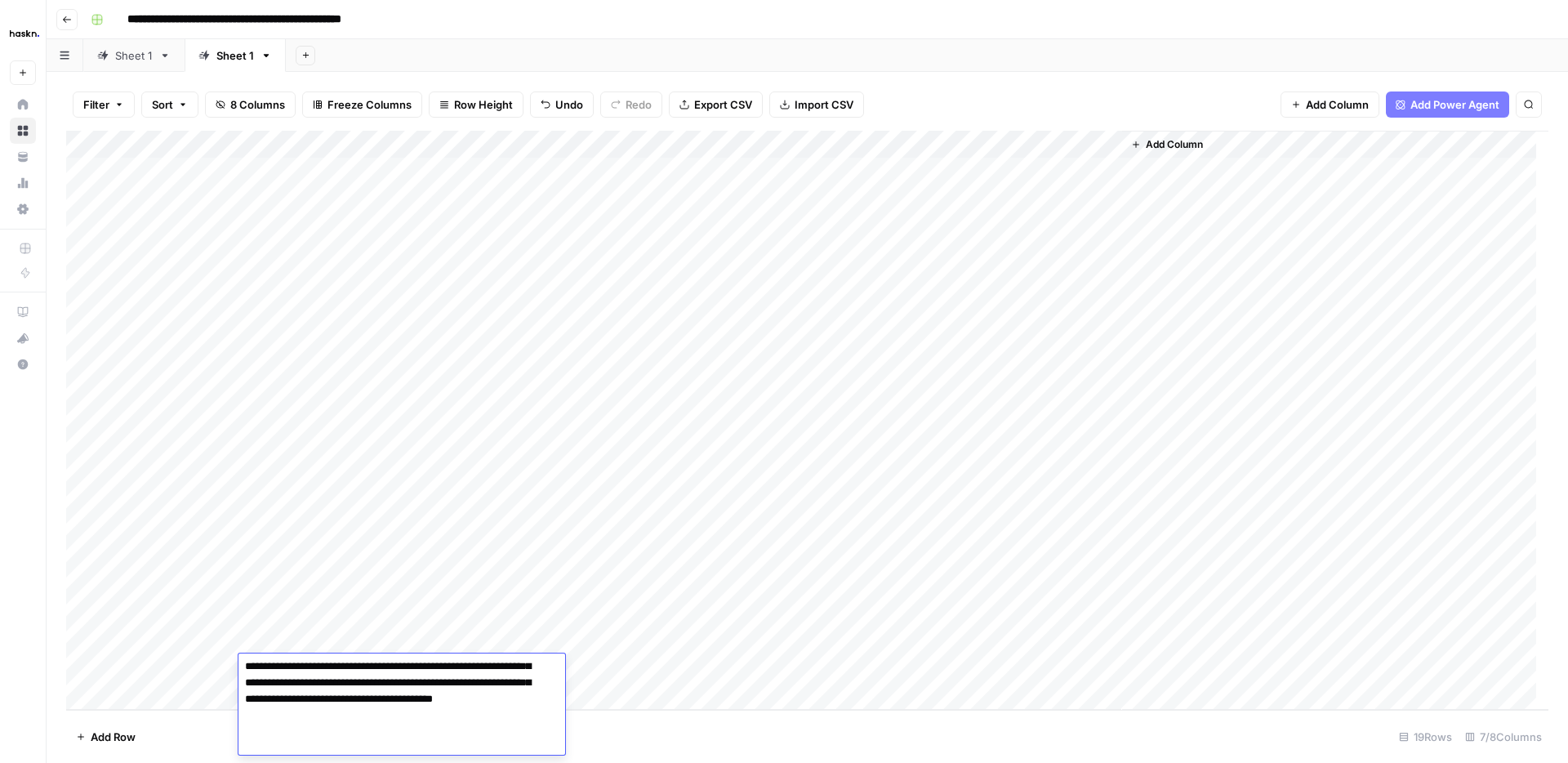
type textarea "**********"
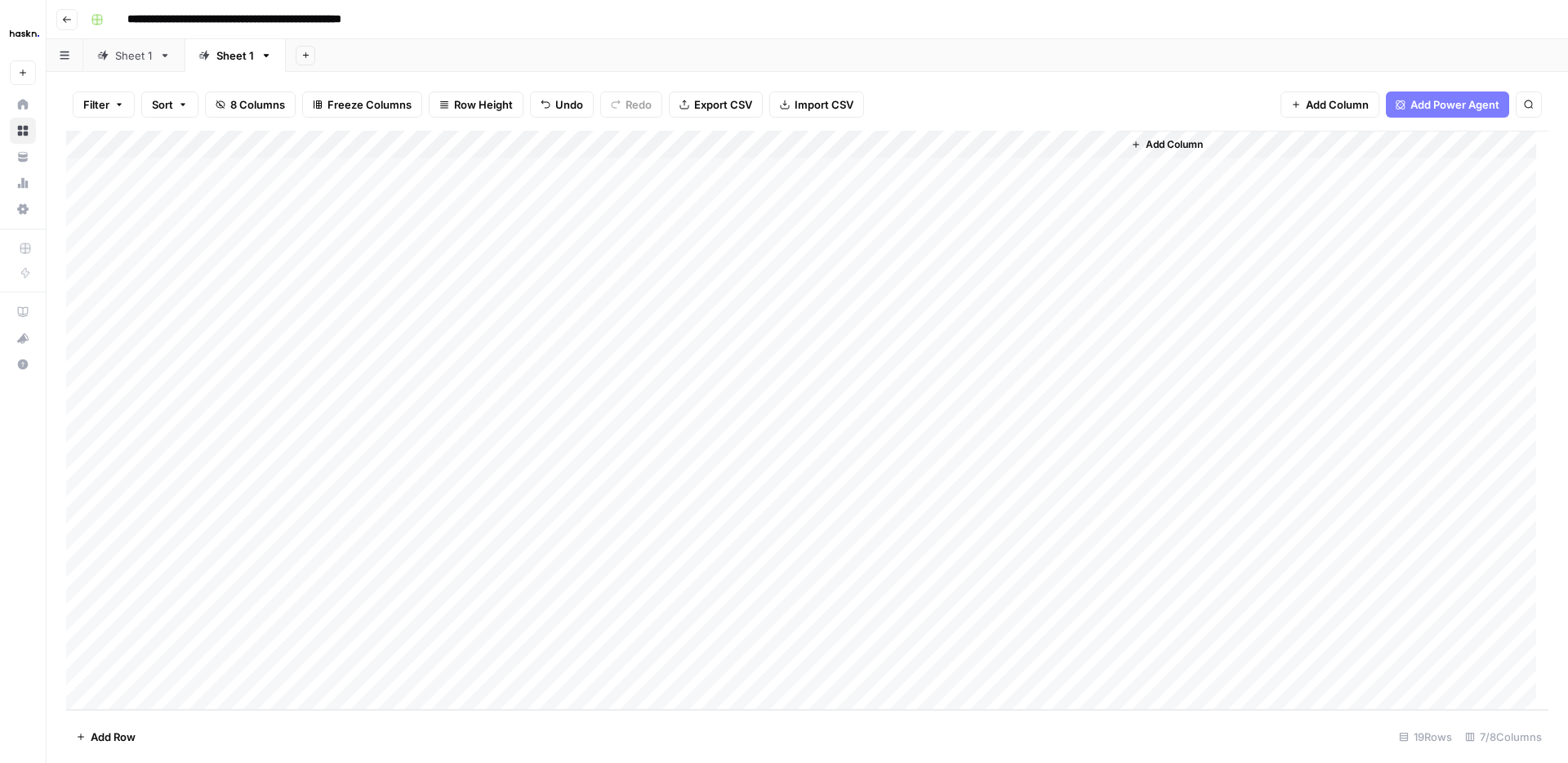
click at [909, 610] on div "Add Column" at bounding box center [807, 420] width 1482 height 579
click at [899, 640] on div "Add Column" at bounding box center [807, 420] width 1482 height 579
click at [899, 669] on div "Add Column" at bounding box center [807, 420] width 1482 height 579
click at [1108, 615] on div "Add Column" at bounding box center [807, 420] width 1482 height 579
click at [1109, 640] on div "Add Column" at bounding box center [807, 420] width 1482 height 579
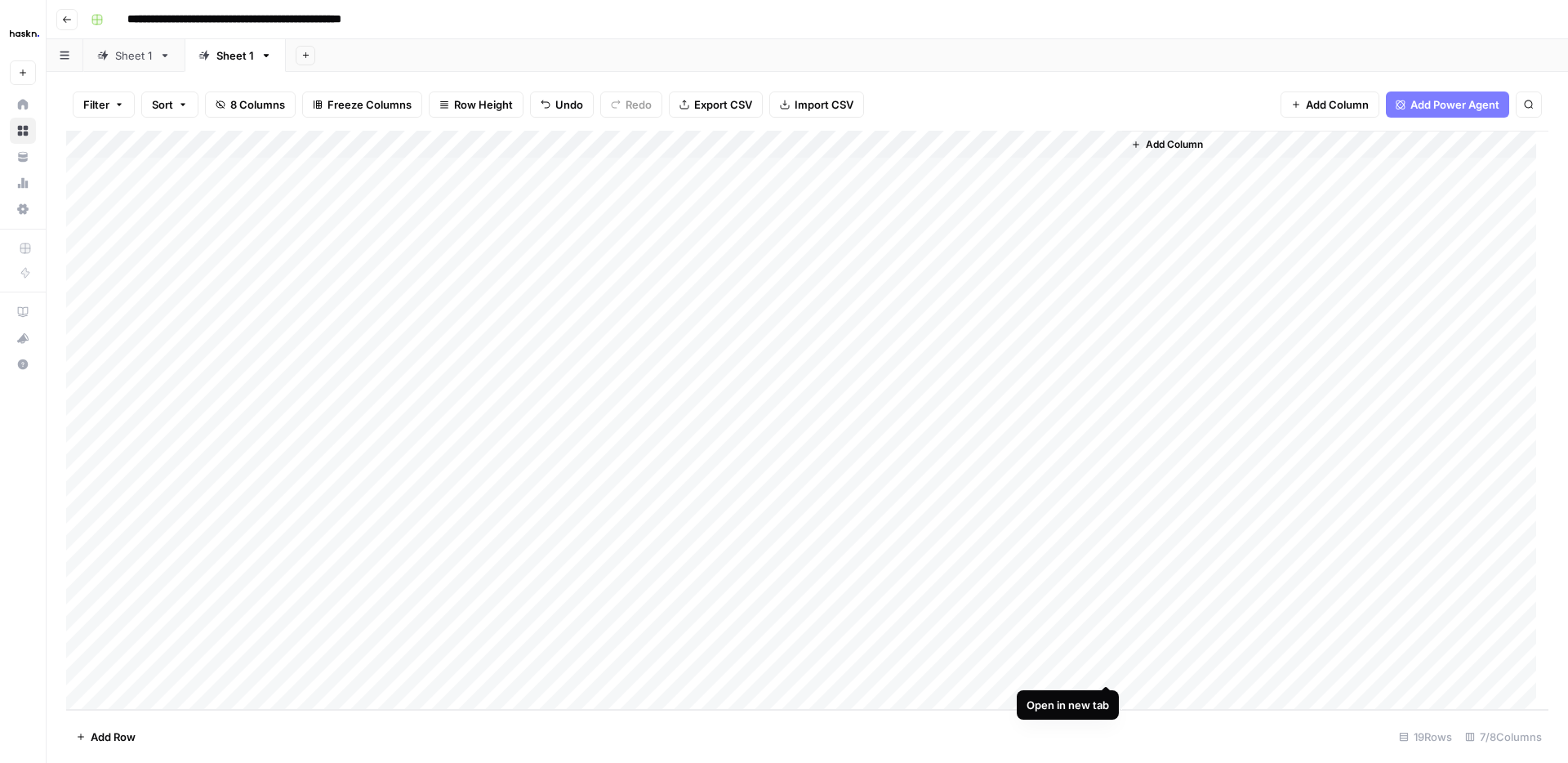
click at [1104, 669] on div "Add Column" at bounding box center [807, 420] width 1482 height 579
click at [197, 668] on div "Add Column" at bounding box center [807, 420] width 1482 height 579
paste textarea "**********"
type textarea "**********"
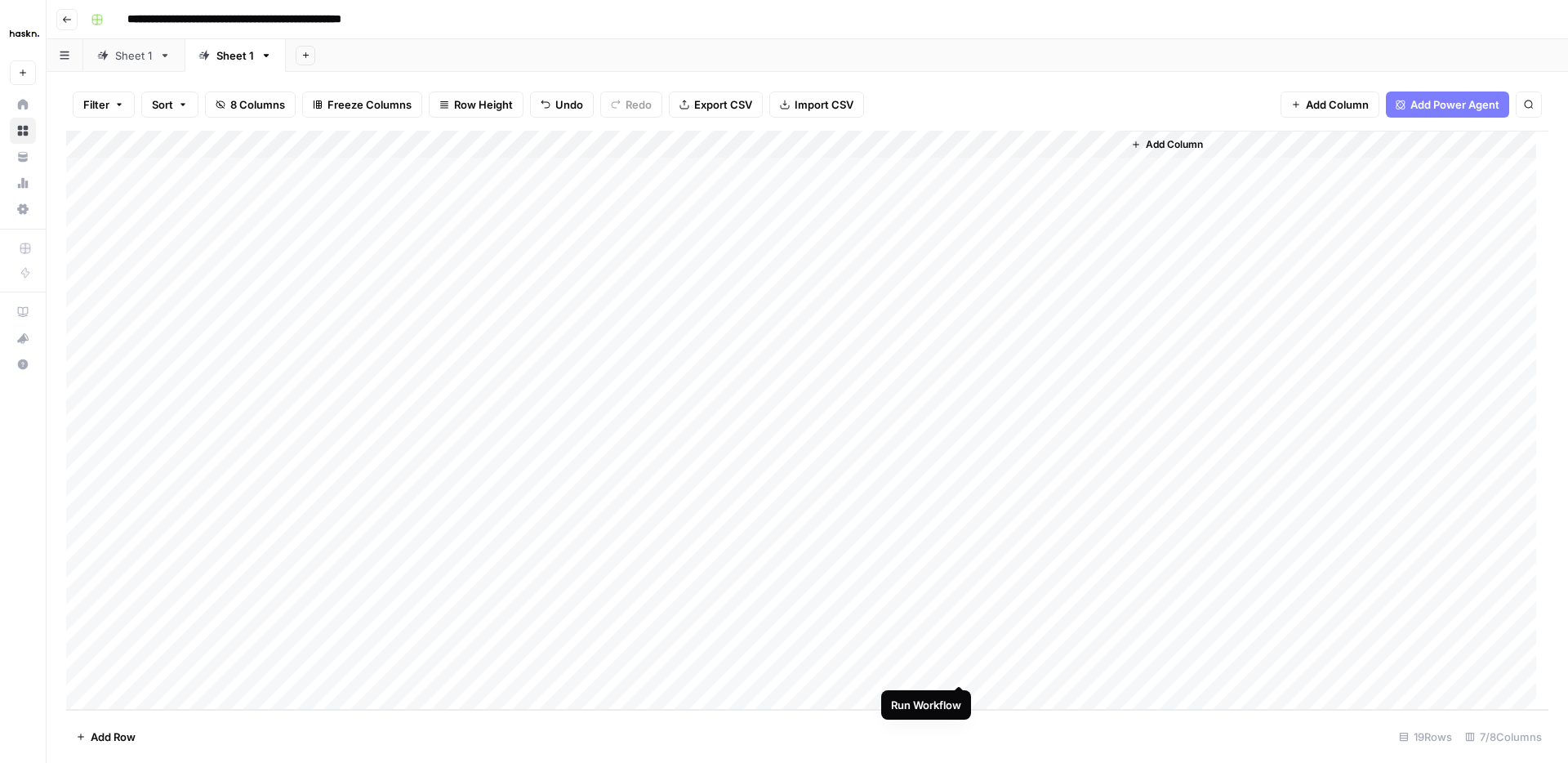
click at [957, 667] on div "Add Column" at bounding box center [807, 420] width 1482 height 579
click at [1106, 668] on div "Add Column" at bounding box center [807, 420] width 1482 height 579
click at [1108, 666] on div "Add Column" at bounding box center [807, 420] width 1482 height 579
